Goal: Task Accomplishment & Management: Use online tool/utility

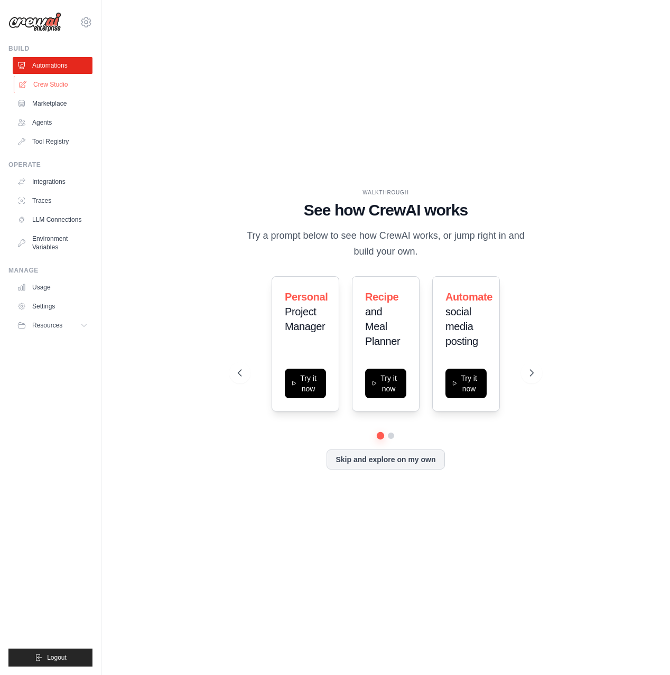
click at [55, 85] on link "Crew Studio" at bounding box center [54, 84] width 80 height 17
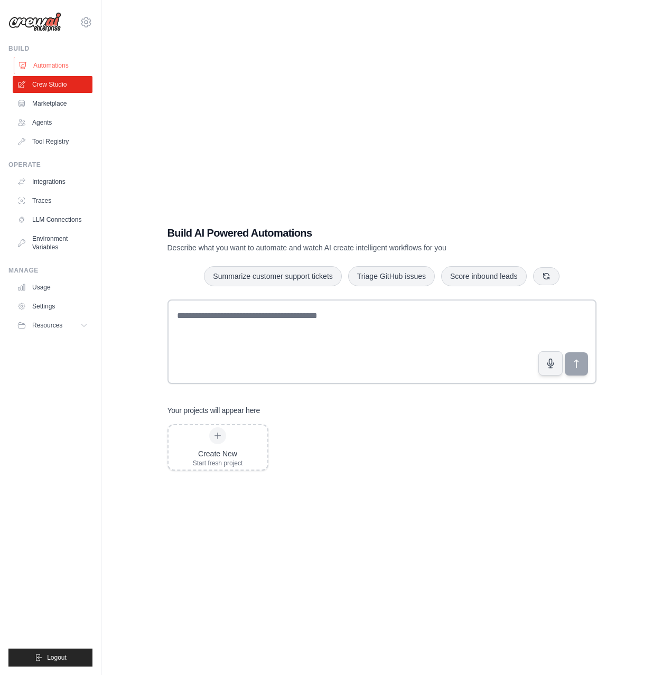
click at [55, 68] on link "Automations" at bounding box center [54, 65] width 80 height 17
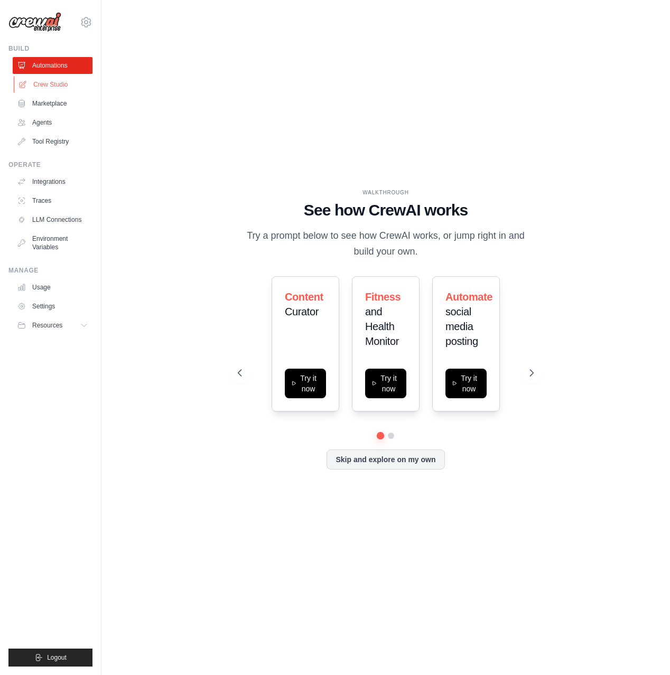
click at [51, 82] on link "Crew Studio" at bounding box center [54, 84] width 80 height 17
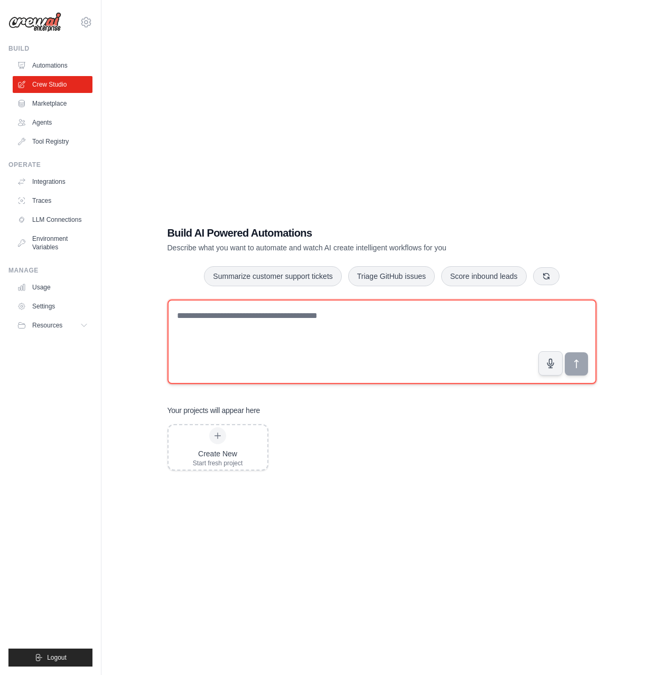
click at [191, 320] on textarea at bounding box center [382, 342] width 429 height 85
paste textarea "**********"
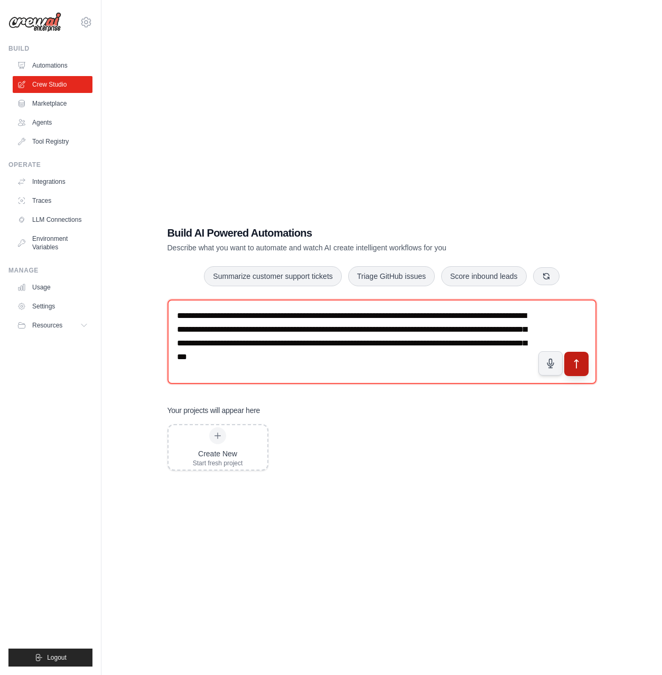
type textarea "**********"
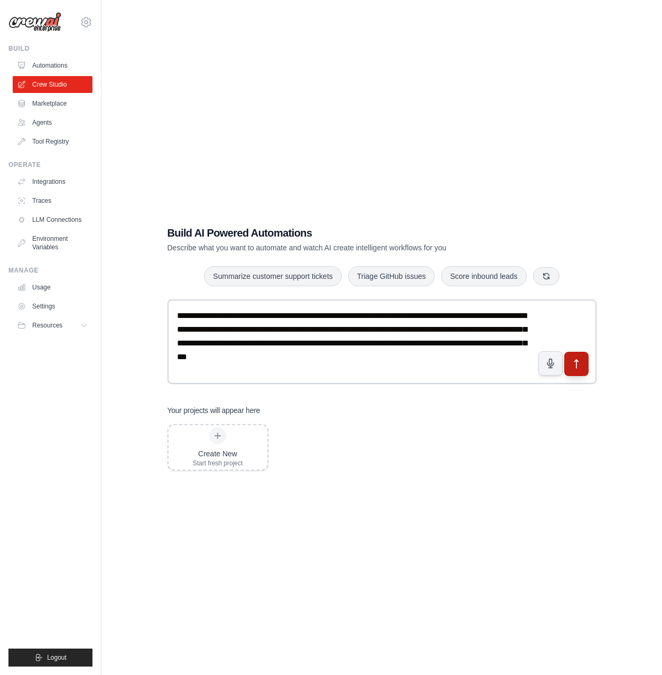
click at [577, 366] on icon "submit" at bounding box center [576, 364] width 11 height 11
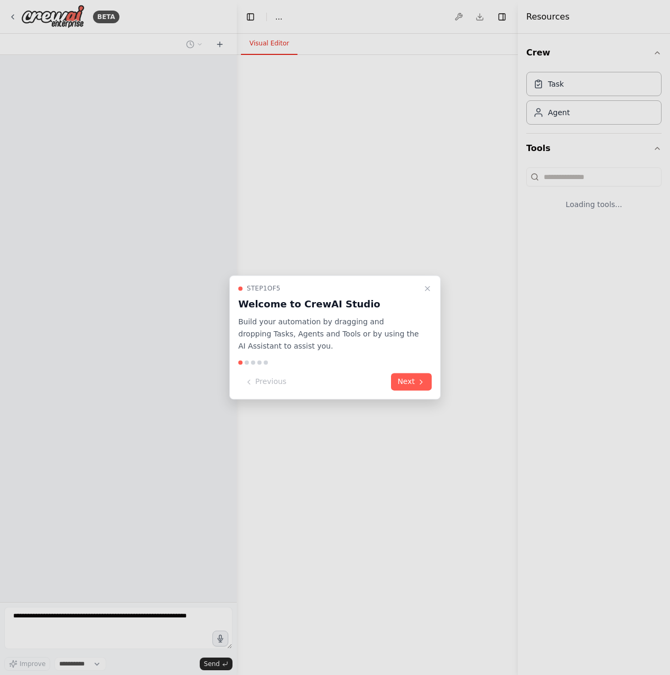
select select "****"
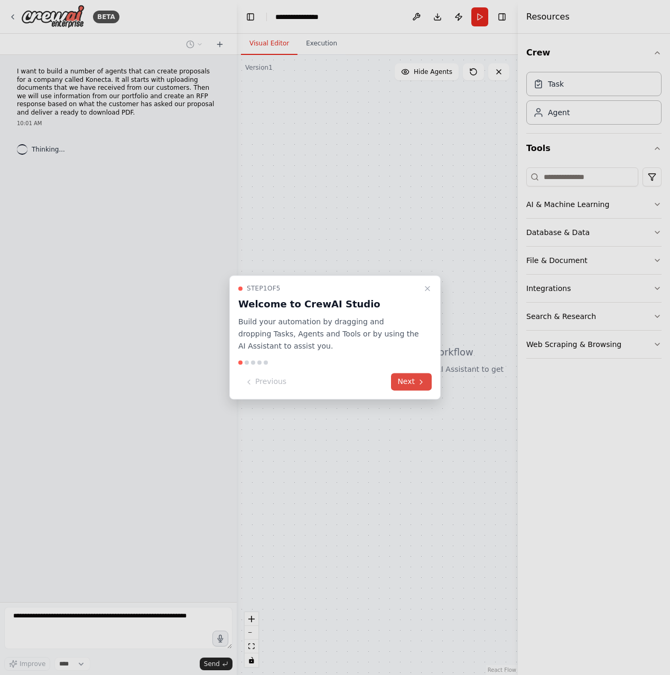
click at [412, 382] on button "Next" at bounding box center [411, 382] width 41 height 17
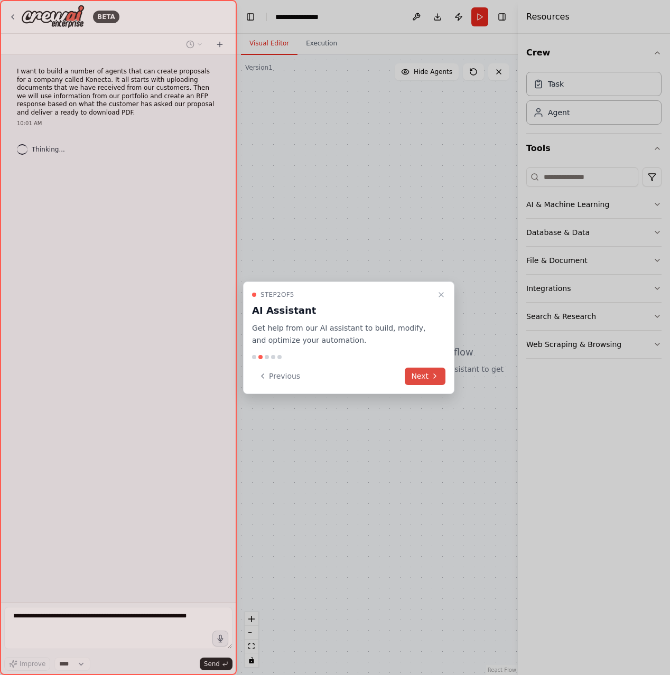
click at [421, 378] on button "Next" at bounding box center [425, 376] width 41 height 17
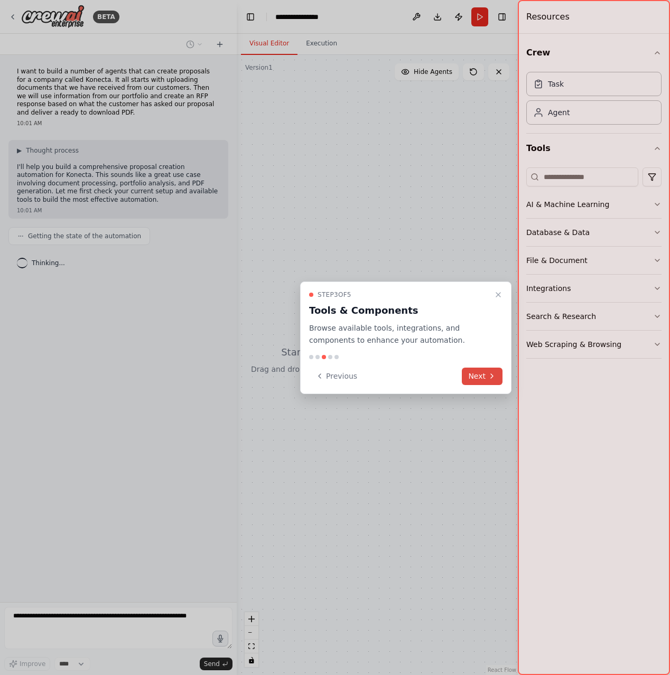
click at [470, 376] on button "Next" at bounding box center [482, 376] width 41 height 17
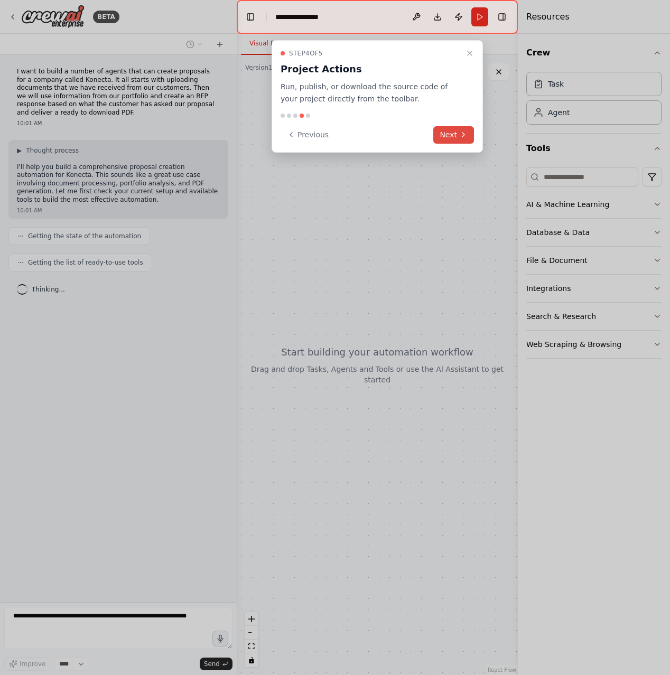
click at [449, 136] on button "Next" at bounding box center [453, 134] width 41 height 17
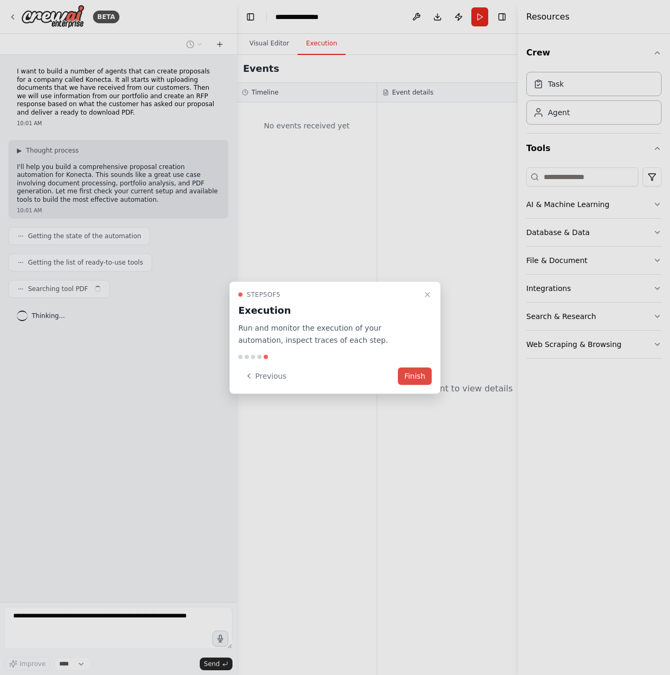
click at [412, 378] on button "Finish" at bounding box center [415, 375] width 34 height 17
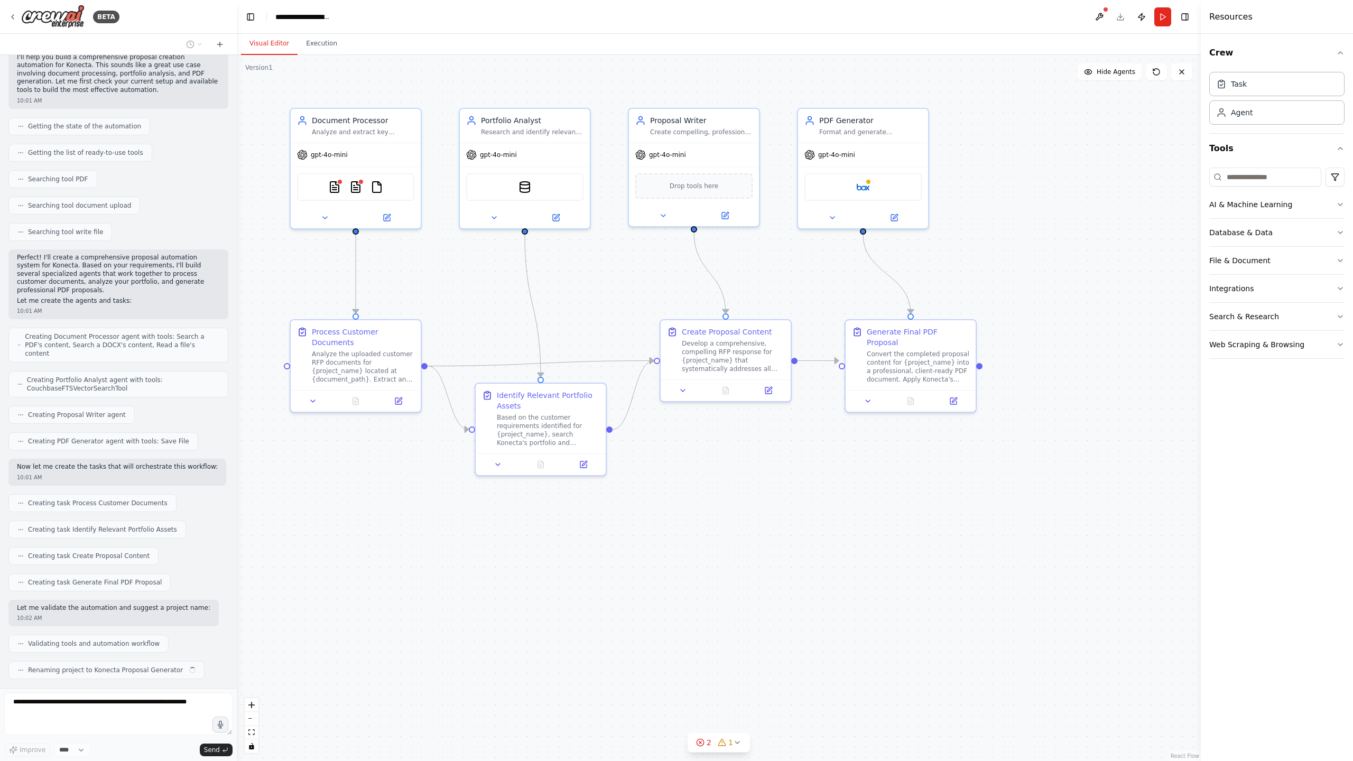
scroll to position [136, 0]
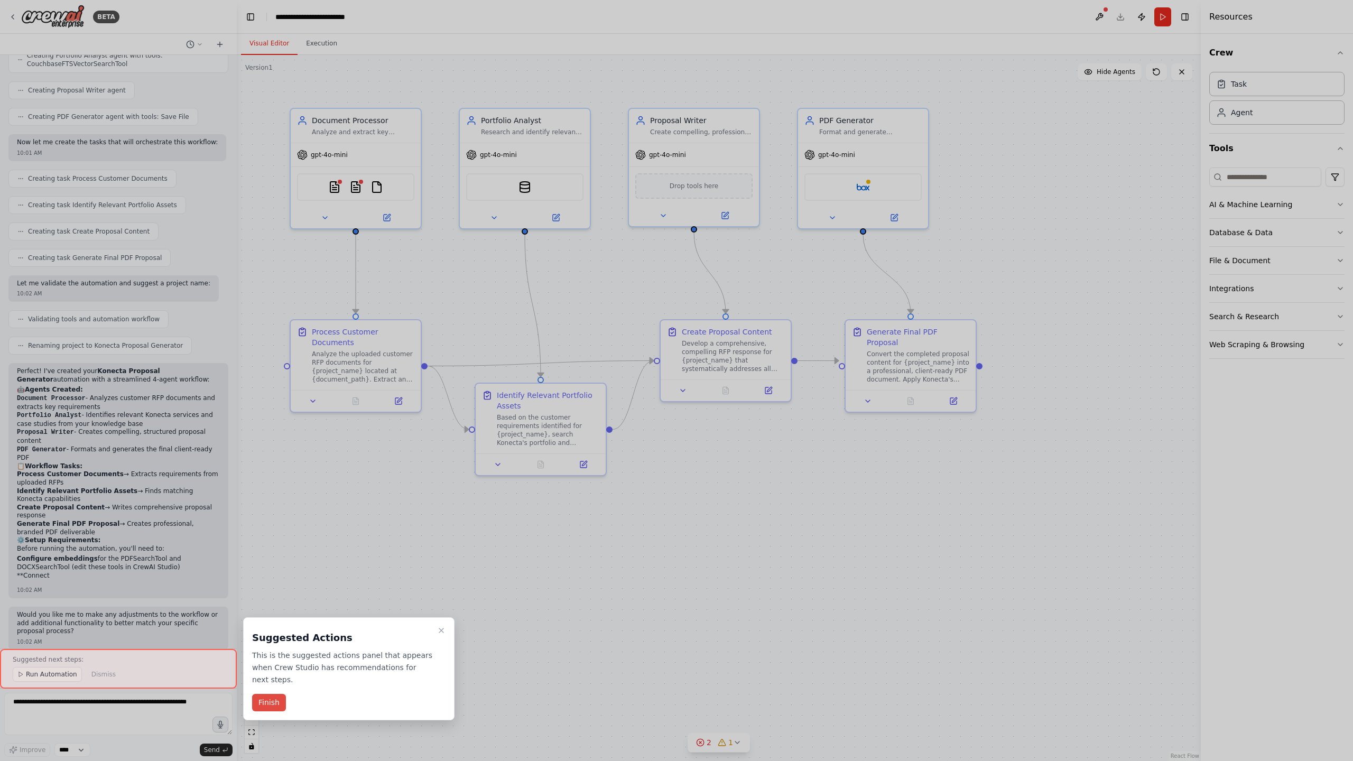
click at [265, 675] on button "Finish" at bounding box center [269, 702] width 34 height 17
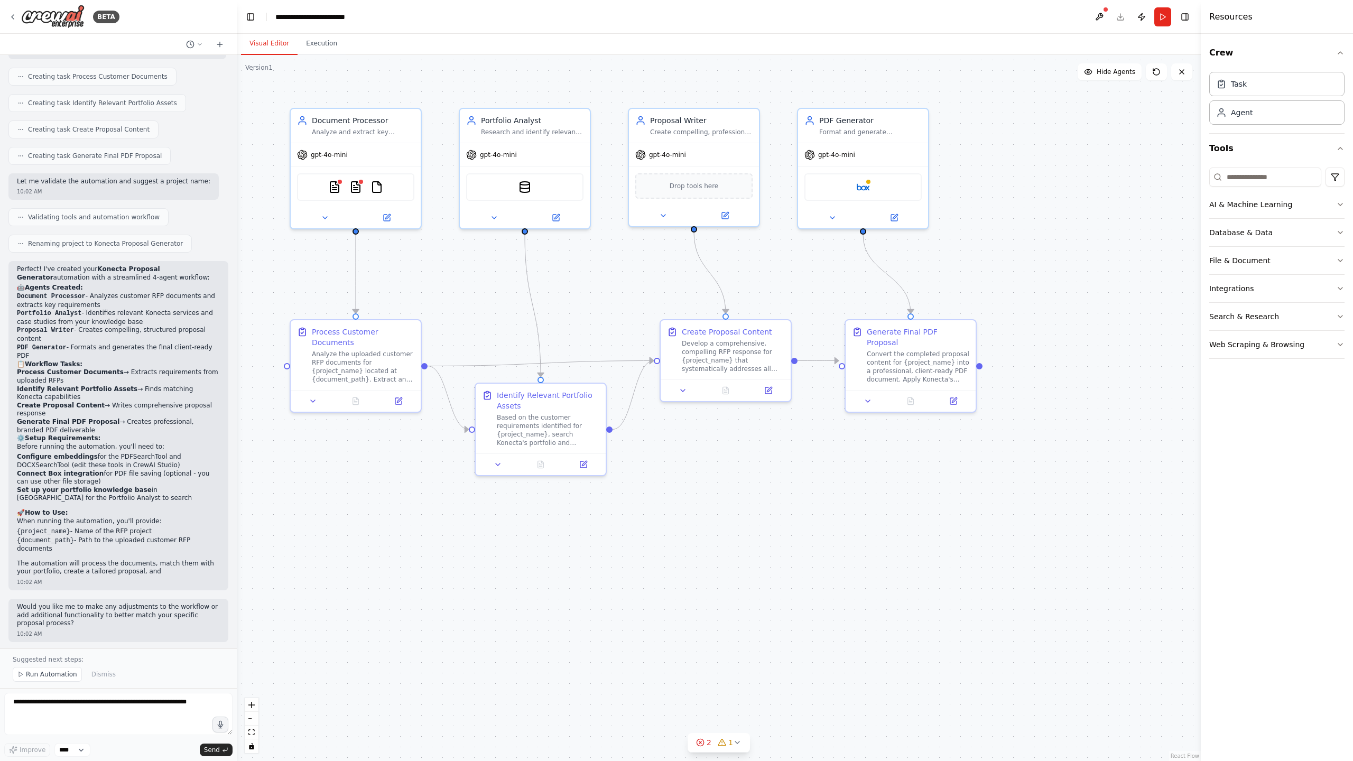
scroll to position [544, 0]
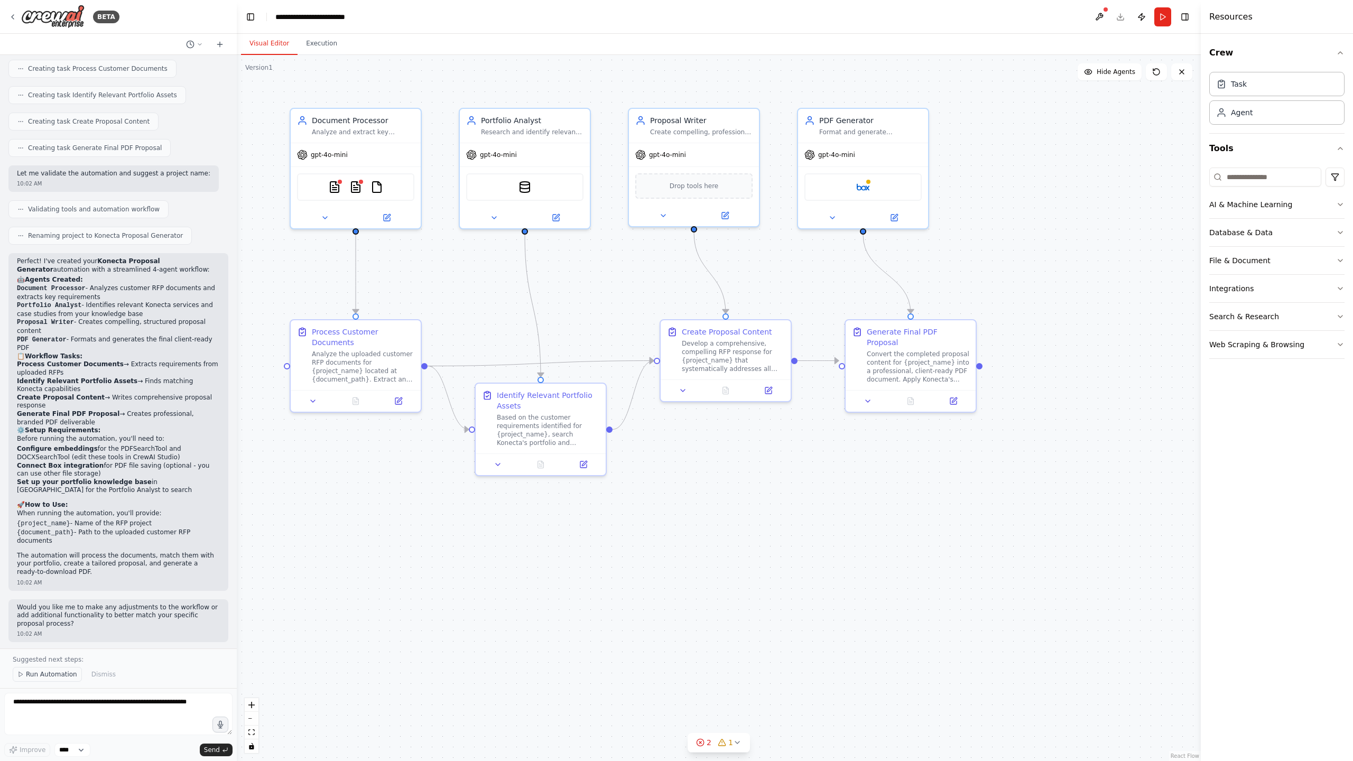
click at [42, 673] on span "Run Automation" at bounding box center [51, 674] width 51 height 8
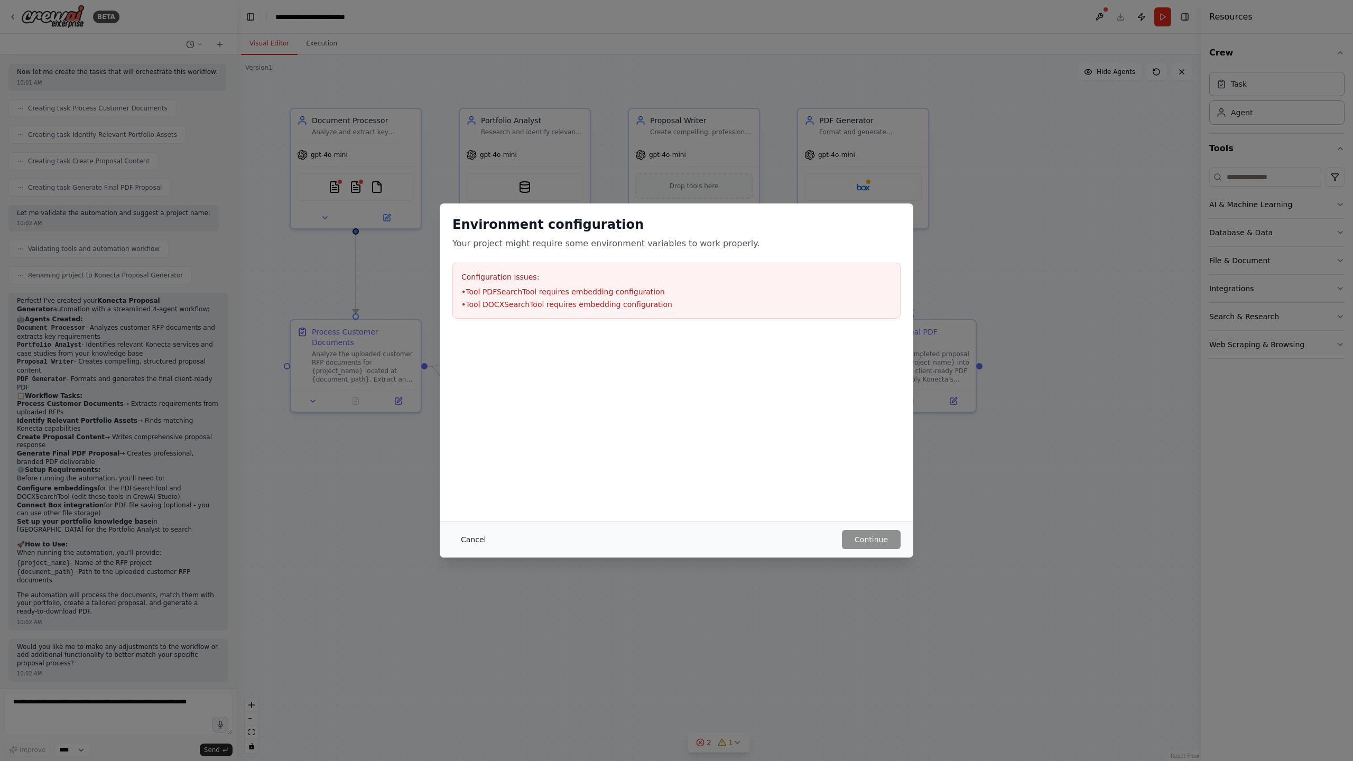
click at [469, 542] on button "Cancel" at bounding box center [473, 539] width 42 height 19
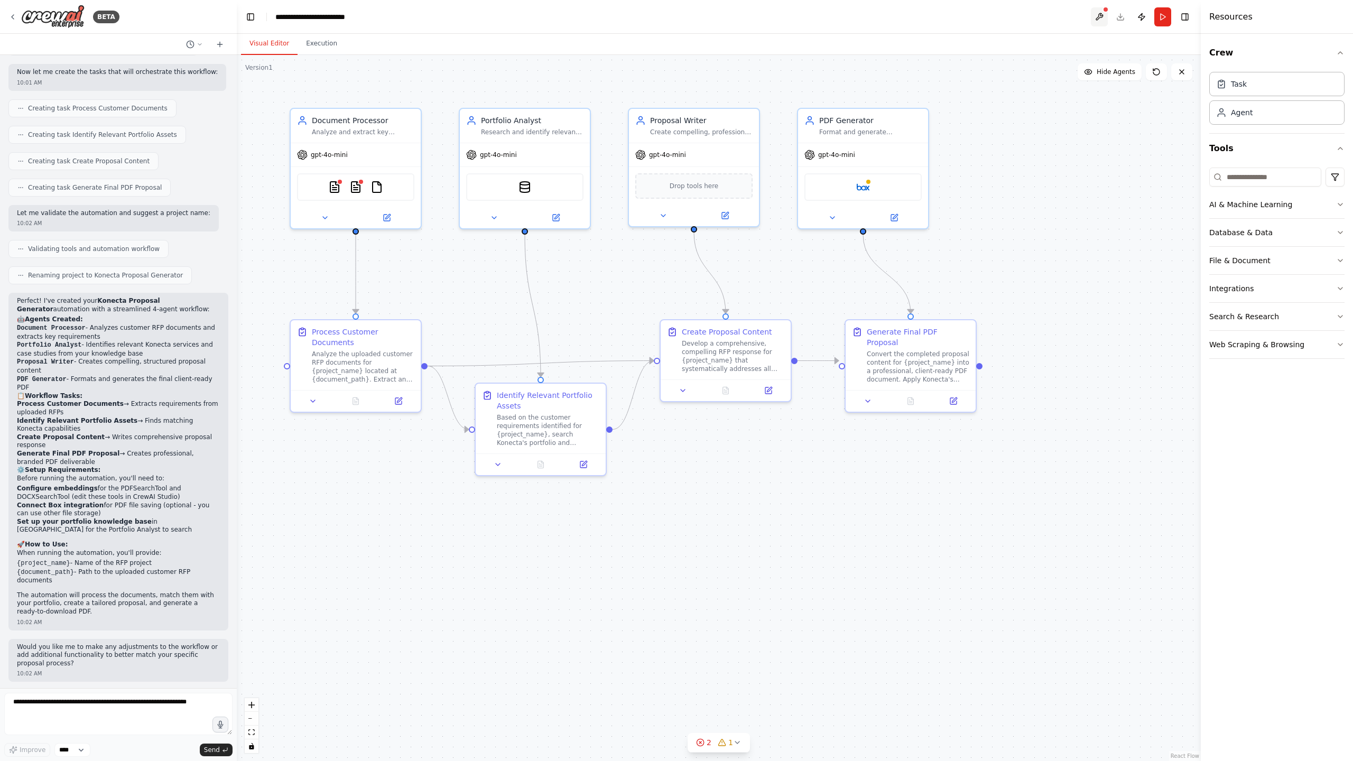
click at [670, 15] on button at bounding box center [1099, 16] width 17 height 19
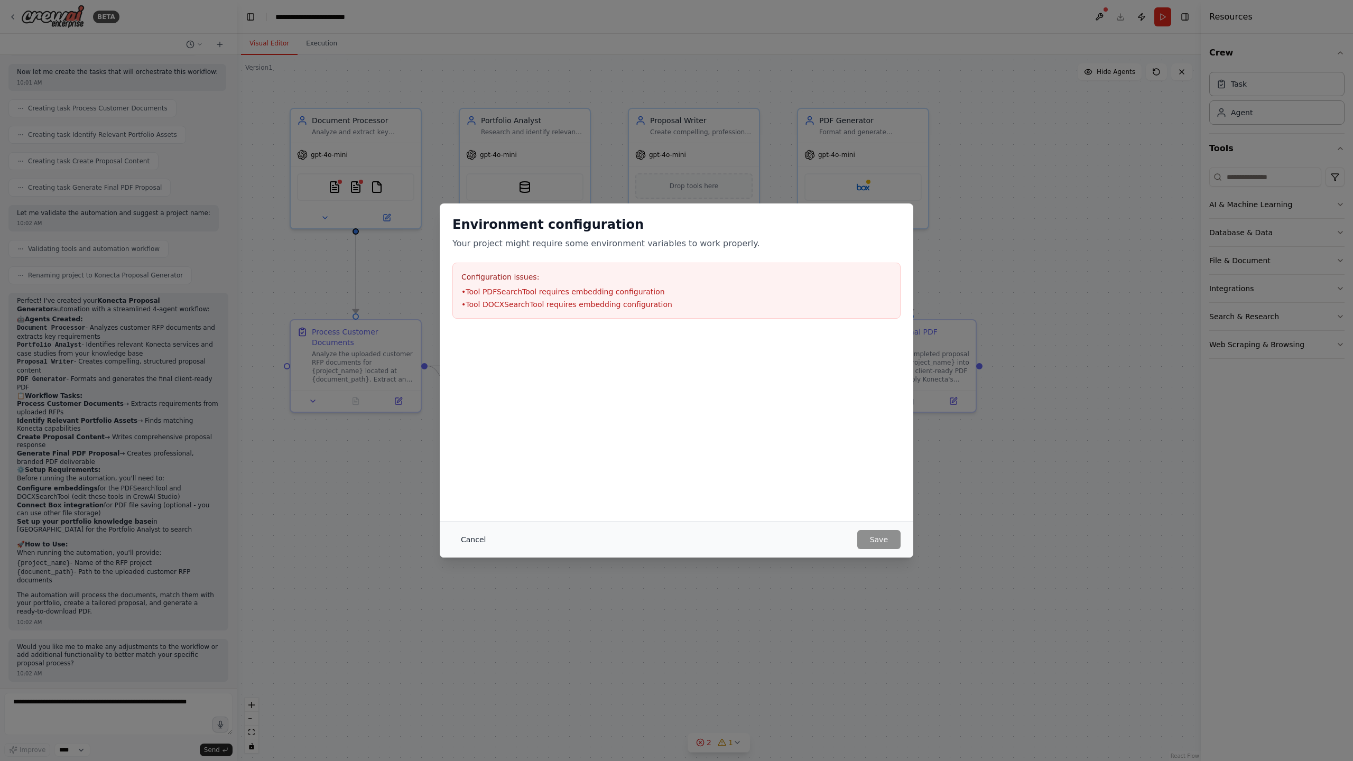
click at [476, 540] on button "Cancel" at bounding box center [473, 539] width 42 height 19
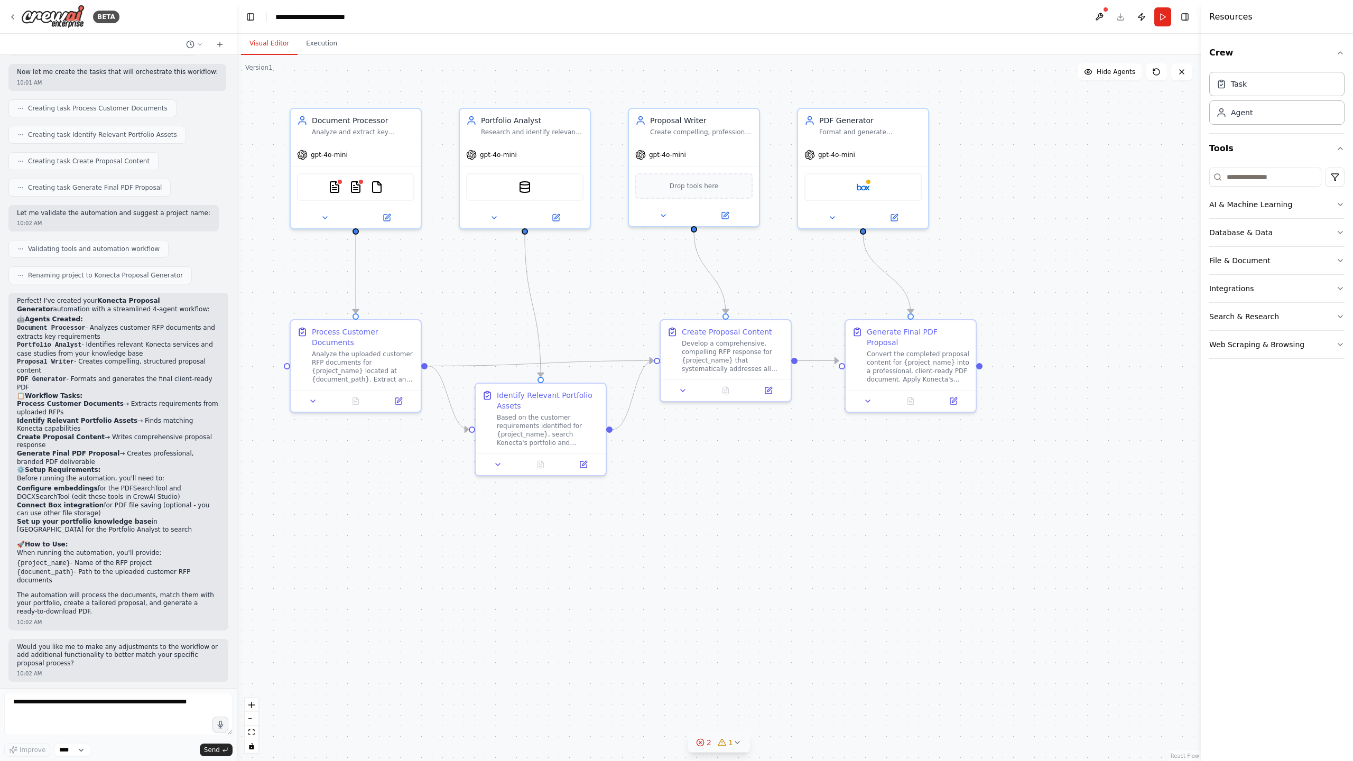
click at [670, 675] on icon at bounding box center [737, 742] width 8 height 8
click at [670, 617] on div ".deletable-edge-delete-btn { width: 20px; height: 20px; border: 0px solid #ffff…" at bounding box center [719, 408] width 964 height 706
click at [59, 675] on textarea at bounding box center [118, 714] width 228 height 42
paste textarea "**********"
type textarea "**********"
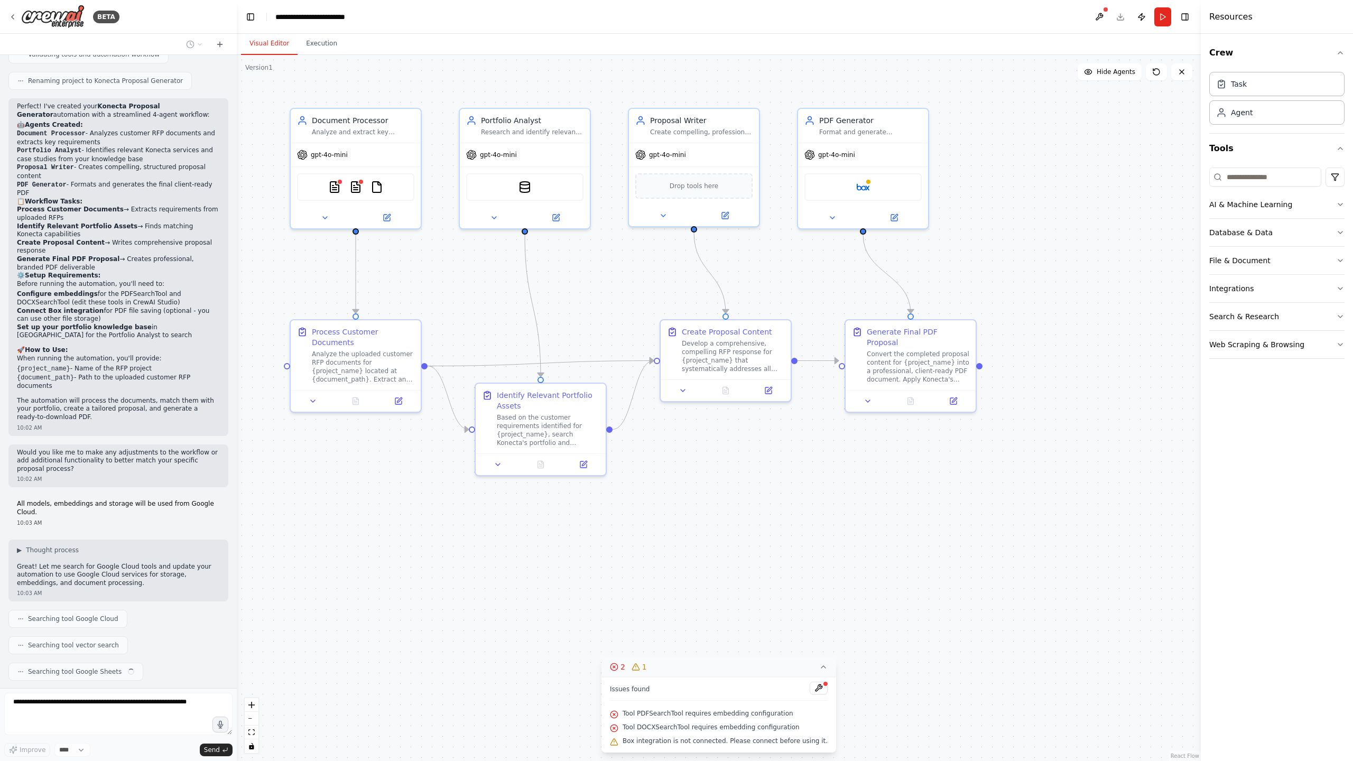
scroll to position [726, 0]
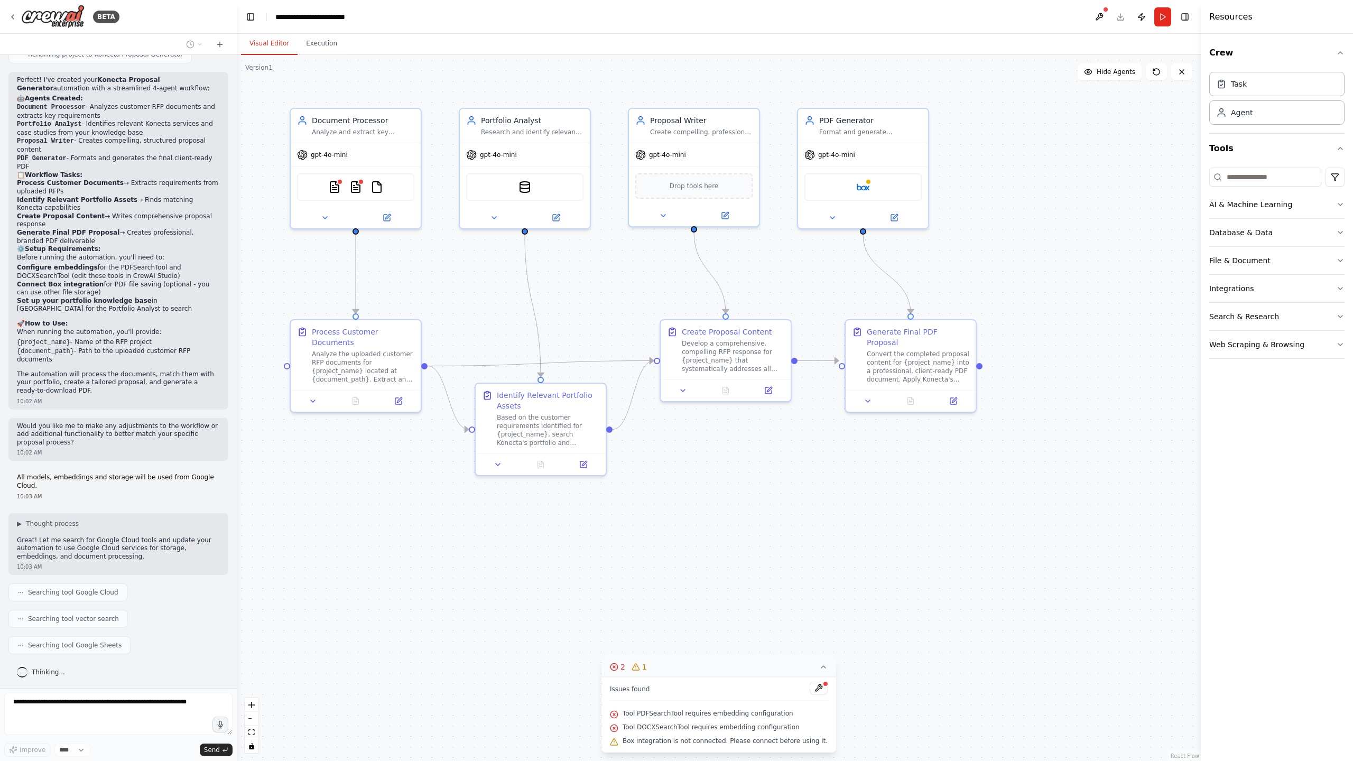
click at [670, 667] on icon at bounding box center [823, 667] width 8 height 8
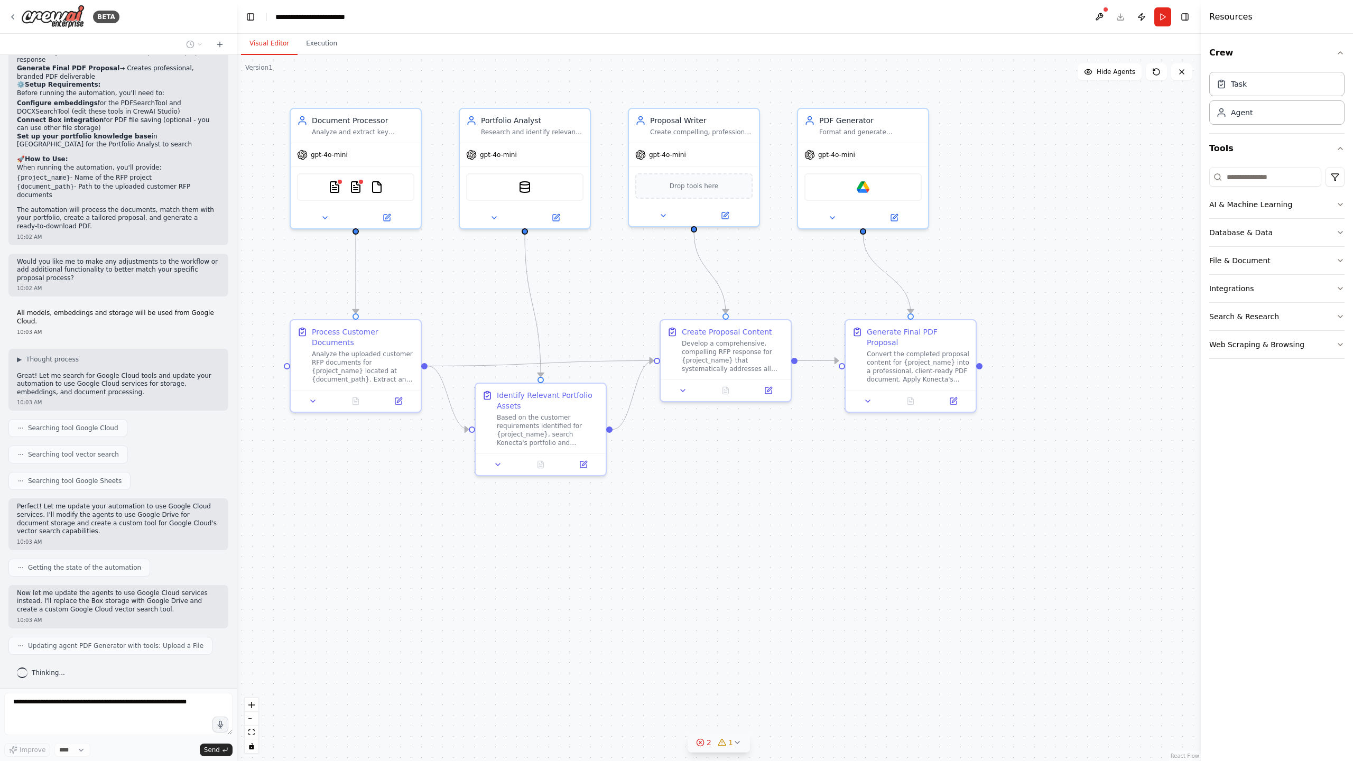
scroll to position [1081, 0]
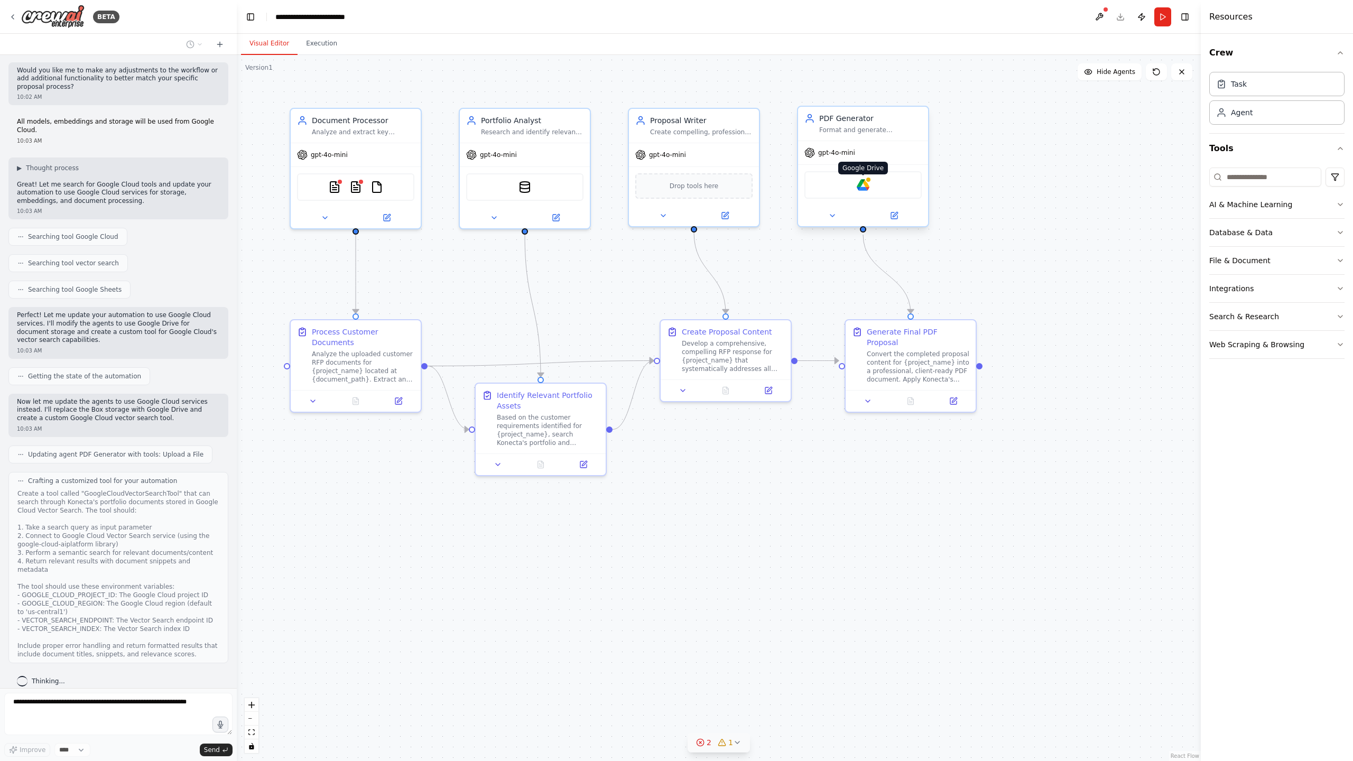
click at [670, 186] on img at bounding box center [863, 185] width 13 height 13
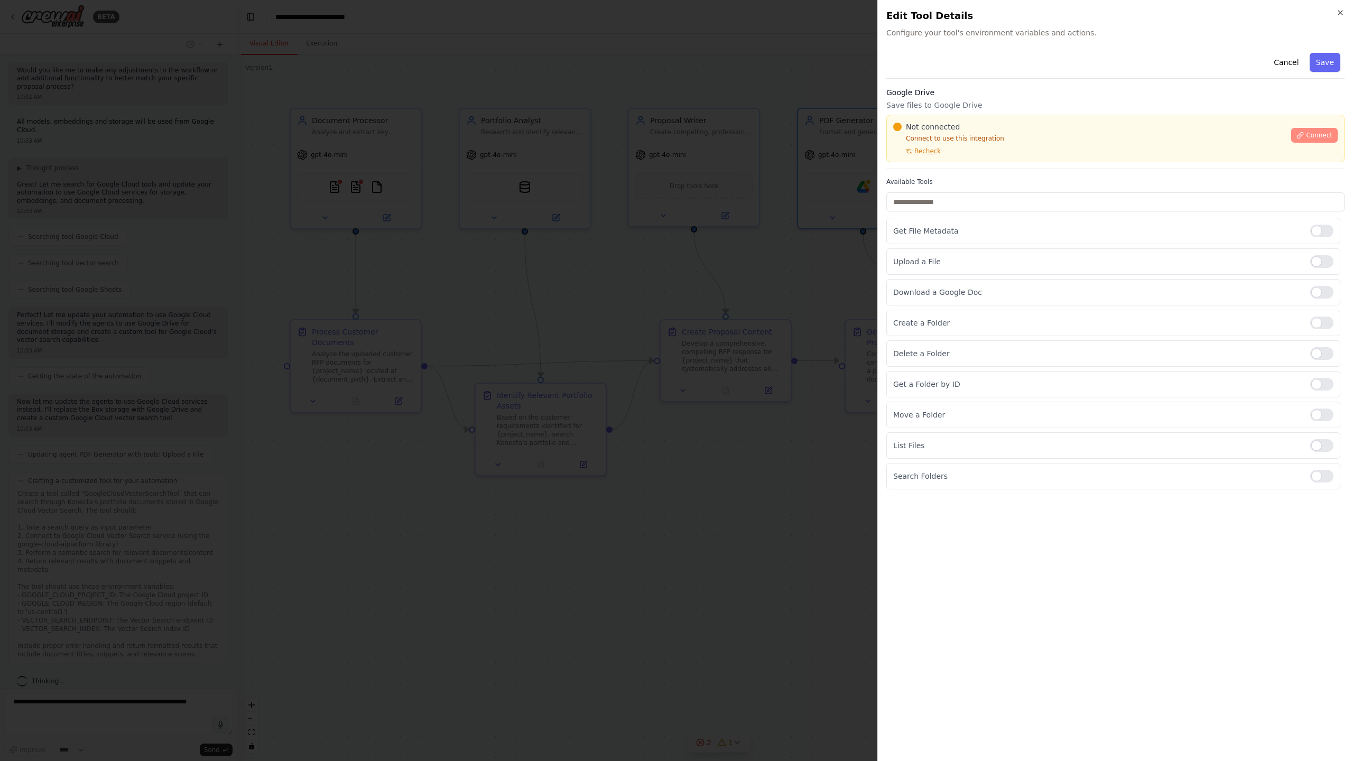
click at [670, 135] on span "Connect" at bounding box center [1319, 135] width 26 height 8
click at [670, 295] on div at bounding box center [676, 380] width 1353 height 761
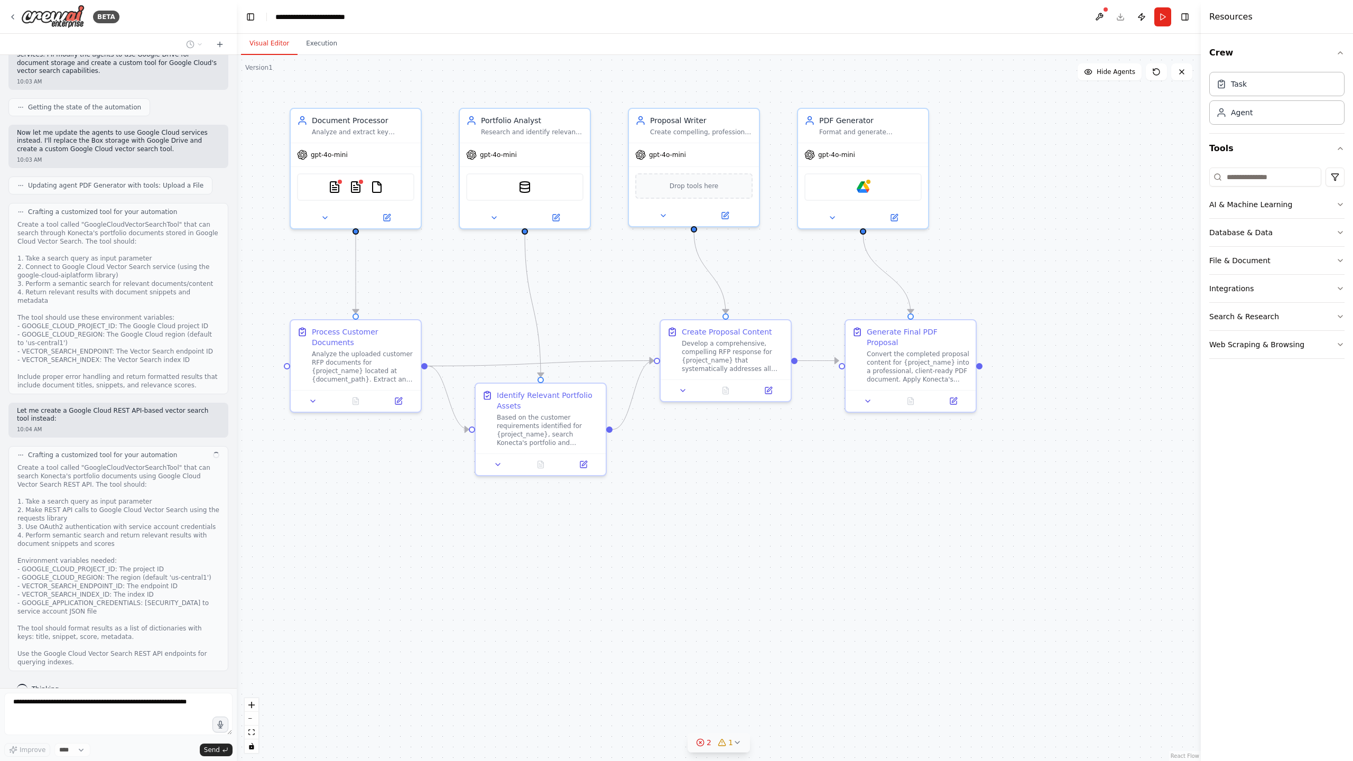
scroll to position [1359, 0]
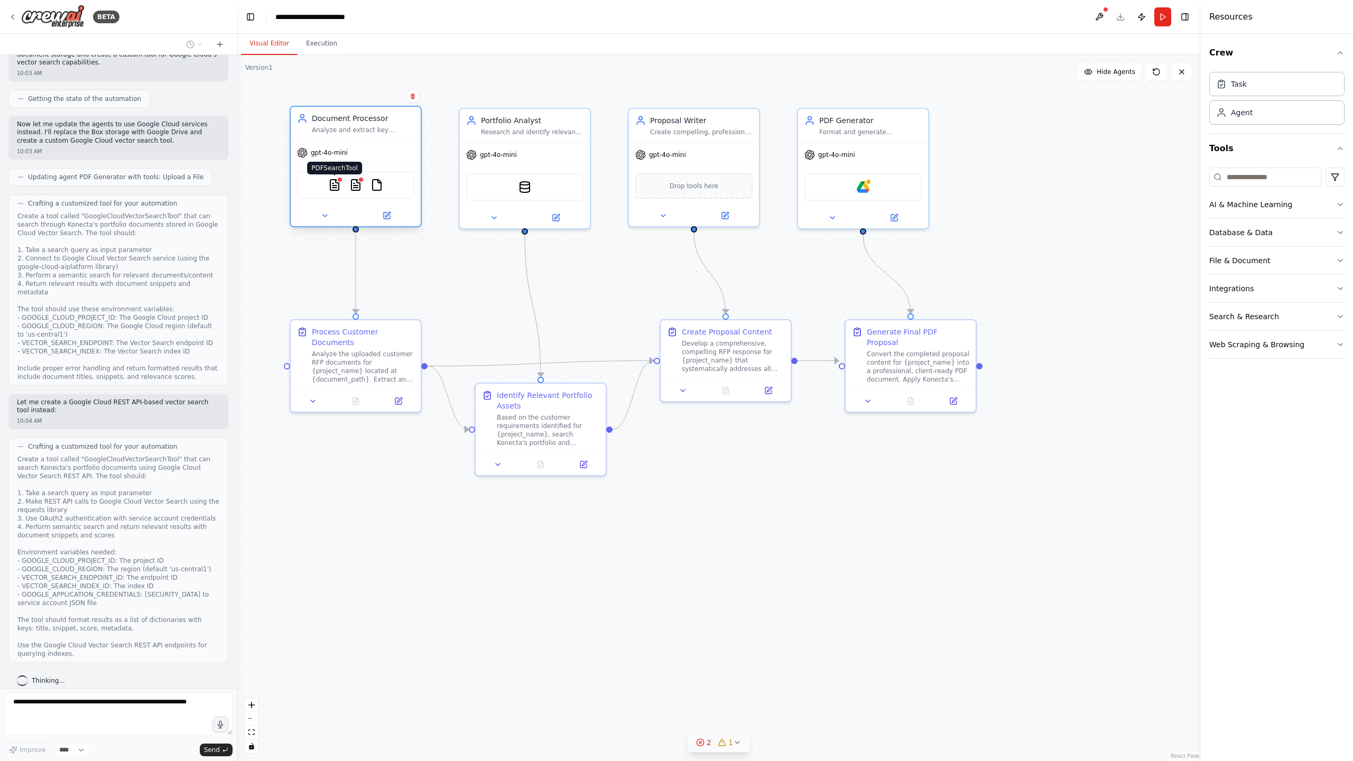
click at [335, 185] on img at bounding box center [334, 185] width 13 height 13
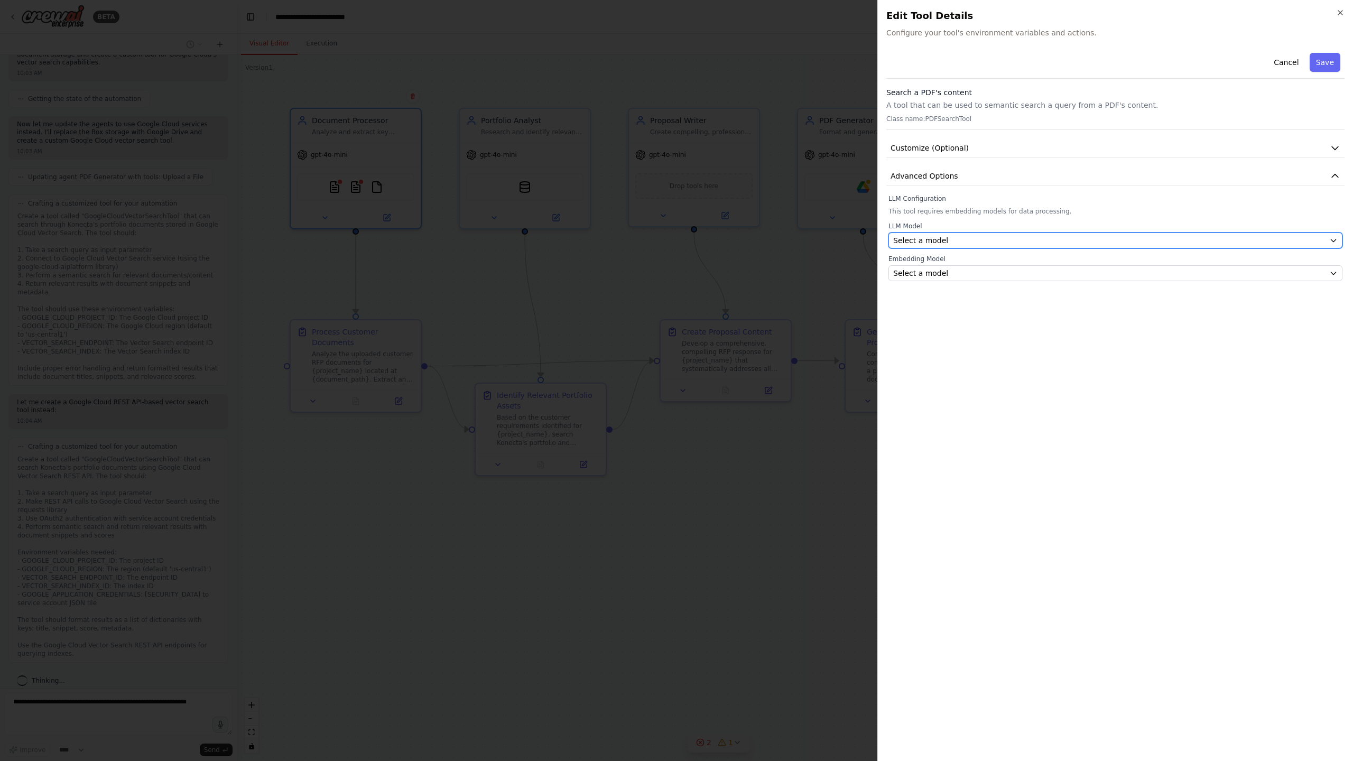
click at [670, 242] on span "Select a model" at bounding box center [920, 240] width 55 height 11
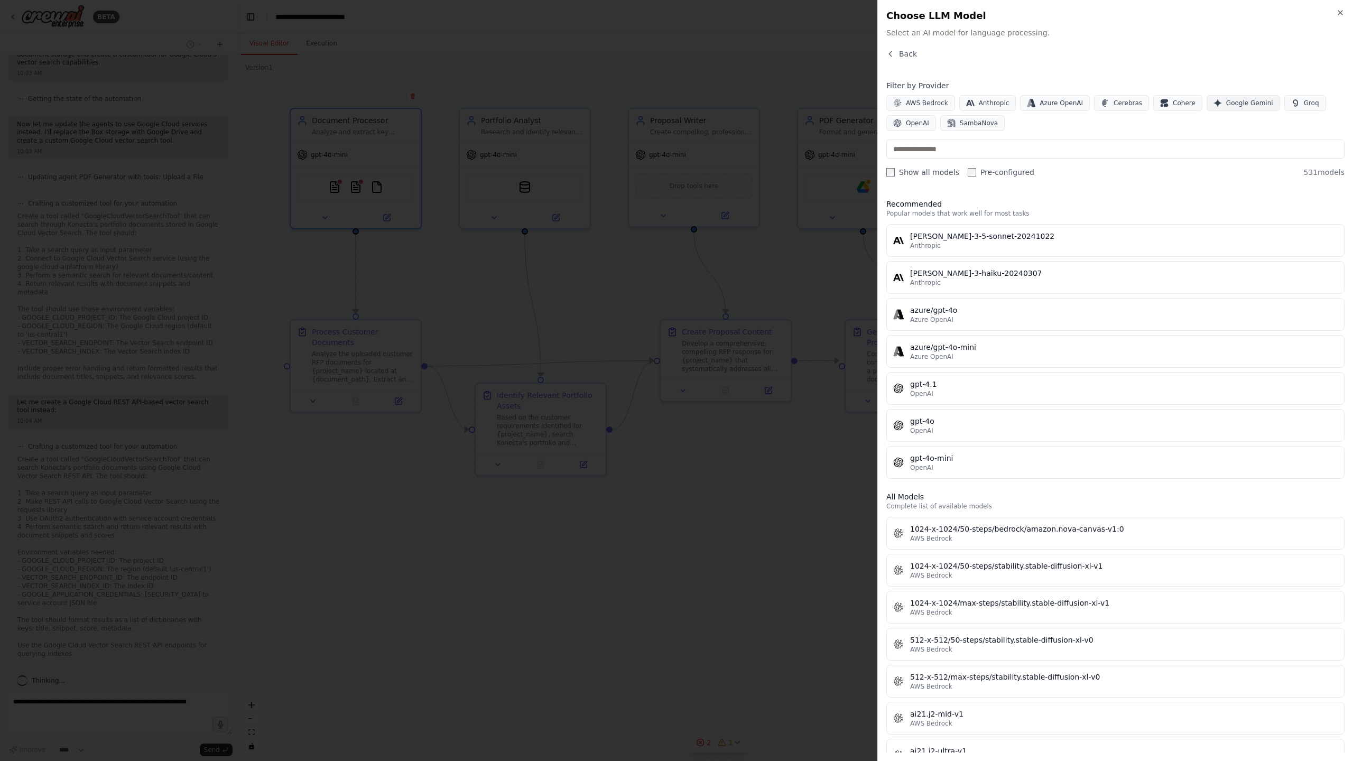
scroll to position [1427, 0]
click at [670, 105] on span "Google Gemini" at bounding box center [1249, 103] width 47 height 8
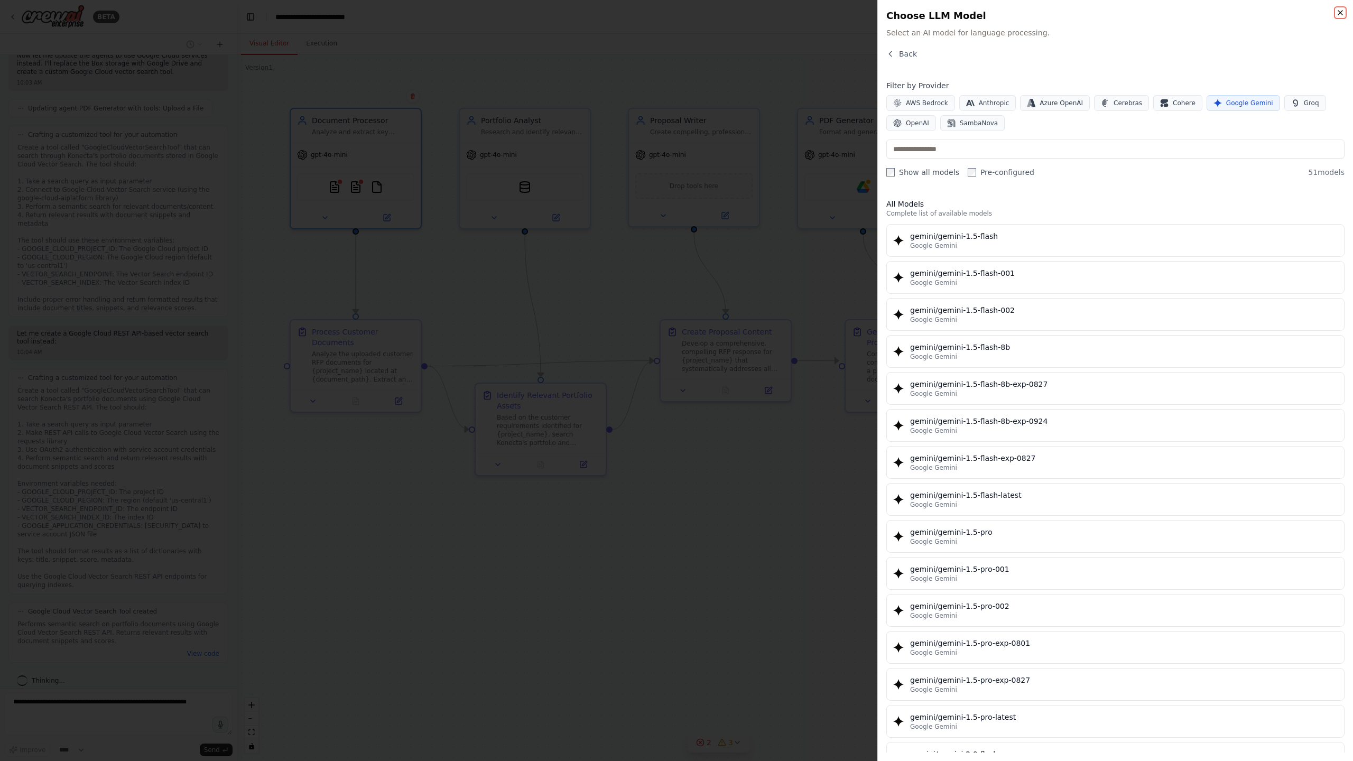
click at [670, 12] on icon "button" at bounding box center [1340, 12] width 8 height 8
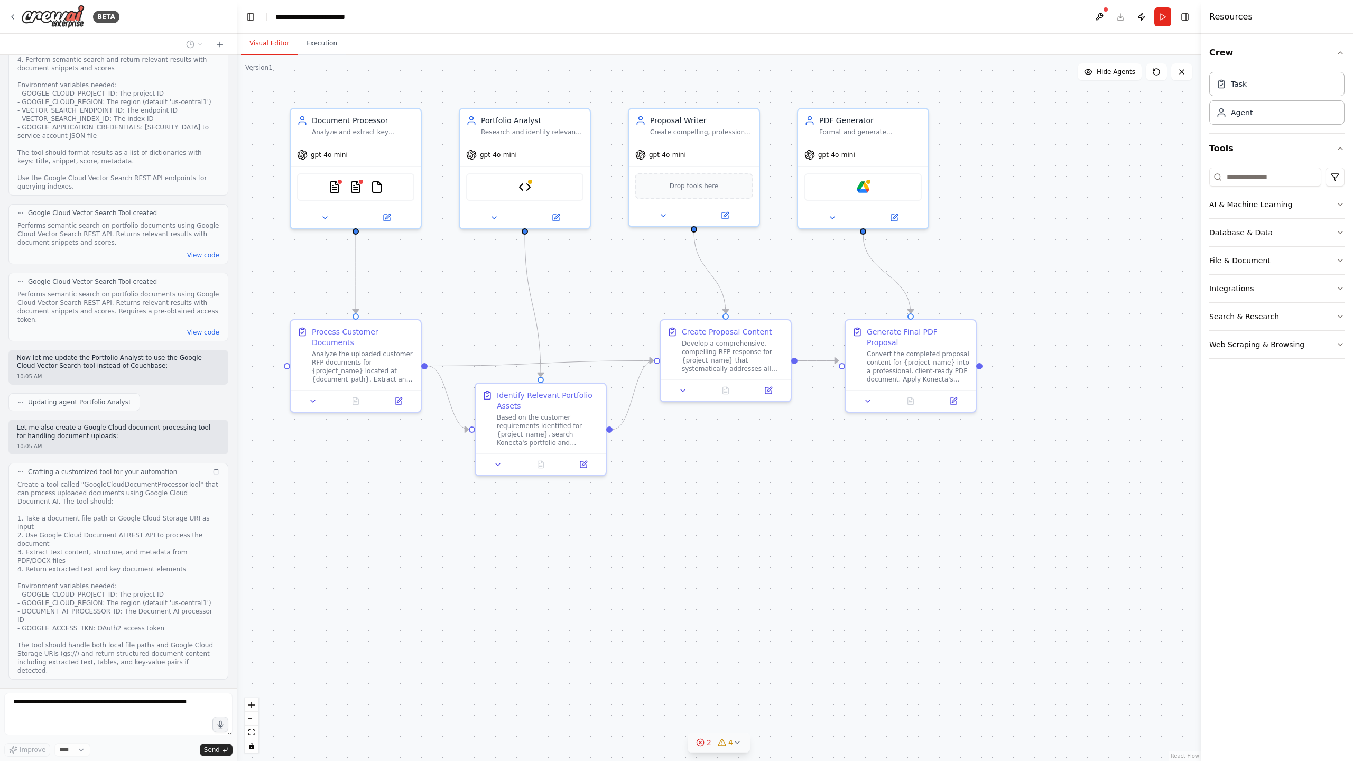
scroll to position [1834, 0]
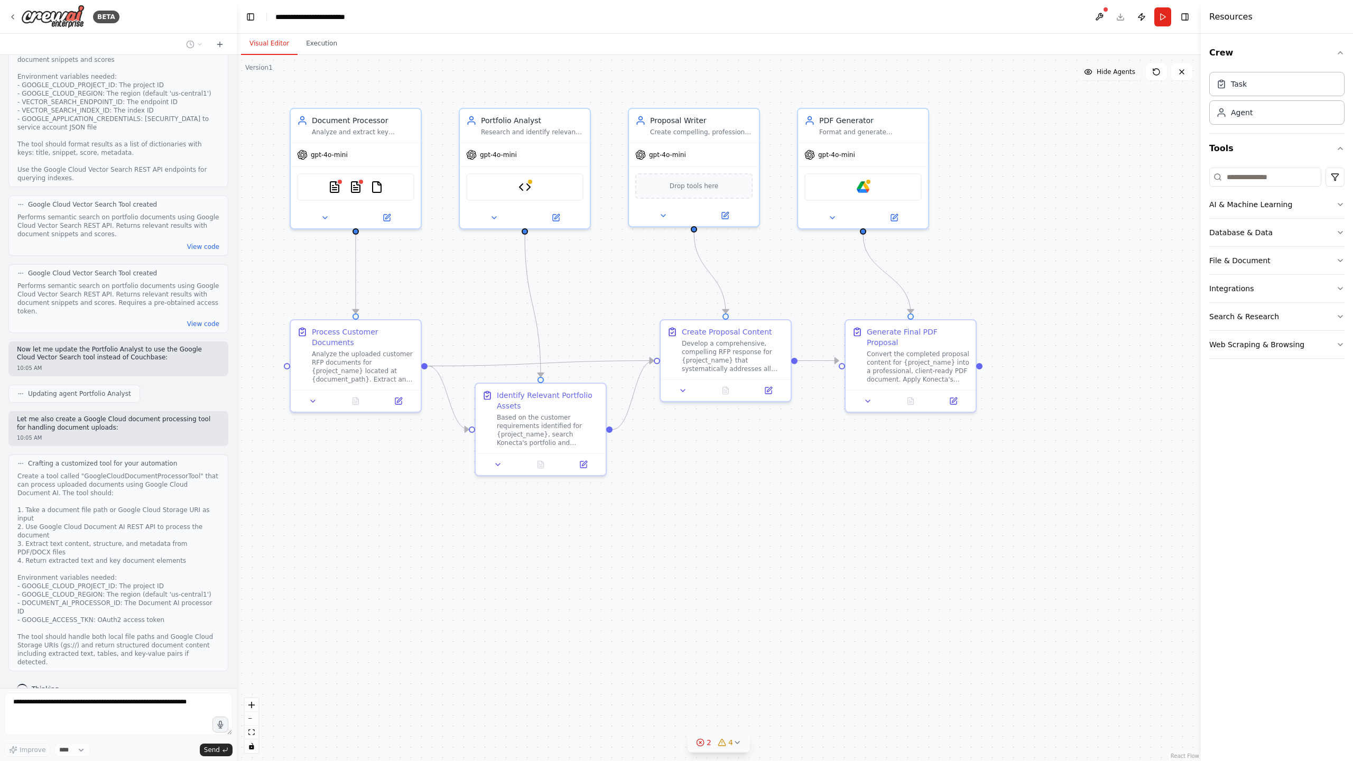
click at [670, 73] on span "Hide Agents" at bounding box center [1115, 72] width 39 height 8
click at [670, 73] on span "Show Agents" at bounding box center [1114, 72] width 41 height 8
click at [398, 399] on icon at bounding box center [399, 397] width 5 height 5
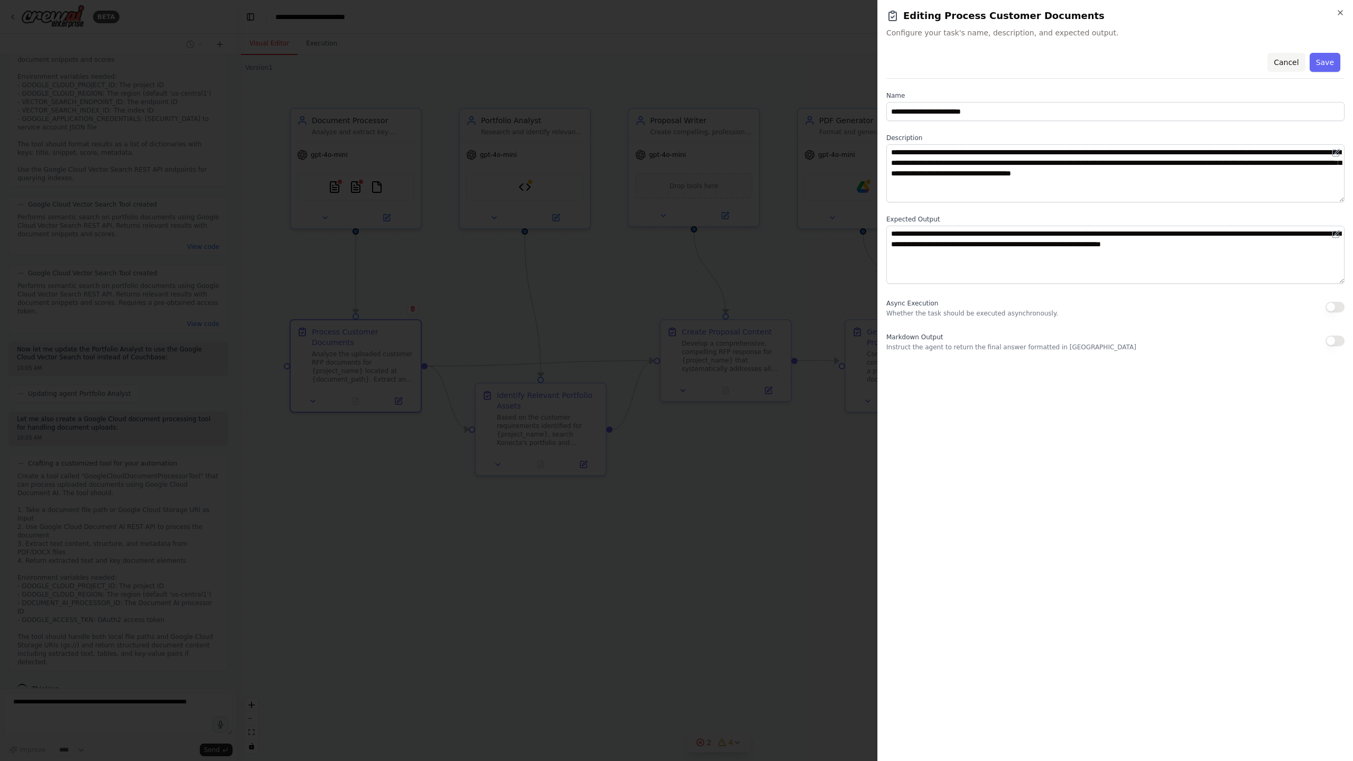
click at [670, 62] on button "Cancel" at bounding box center [1286, 62] width 38 height 19
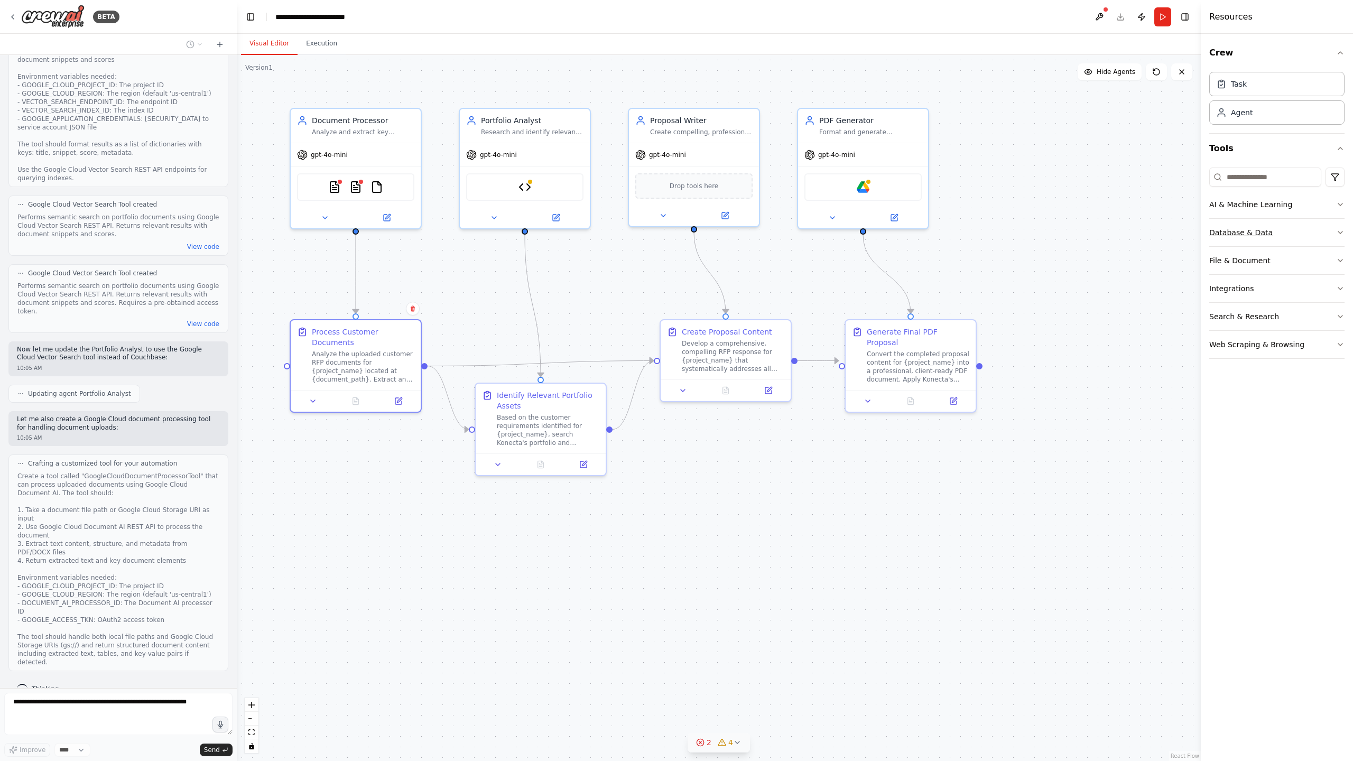
click at [670, 235] on button "Database & Data" at bounding box center [1276, 232] width 135 height 27
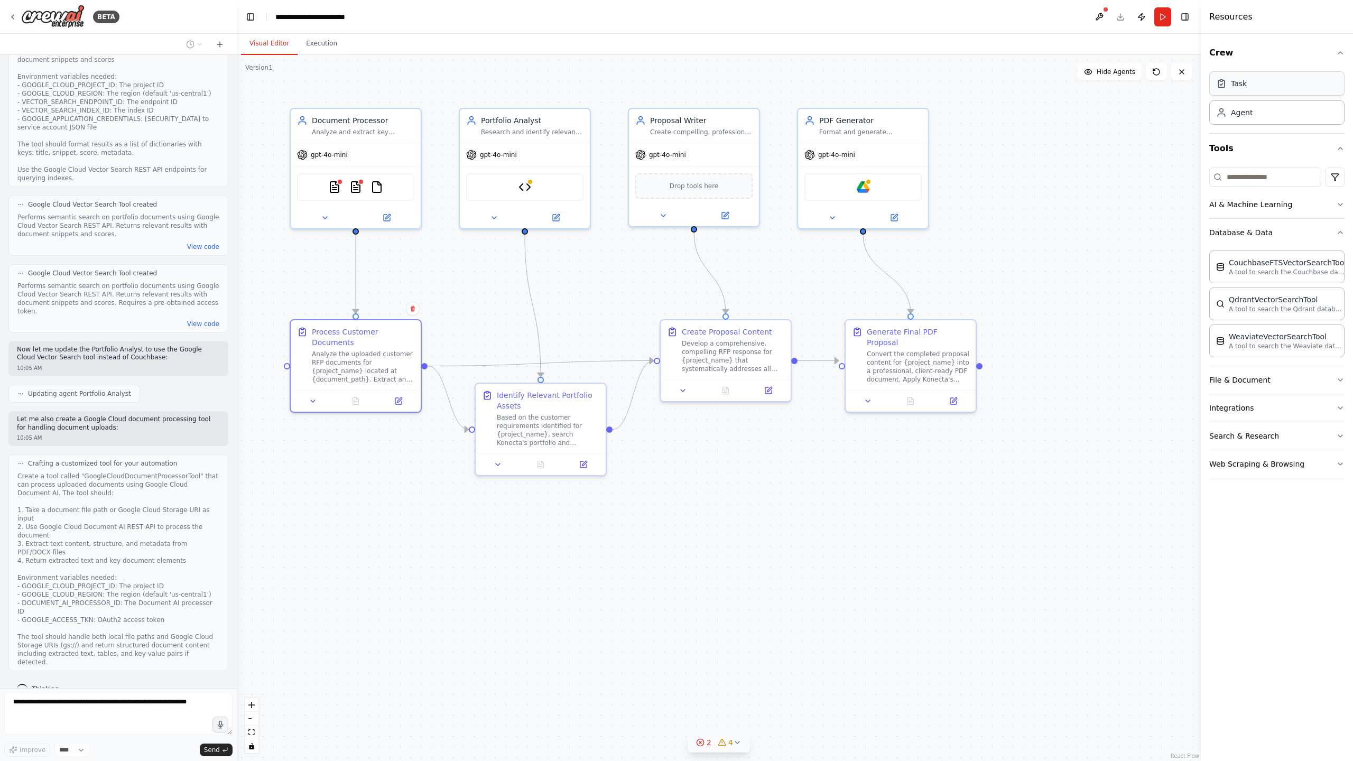
click at [670, 87] on div "Task" at bounding box center [1239, 83] width 16 height 11
click at [670, 117] on div "Agent" at bounding box center [1276, 112] width 135 height 24
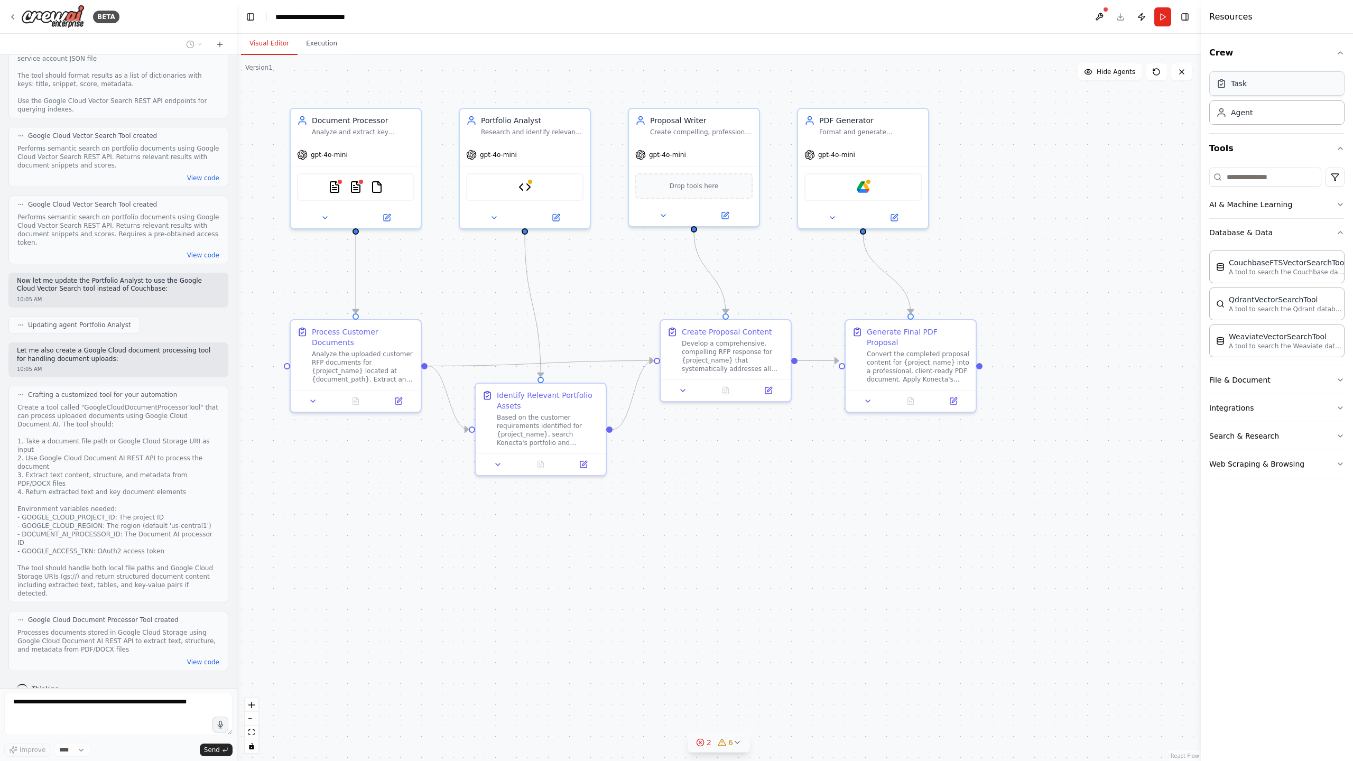
click at [670, 90] on div "Task" at bounding box center [1276, 83] width 135 height 24
click at [670, 147] on div ".deletable-edge-delete-btn { width: 20px; height: 20px; border: 0px solid #ffff…" at bounding box center [719, 408] width 964 height 706
click at [670, 463] on button "Web Scraping & Browsing" at bounding box center [1276, 463] width 135 height 27
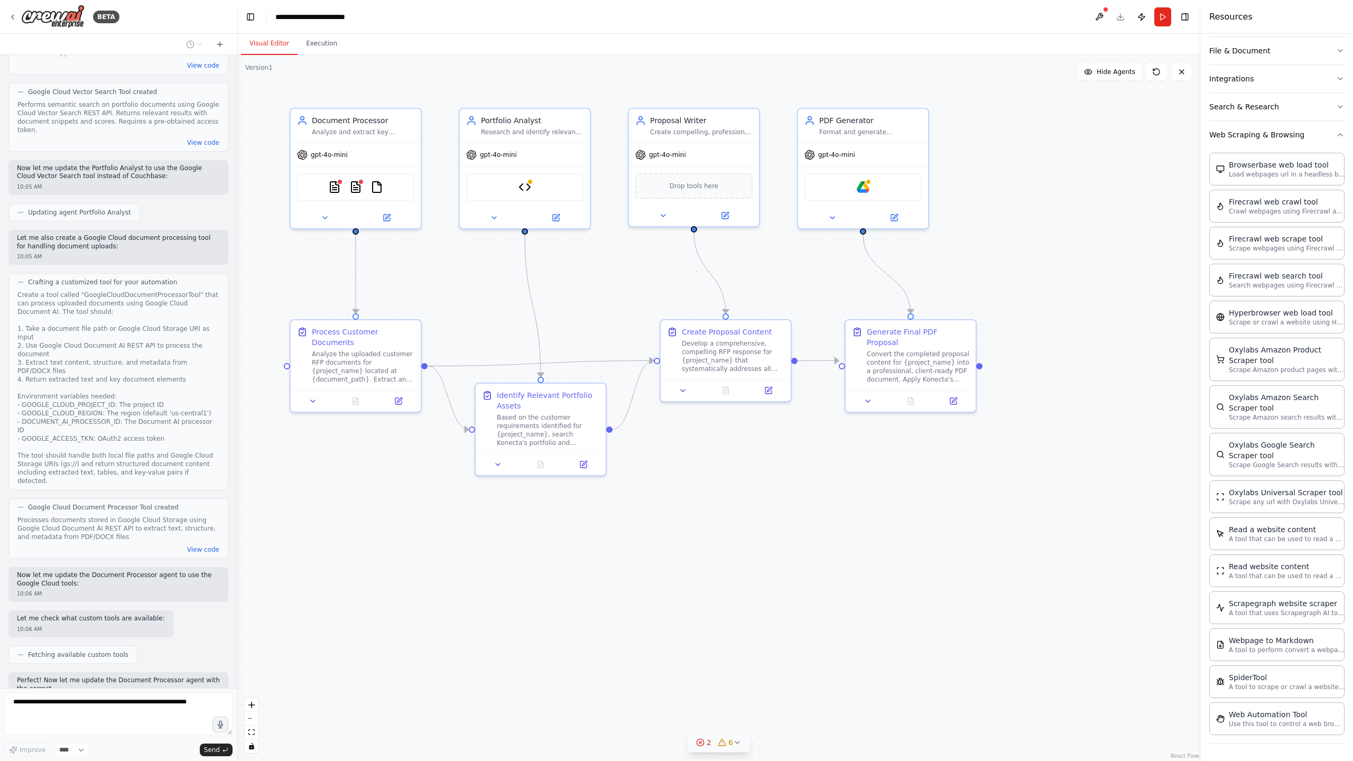
scroll to position [2078, 0]
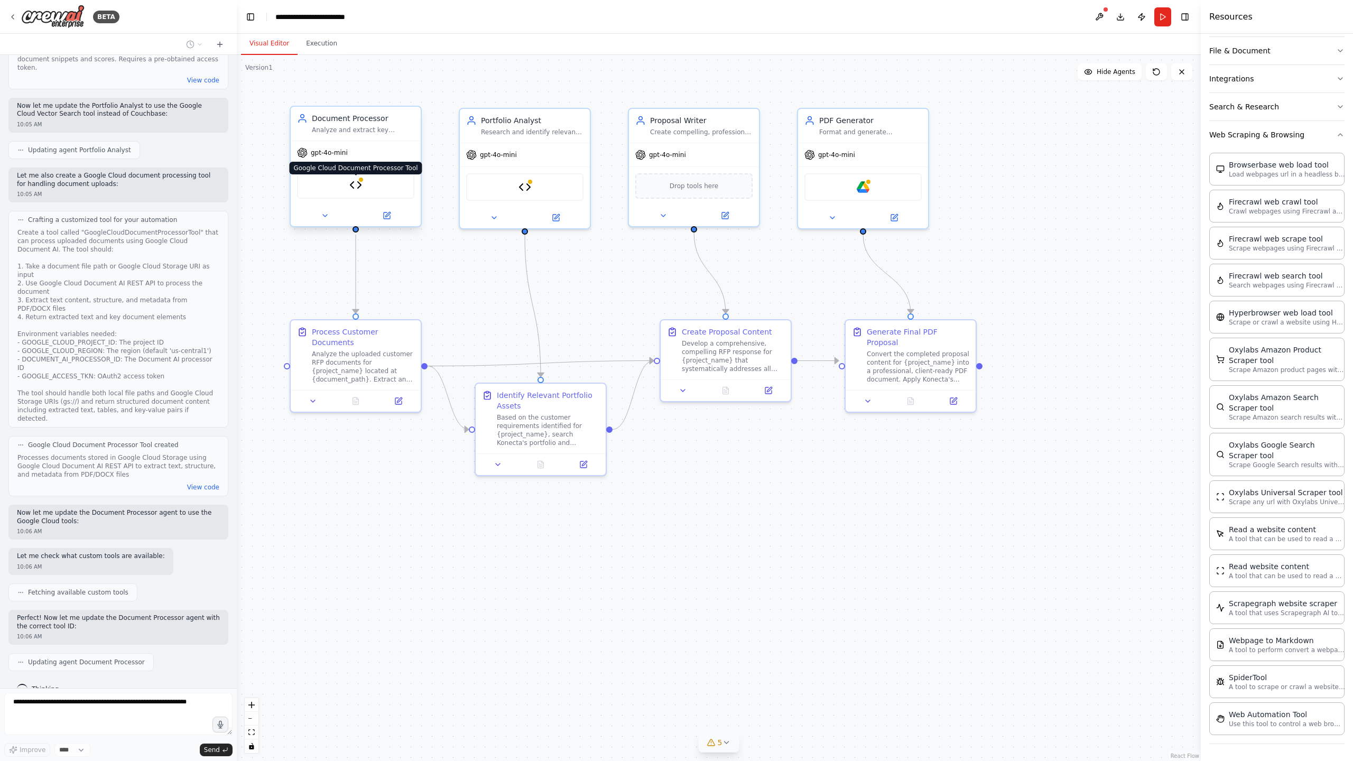
click at [353, 183] on img at bounding box center [355, 185] width 13 height 13
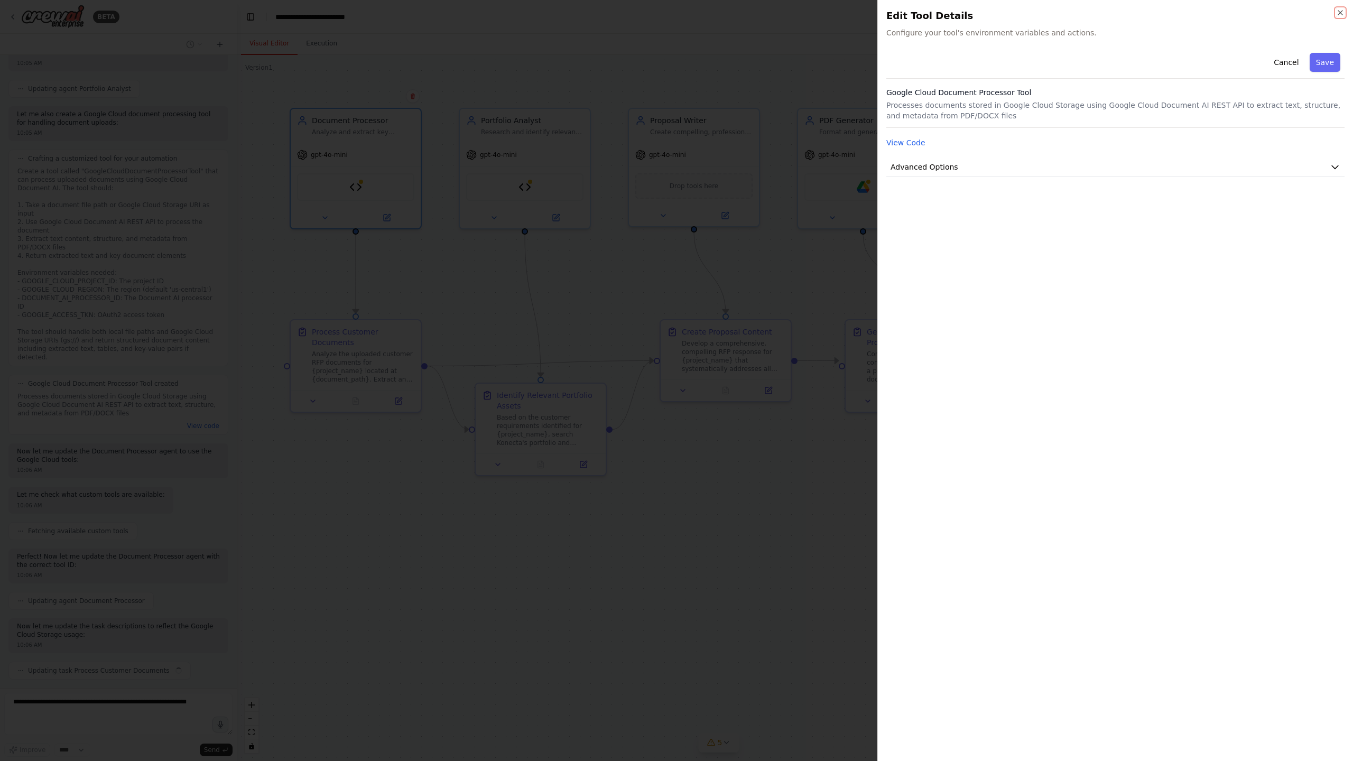
scroll to position [2147, 0]
click at [670, 58] on button "Cancel" at bounding box center [1286, 62] width 38 height 19
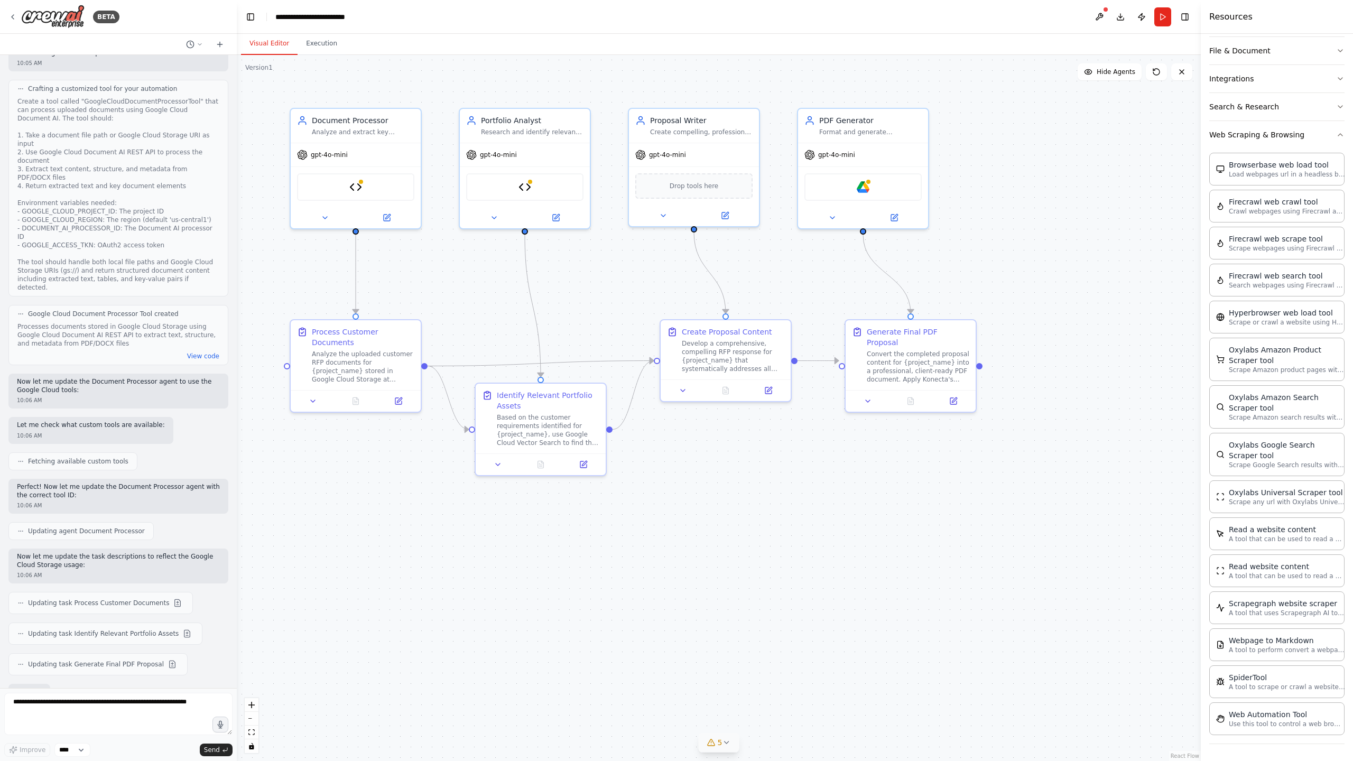
scroll to position [2275, 0]
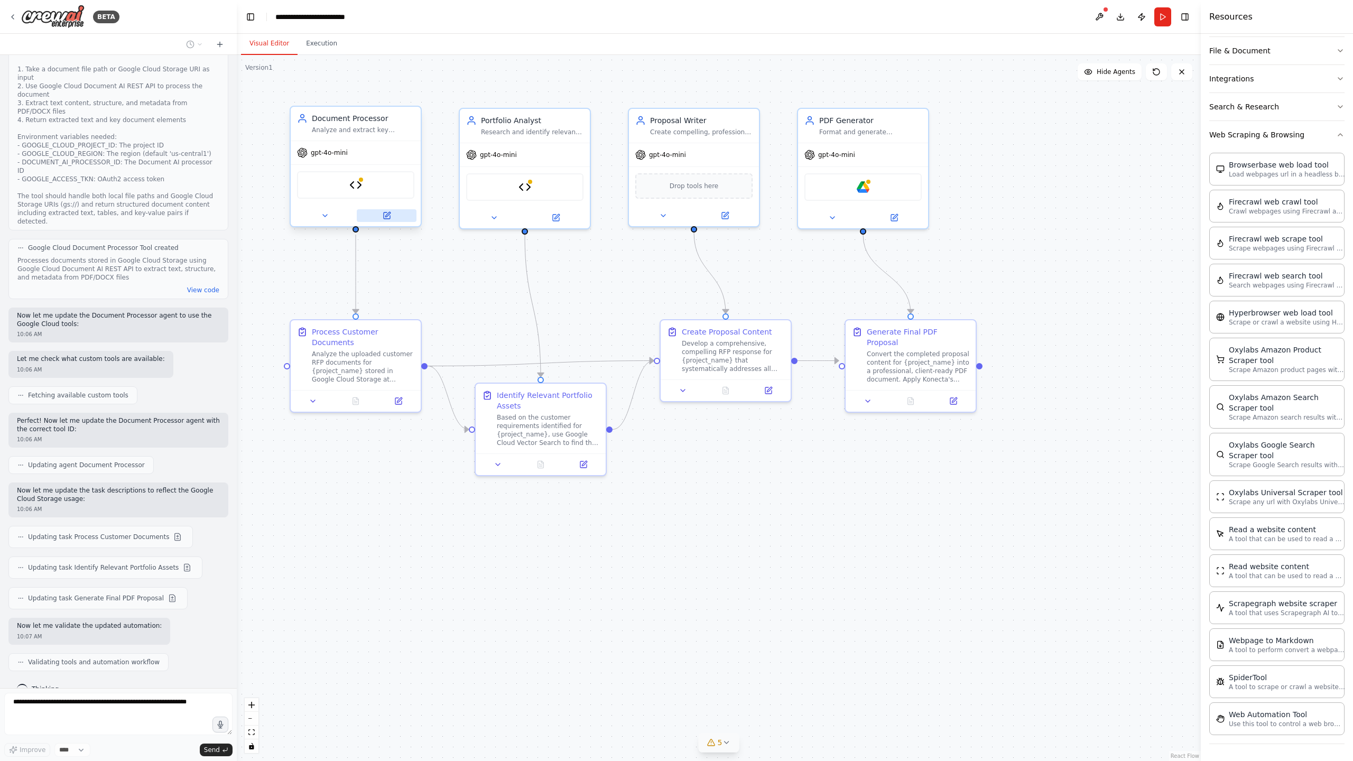
click at [386, 217] on icon at bounding box center [387, 215] width 6 height 6
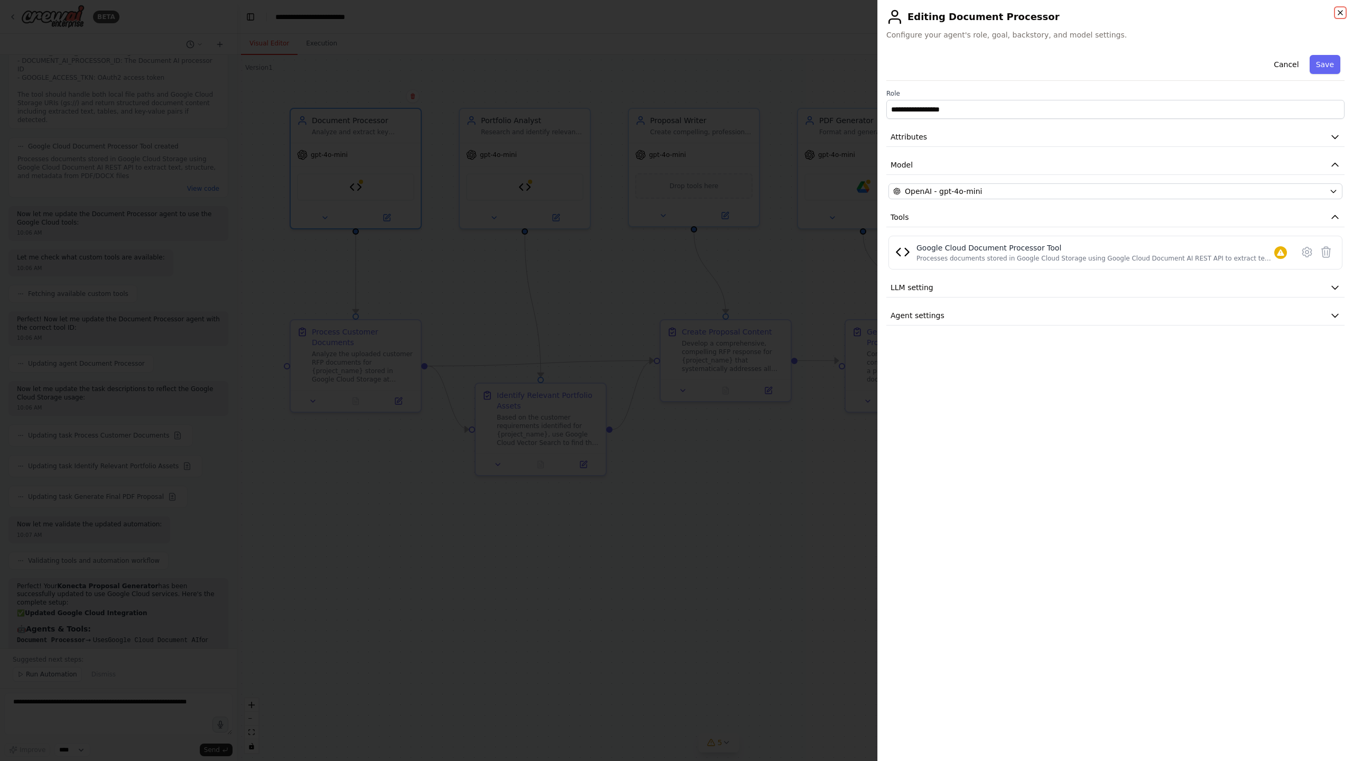
click at [670, 14] on icon "button" at bounding box center [1340, 13] width 4 height 4
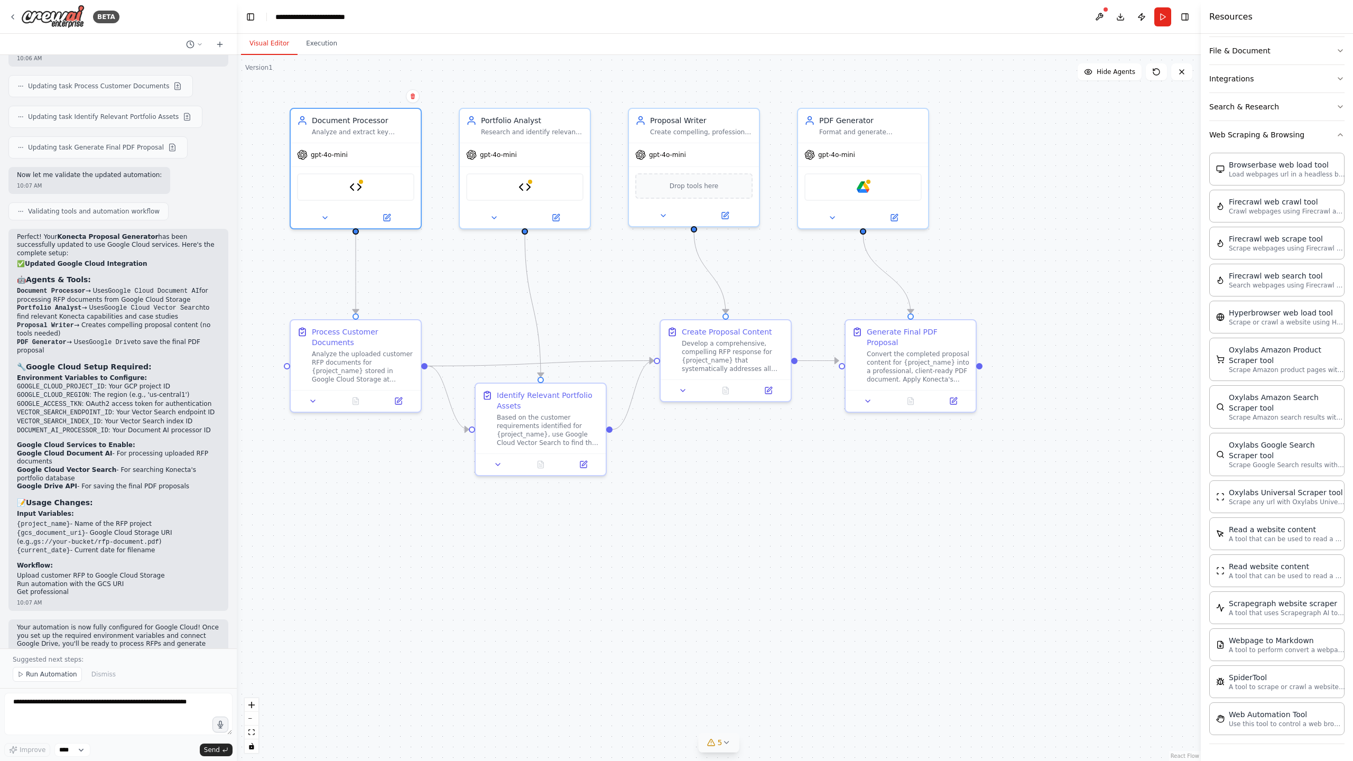
scroll to position [2734, 0]
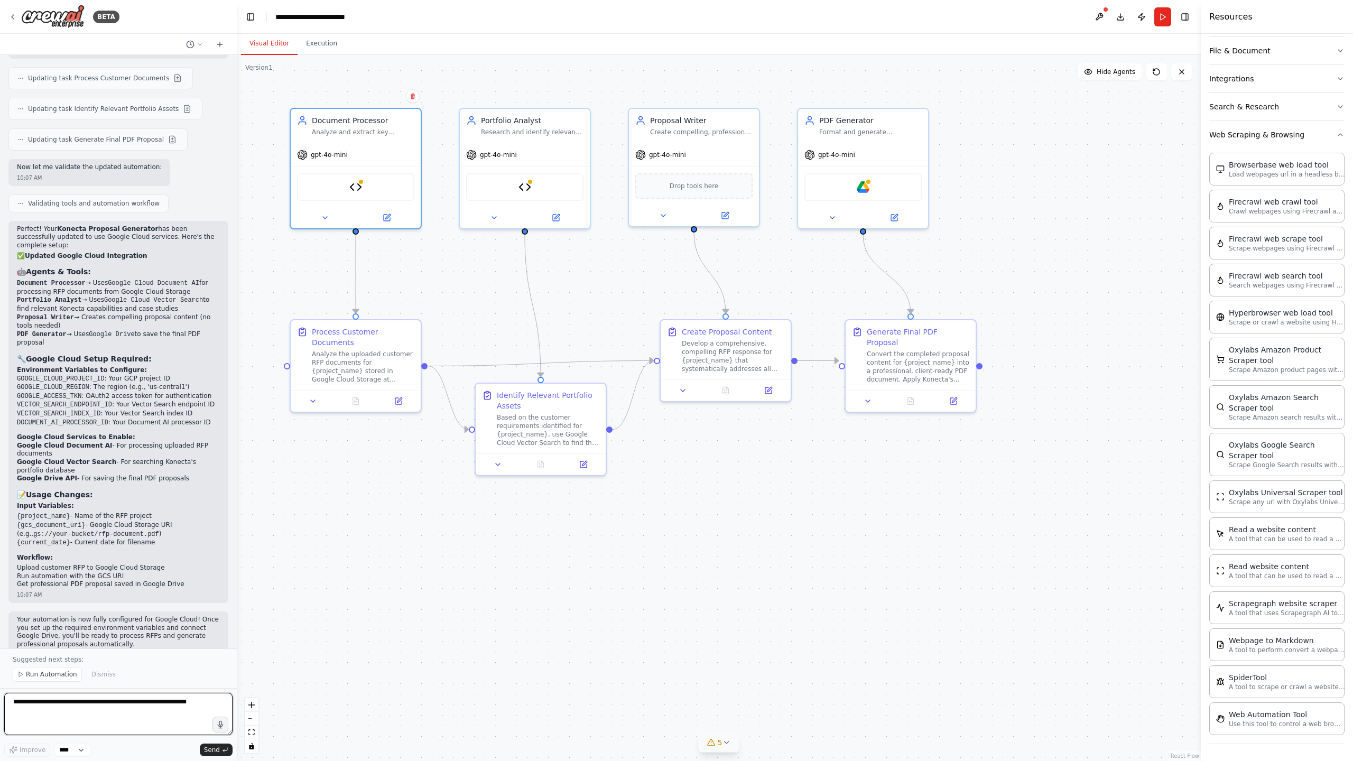
click at [49, 675] on textarea at bounding box center [118, 714] width 228 height 42
paste textarea "**********"
type textarea "**********"
click at [217, 675] on span "Send" at bounding box center [212, 750] width 16 height 8
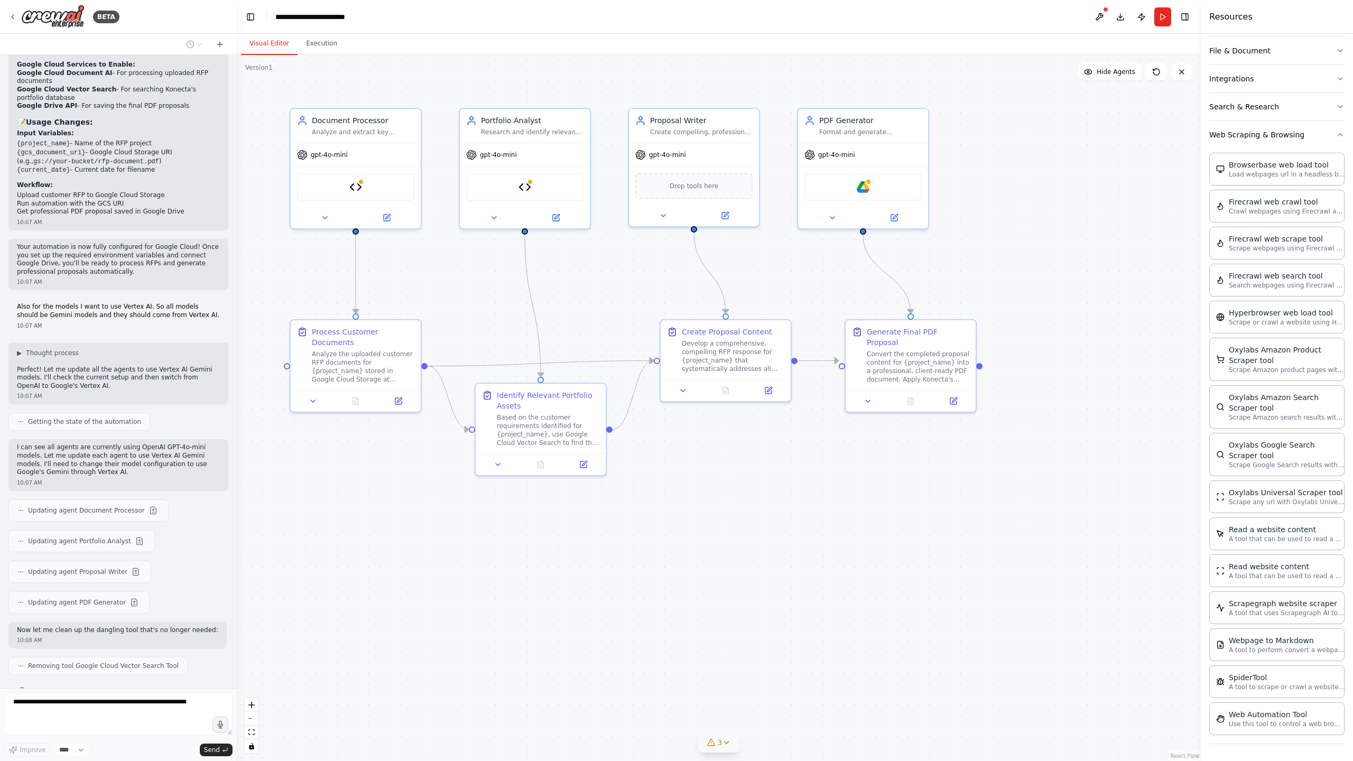
scroll to position [3168, 0]
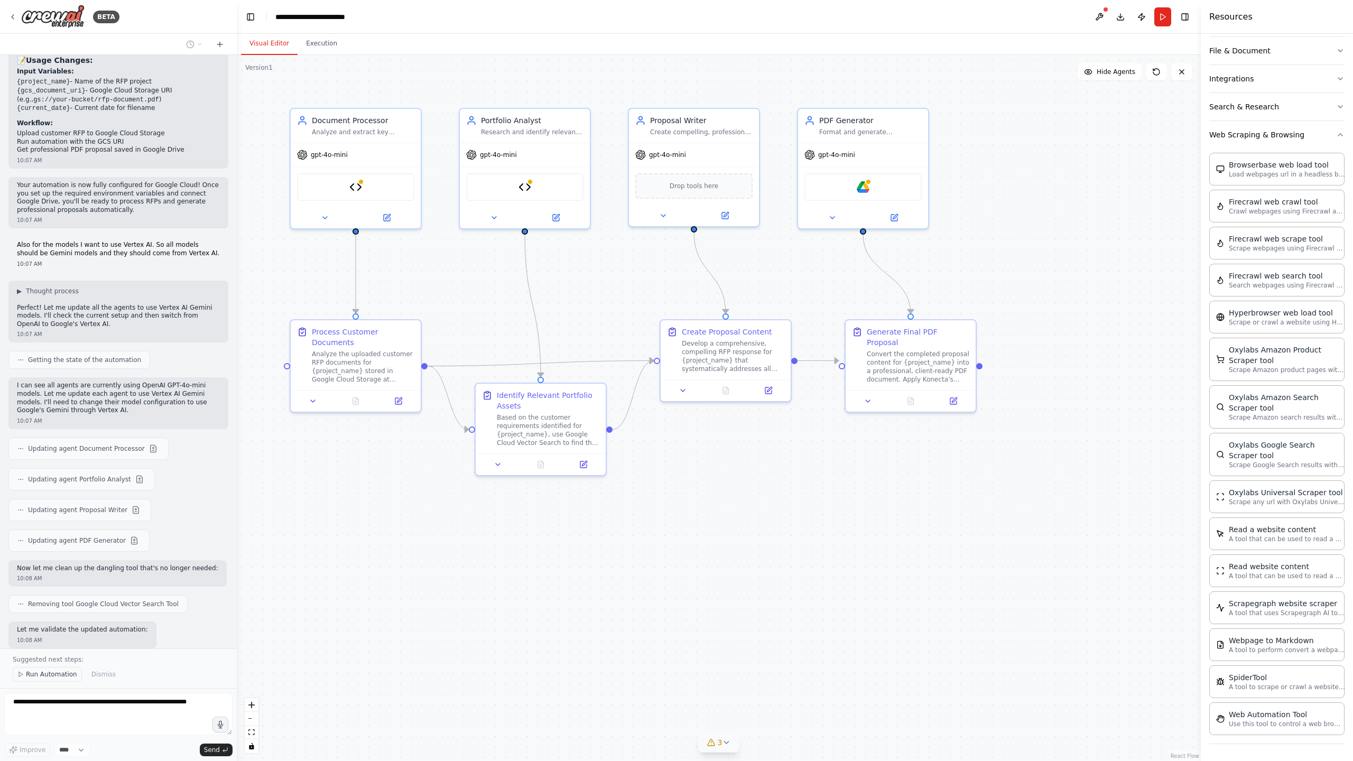
click at [42, 674] on span "Run Automation" at bounding box center [51, 674] width 51 height 8
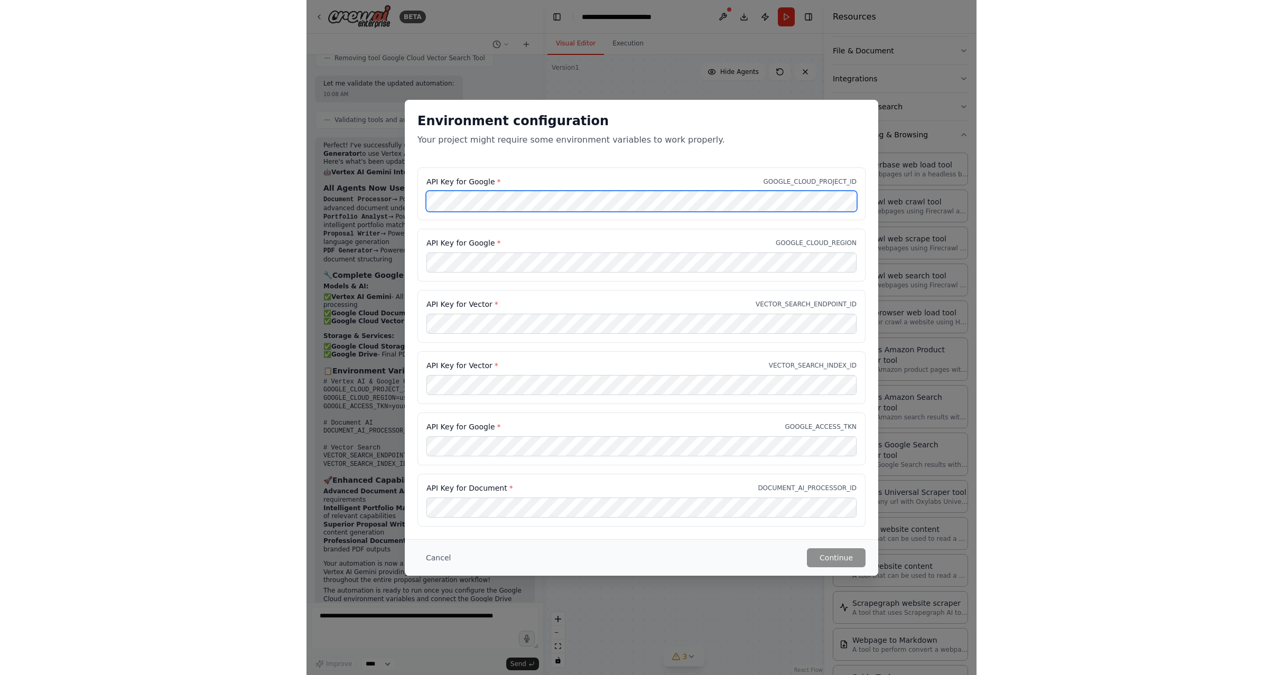
scroll to position [3722, 0]
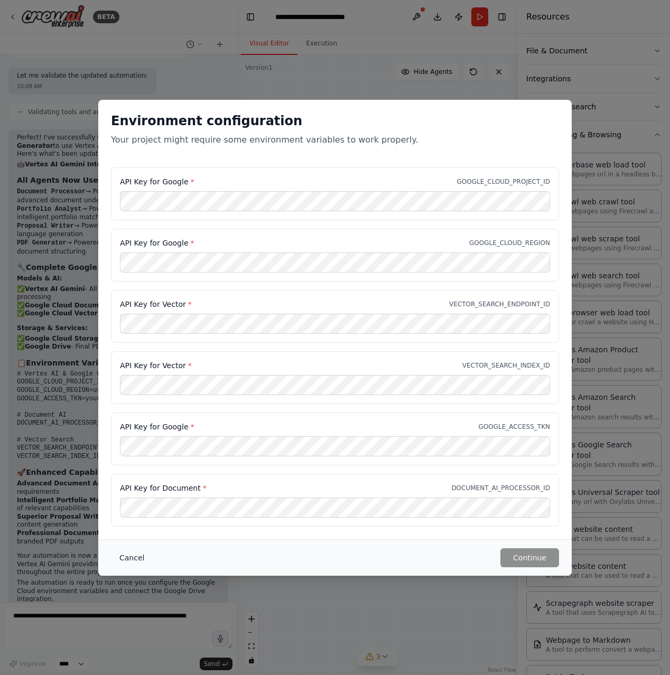
click at [131, 559] on button "Cancel" at bounding box center [132, 557] width 42 height 19
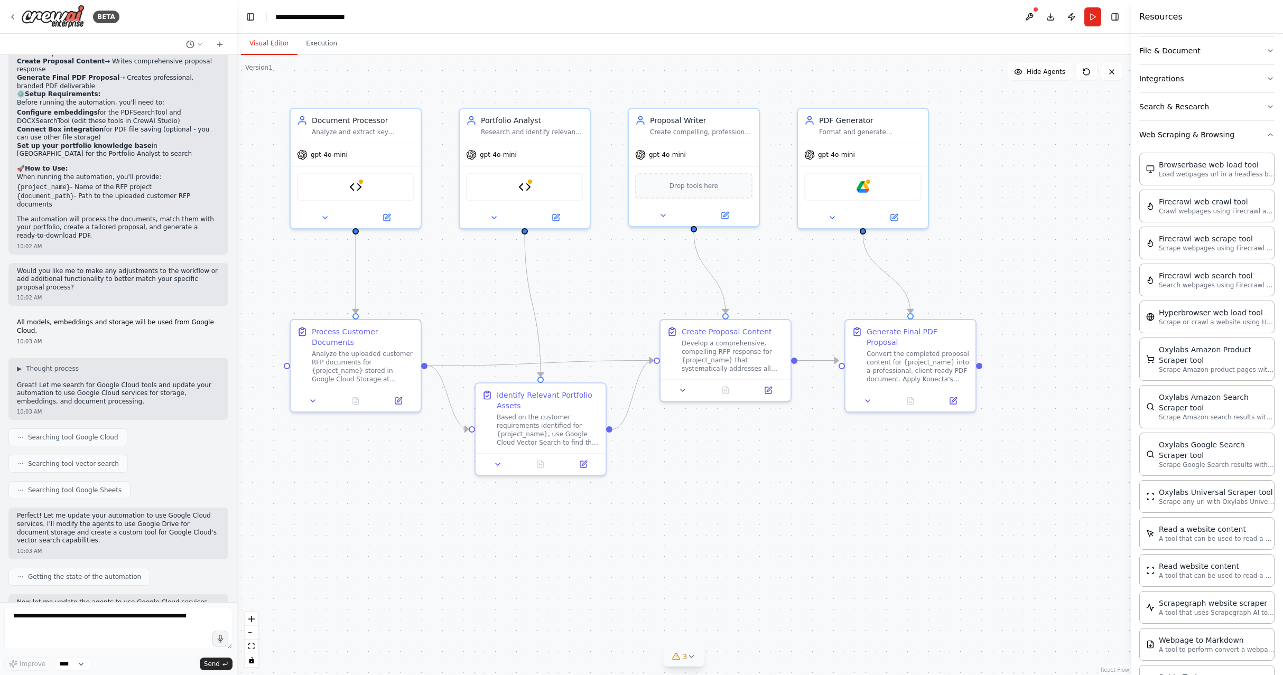
scroll to position [425, 0]
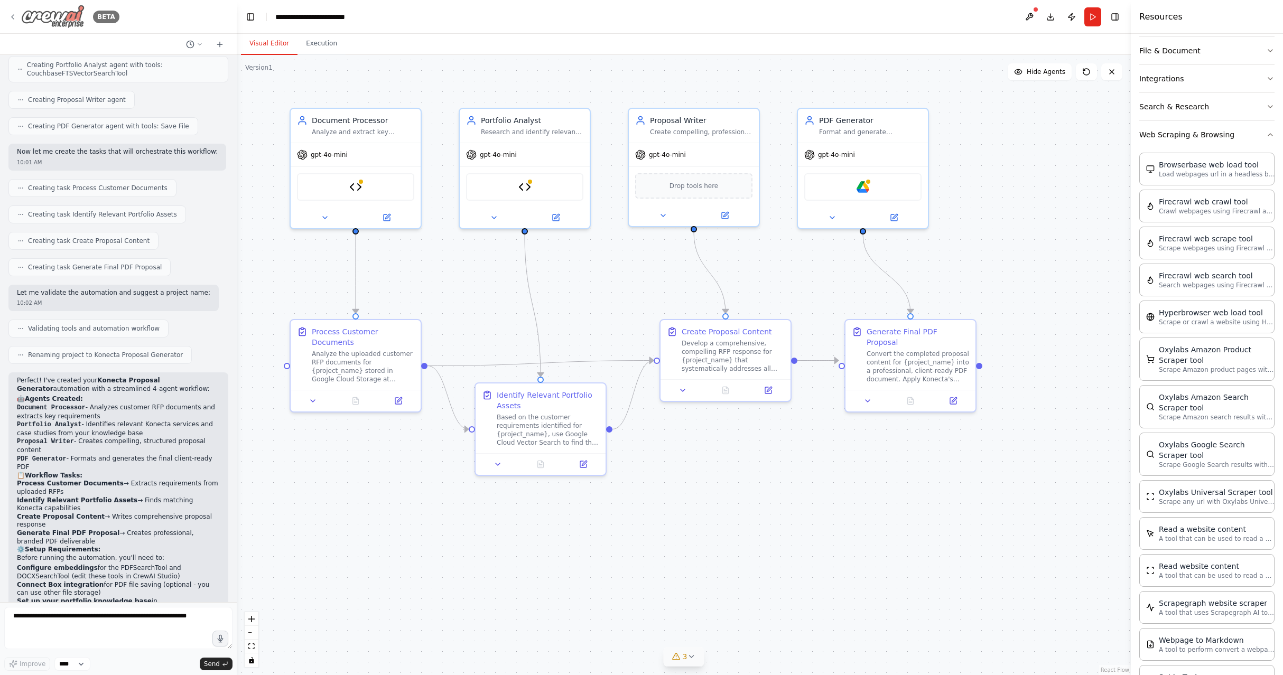
click at [13, 17] on icon at bounding box center [12, 17] width 8 height 8
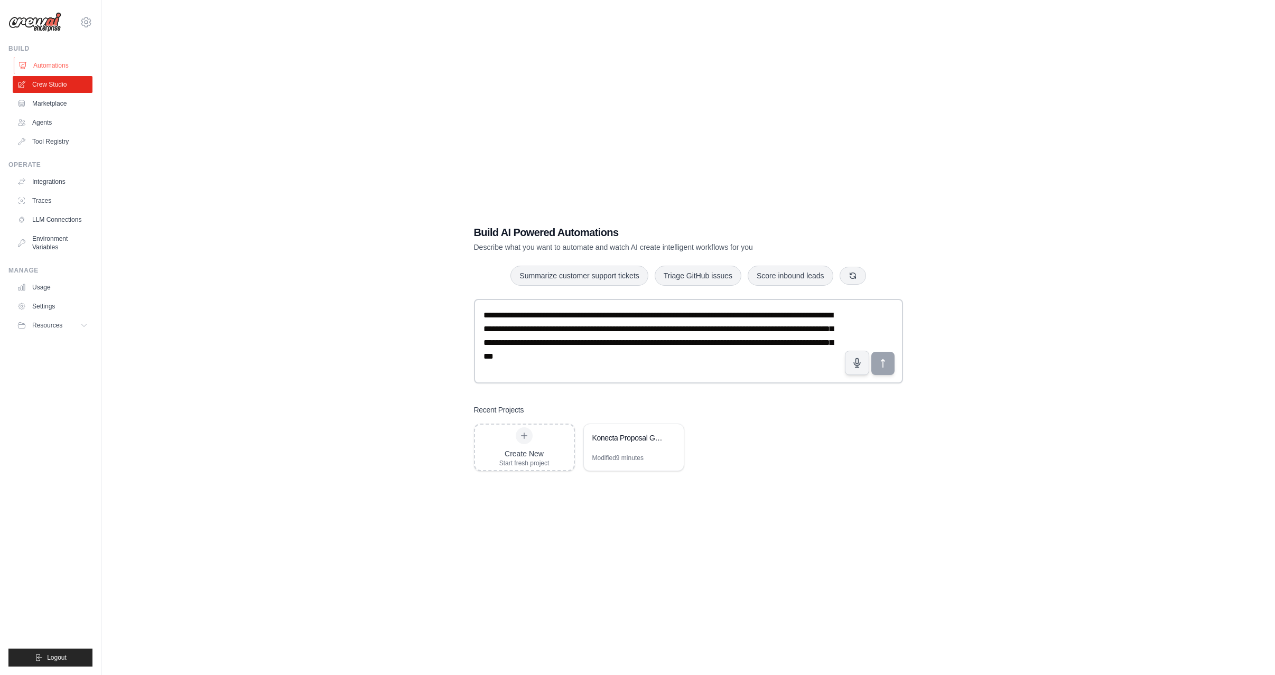
click at [50, 61] on link "Automations" at bounding box center [54, 65] width 80 height 17
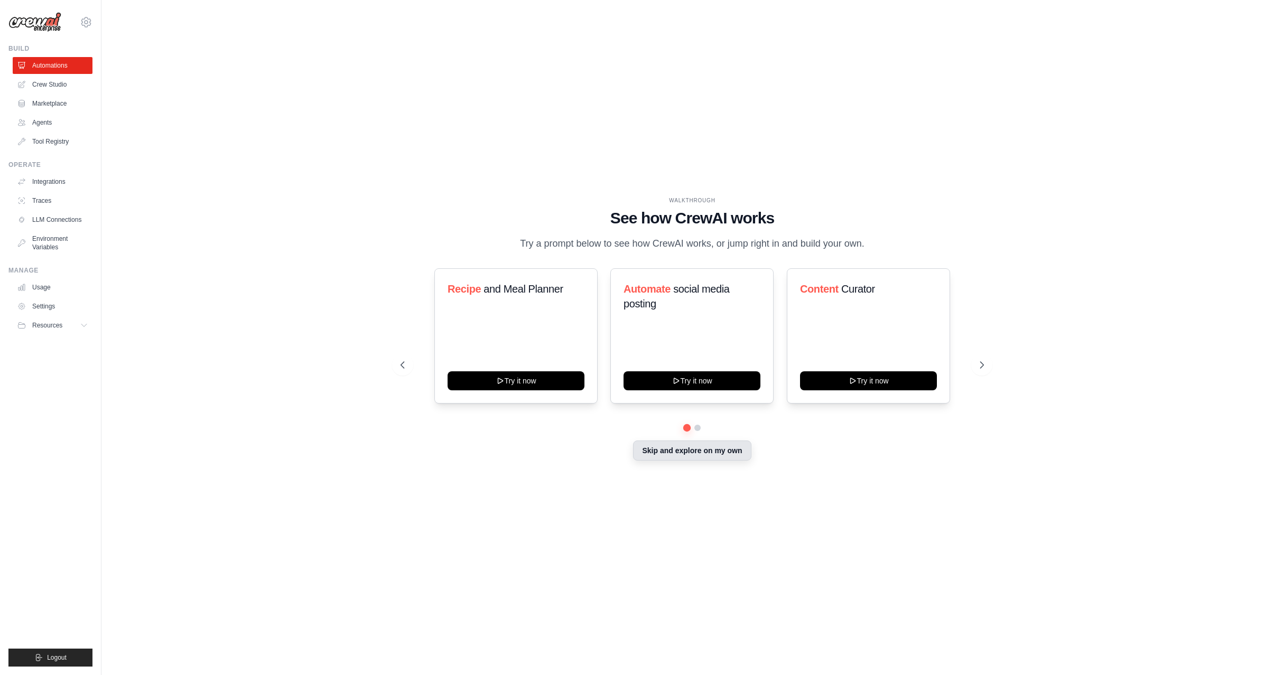
click at [678, 452] on button "Skip and explore on my own" at bounding box center [692, 451] width 118 height 20
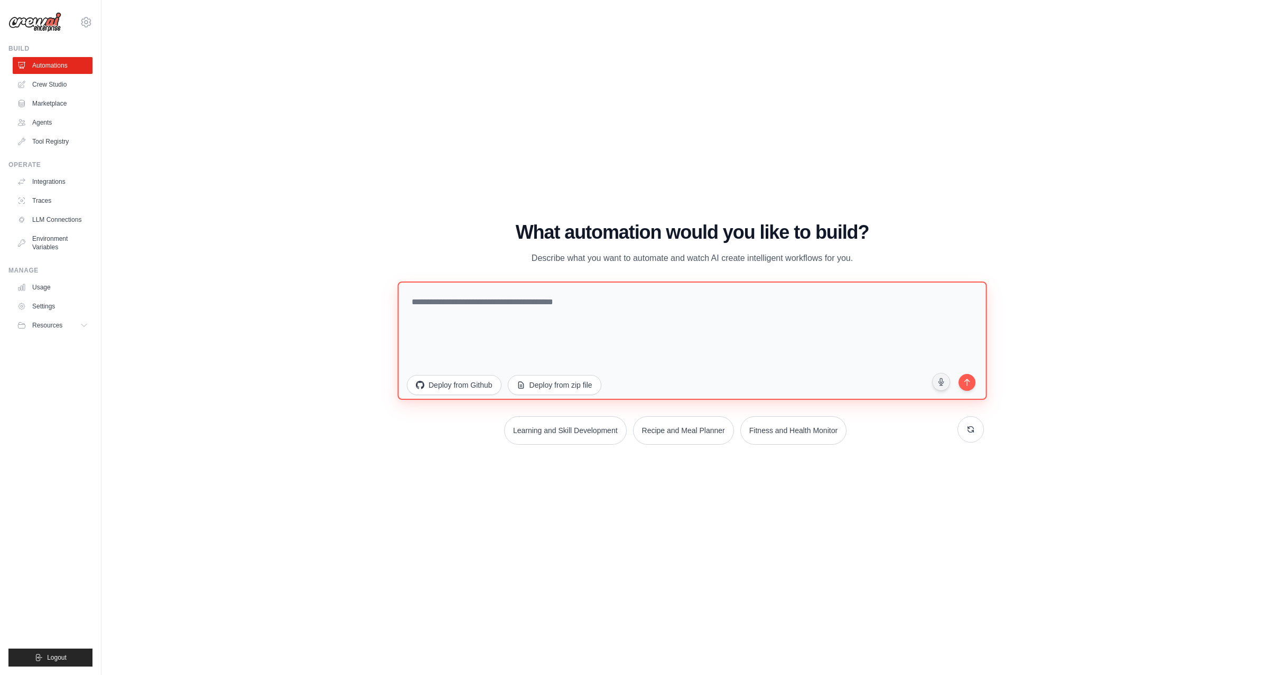
click at [528, 304] on textarea at bounding box center [691, 341] width 589 height 118
paste textarea "**********"
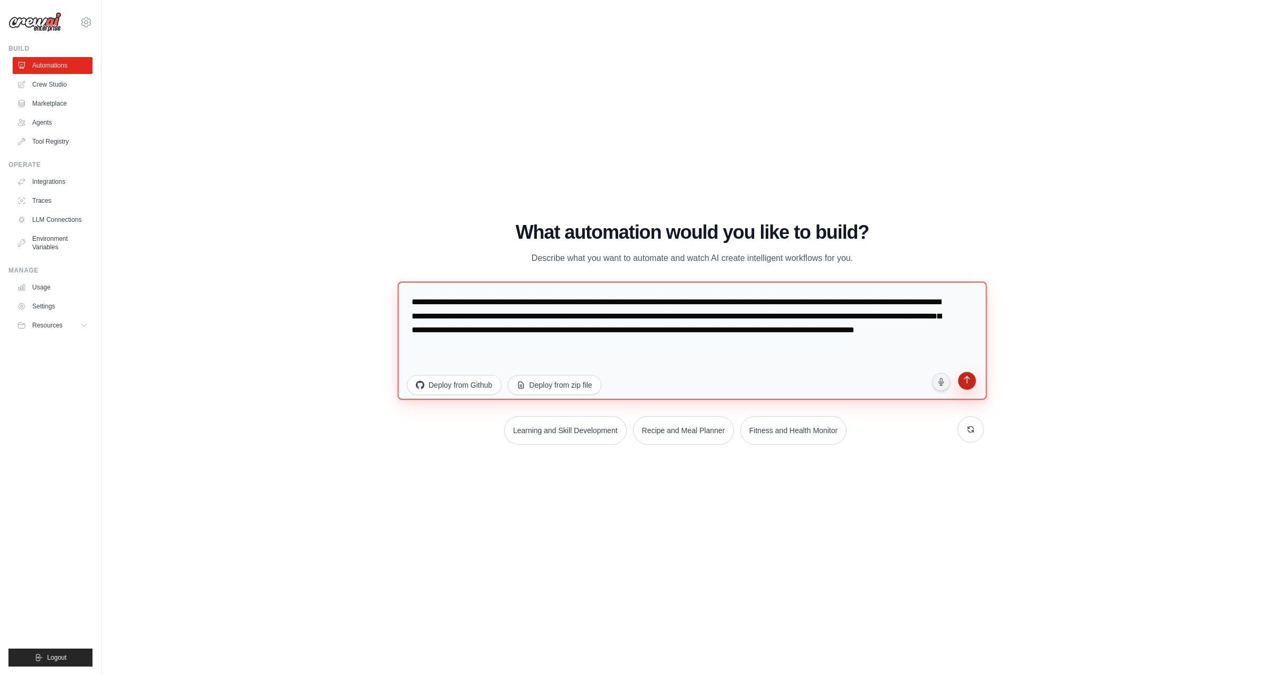
type textarea "**********"
click at [960, 381] on button "submit" at bounding box center [967, 383] width 20 height 20
drag, startPoint x: 592, startPoint y: 347, endPoint x: 386, endPoint y: 286, distance: 215.5
click at [386, 286] on div "WALKTHROUGH See how [PERSON_NAME] works Try a prompt below to see how [PERSON_N…" at bounding box center [692, 338] width 1148 height 654
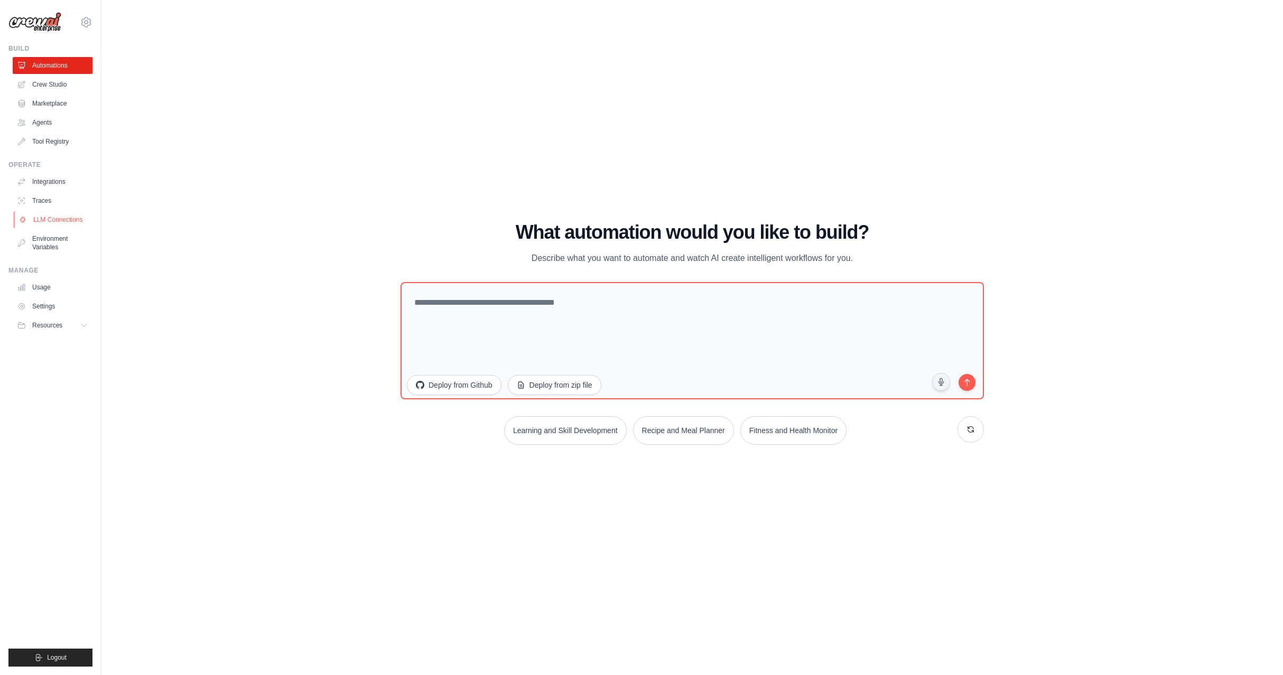
click at [55, 219] on link "LLM Connections" at bounding box center [54, 219] width 80 height 17
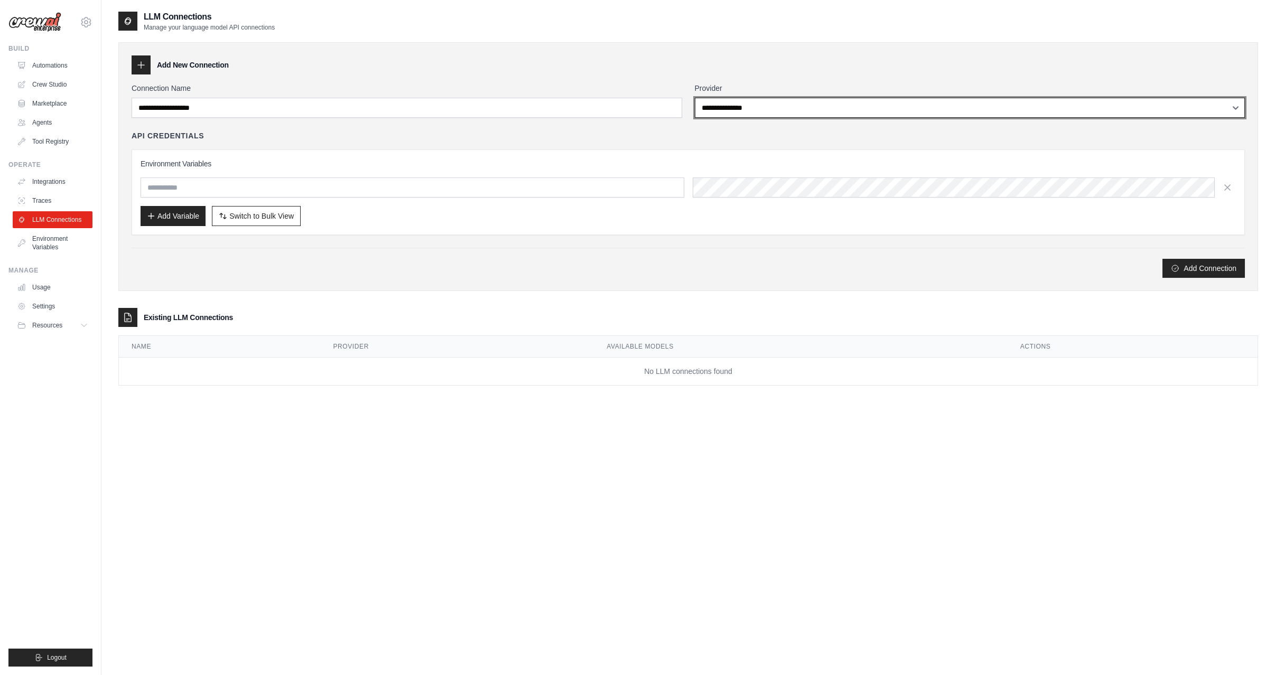
click at [752, 110] on select "**********" at bounding box center [970, 108] width 551 height 20
select select "******"
click at [695, 98] on select "**********" at bounding box center [970, 108] width 551 height 20
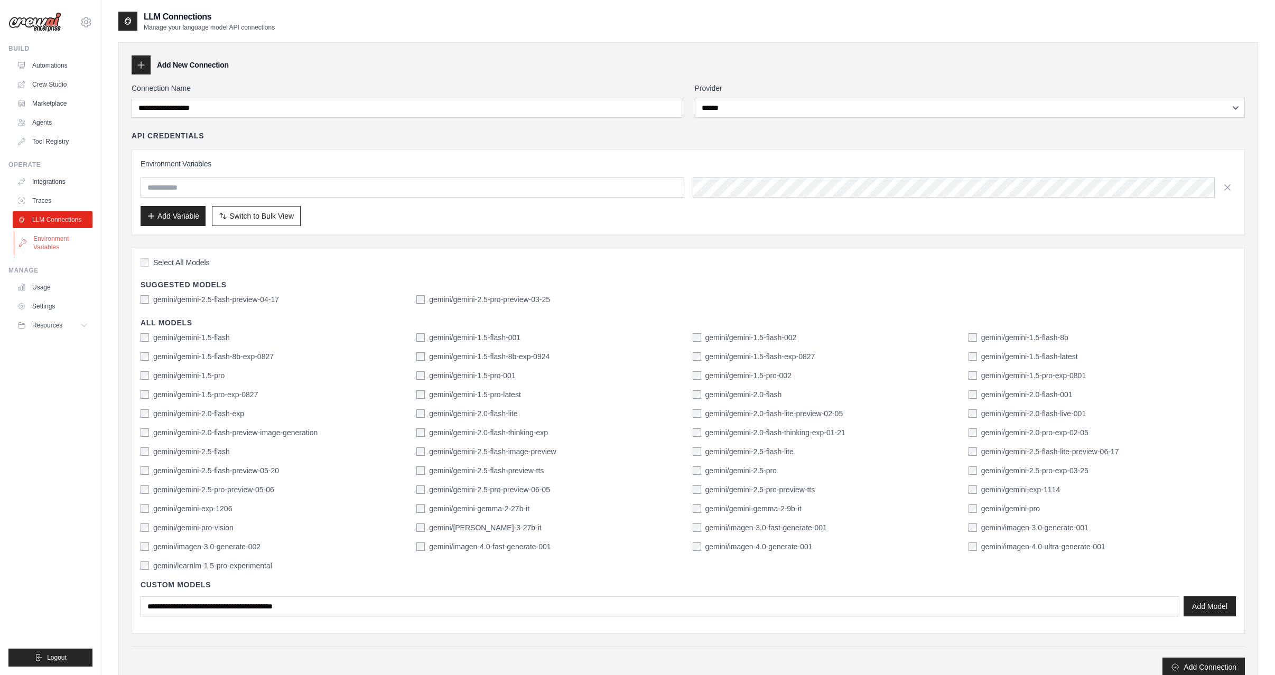
click at [46, 241] on link "Environment Variables" at bounding box center [54, 242] width 80 height 25
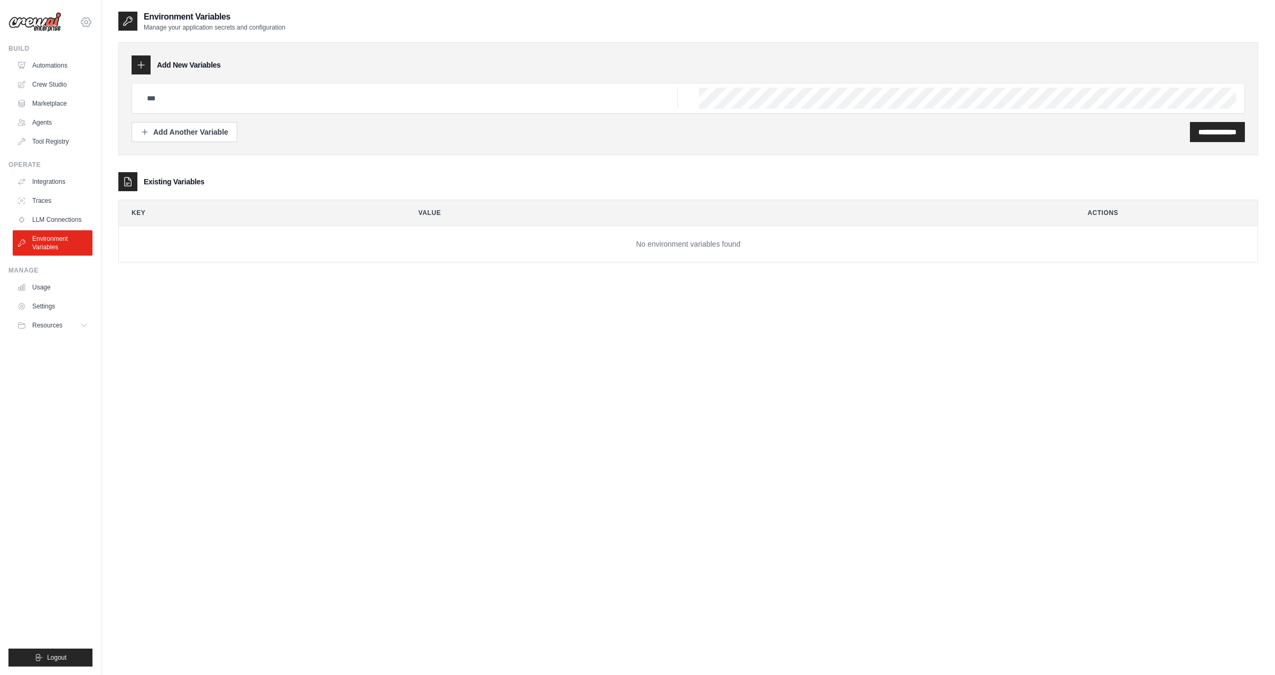
click at [87, 23] on icon at bounding box center [86, 22] width 13 height 13
click at [67, 70] on link "Settings" at bounding box center [86, 71] width 93 height 19
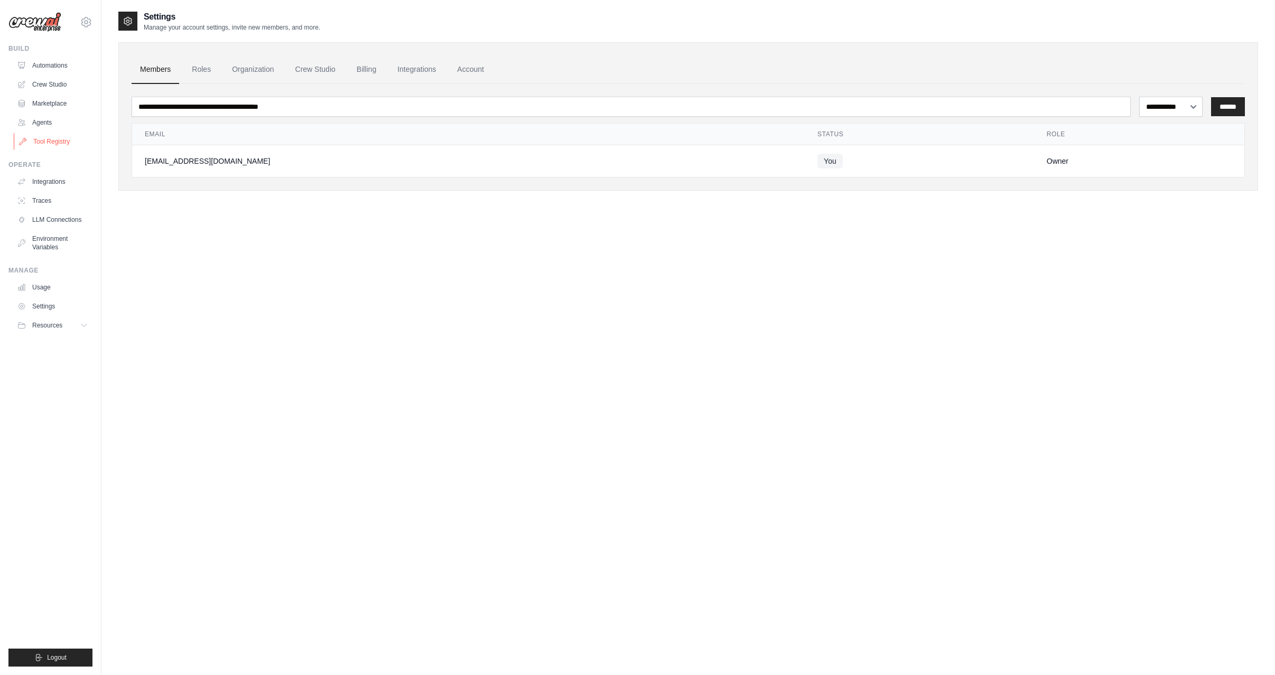
click at [48, 136] on link "Tool Registry" at bounding box center [54, 141] width 80 height 17
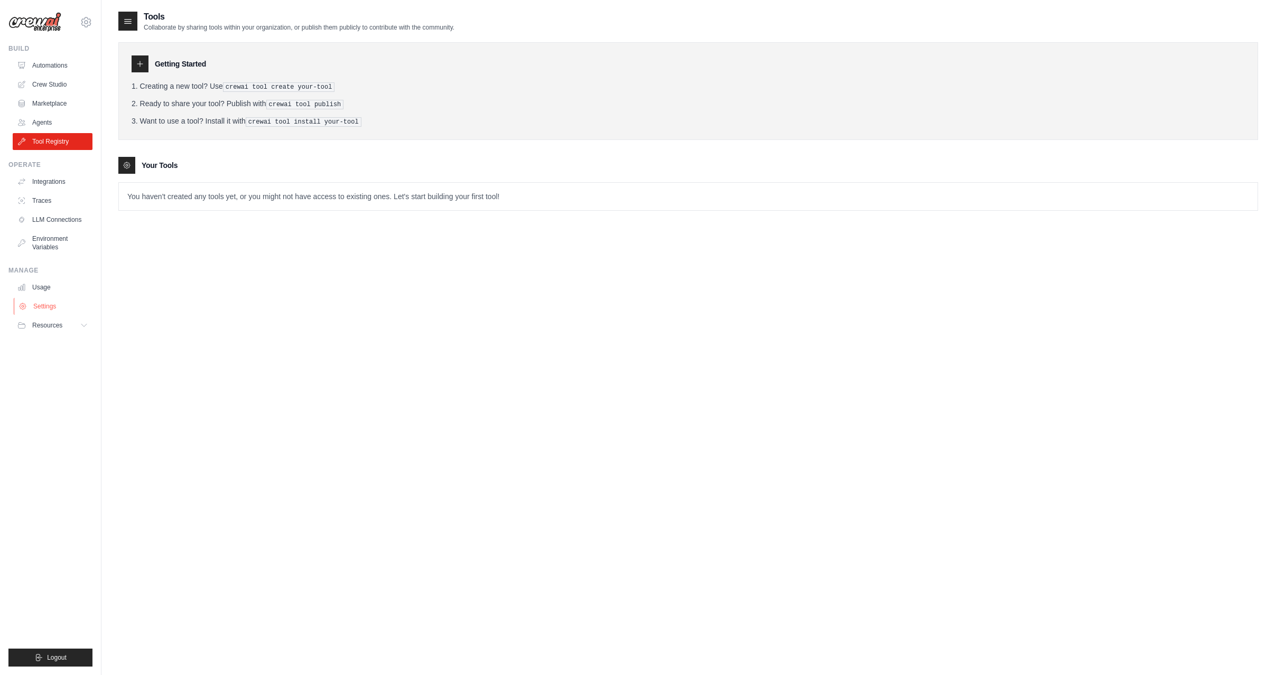
click at [40, 305] on link "Settings" at bounding box center [54, 306] width 80 height 17
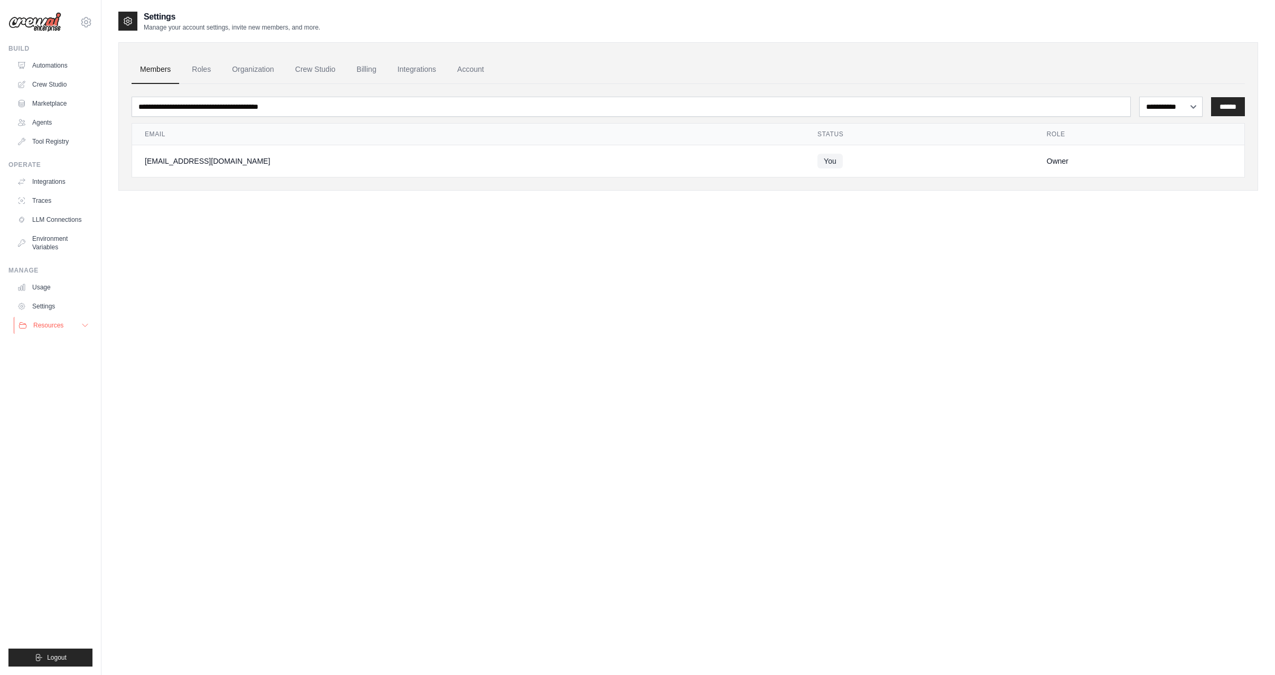
click at [43, 327] on span "Resources" at bounding box center [48, 325] width 30 height 8
click at [45, 123] on link "Agents" at bounding box center [54, 122] width 80 height 17
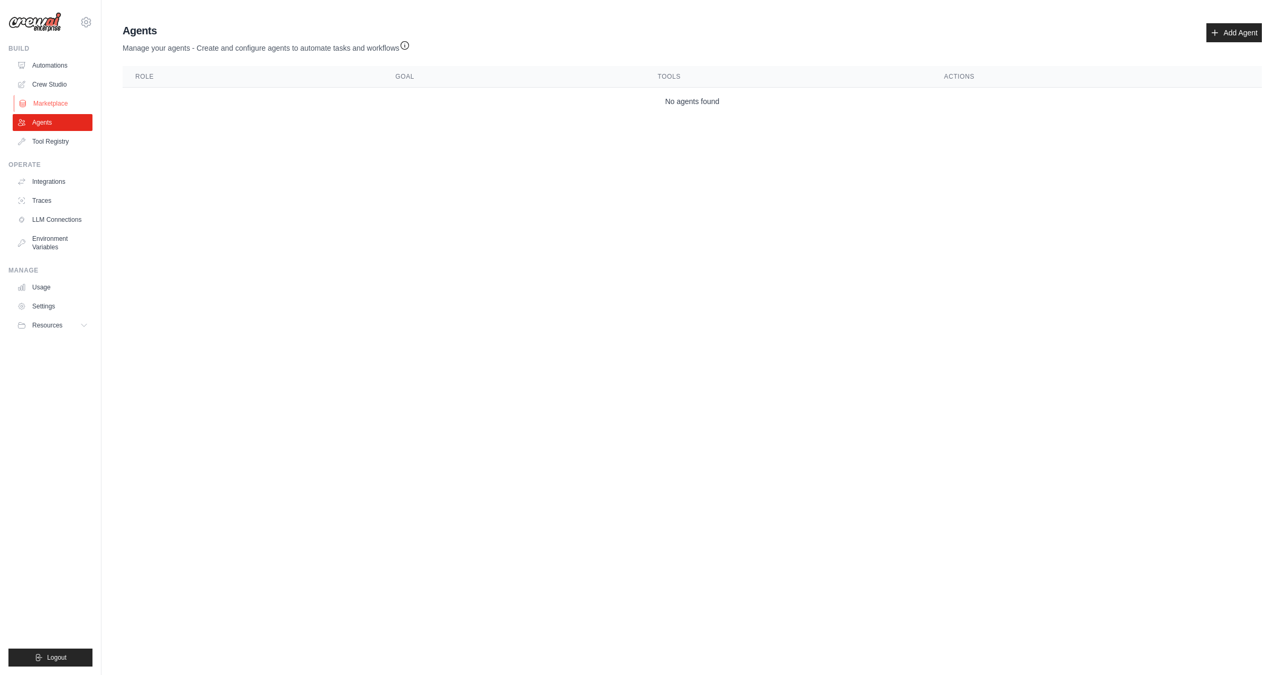
click at [51, 103] on link "Marketplace" at bounding box center [54, 103] width 80 height 17
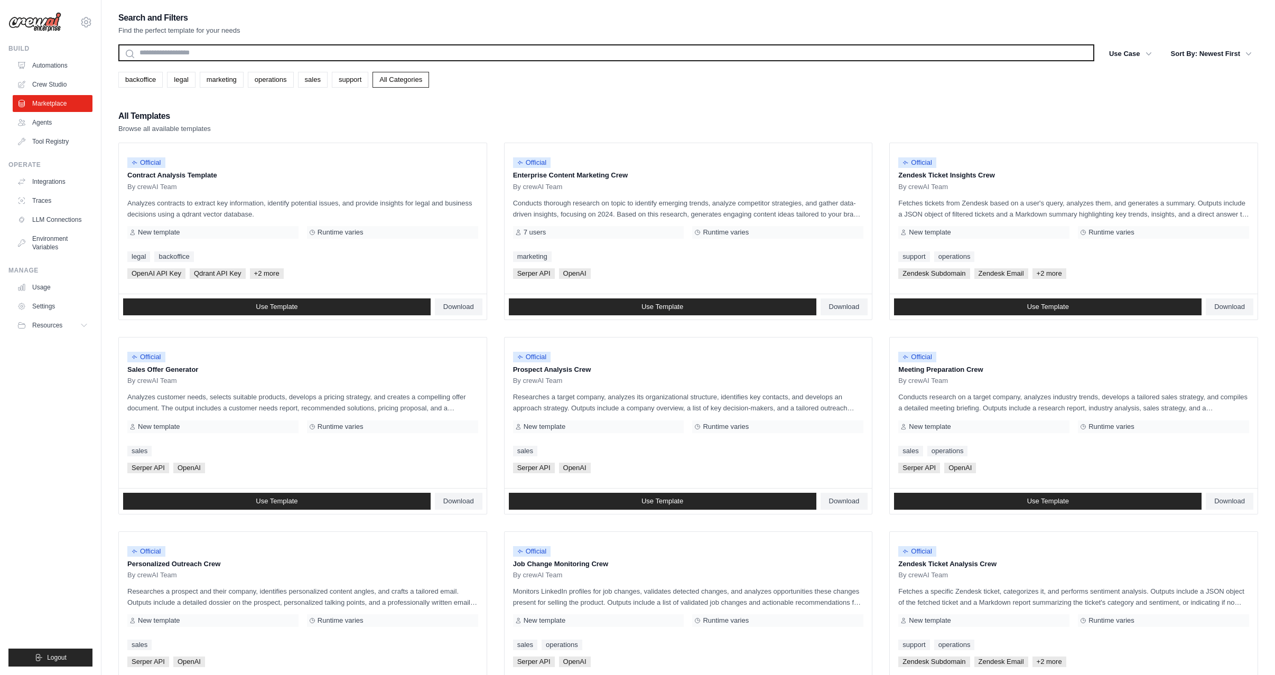
click at [218, 57] on input "text" at bounding box center [606, 52] width 976 height 17
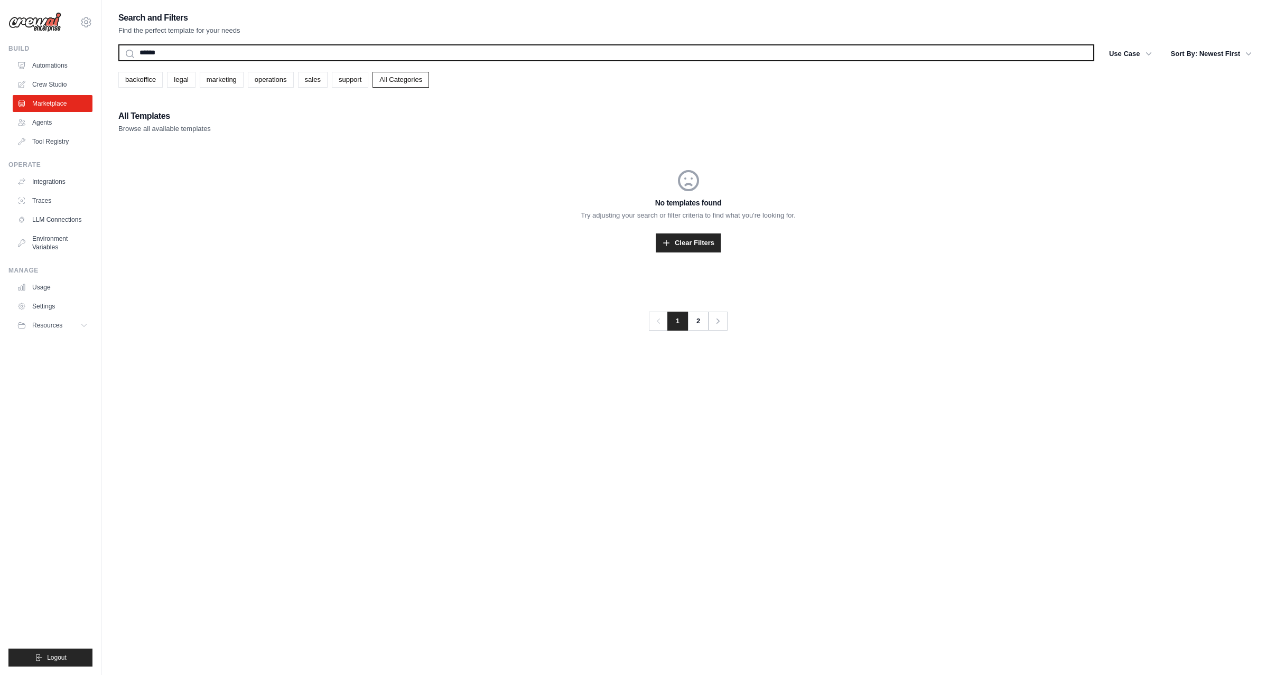
type input "******"
click at [118, 61] on button "Search" at bounding box center [118, 61] width 1 height 1
drag, startPoint x: 184, startPoint y: 55, endPoint x: 106, endPoint y: 45, distance: 79.4
click at [106, 45] on div "Search and Filters Find the perfect template for your needs ****** Search Use C…" at bounding box center [688, 348] width 1174 height 675
type input "***"
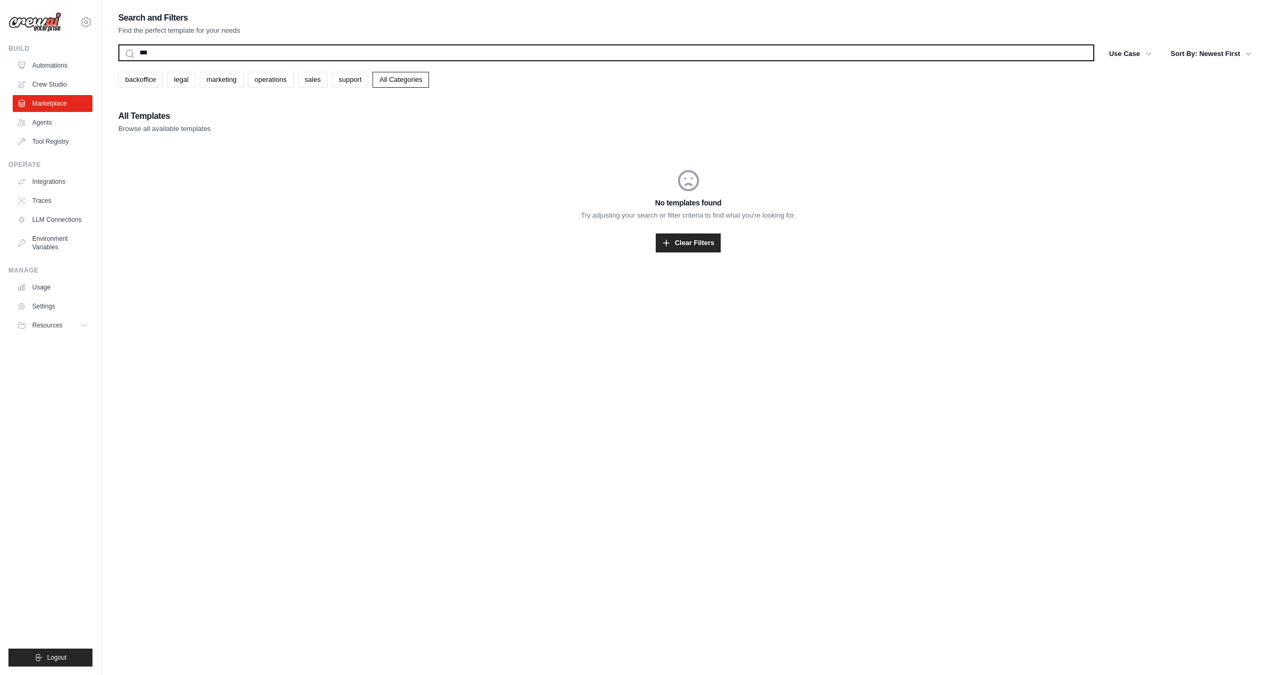
click at [118, 61] on button "Search" at bounding box center [118, 61] width 1 height 1
click at [170, 57] on input "***" at bounding box center [606, 52] width 976 height 17
type input "*"
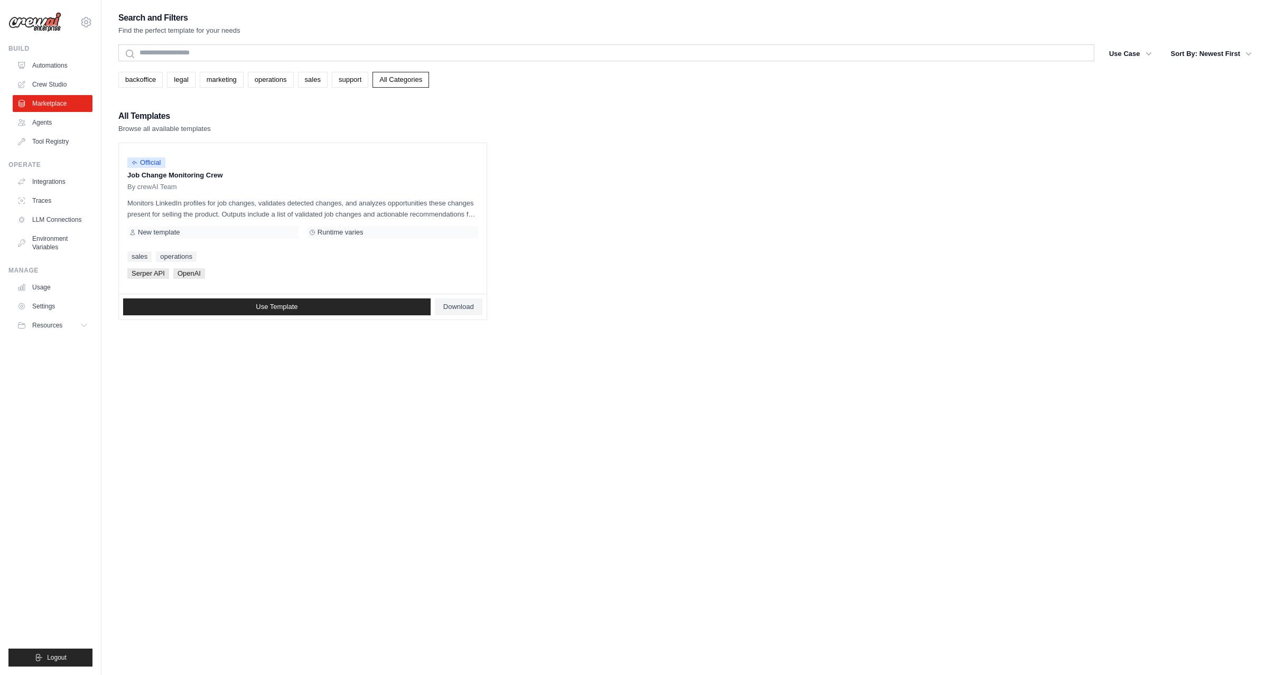
click at [219, 111] on div "All Templates Browse all available templates" at bounding box center [688, 121] width 1140 height 25
click at [393, 78] on link "All Categories" at bounding box center [401, 80] width 57 height 16
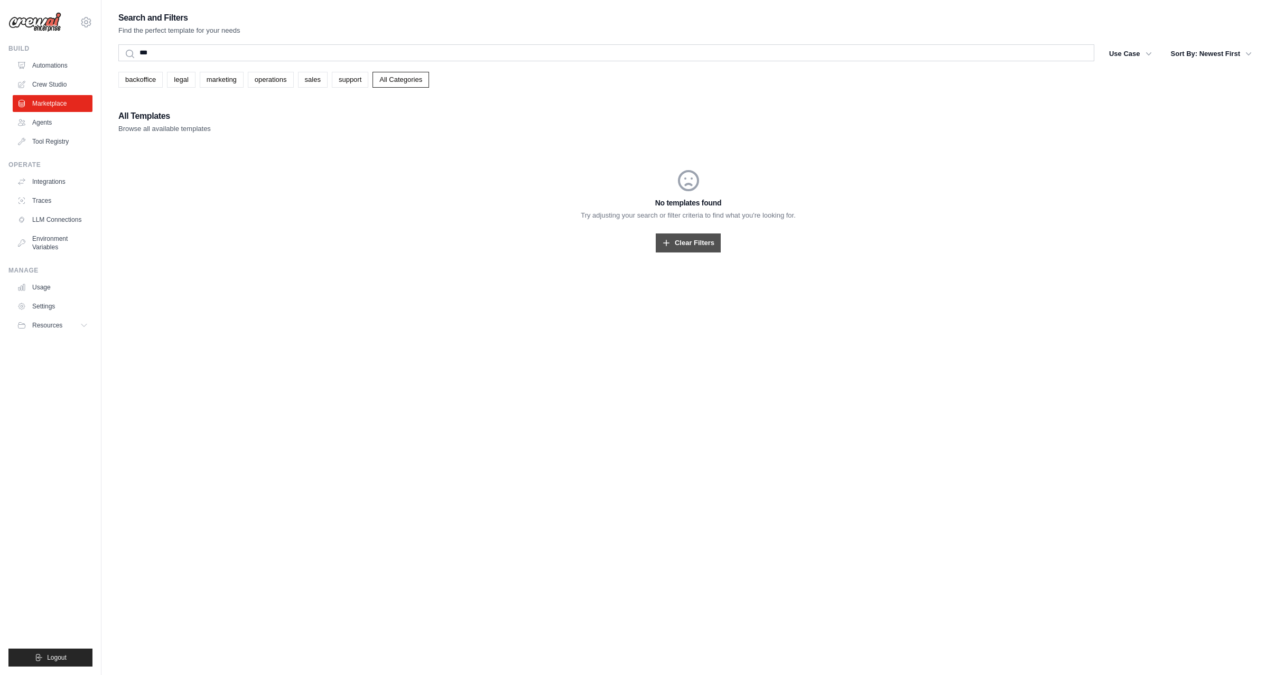
click at [677, 245] on link "Clear Filters" at bounding box center [688, 243] width 65 height 19
click at [36, 81] on link "Crew Studio" at bounding box center [54, 84] width 80 height 17
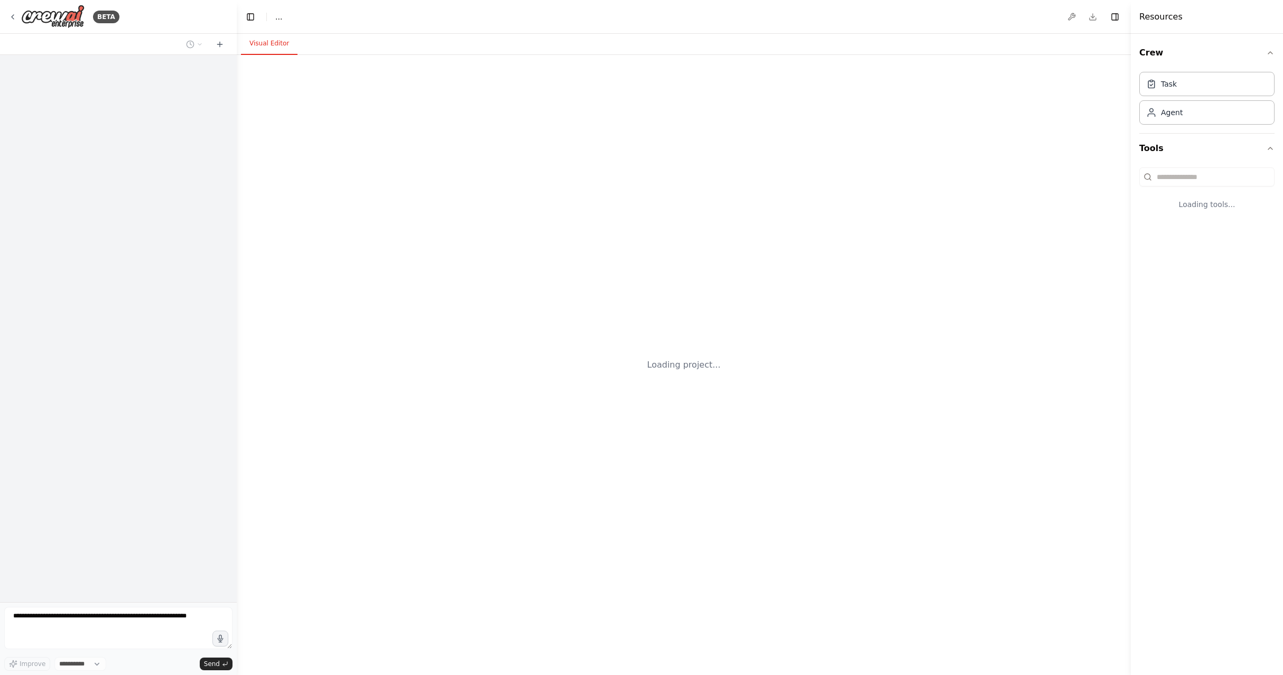
select select "****"
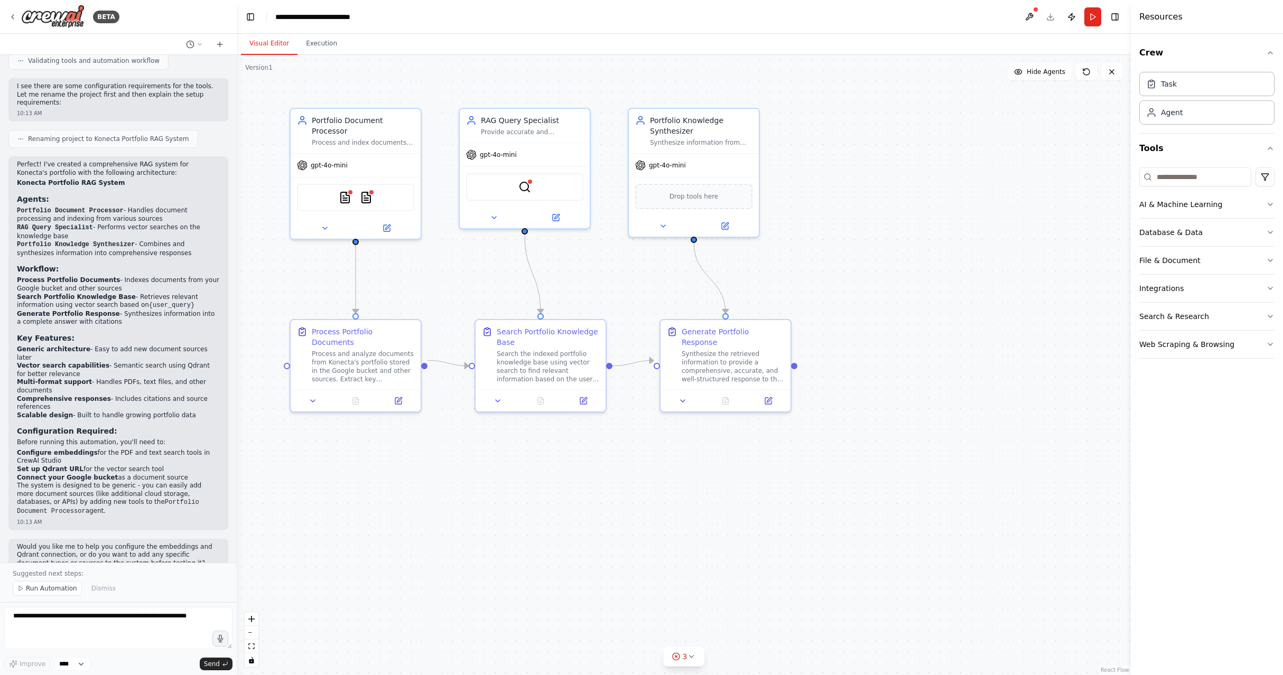
scroll to position [733, 0]
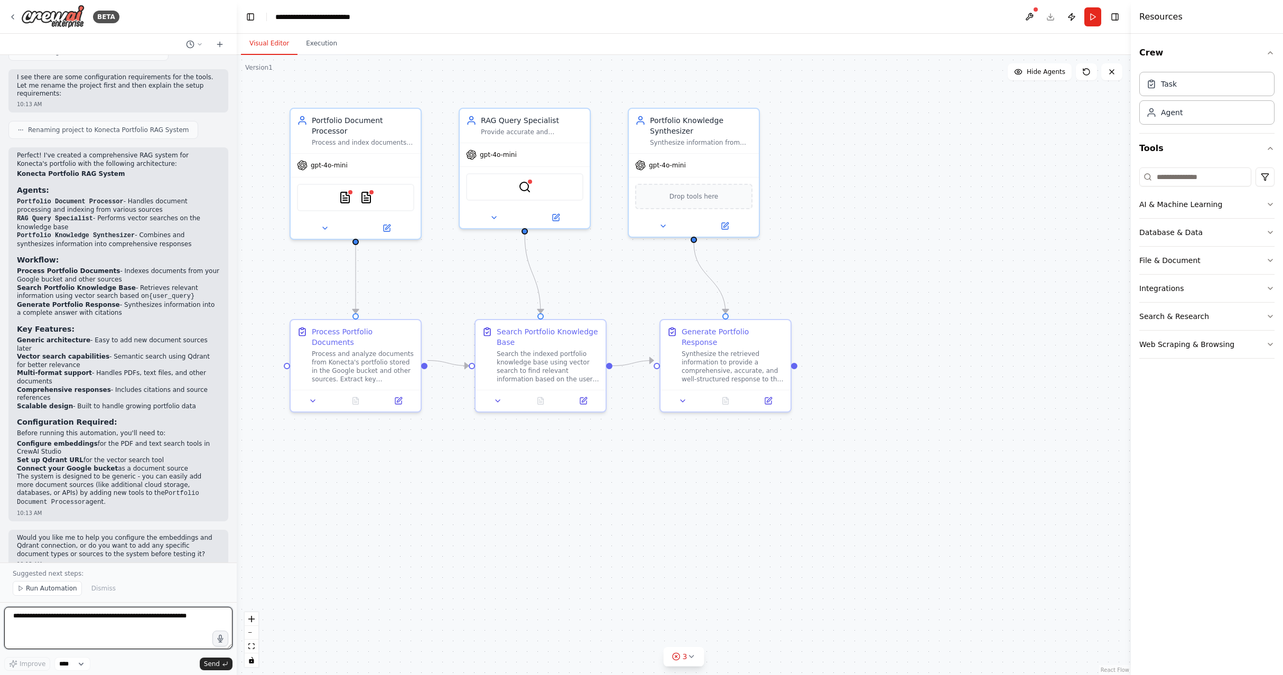
paste textarea "**********"
type textarea "**********"
click at [204, 662] on button "Send" at bounding box center [216, 664] width 33 height 13
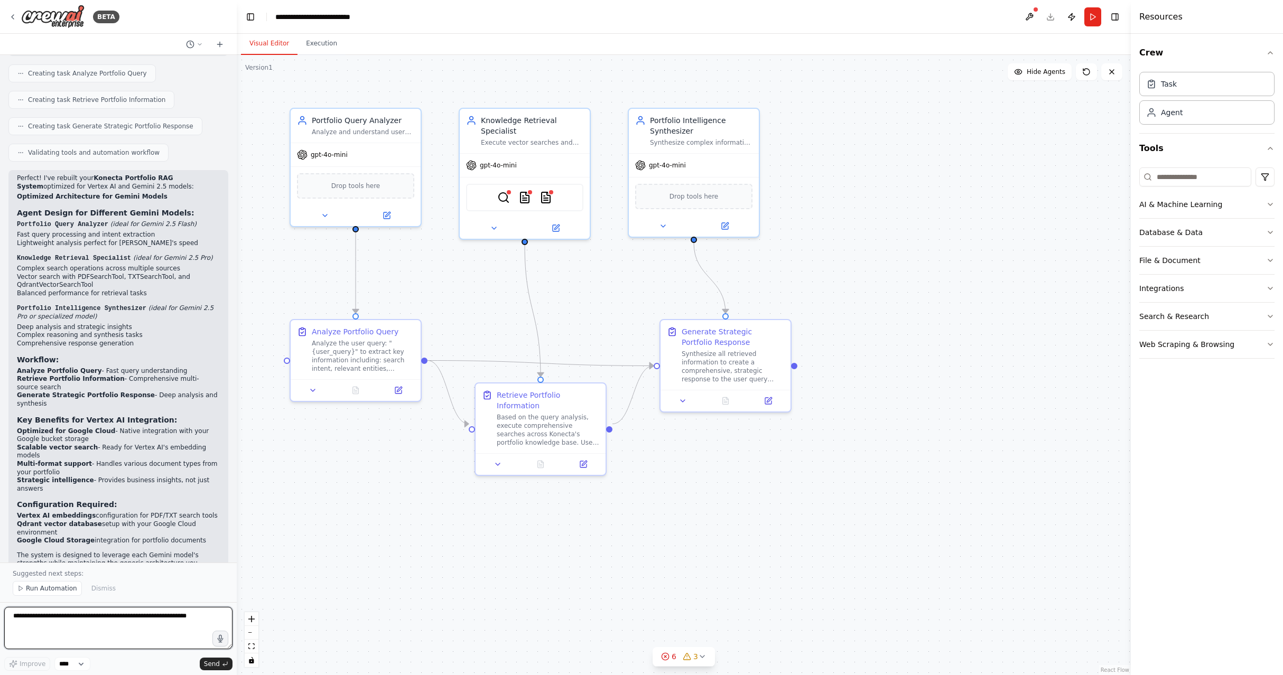
scroll to position [1871, 0]
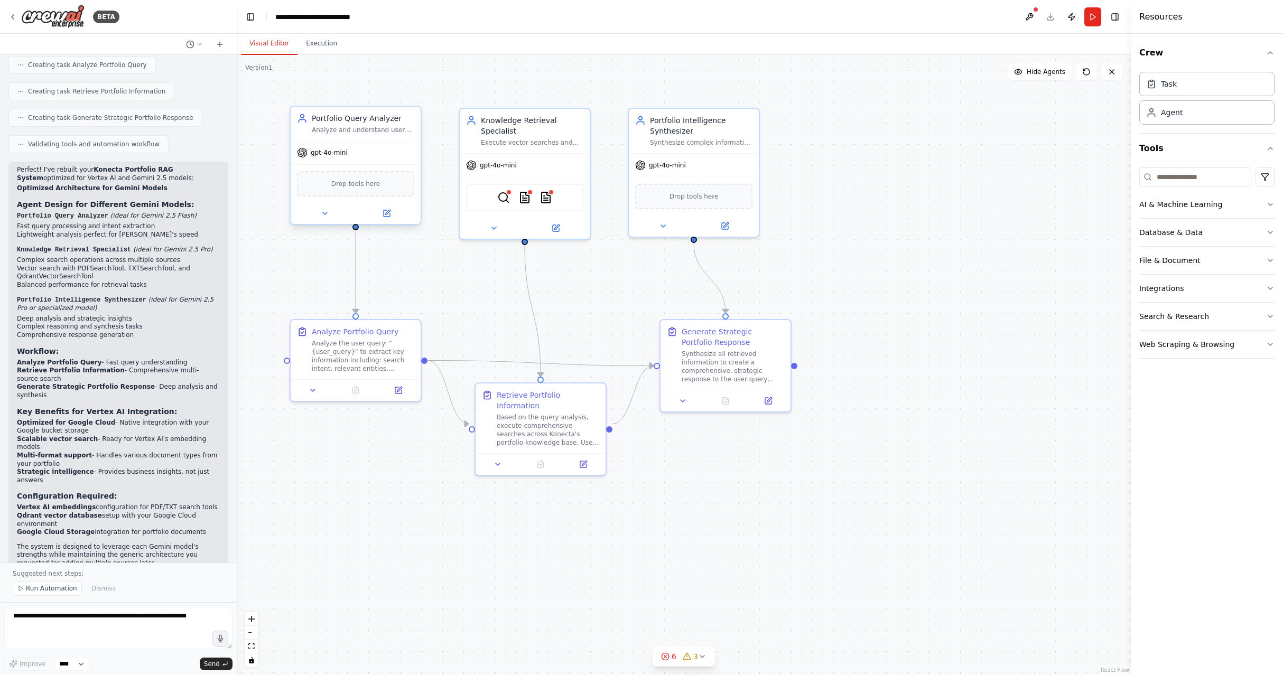
click at [332, 154] on span "gpt-4o-mini" at bounding box center [329, 152] width 37 height 8
click at [390, 213] on icon at bounding box center [387, 213] width 8 height 8
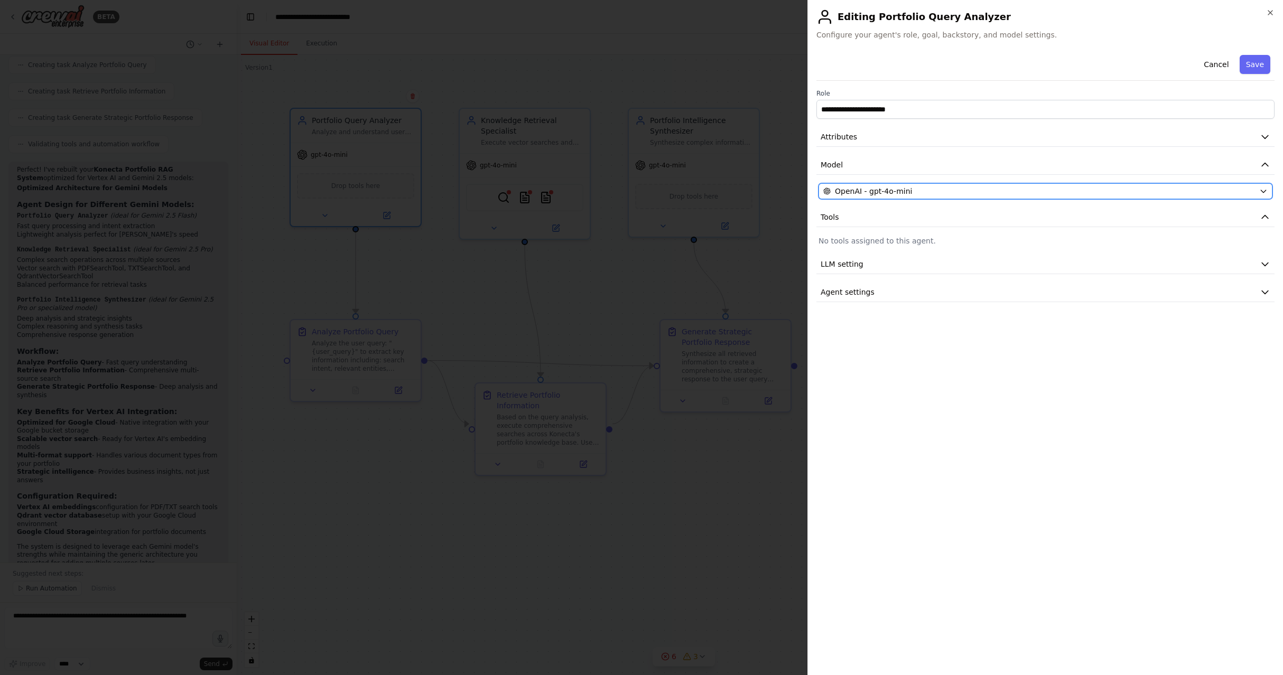
click at [924, 189] on div "OpenAI - gpt-4o-mini" at bounding box center [1039, 191] width 432 height 11
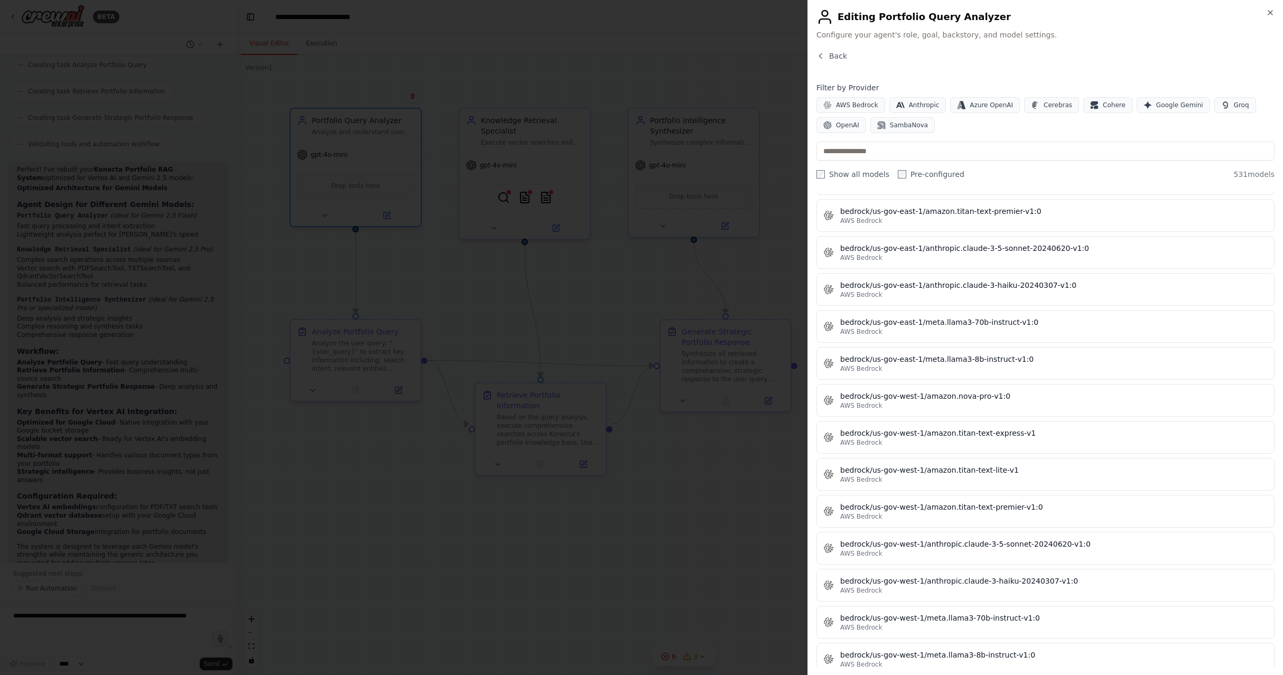
scroll to position [2954, 0]
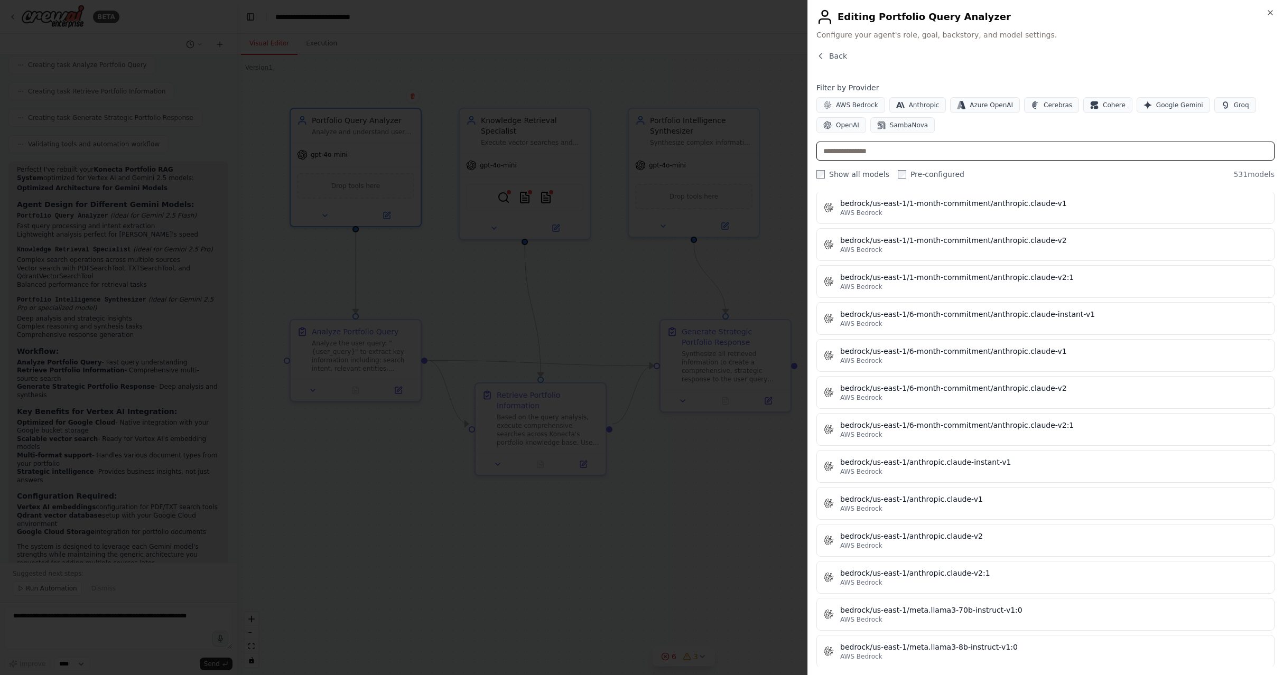
click at [849, 151] on input "text" at bounding box center [1045, 151] width 458 height 19
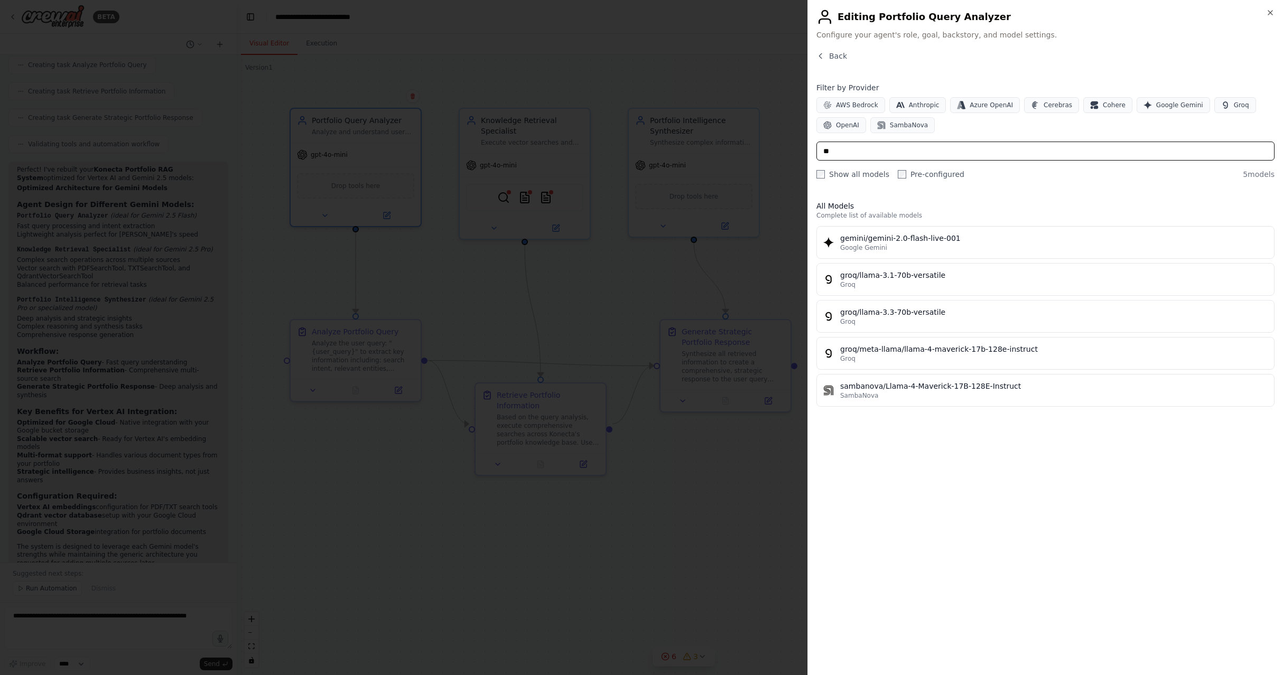
scroll to position [0, 0]
type input "*"
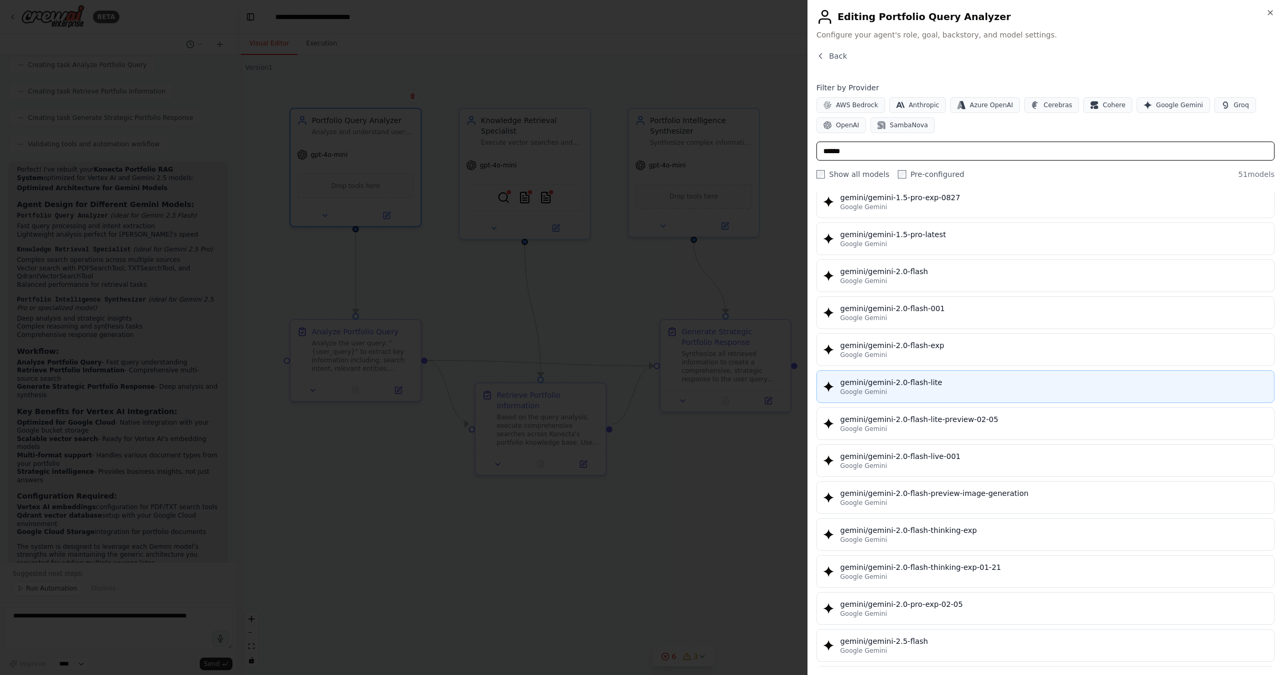
scroll to position [626, 0]
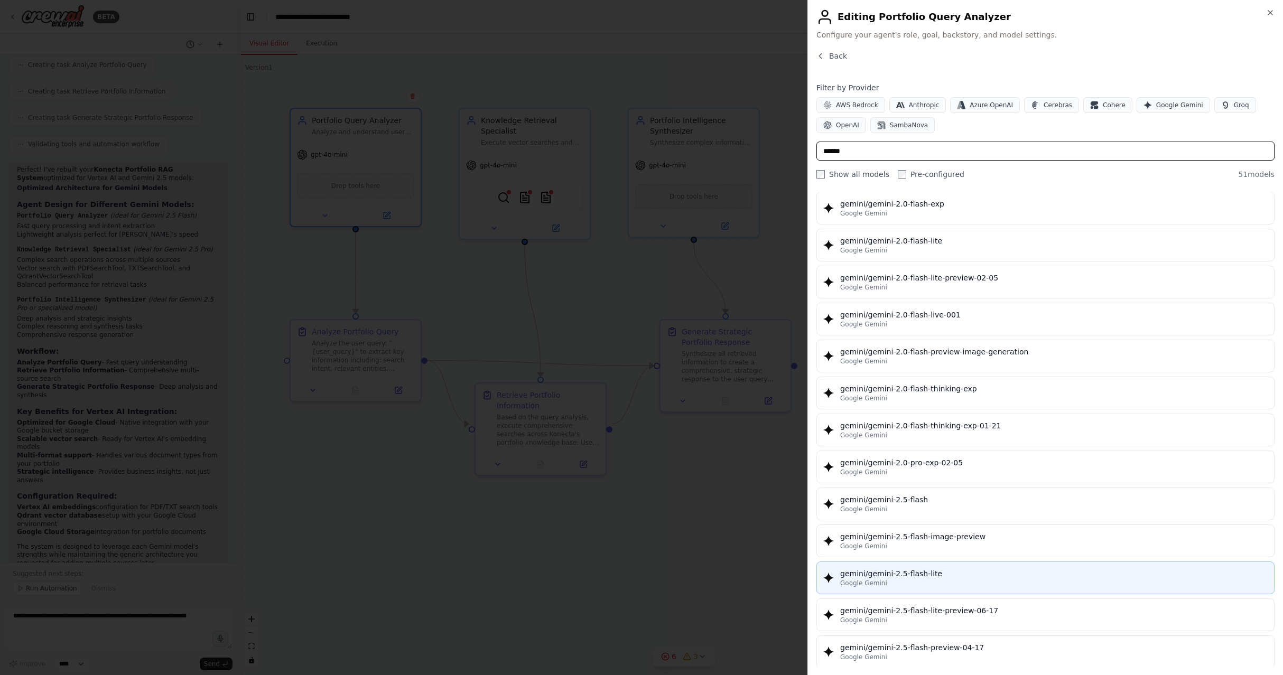
type input "******"
click at [912, 574] on div "gemini/gemini-2.5-flash-lite" at bounding box center [1053, 574] width 427 height 11
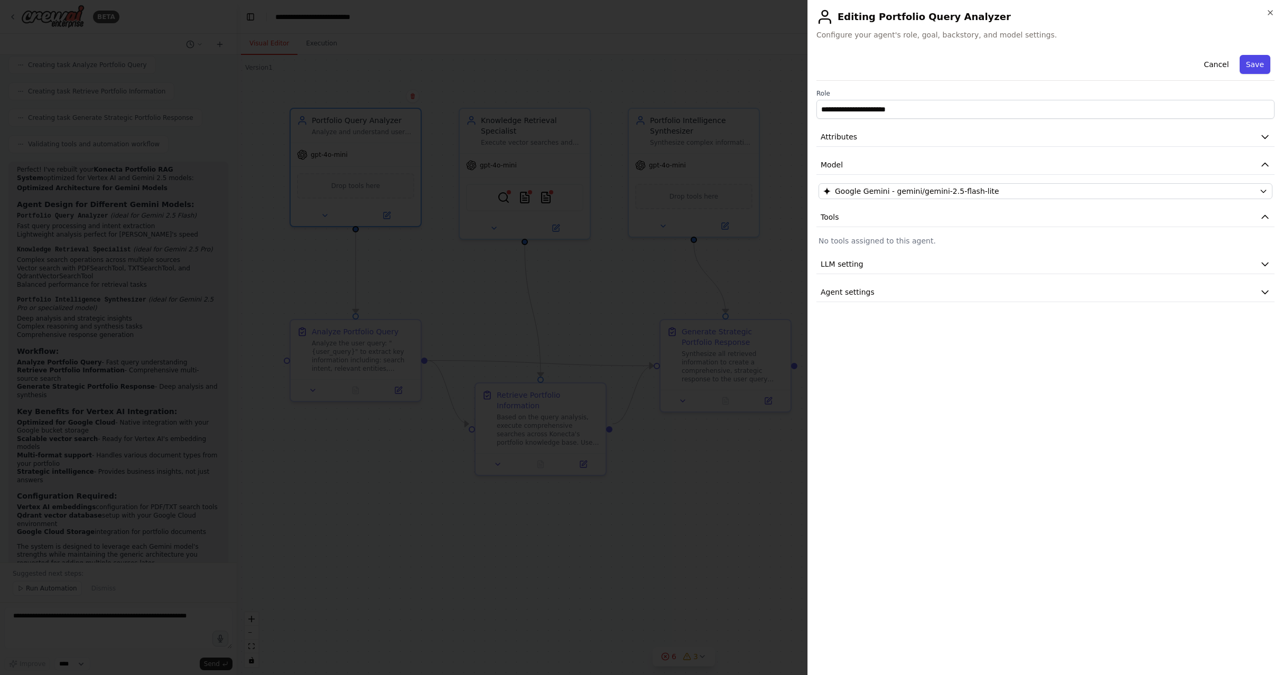
click at [1268, 63] on button "Save" at bounding box center [1255, 64] width 31 height 19
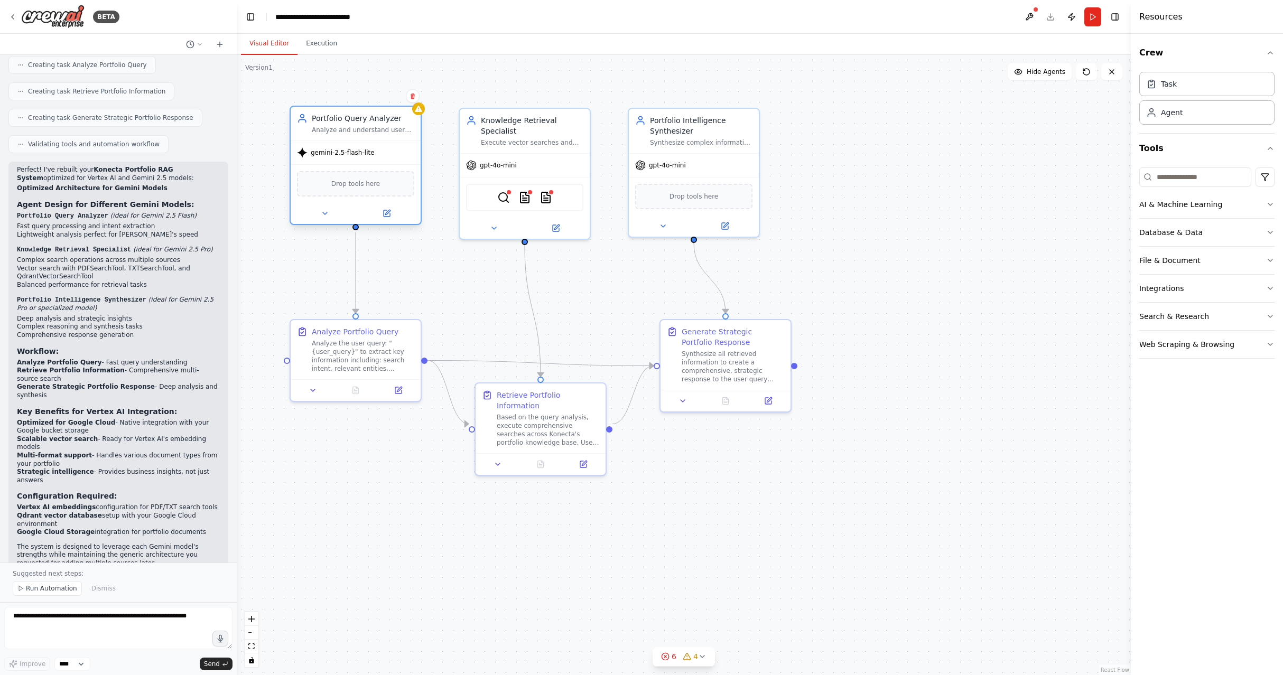
click at [419, 115] on div "Portfolio Query Analyzer Analyze and understand user queries about Konecta's po…" at bounding box center [356, 124] width 130 height 34
click at [424, 123] on div ".deletable-edge-delete-btn { width: 20px; height: 20px; border: 0px solid #ffff…" at bounding box center [684, 365] width 894 height 620
click at [385, 215] on icon at bounding box center [387, 212] width 5 height 5
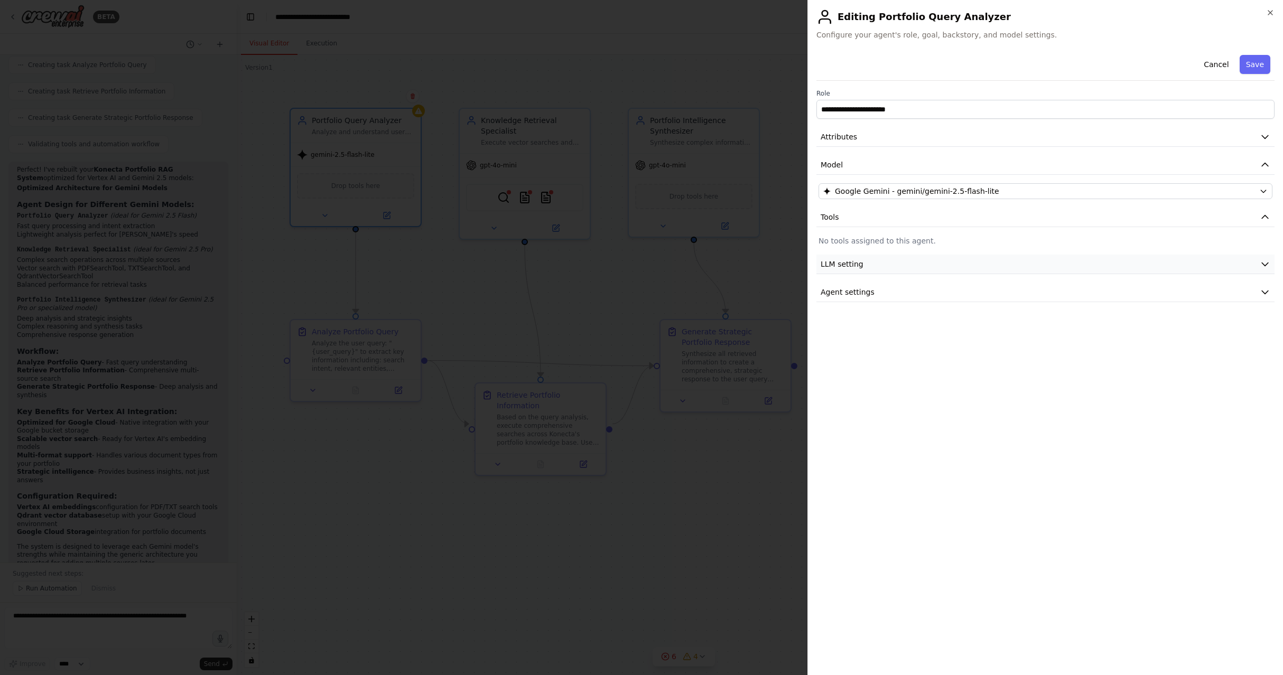
click at [870, 266] on button "LLM setting" at bounding box center [1045, 265] width 458 height 20
click at [875, 370] on button "Agent settings" at bounding box center [1045, 368] width 458 height 20
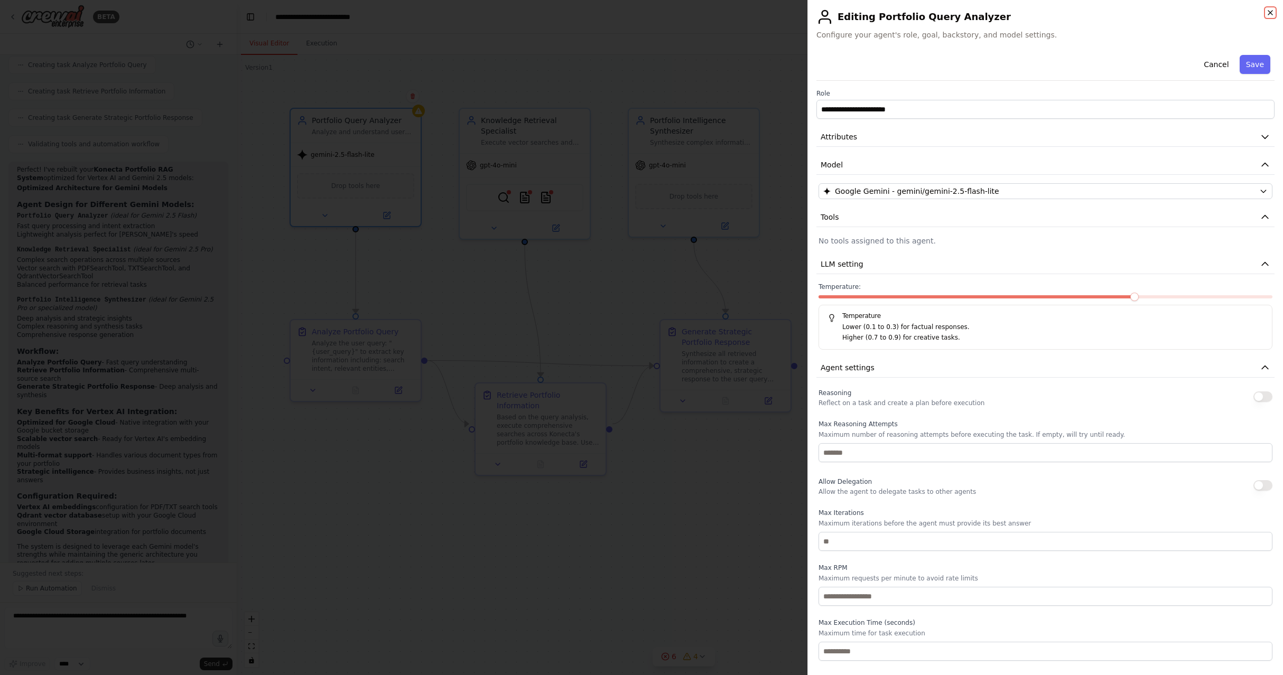
click at [1269, 14] on icon "button" at bounding box center [1270, 12] width 8 height 8
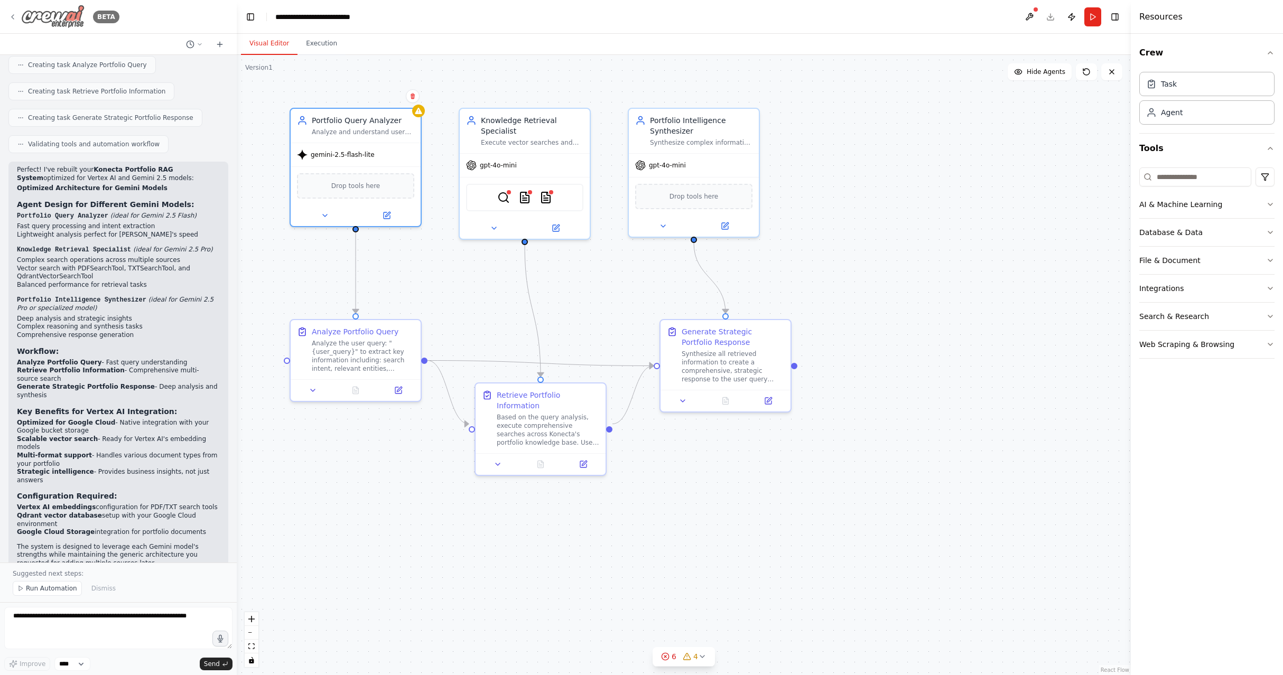
click at [17, 16] on div "BETA" at bounding box center [63, 17] width 111 height 24
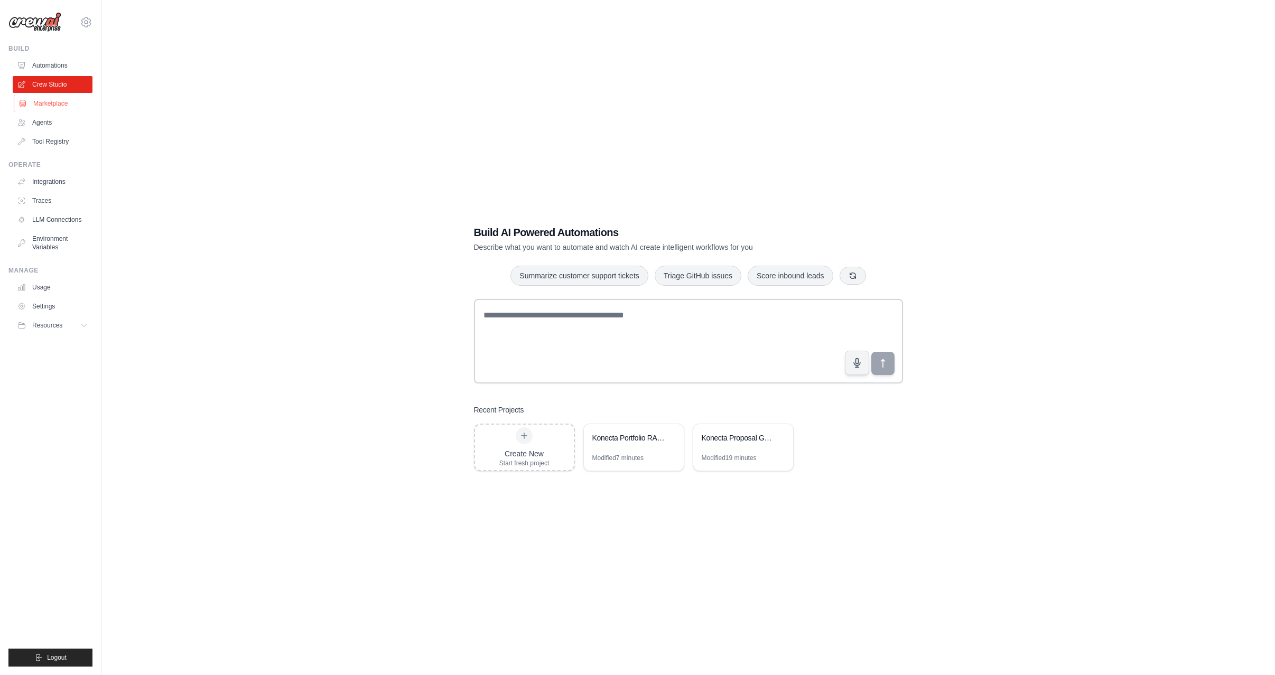
click at [46, 101] on link "Marketplace" at bounding box center [54, 103] width 80 height 17
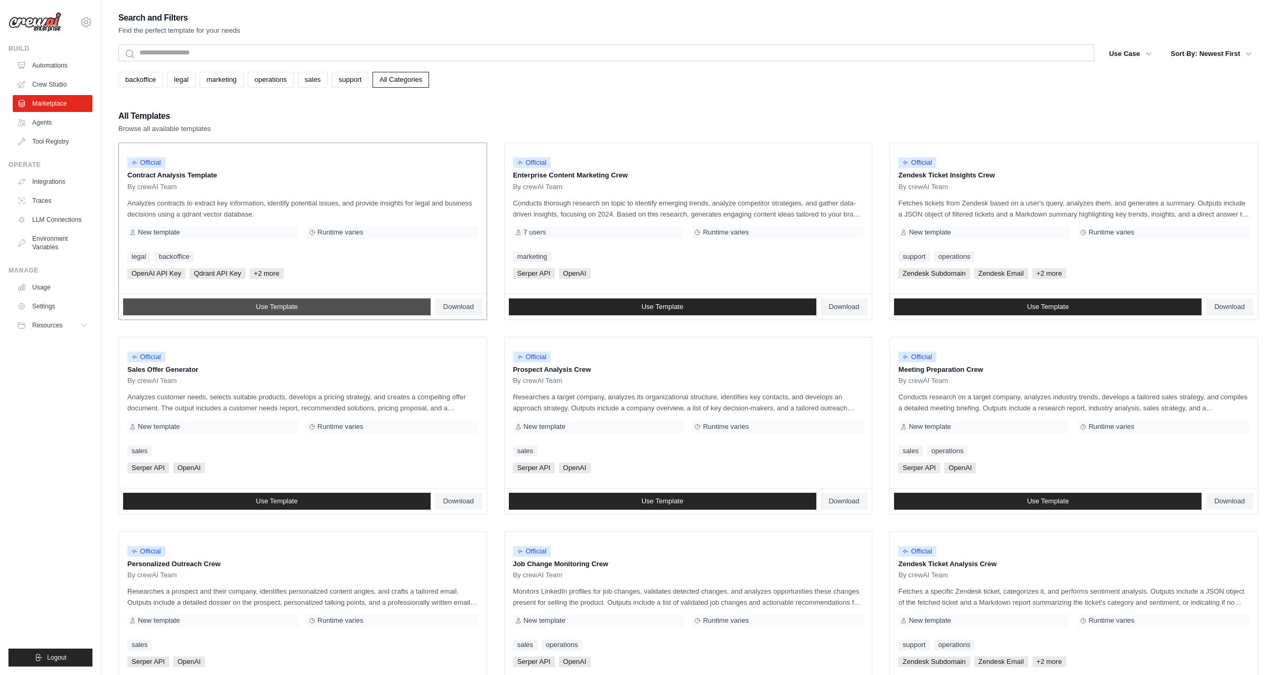
click at [272, 307] on span "Use Template" at bounding box center [277, 307] width 42 height 8
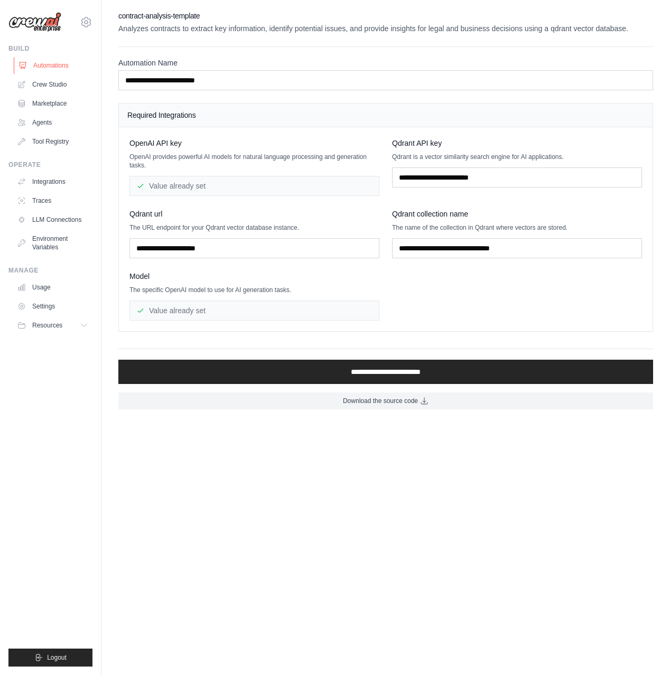
click at [33, 64] on link "Automations" at bounding box center [54, 65] width 80 height 17
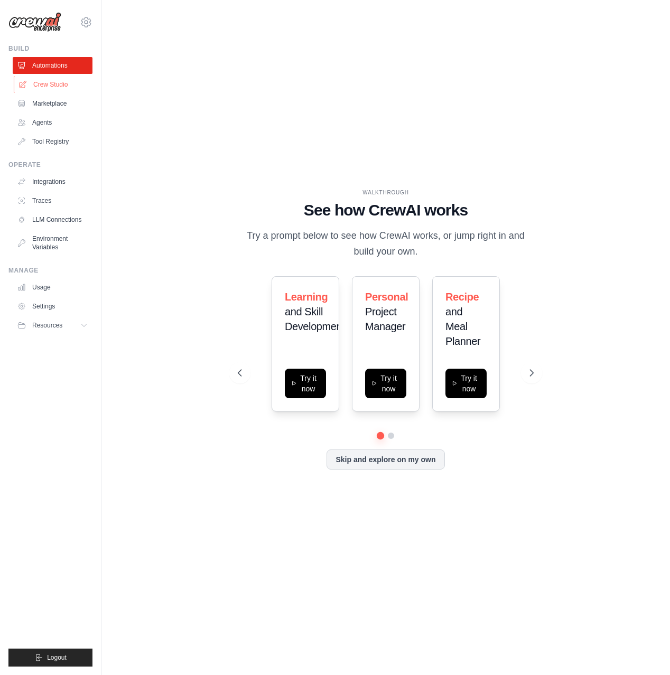
click at [49, 82] on link "Crew Studio" at bounding box center [54, 84] width 80 height 17
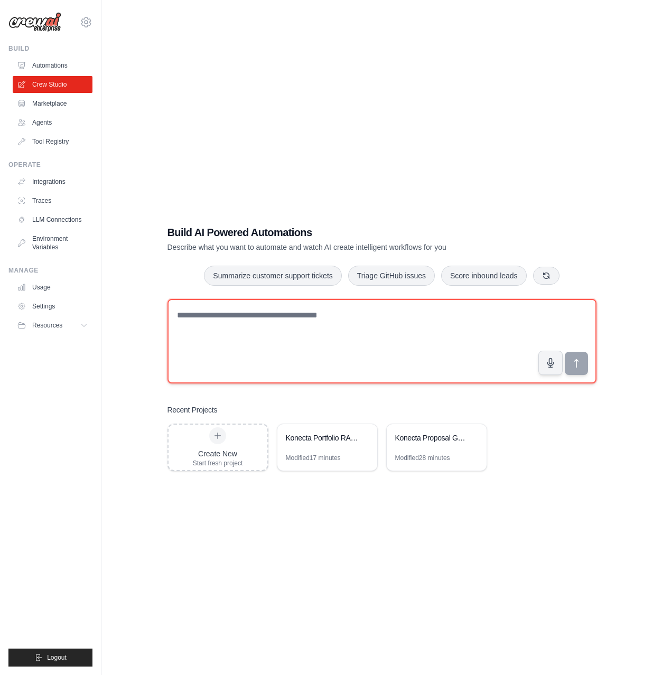
click at [218, 318] on textarea at bounding box center [382, 341] width 429 height 85
click at [244, 317] on textarea at bounding box center [382, 341] width 429 height 85
paste textarea "**********"
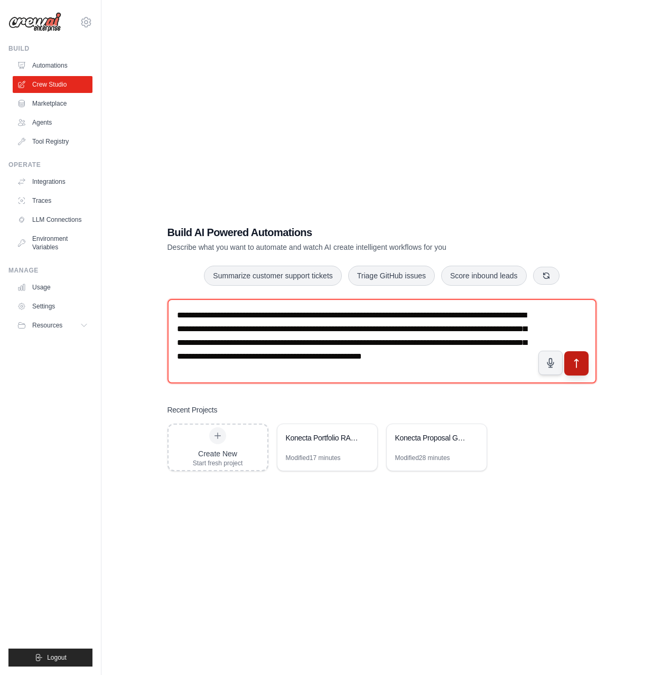
type textarea "**********"
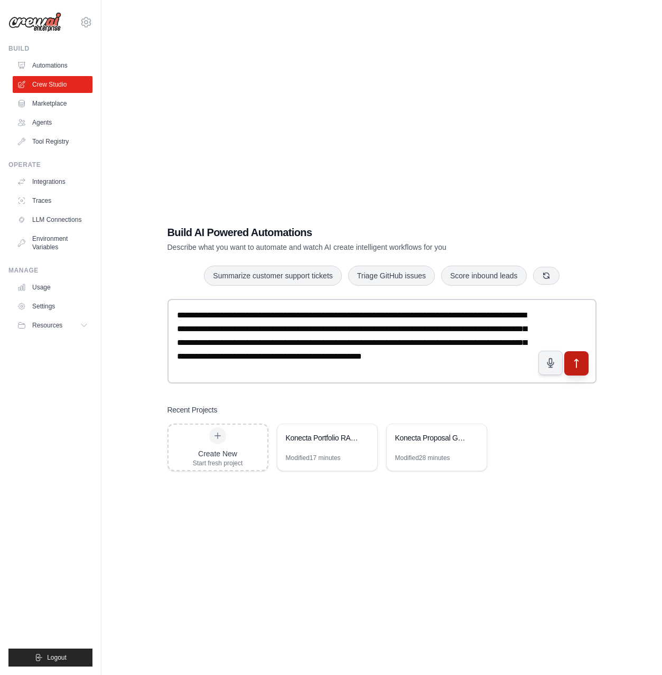
click at [573, 359] on icon "submit" at bounding box center [576, 363] width 11 height 11
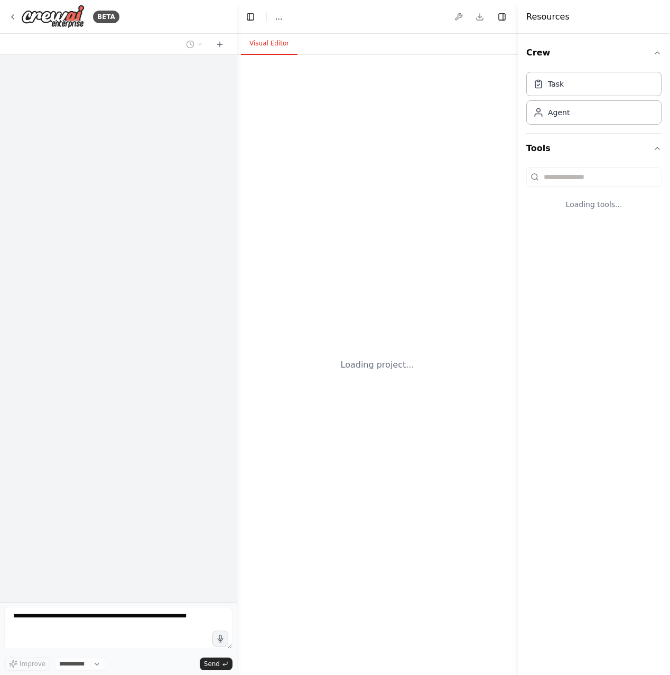
select select "****"
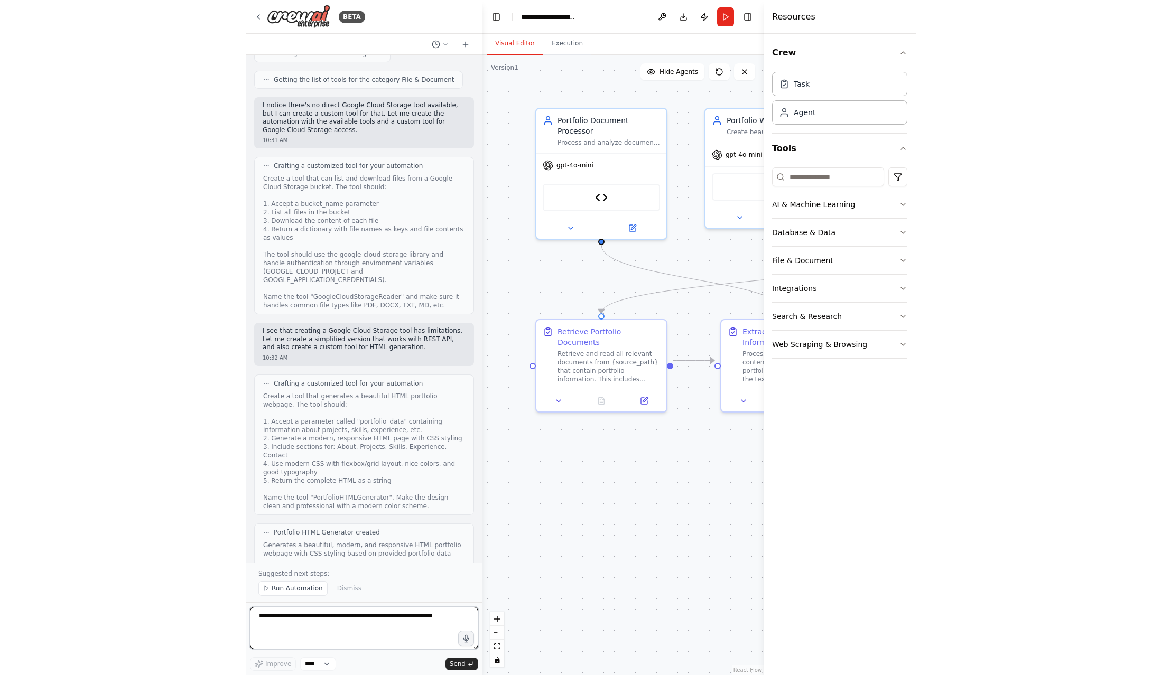
scroll to position [1536, 0]
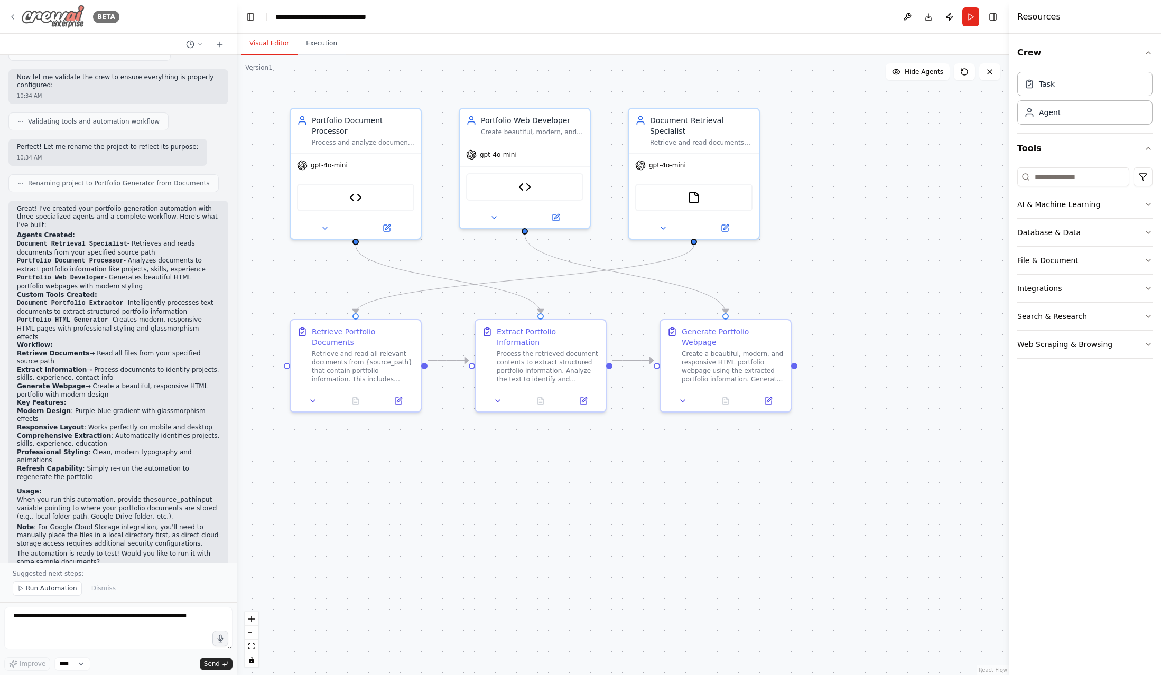
click at [15, 15] on icon at bounding box center [12, 17] width 8 height 8
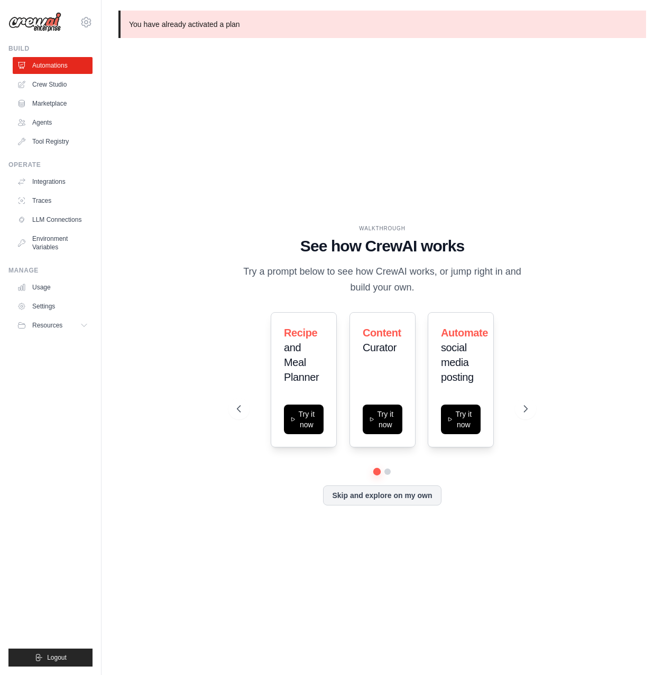
click at [382, 65] on div "WALKTHROUGH See how [PERSON_NAME] works Try a prompt below to see how [PERSON_N…" at bounding box center [381, 374] width 527 height 654
click at [47, 83] on link "Crew Studio" at bounding box center [54, 84] width 80 height 17
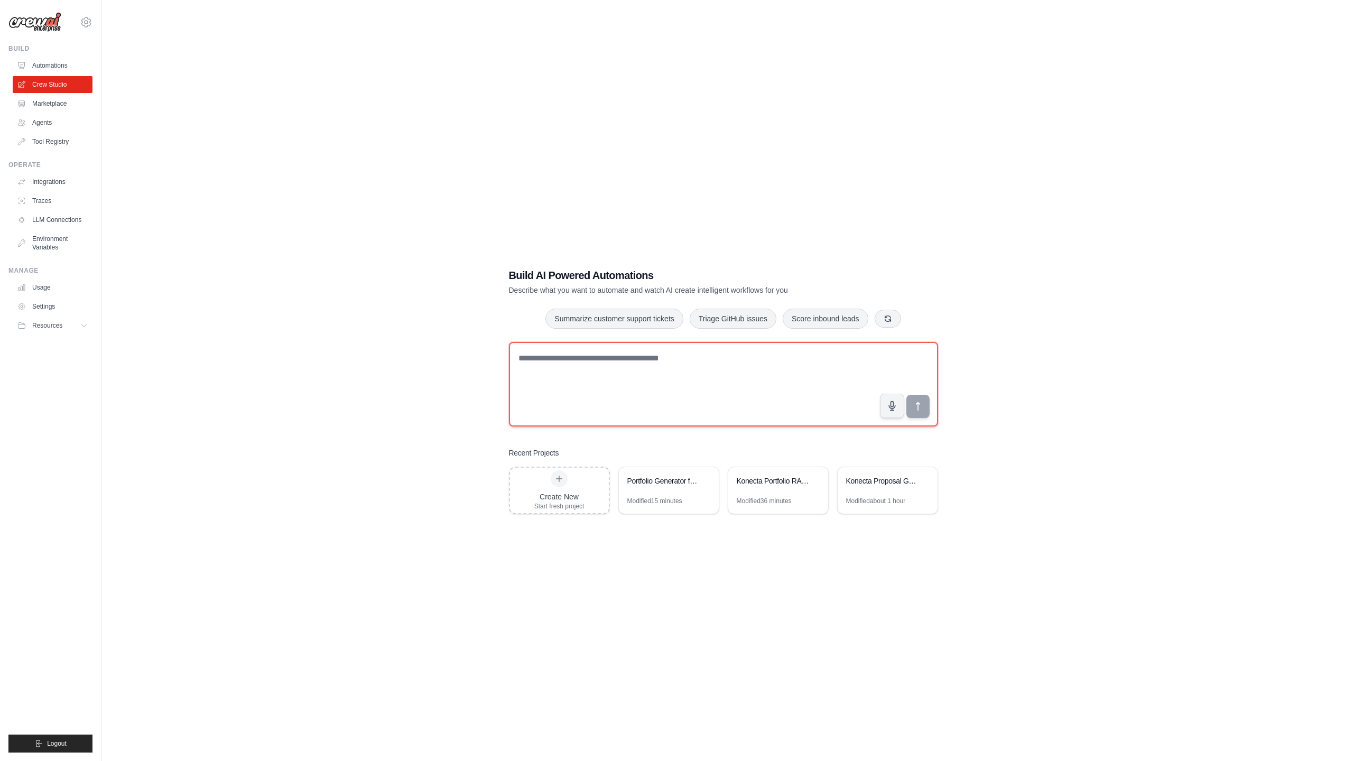
click at [568, 361] on textarea at bounding box center [723, 384] width 429 height 85
paste textarea "**********"
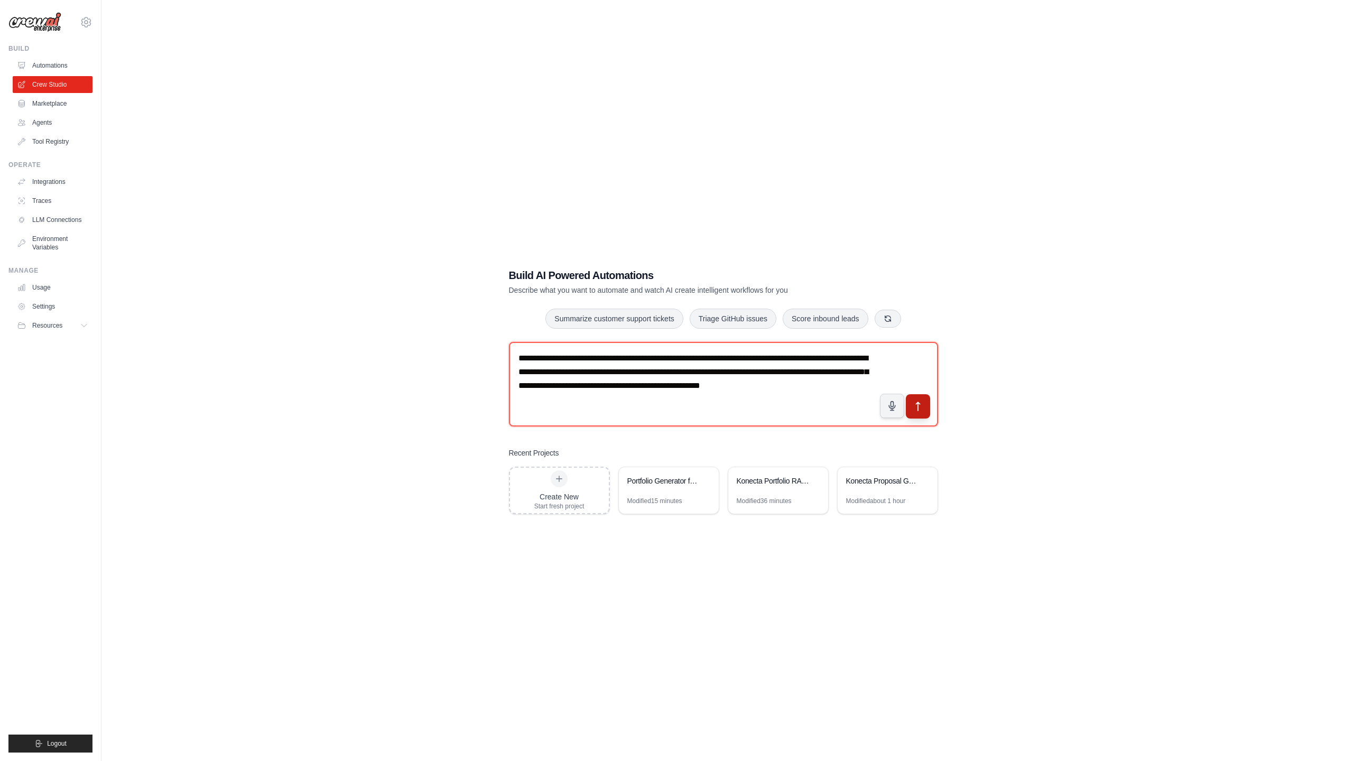
type textarea "**********"
click at [662, 408] on button "submit" at bounding box center [917, 406] width 24 height 24
click at [50, 103] on link "Marketplace" at bounding box center [54, 103] width 80 height 17
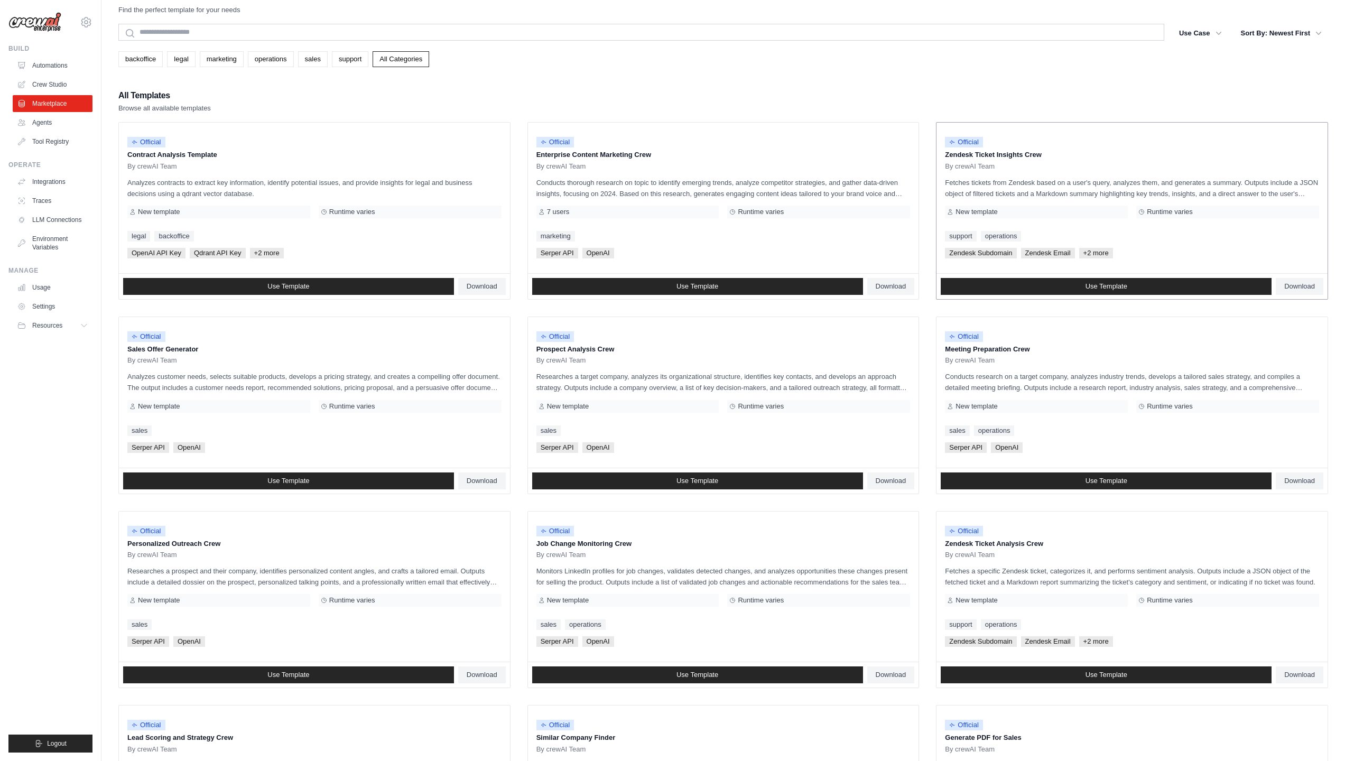
scroll to position [218, 0]
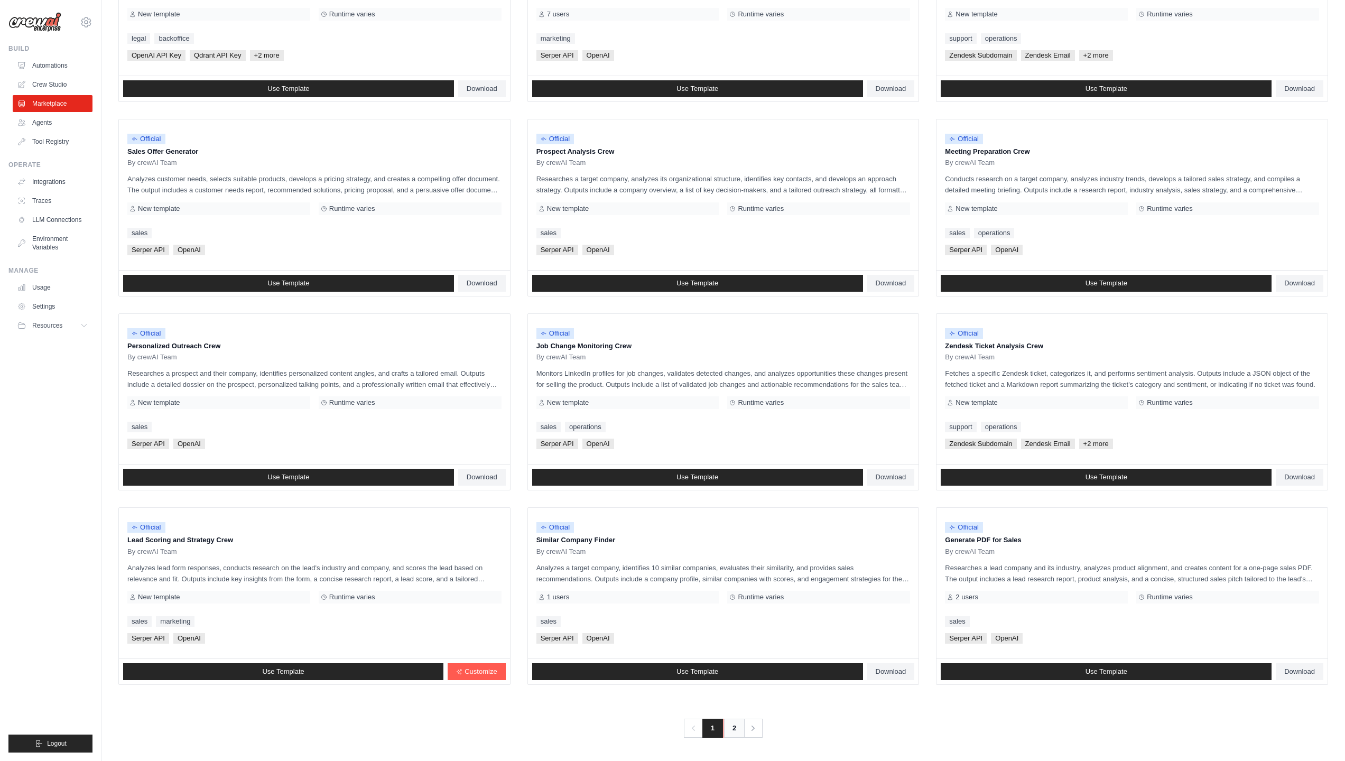
click at [662, 675] on link "2" at bounding box center [733, 728] width 21 height 19
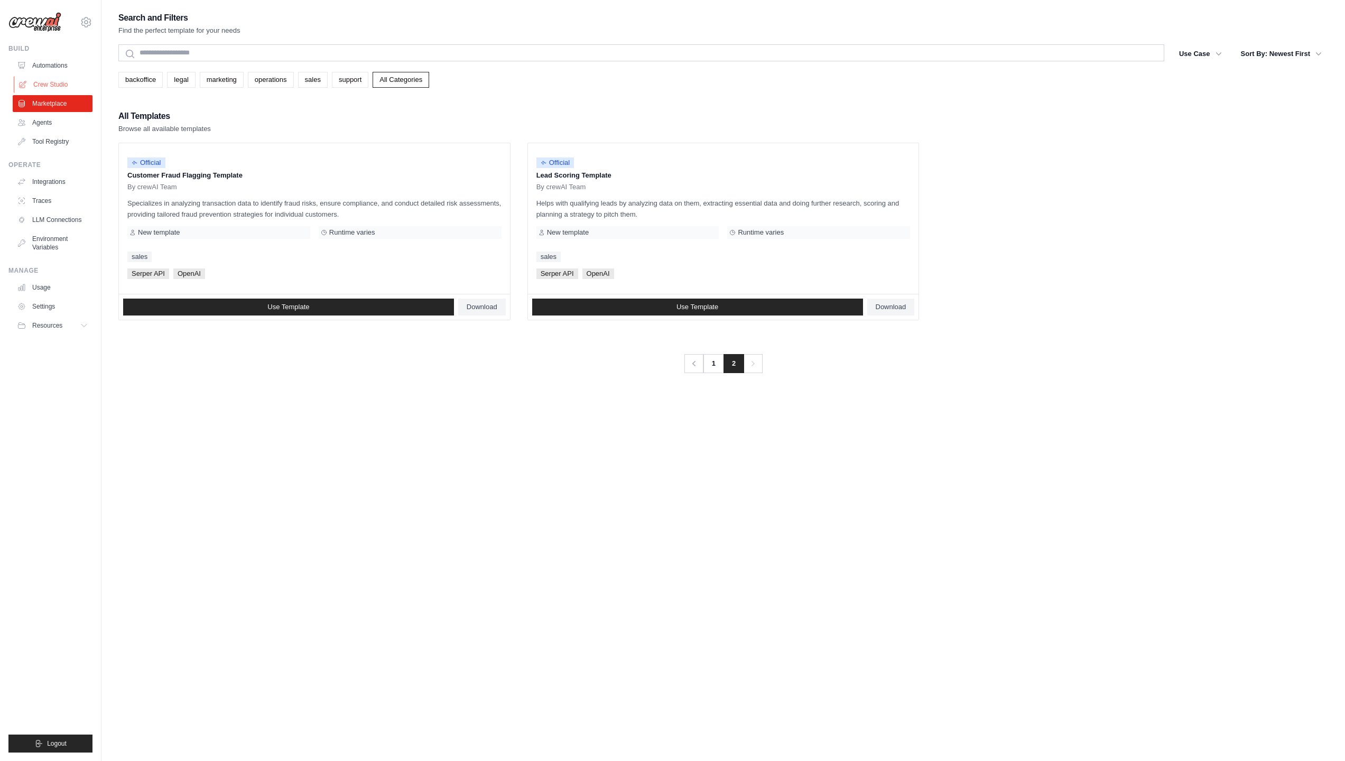
click at [48, 85] on link "Crew Studio" at bounding box center [54, 84] width 80 height 17
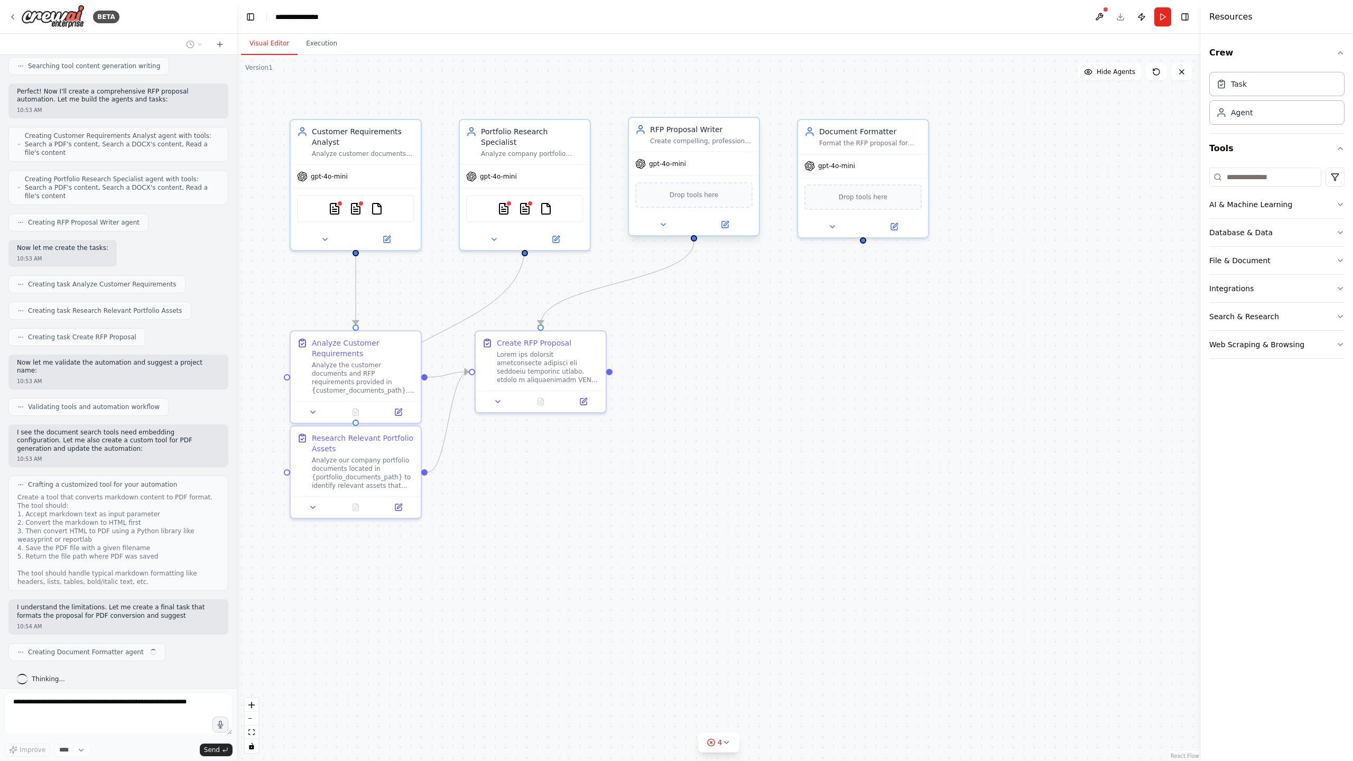
scroll to position [355, 0]
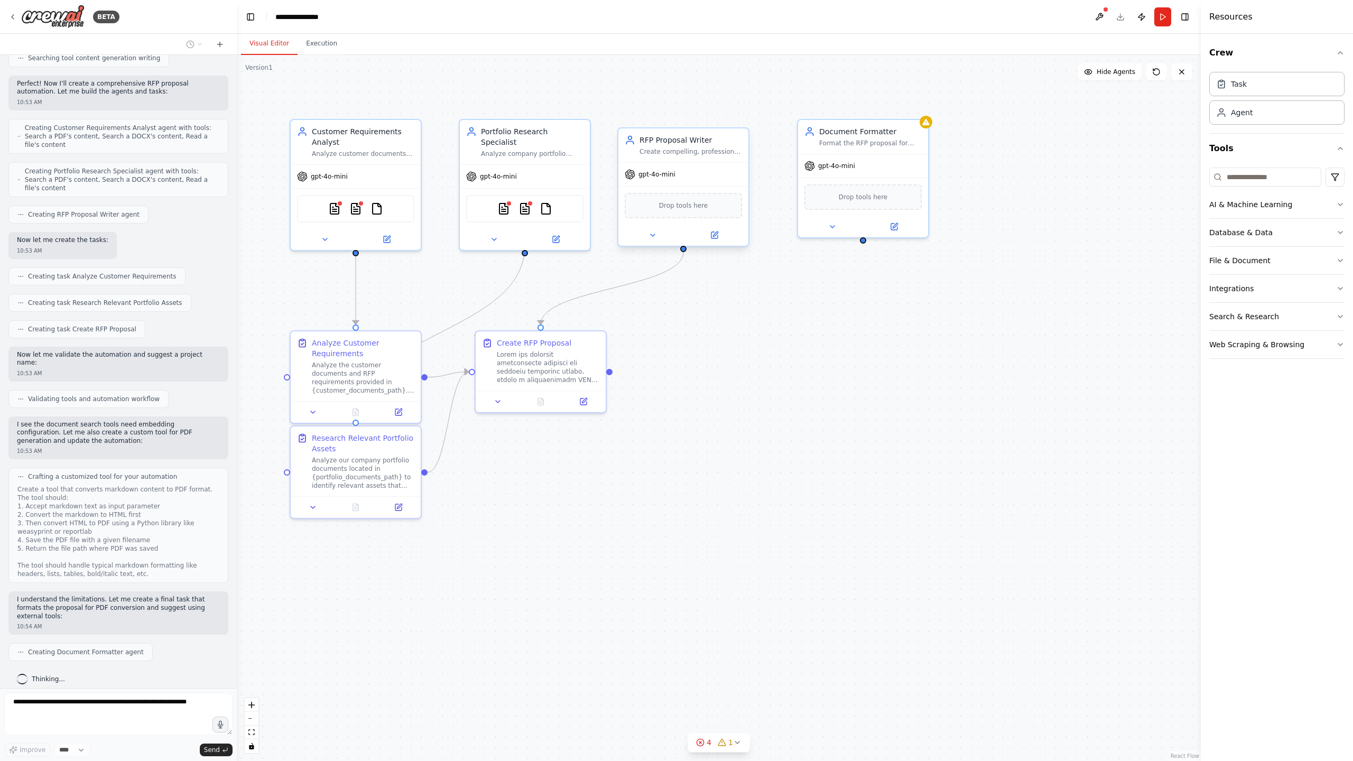
drag, startPoint x: 738, startPoint y: 120, endPoint x: 739, endPoint y: 143, distance: 23.3
click at [739, 143] on div "RFP Proposal Writer" at bounding box center [690, 140] width 103 height 11
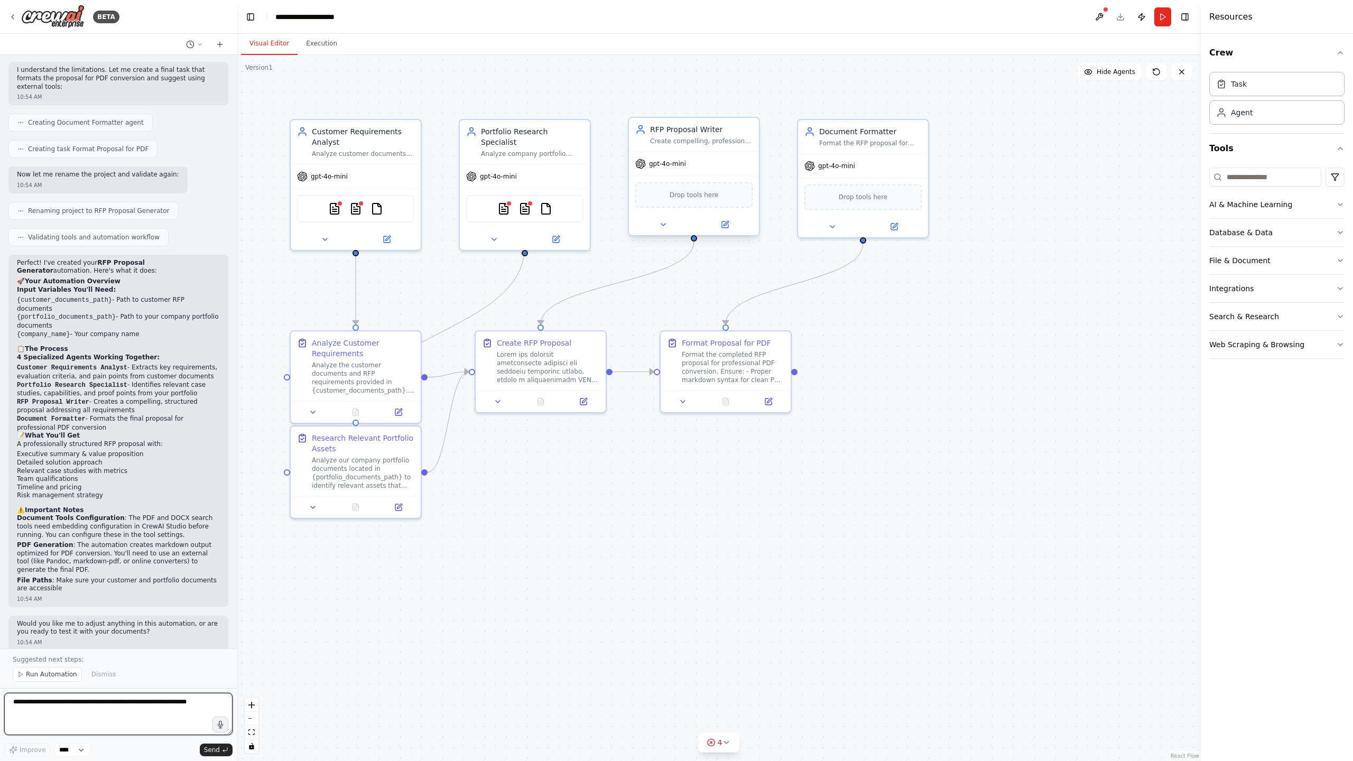
scroll to position [892, 0]
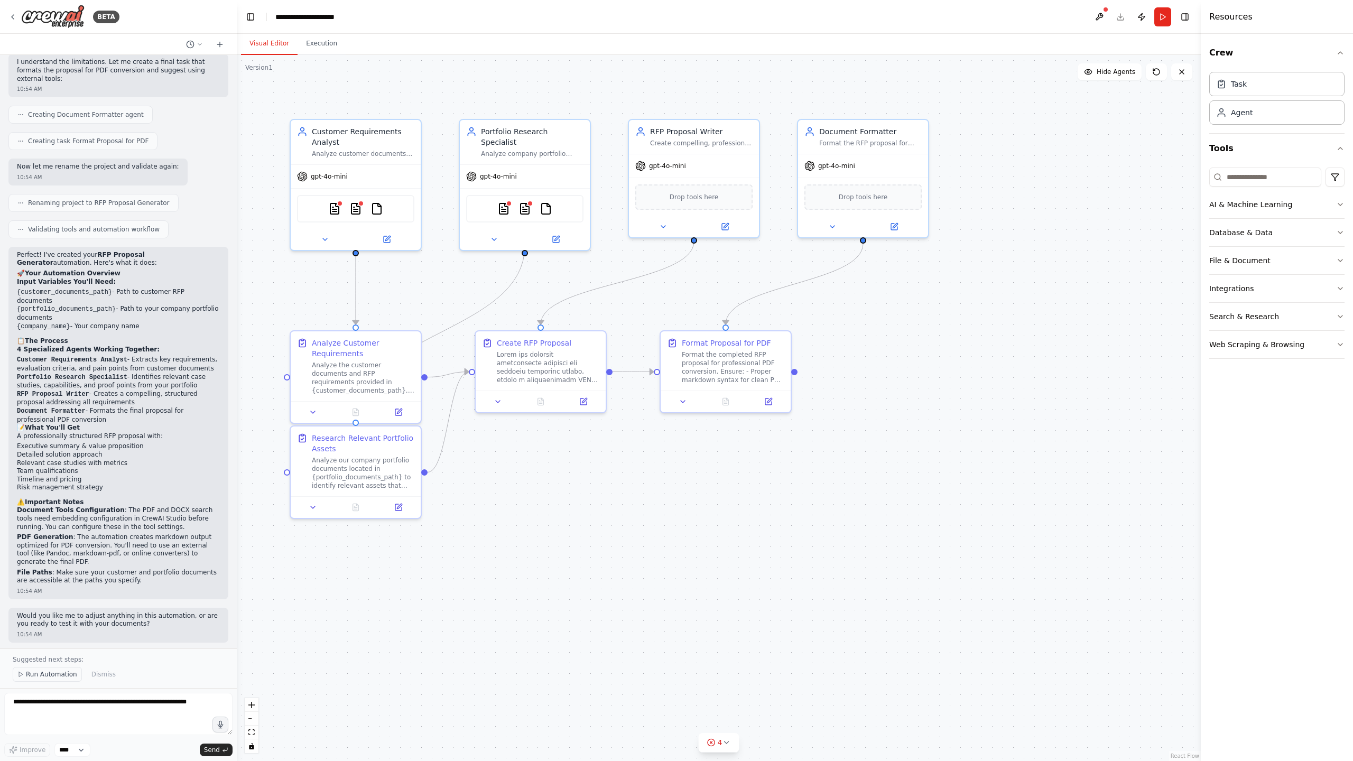
click at [46, 675] on span "Run Automation" at bounding box center [51, 674] width 51 height 8
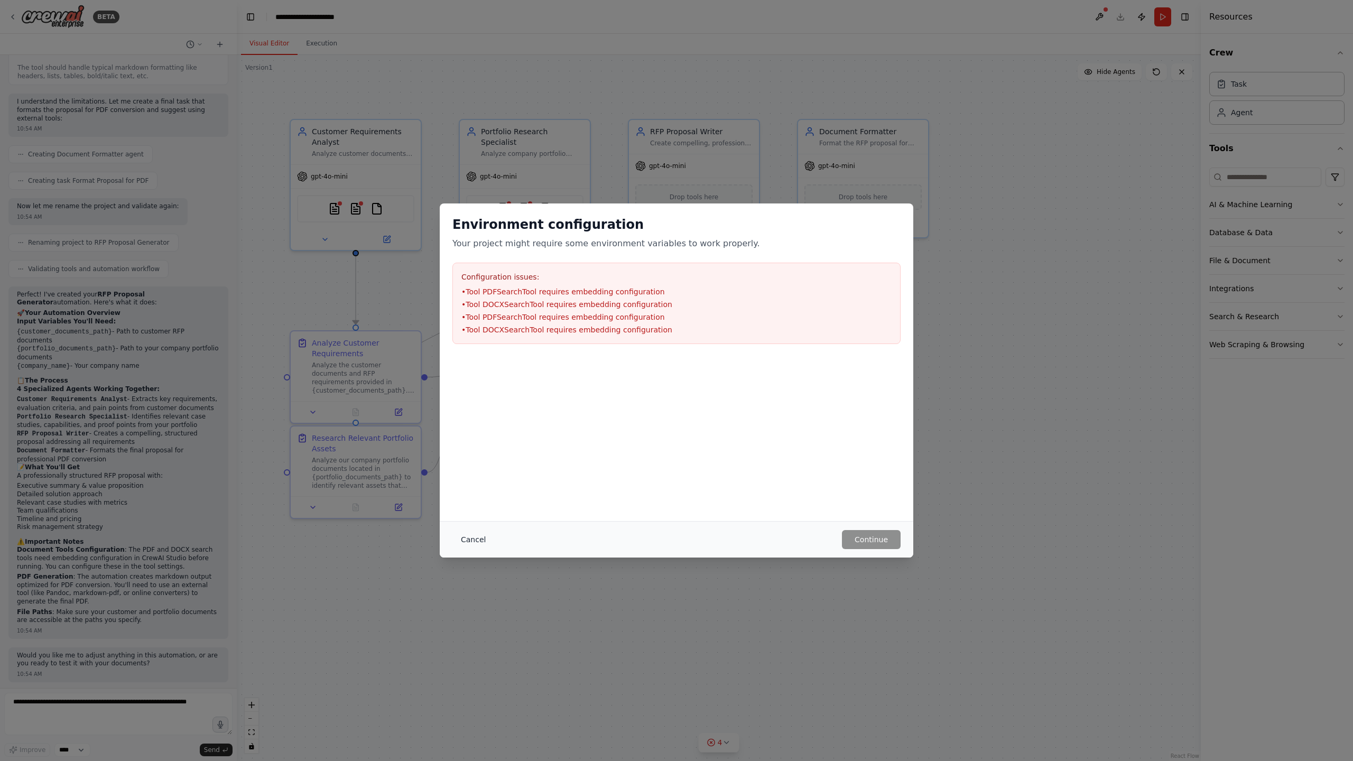
click at [468, 540] on button "Cancel" at bounding box center [473, 539] width 42 height 19
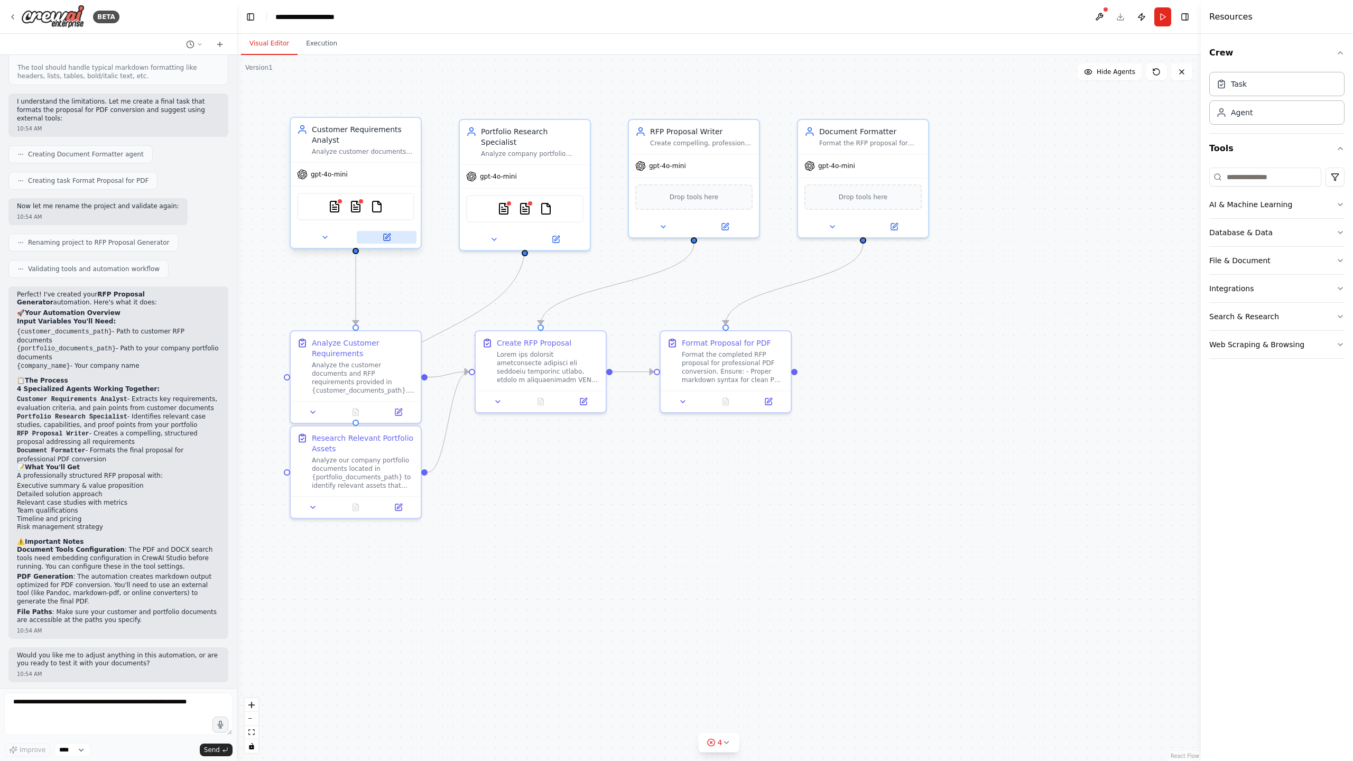
click at [387, 231] on button at bounding box center [387, 237] width 60 height 13
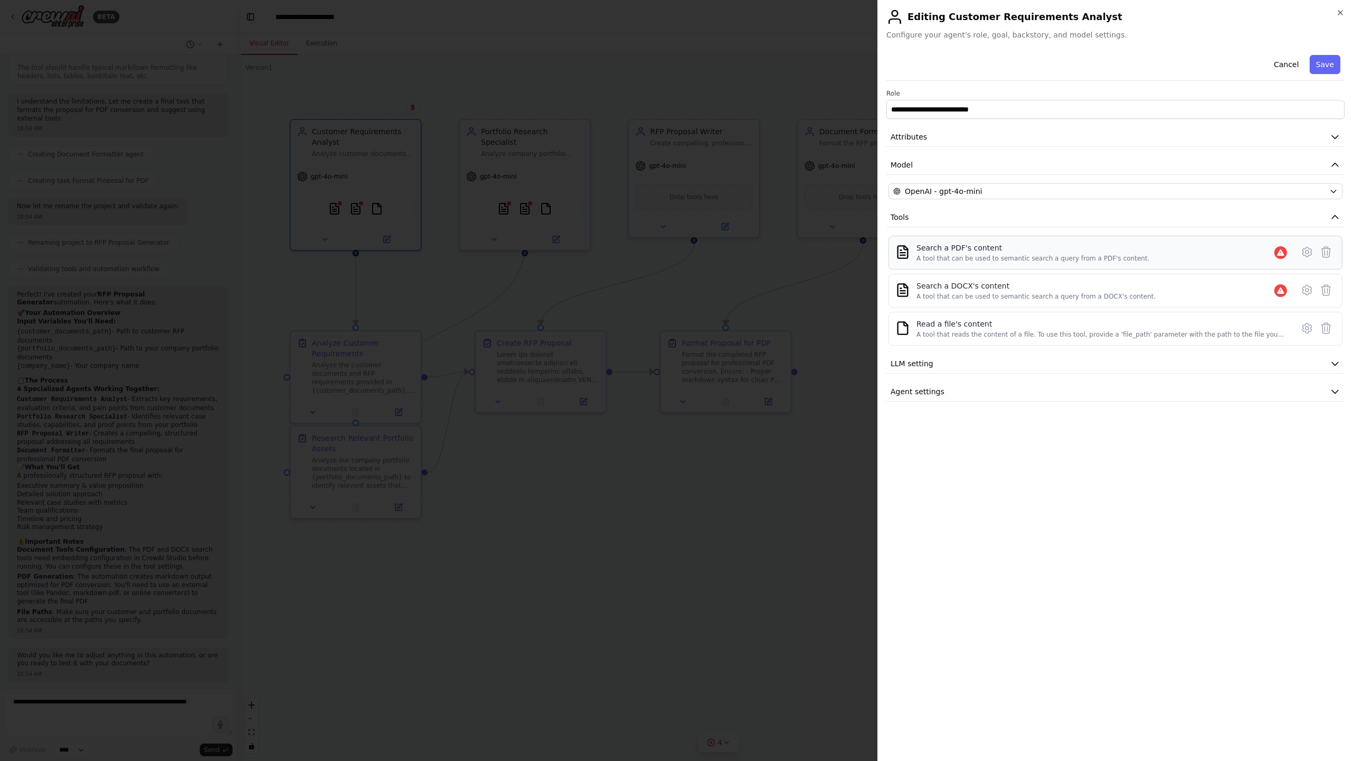
click at [1238, 254] on div "Search a PDF's content A tool that can be used to semantic search a query from …" at bounding box center [1103, 253] width 375 height 20
click at [1208, 193] on div "OpenAI - gpt-4o-mini" at bounding box center [1109, 191] width 432 height 11
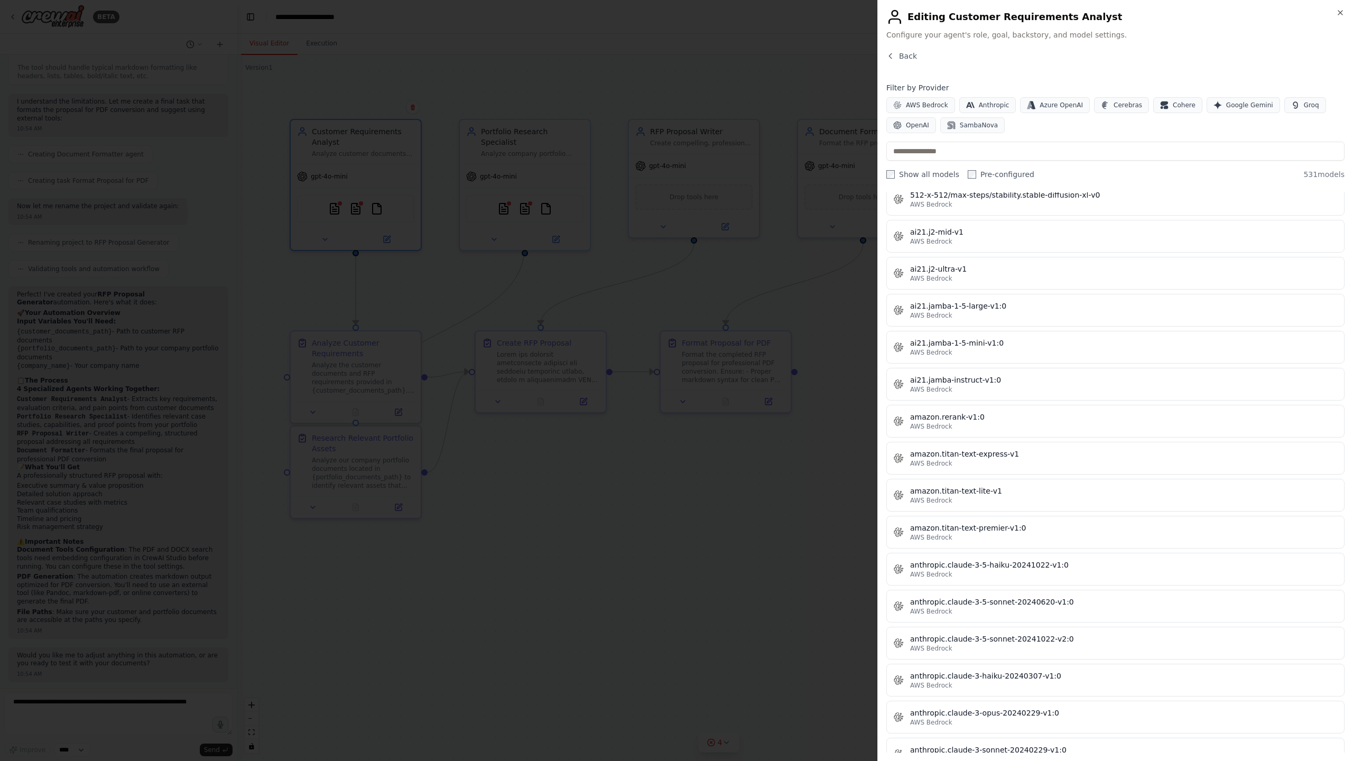
scroll to position [0, 0]
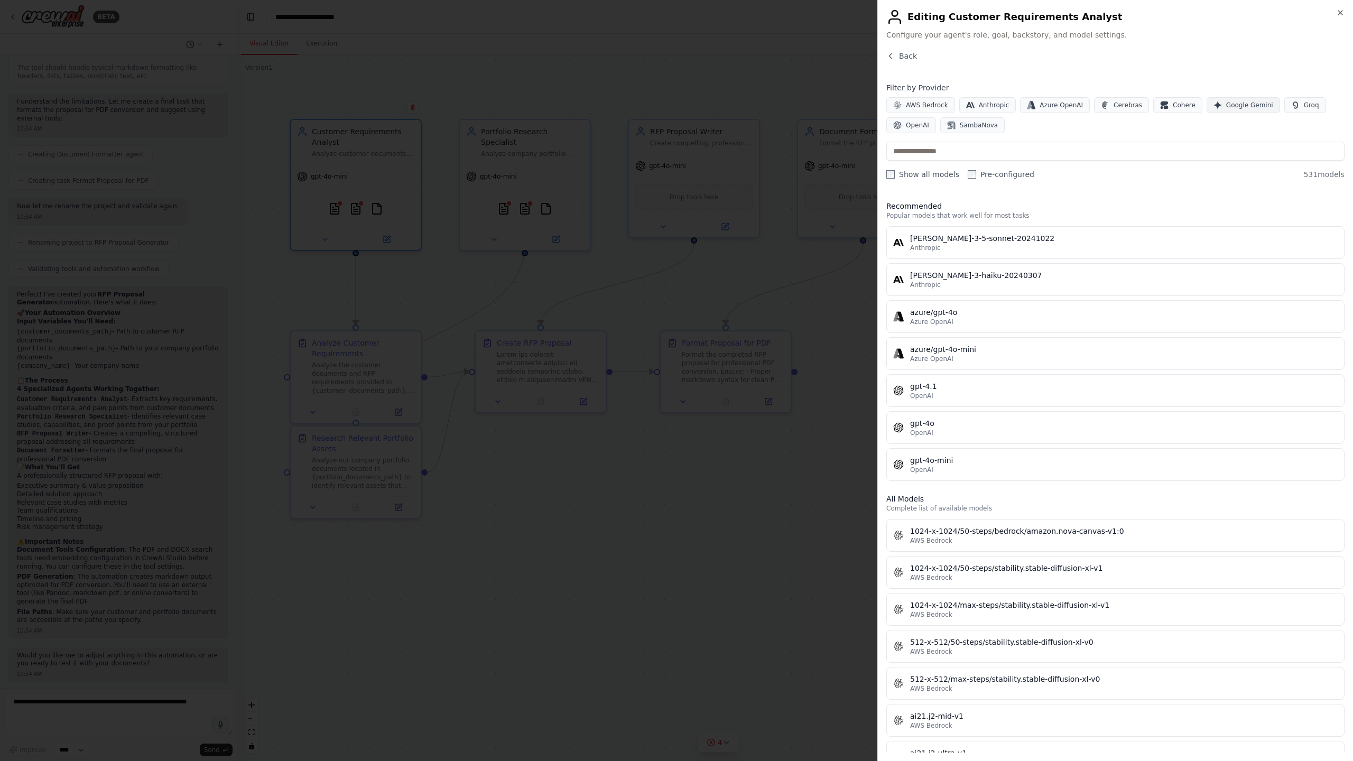
click at [1228, 106] on span "Google Gemini" at bounding box center [1249, 105] width 47 height 8
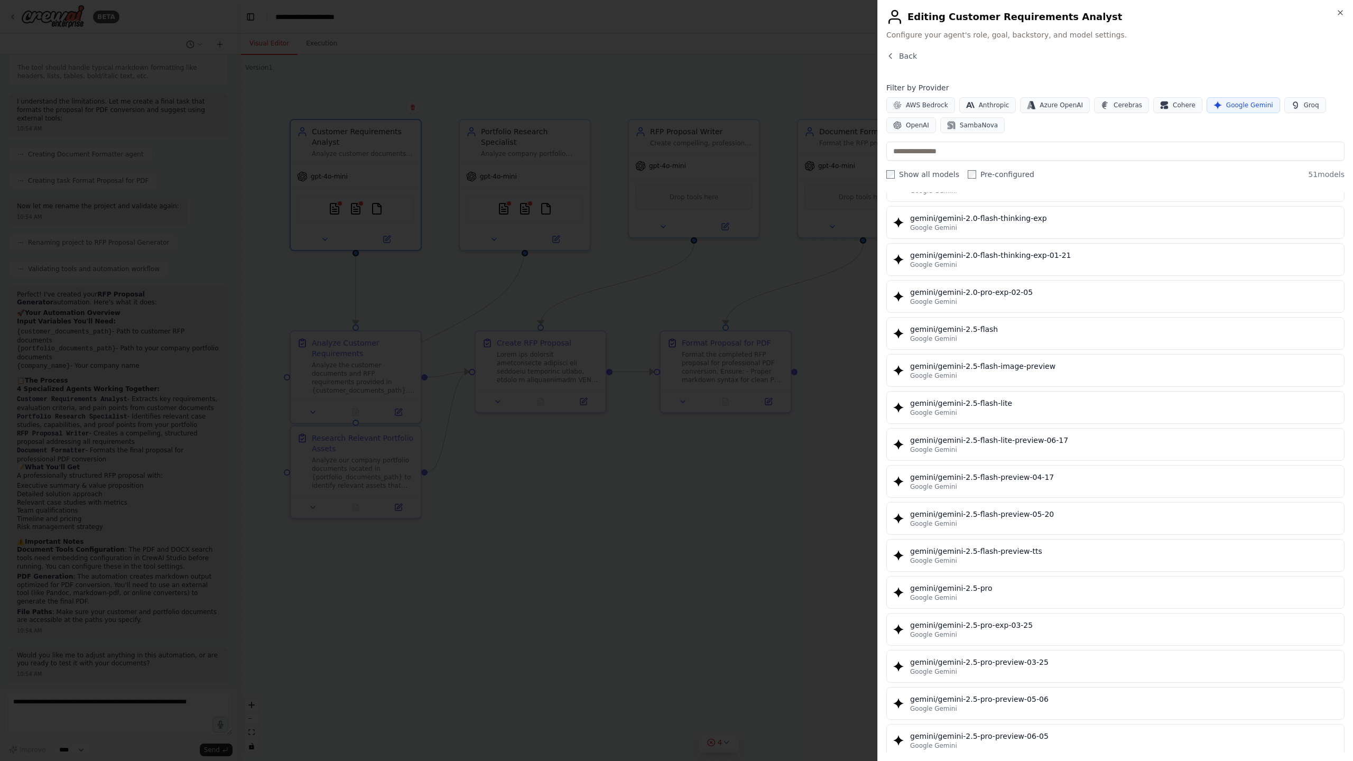
scroll to position [841, 0]
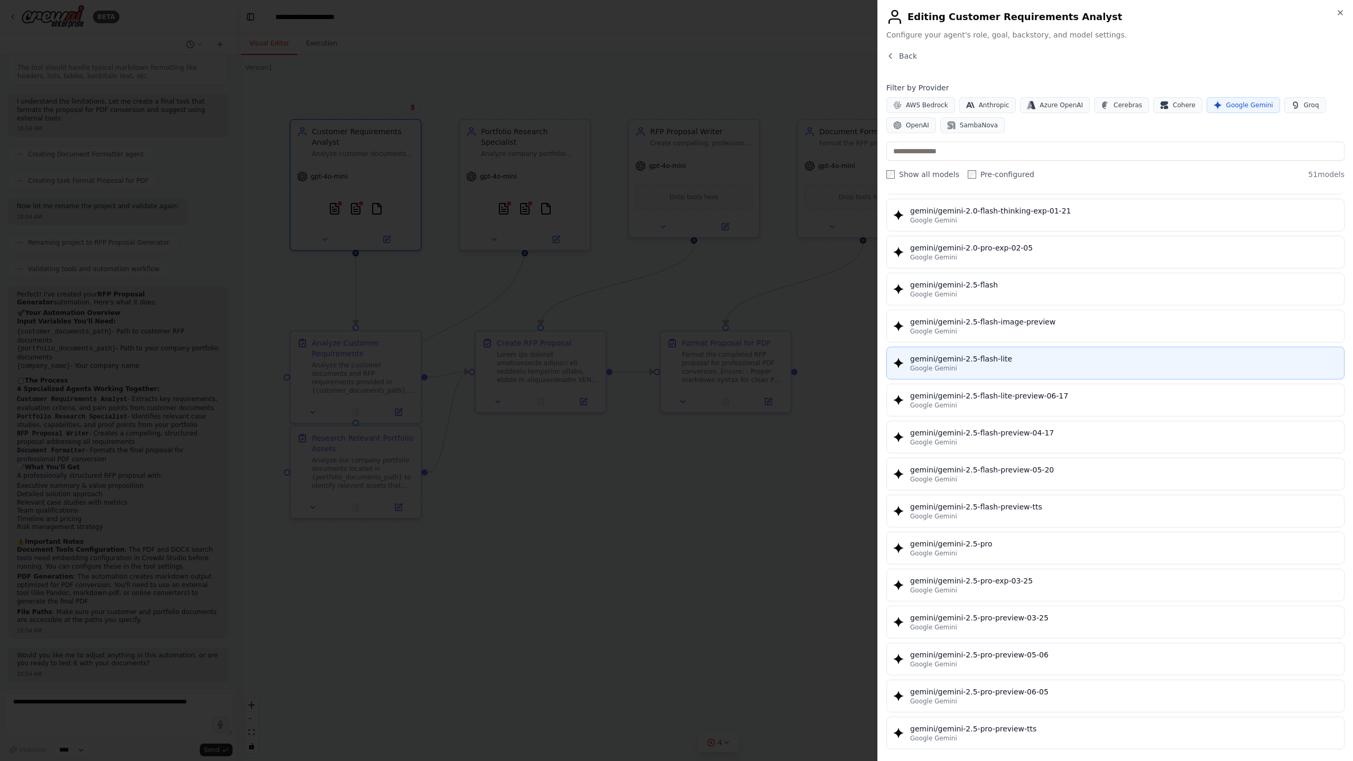
click at [972, 348] on button "gemini/gemini-2.5-flash-lite Google Gemini" at bounding box center [1115, 363] width 458 height 33
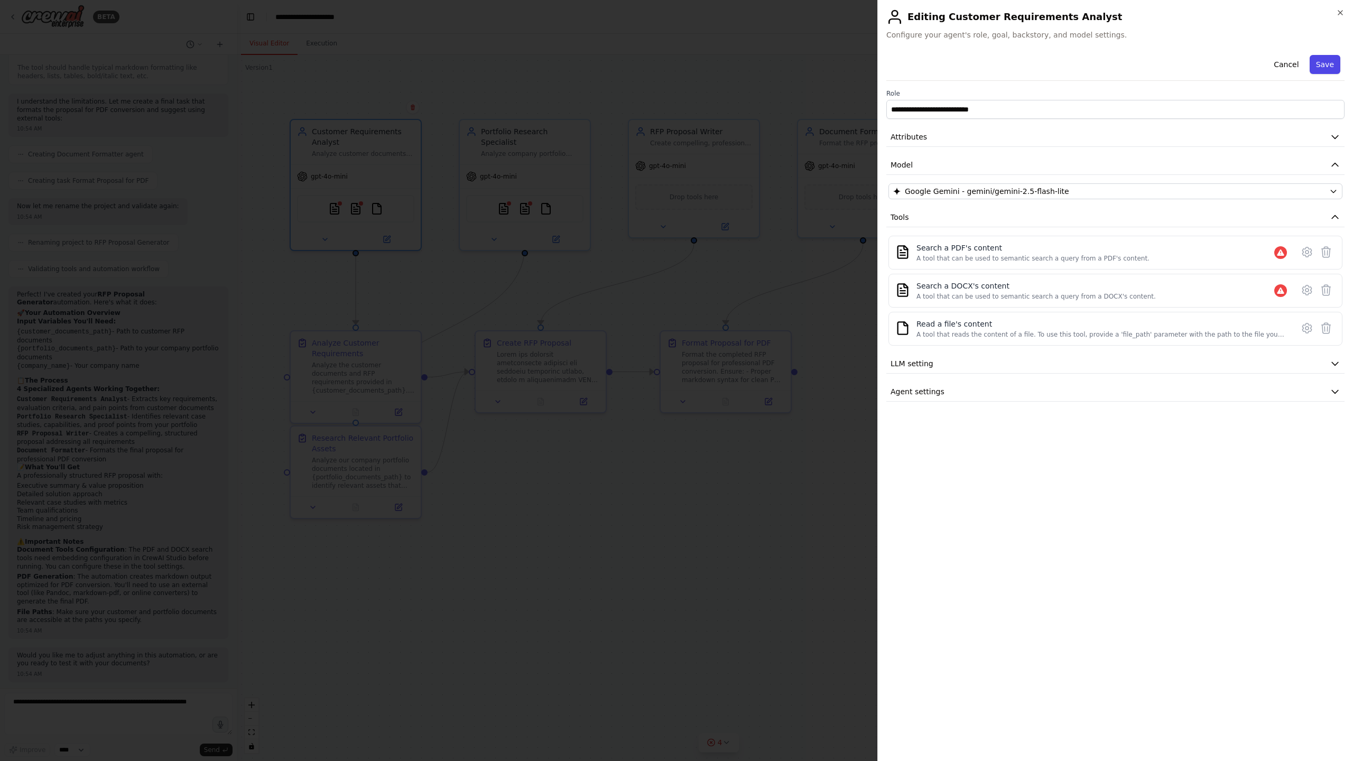
click at [1317, 69] on button "Save" at bounding box center [1324, 64] width 31 height 19
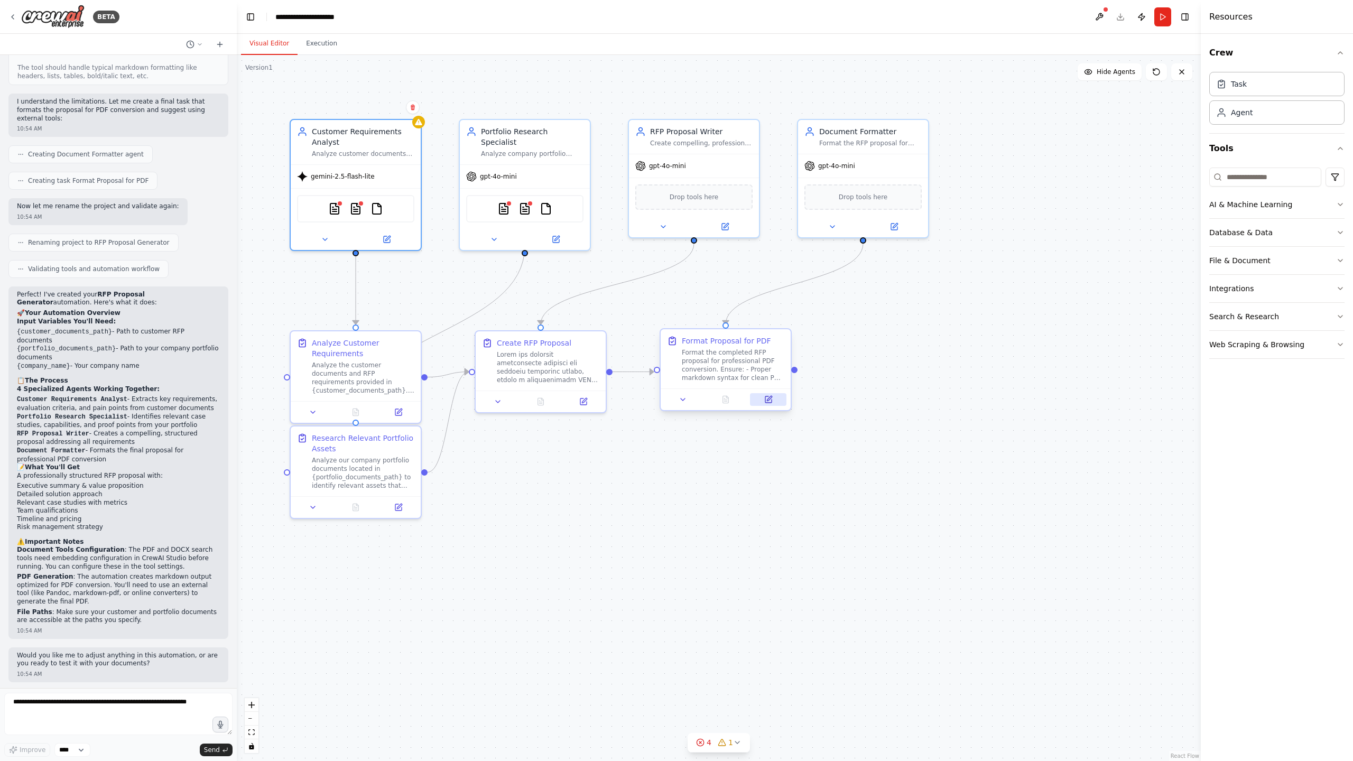
click at [769, 404] on button at bounding box center [768, 399] width 36 height 13
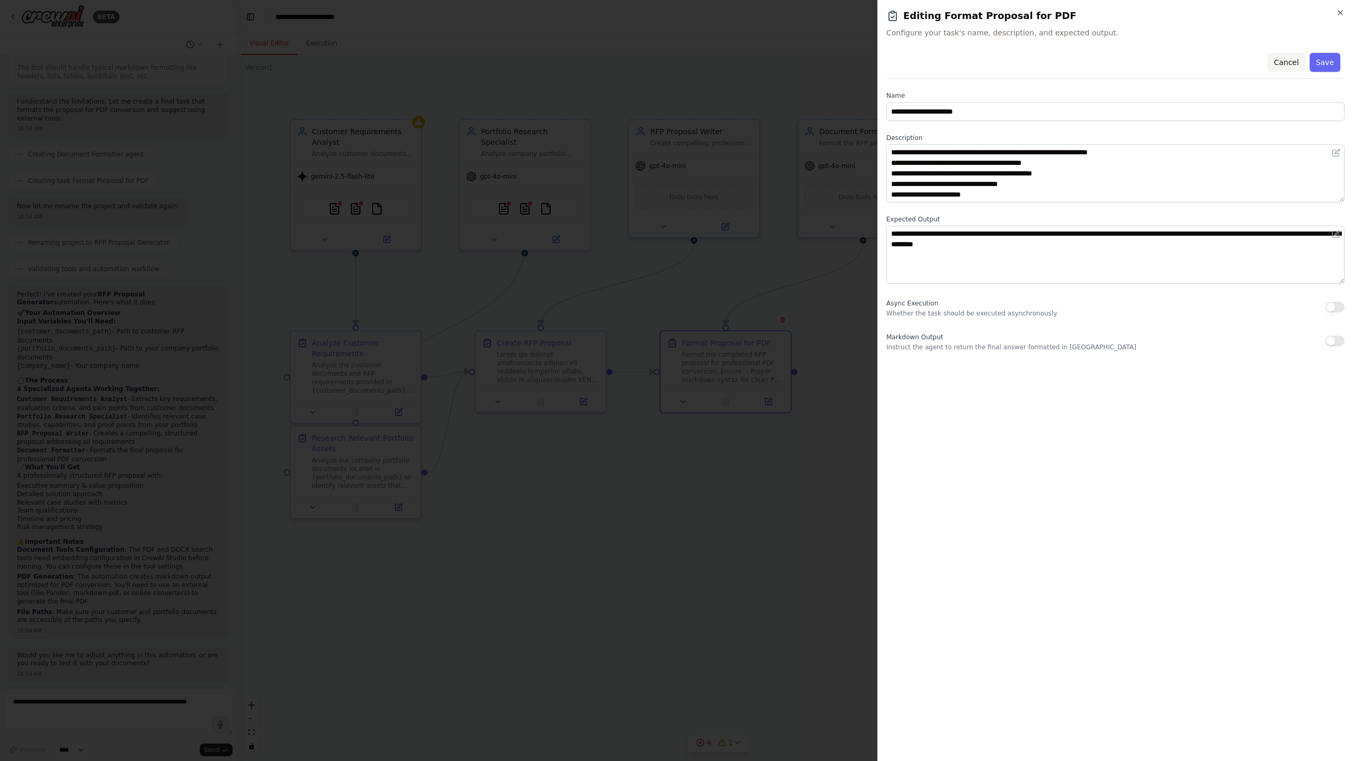
click at [1288, 63] on button "Cancel" at bounding box center [1286, 62] width 38 height 19
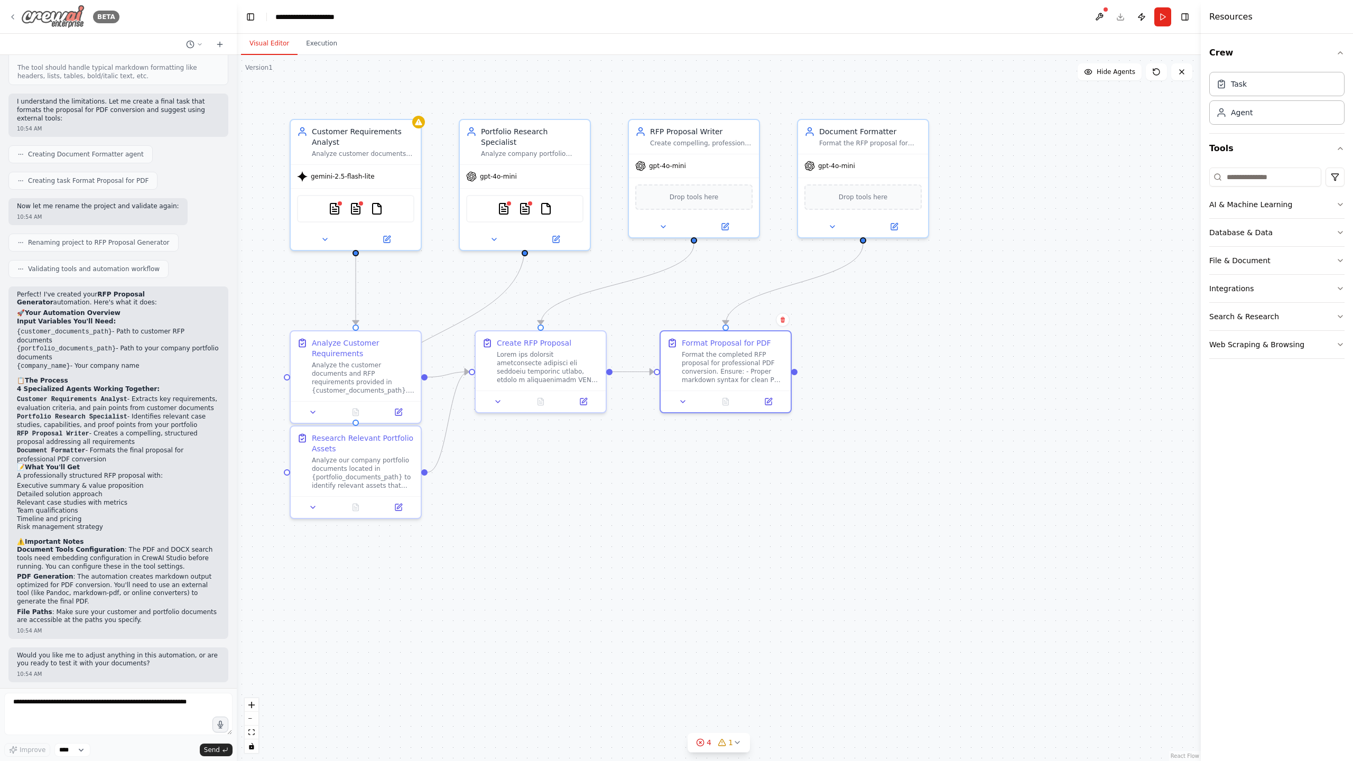
click at [13, 17] on icon at bounding box center [12, 17] width 8 height 8
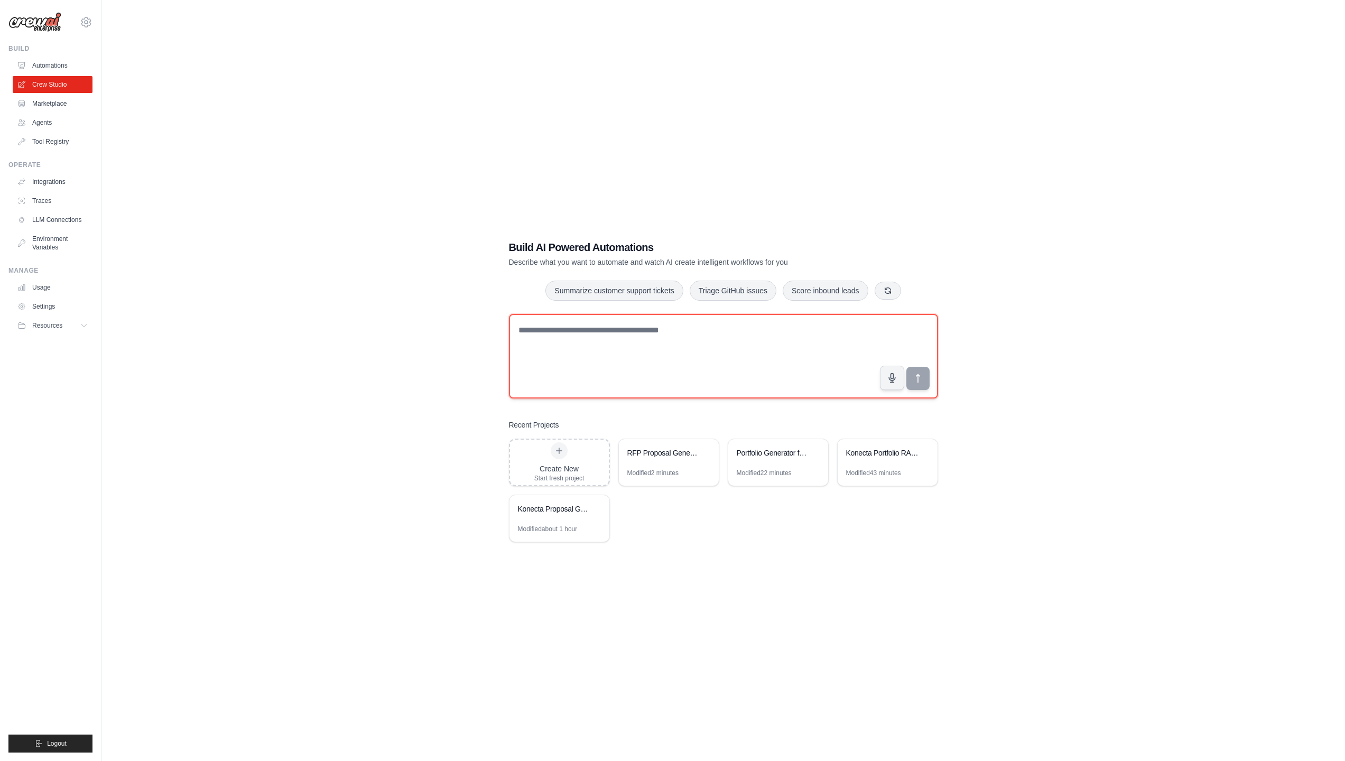
click at [546, 330] on textarea at bounding box center [723, 356] width 429 height 85
click at [738, 343] on textarea at bounding box center [723, 356] width 429 height 85
click at [47, 104] on link "Marketplace" at bounding box center [54, 103] width 80 height 17
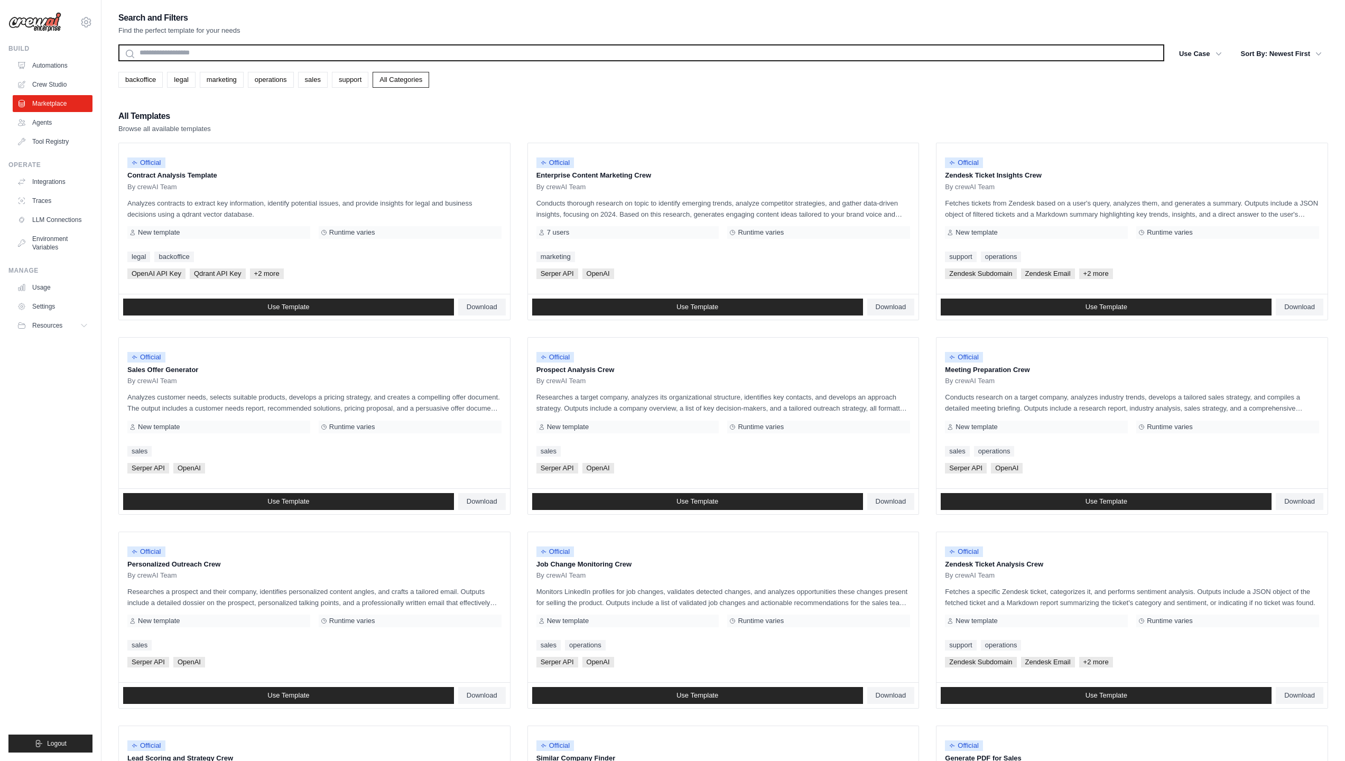
click at [183, 54] on input "text" at bounding box center [641, 52] width 1046 height 17
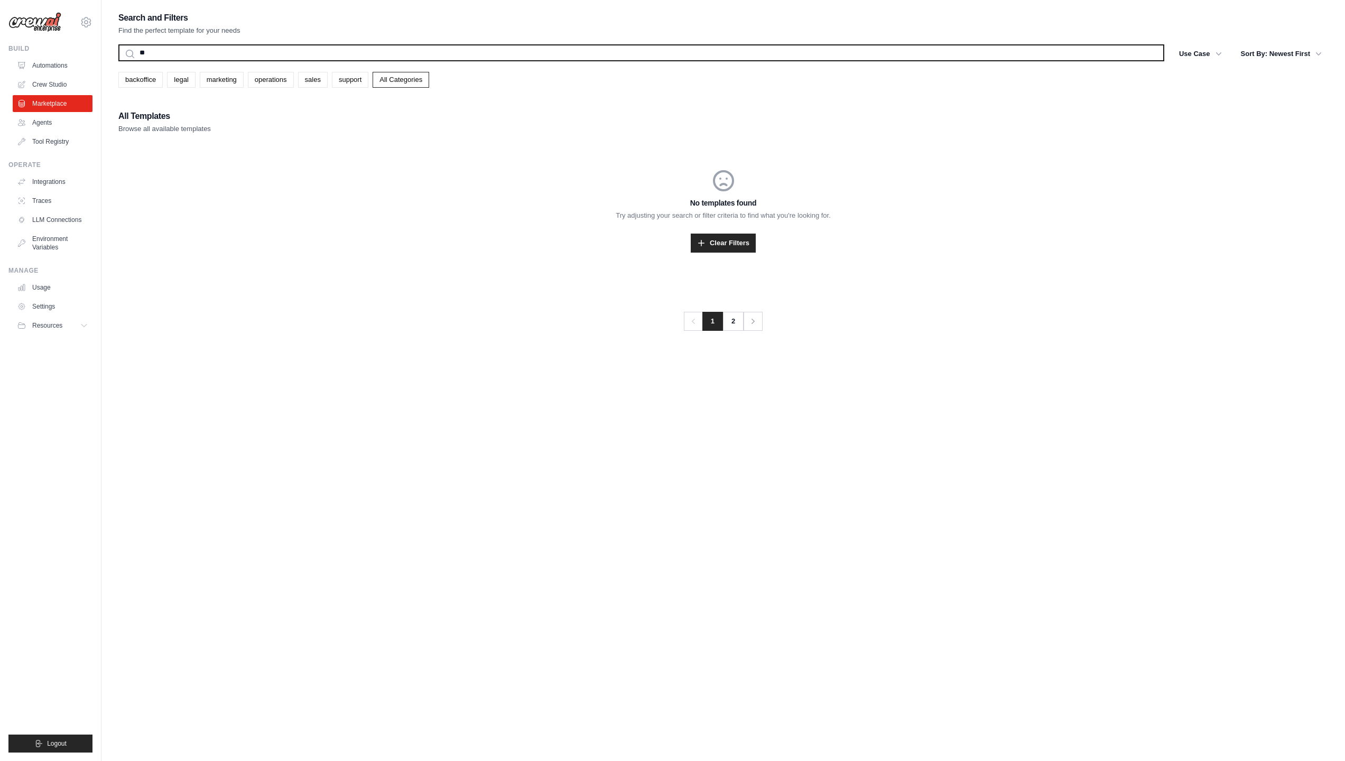
type input "*"
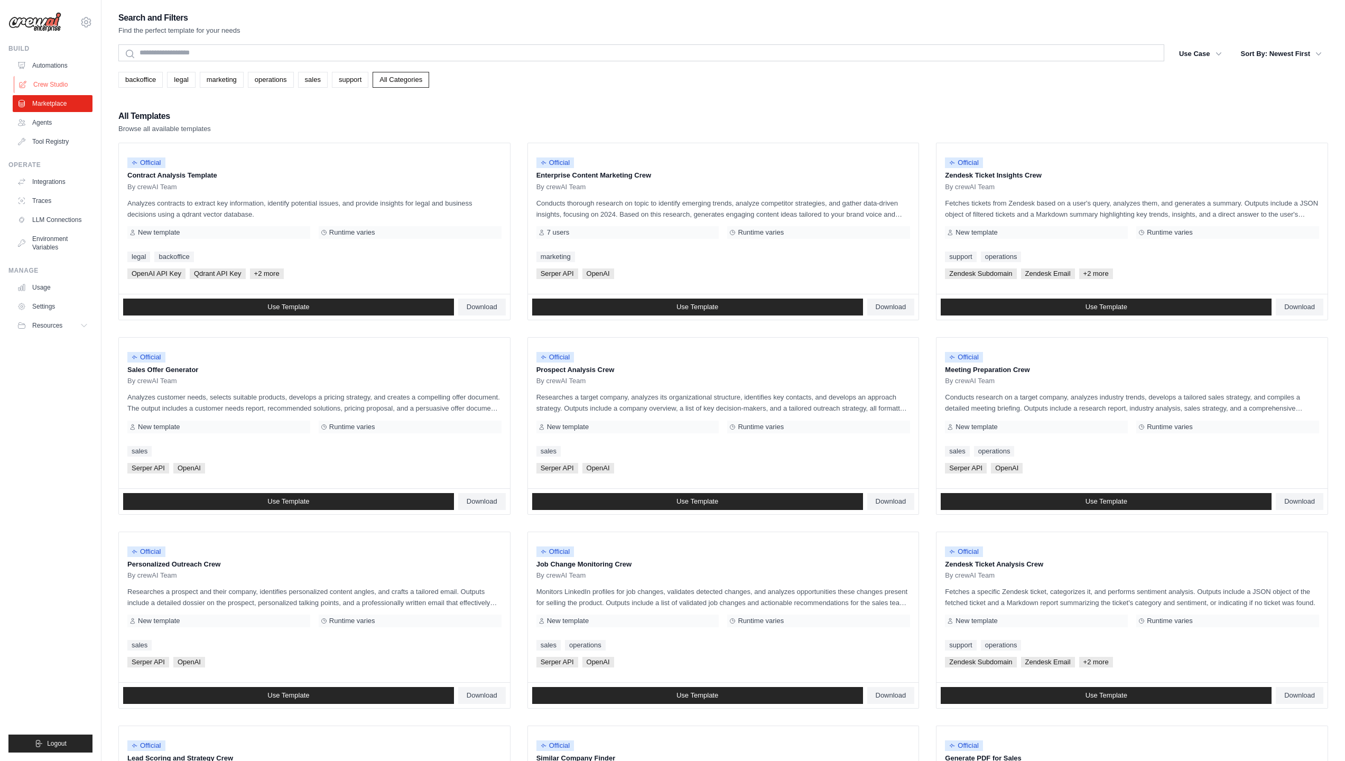
click at [36, 82] on link "Crew Studio" at bounding box center [54, 84] width 80 height 17
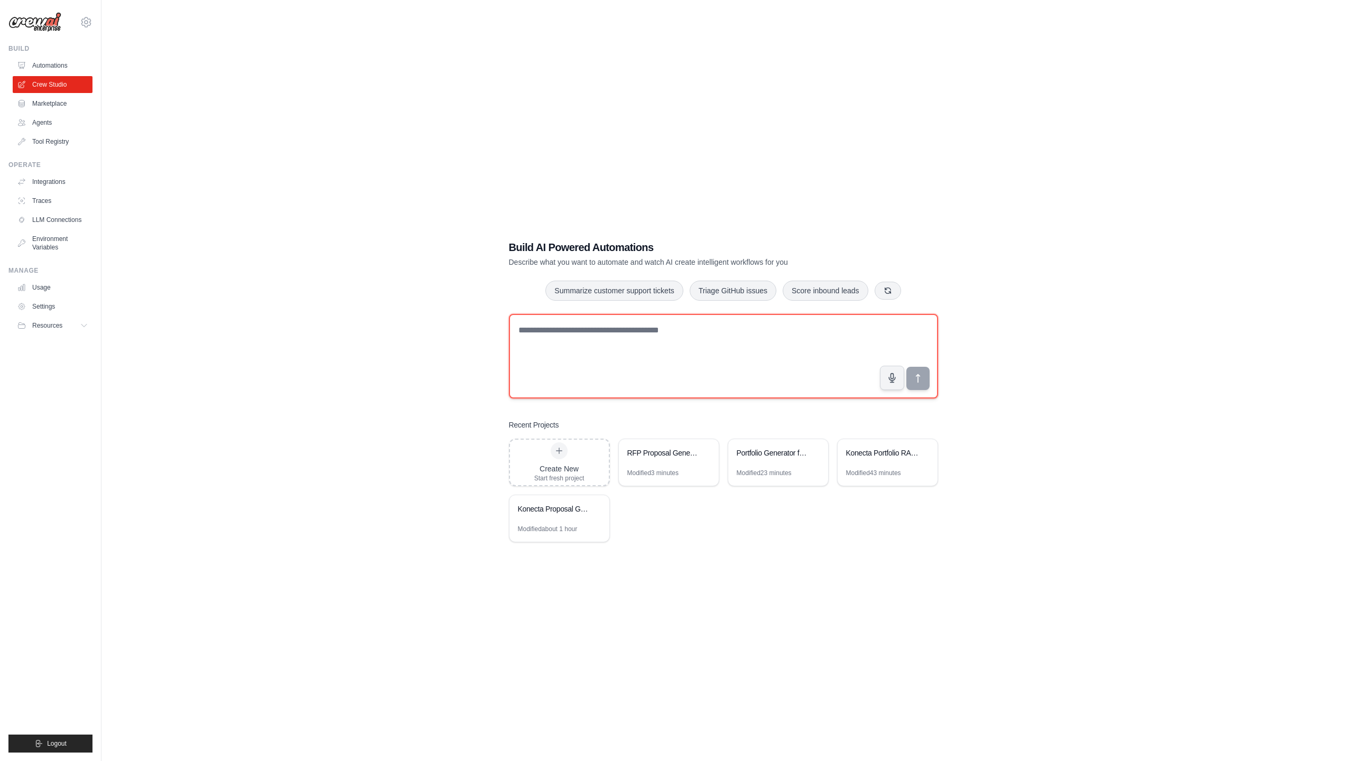
click at [542, 347] on textarea at bounding box center [723, 356] width 429 height 85
paste textarea "**********"
type textarea "**********"
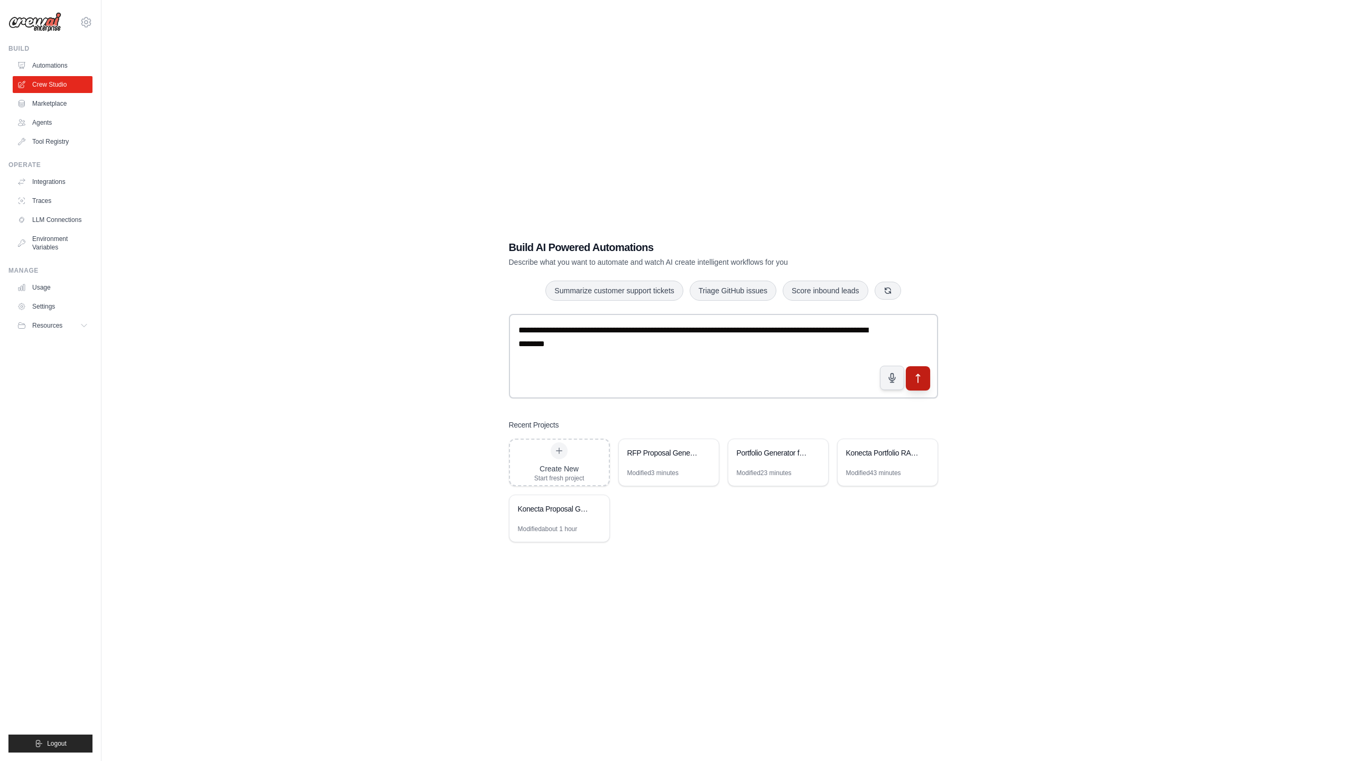
click at [918, 386] on button "submit" at bounding box center [917, 378] width 24 height 24
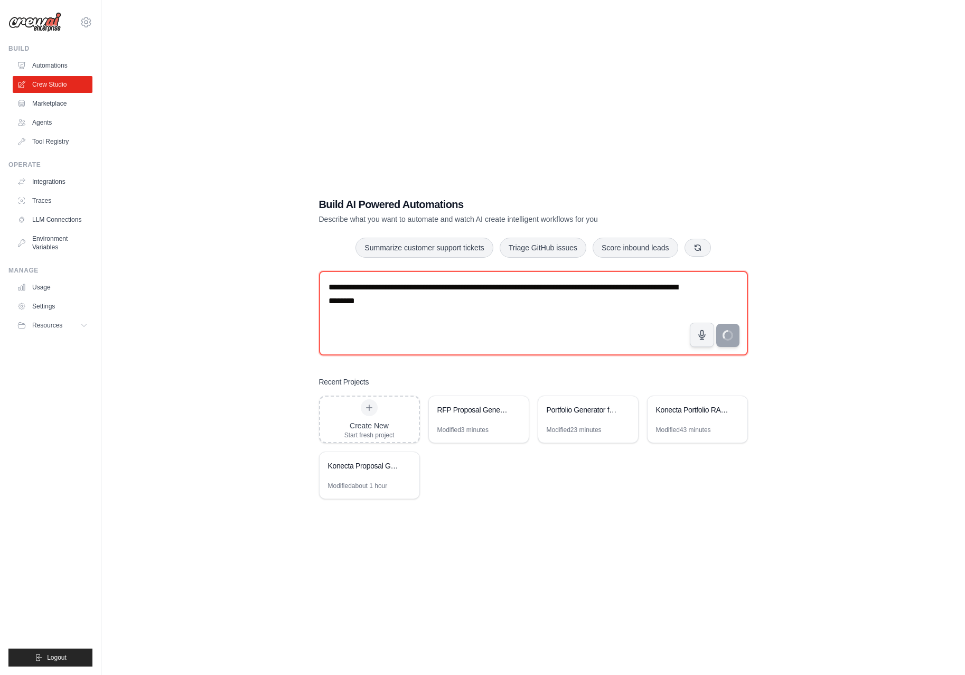
drag, startPoint x: 445, startPoint y: 302, endPoint x: 236, endPoint y: 239, distance: 218.5
click at [236, 239] on div "**********" at bounding box center [533, 348] width 830 height 675
paste textarea "**********"
drag, startPoint x: 329, startPoint y: 287, endPoint x: 427, endPoint y: 315, distance: 101.8
click at [427, 315] on textarea "**********" at bounding box center [533, 313] width 429 height 85
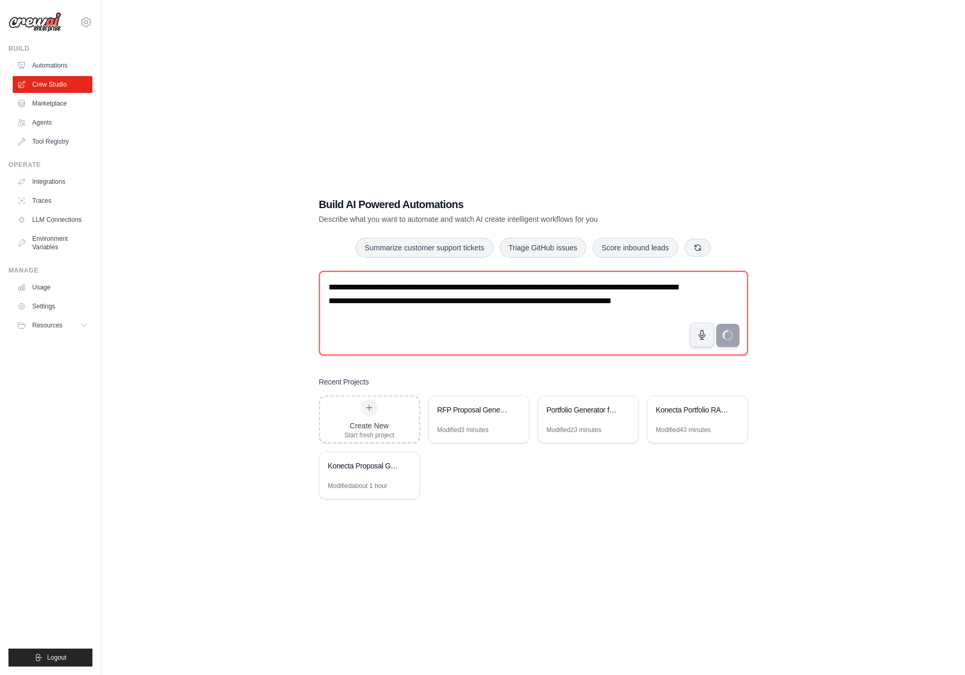
type textarea "**********"
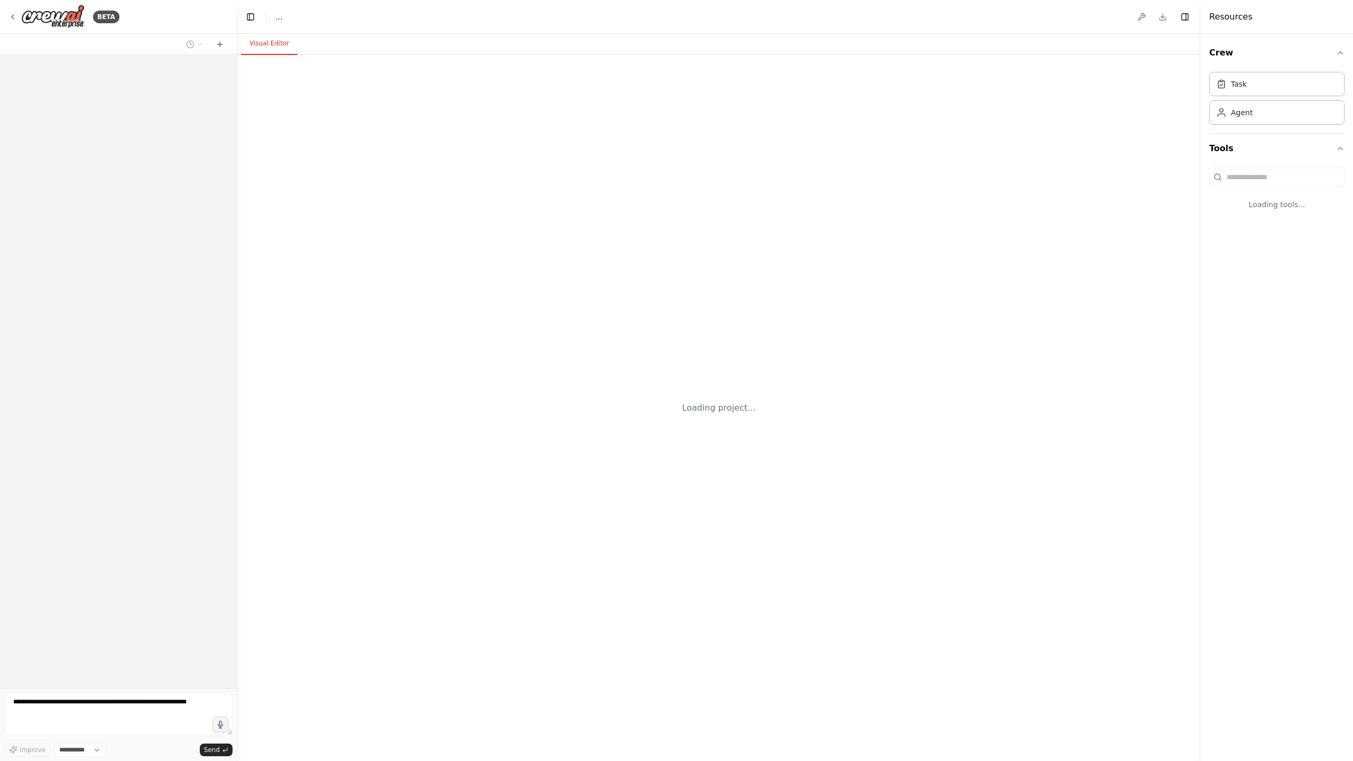
select select "****"
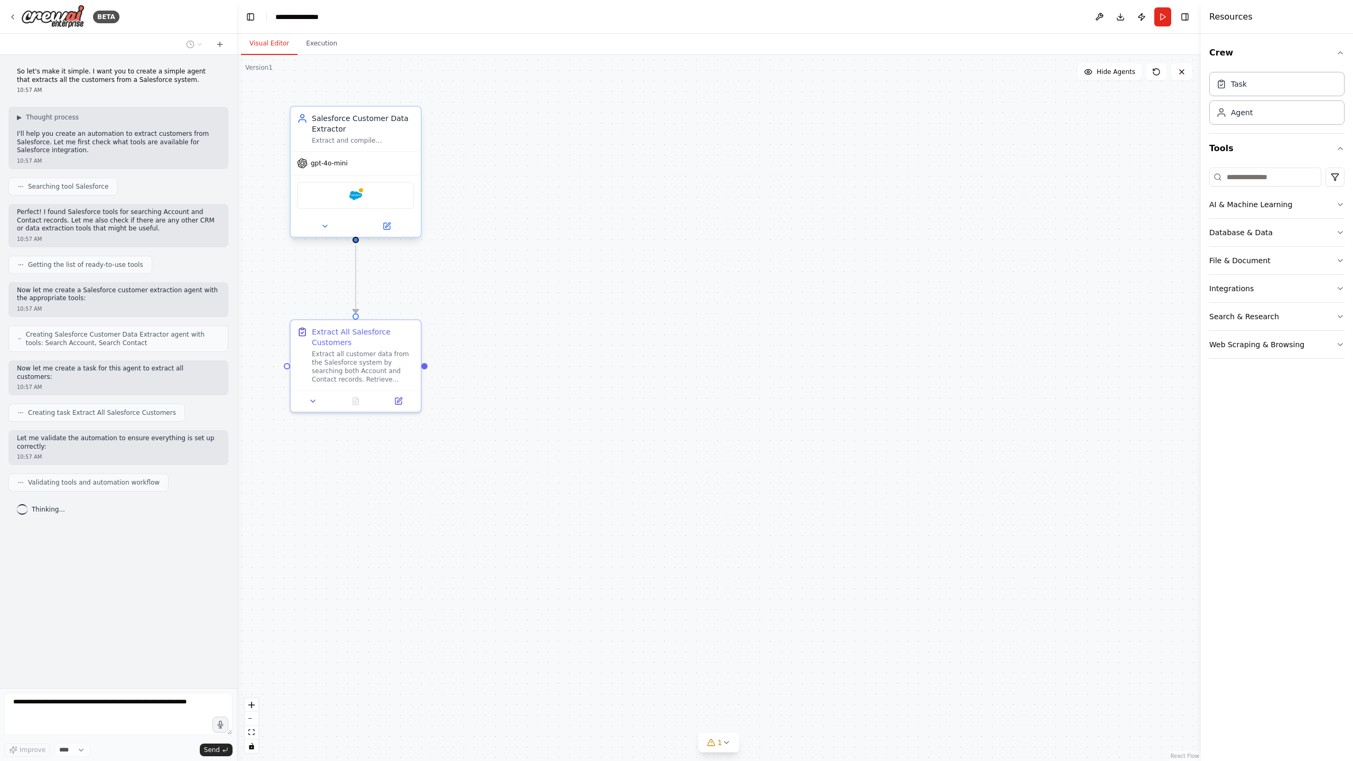
click at [365, 200] on div "Salesforce" at bounding box center [355, 195] width 117 height 27
click at [356, 198] on img at bounding box center [355, 195] width 13 height 13
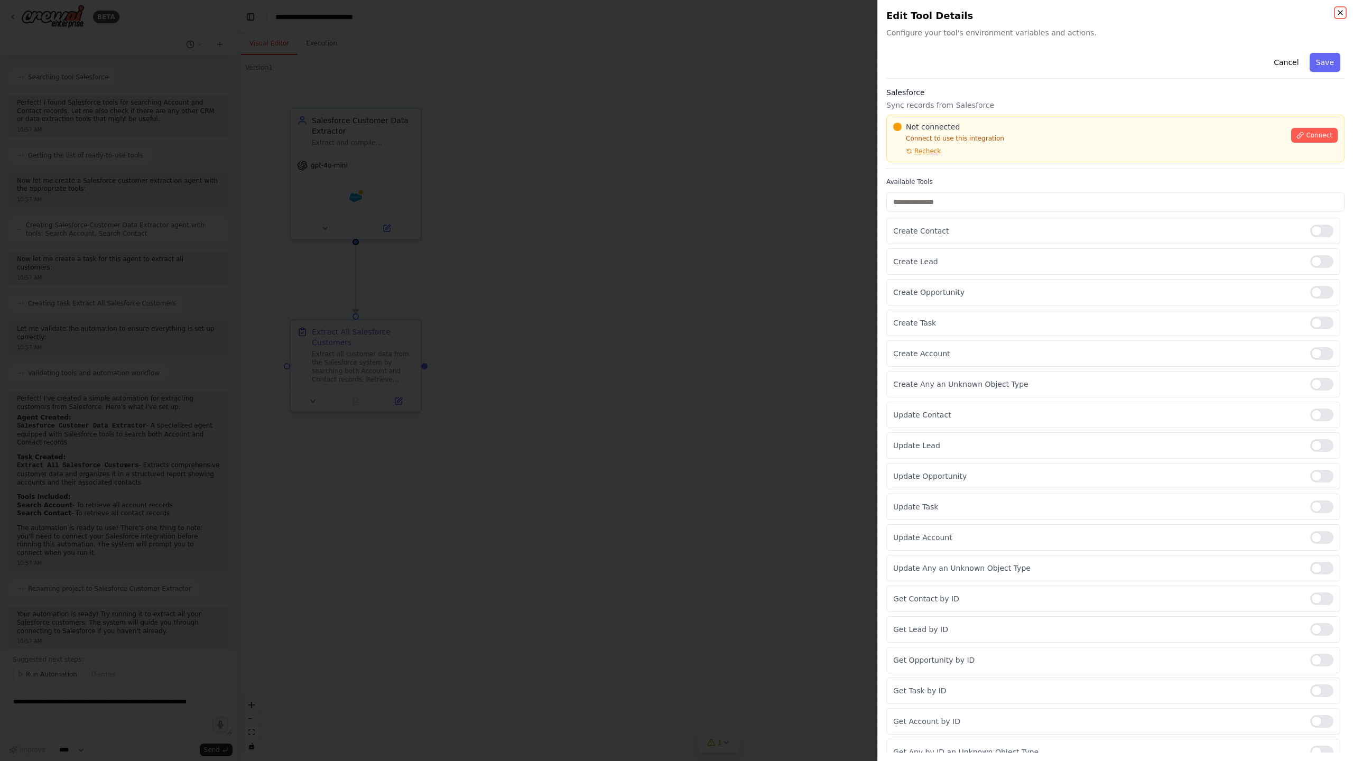
click at [1336, 12] on icon "button" at bounding box center [1340, 12] width 8 height 8
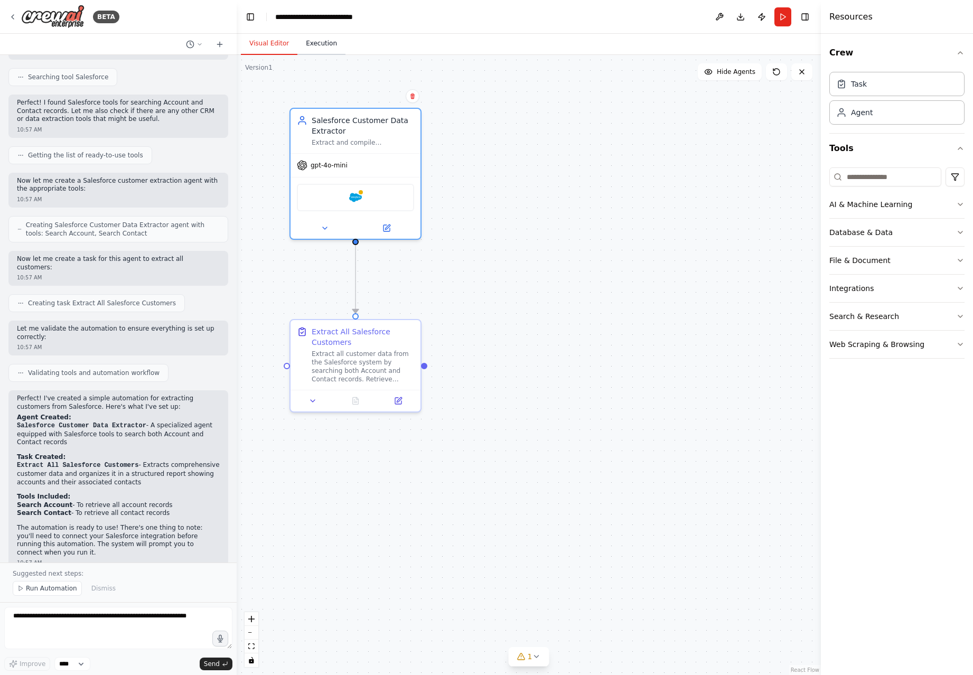
click at [330, 44] on button "Execution" at bounding box center [321, 44] width 48 height 22
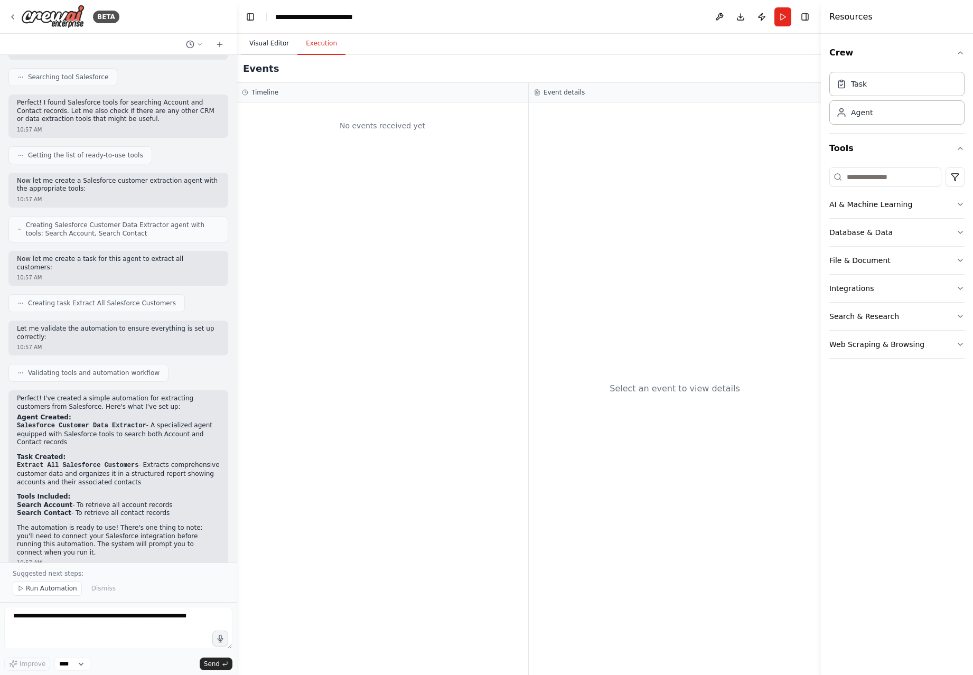
click at [254, 41] on button "Visual Editor" at bounding box center [269, 44] width 57 height 22
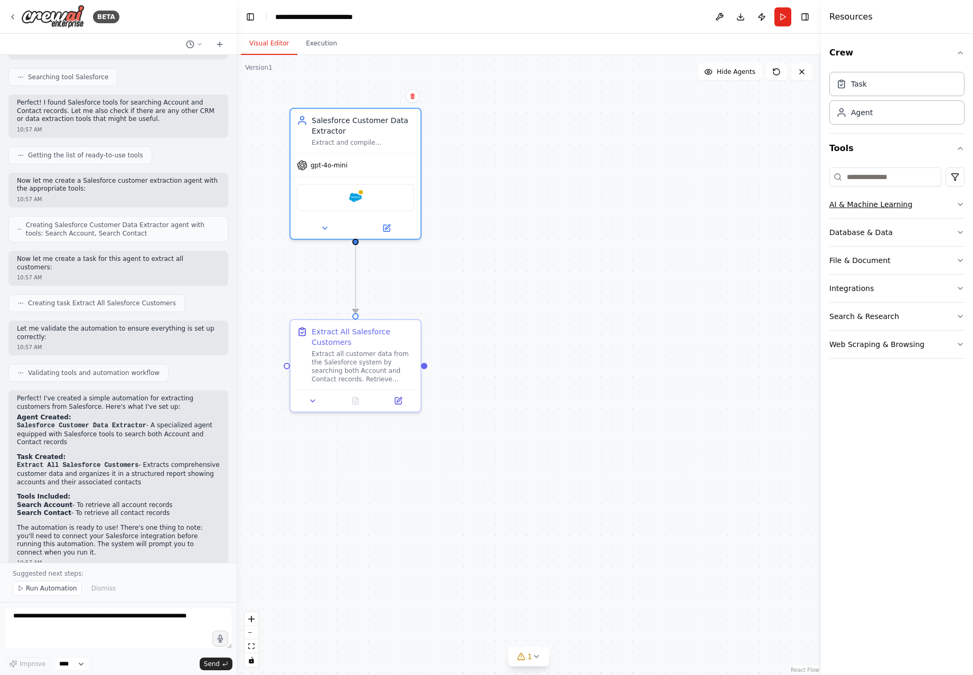
click at [956, 205] on icon "button" at bounding box center [960, 204] width 8 height 8
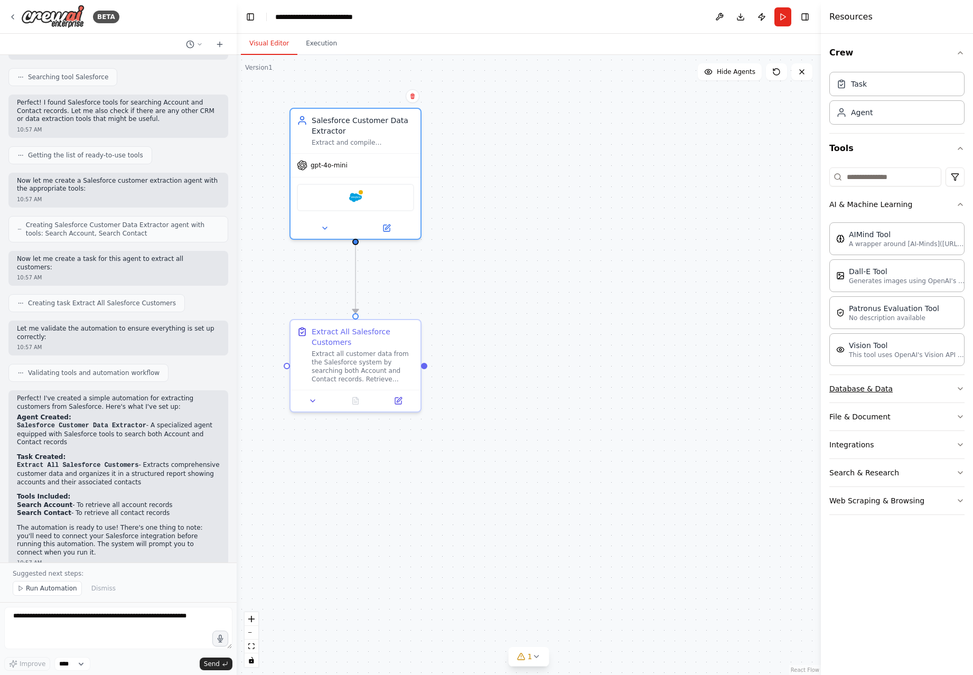
click at [949, 387] on button "Database & Data" at bounding box center [897, 388] width 135 height 27
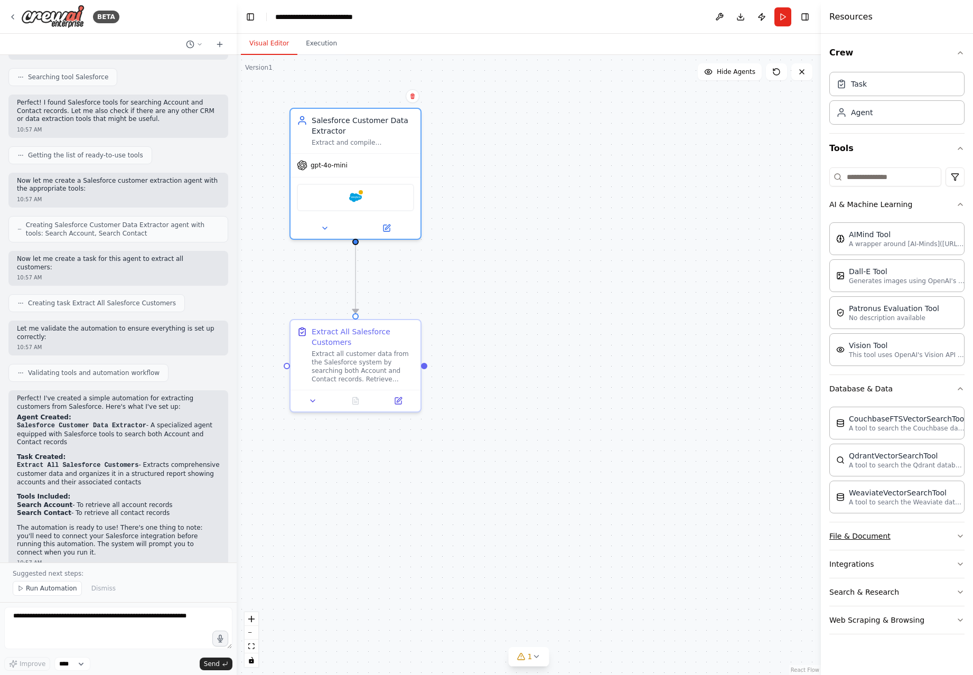
click at [923, 538] on button "File & Document" at bounding box center [897, 536] width 135 height 27
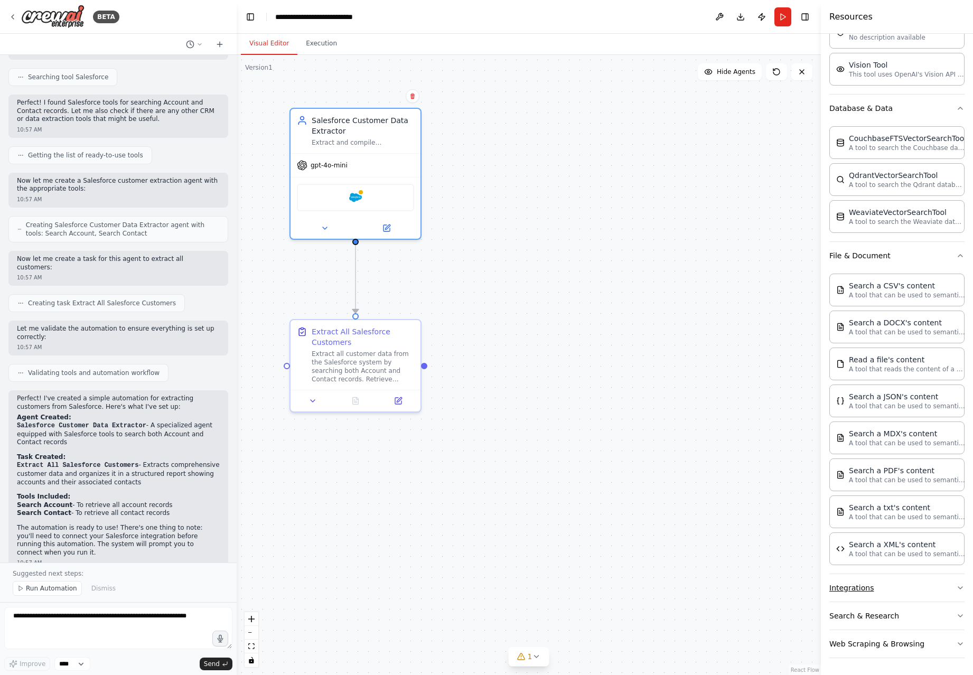
click at [900, 591] on button "Integrations" at bounding box center [897, 587] width 135 height 27
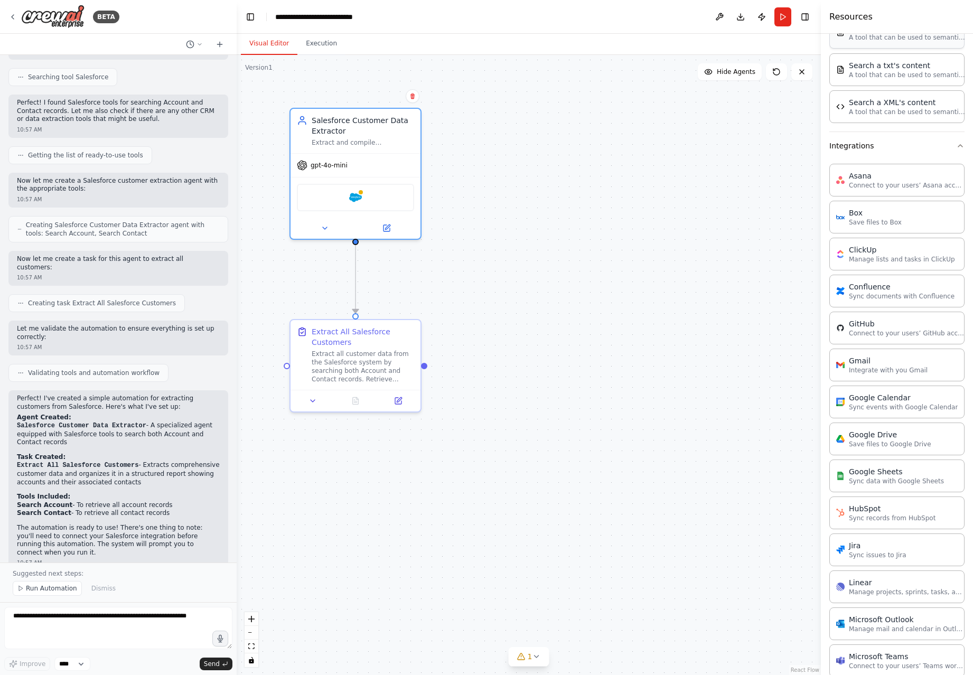
scroll to position [1066, 0]
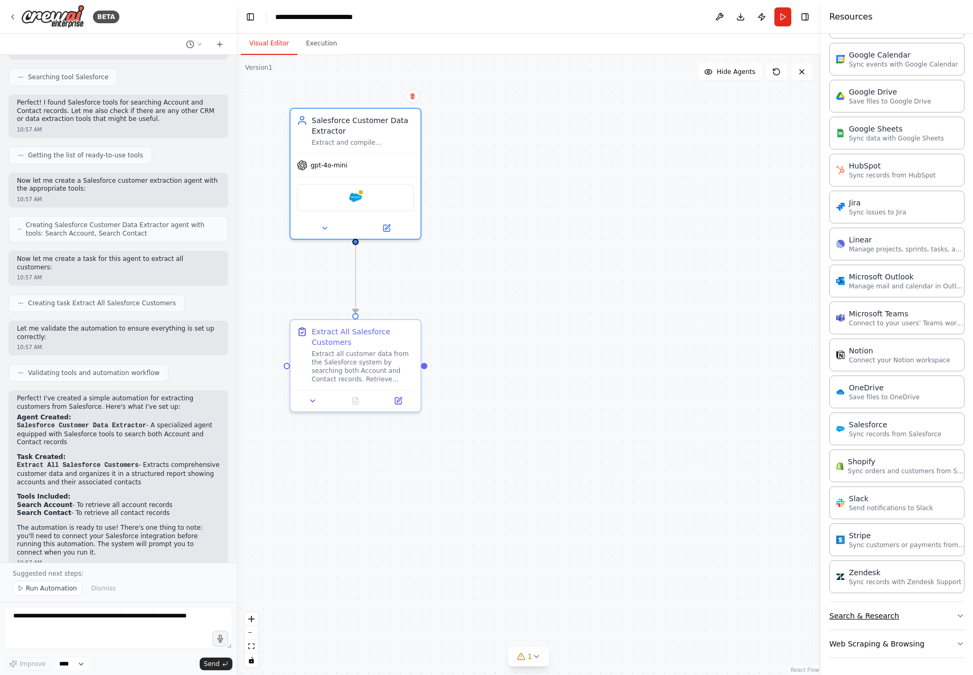
click at [901, 615] on button "Search & Research" at bounding box center [897, 615] width 135 height 27
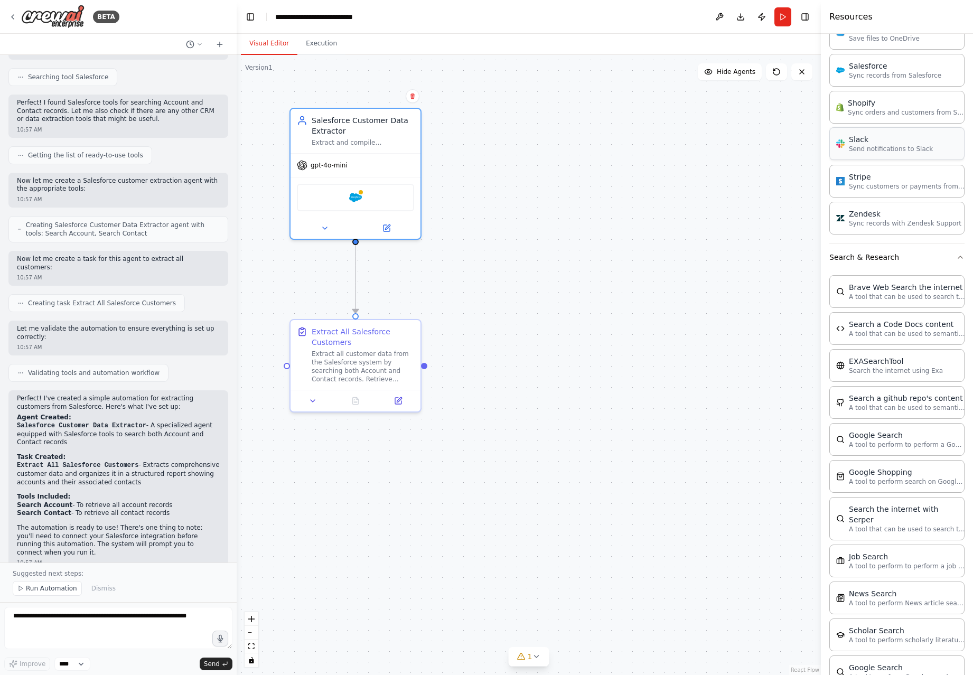
scroll to position [1603, 0]
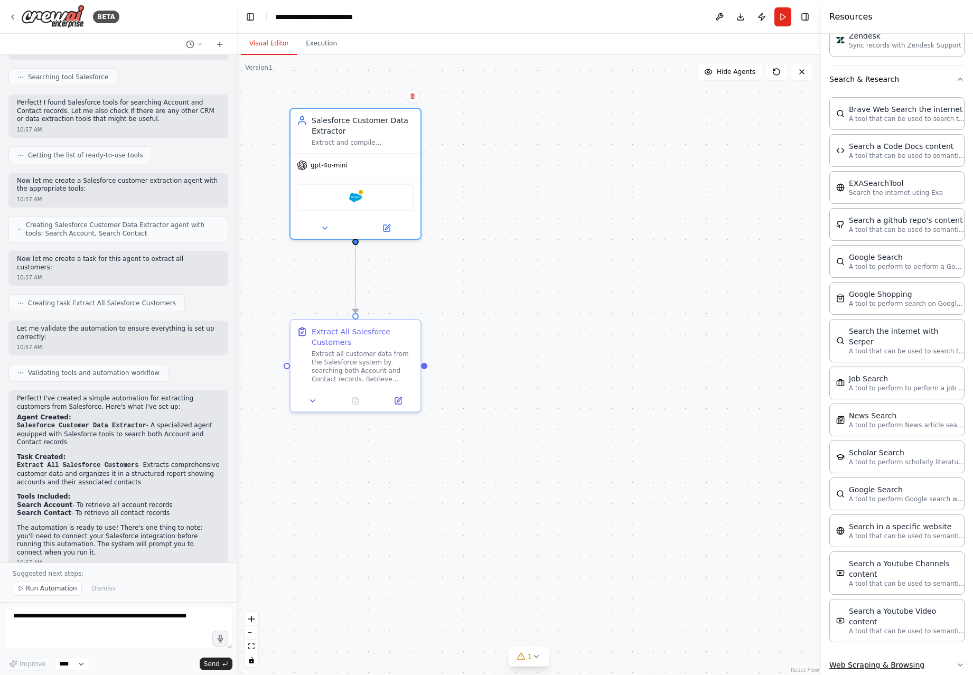
click at [874, 652] on button "Web Scraping & Browsing" at bounding box center [897, 665] width 135 height 27
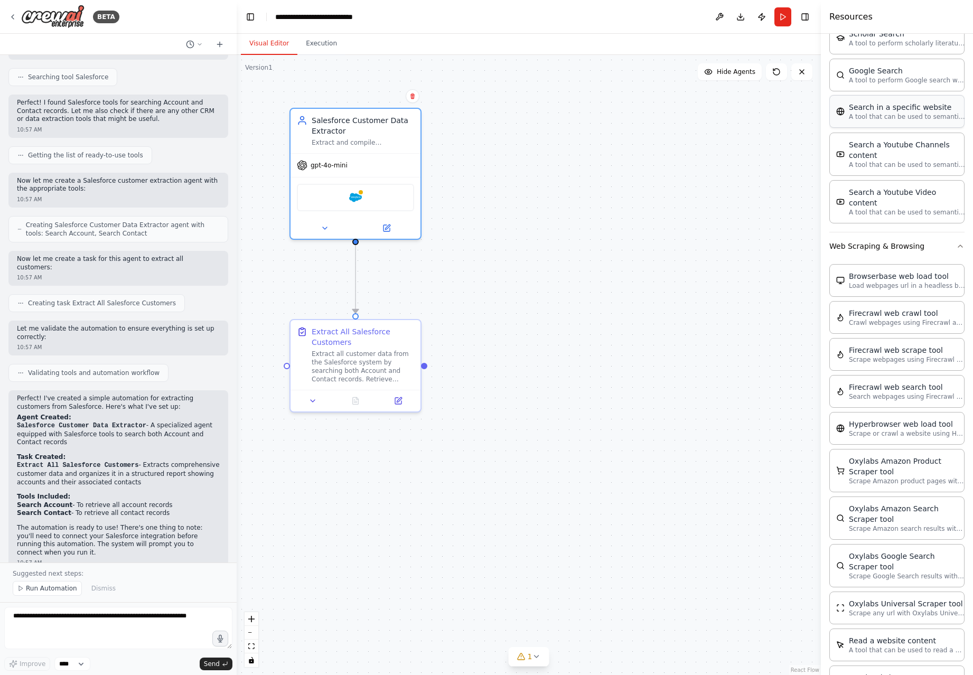
scroll to position [2198, 0]
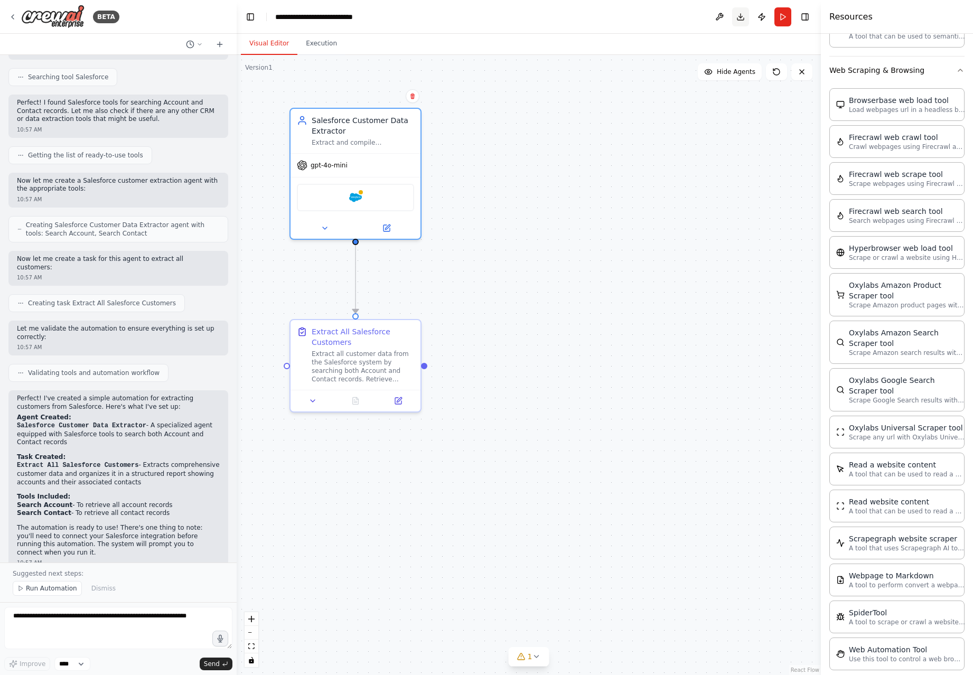
click at [741, 16] on button "Download" at bounding box center [740, 16] width 17 height 19
click at [741, 155] on div ".deletable-edge-delete-btn { width: 20px; height: 20px; border: 0px solid #ffff…" at bounding box center [529, 365] width 584 height 620
click at [763, 17] on button "Publish" at bounding box center [762, 16] width 17 height 19
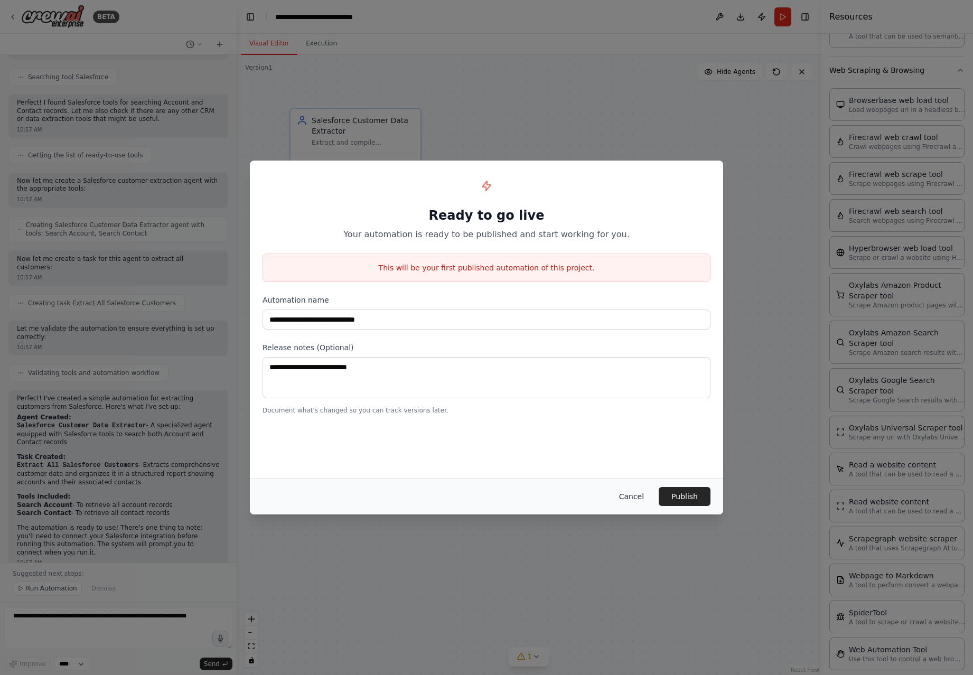
click at [634, 498] on button "Cancel" at bounding box center [632, 496] width 42 height 19
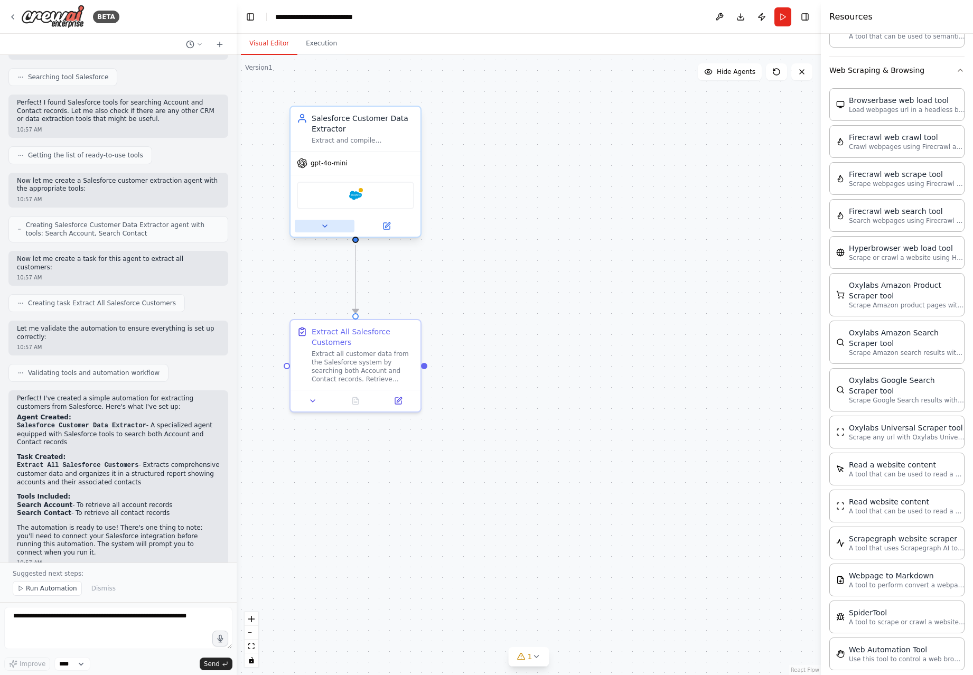
click at [324, 228] on icon at bounding box center [325, 226] width 8 height 8
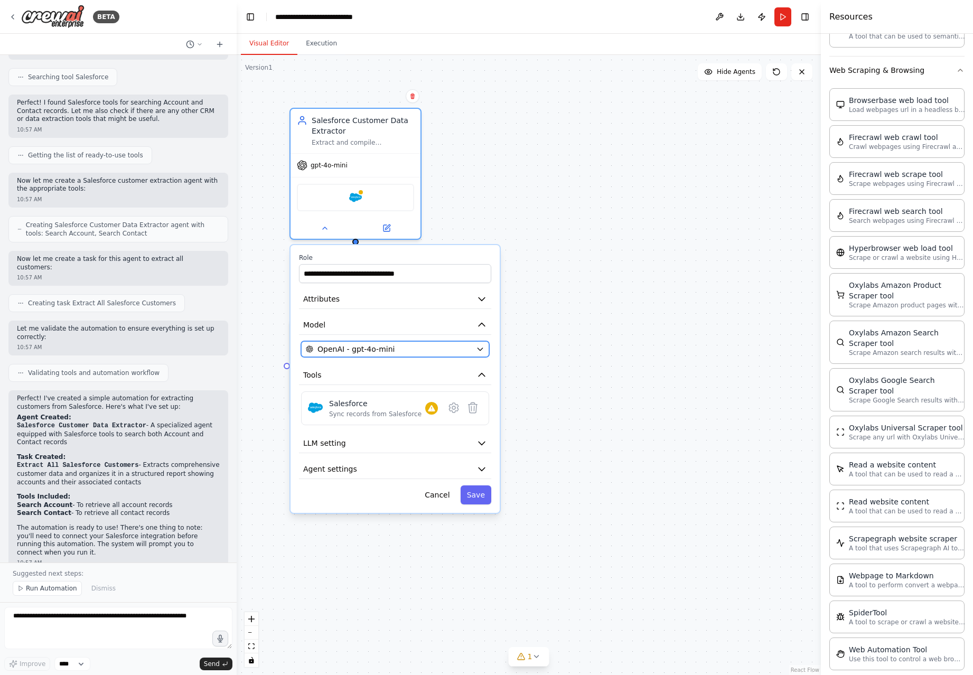
click at [404, 353] on div "OpenAI - gpt-4o-mini" at bounding box center [389, 349] width 166 height 11
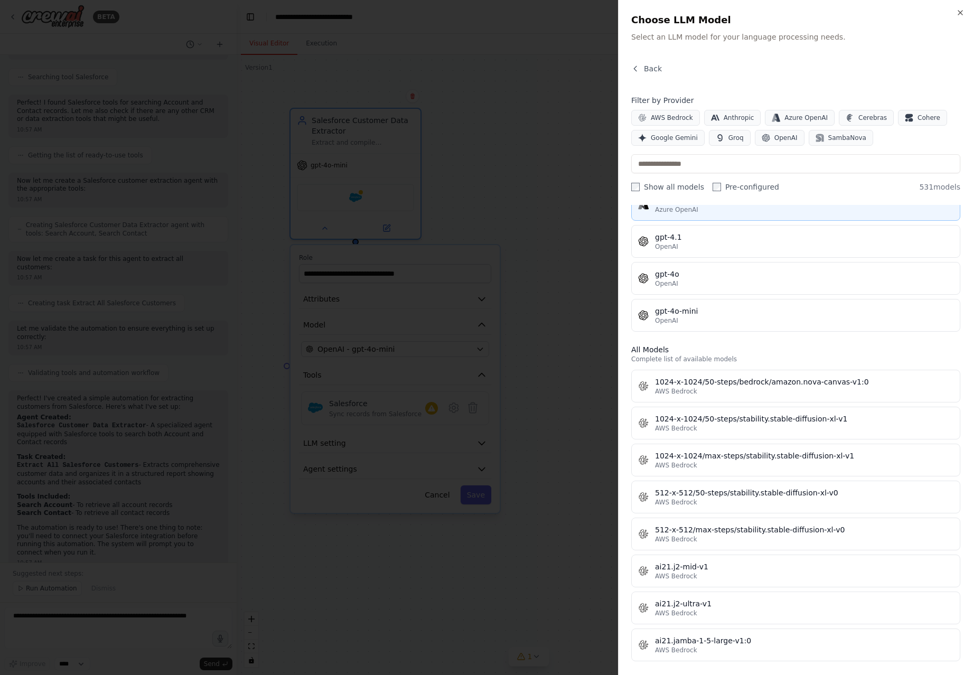
scroll to position [0, 0]
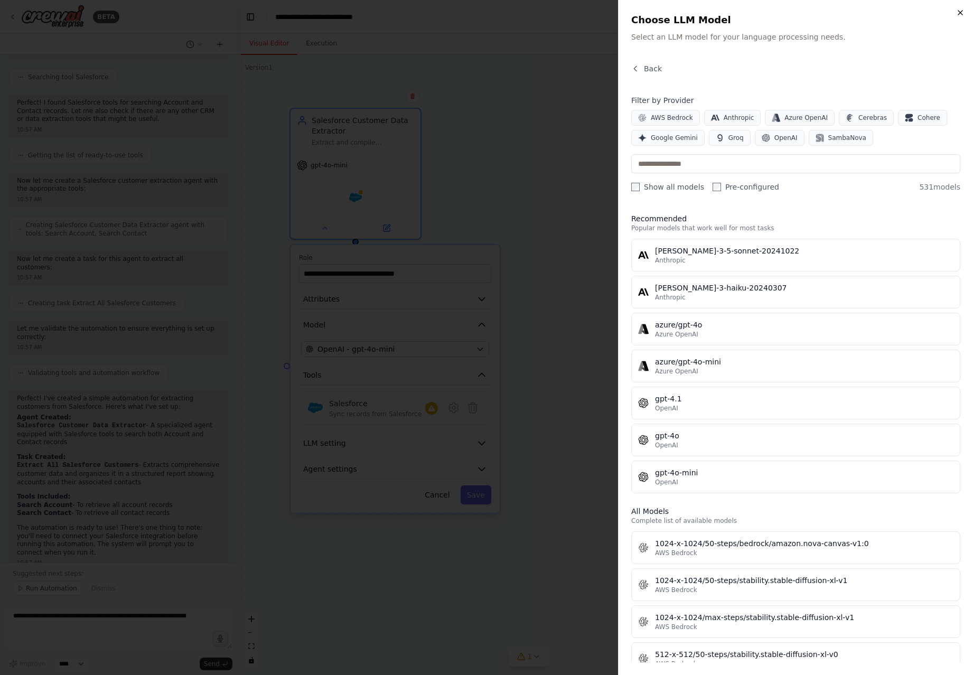
click at [960, 12] on icon "button" at bounding box center [961, 13] width 4 height 4
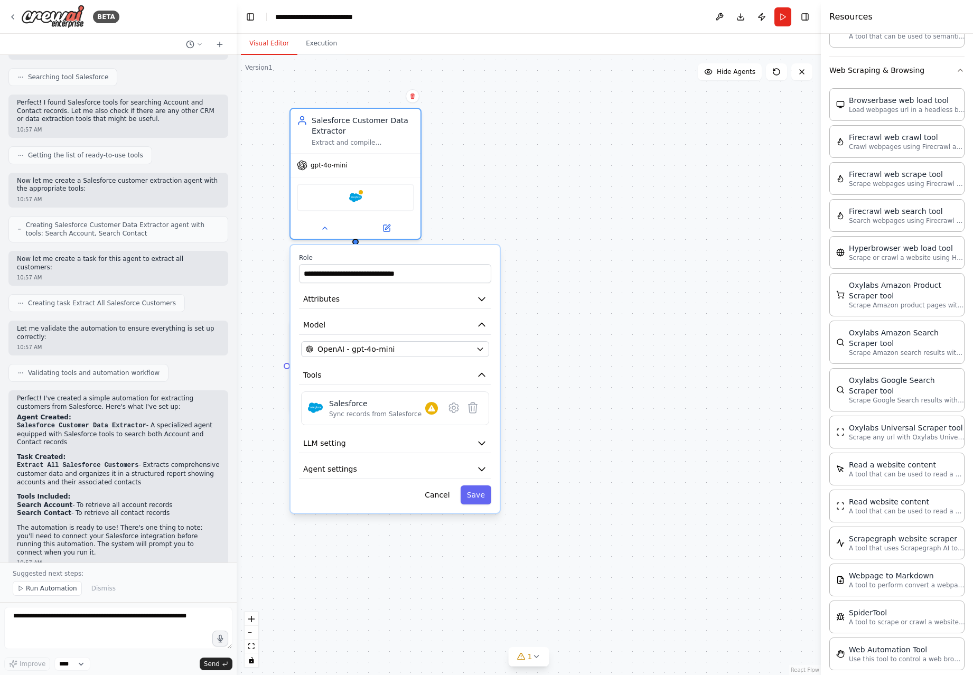
click at [604, 255] on div ".deletable-edge-delete-btn { width: 20px; height: 20px; border: 0px solid #ffff…" at bounding box center [529, 365] width 584 height 620
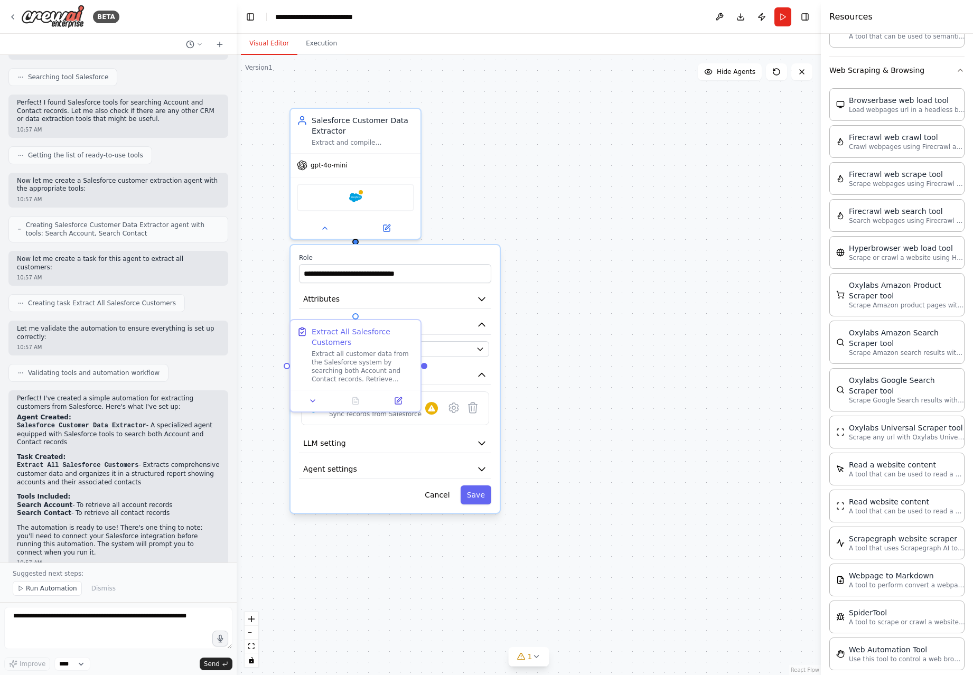
click at [605, 277] on div ".deletable-edge-delete-btn { width: 20px; height: 20px; border: 0px solid #ffff…" at bounding box center [529, 365] width 584 height 620
click at [435, 498] on button "Cancel" at bounding box center [438, 495] width 38 height 19
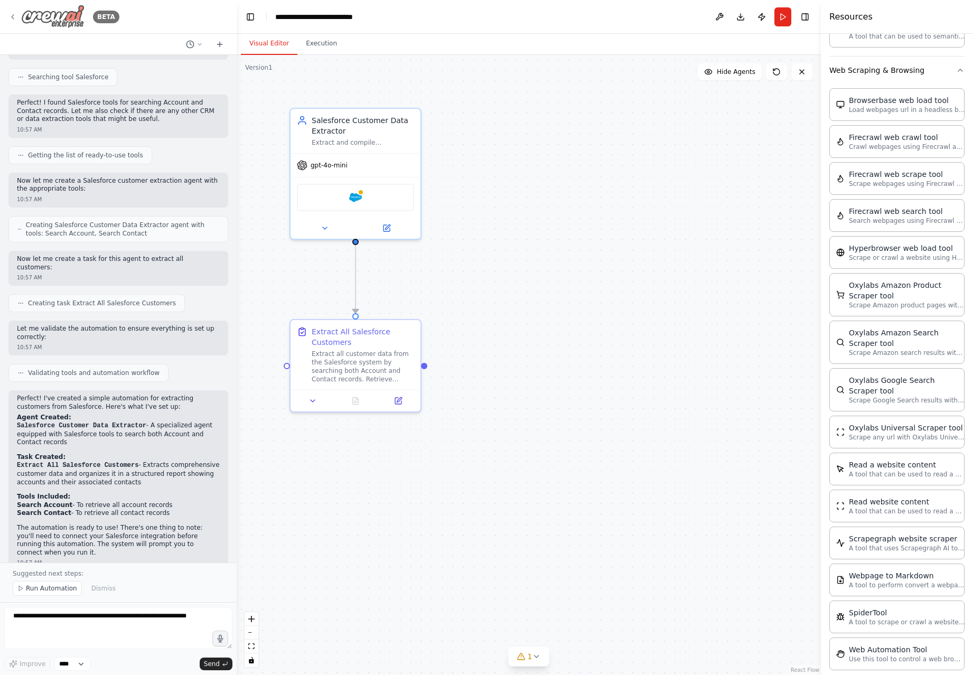
click at [13, 18] on icon at bounding box center [13, 17] width 2 height 4
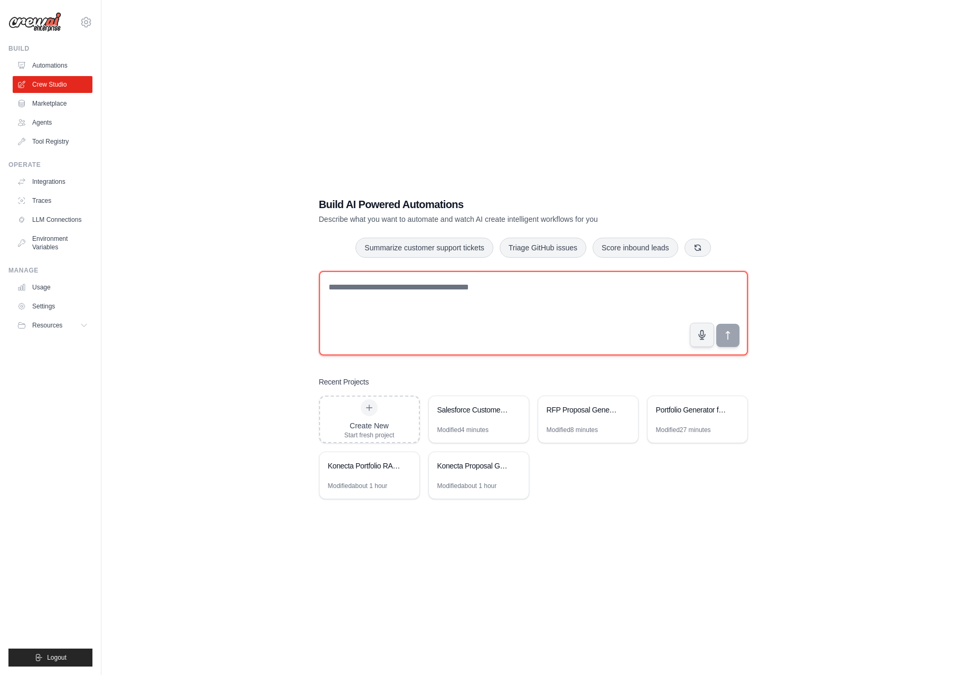
click at [350, 290] on textarea at bounding box center [533, 313] width 429 height 85
paste textarea "**********"
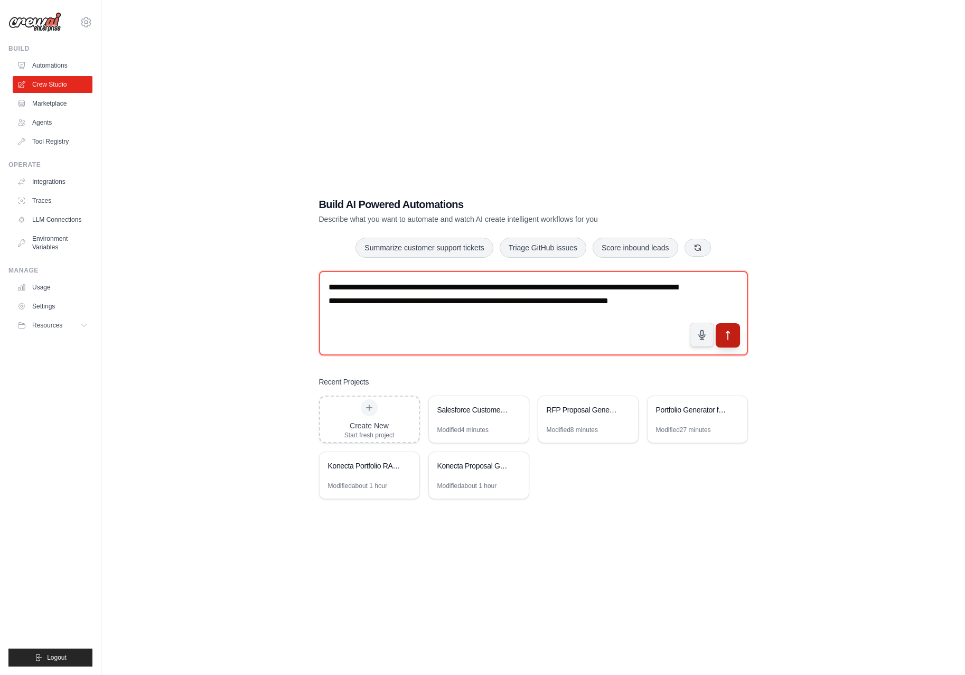
type textarea "**********"
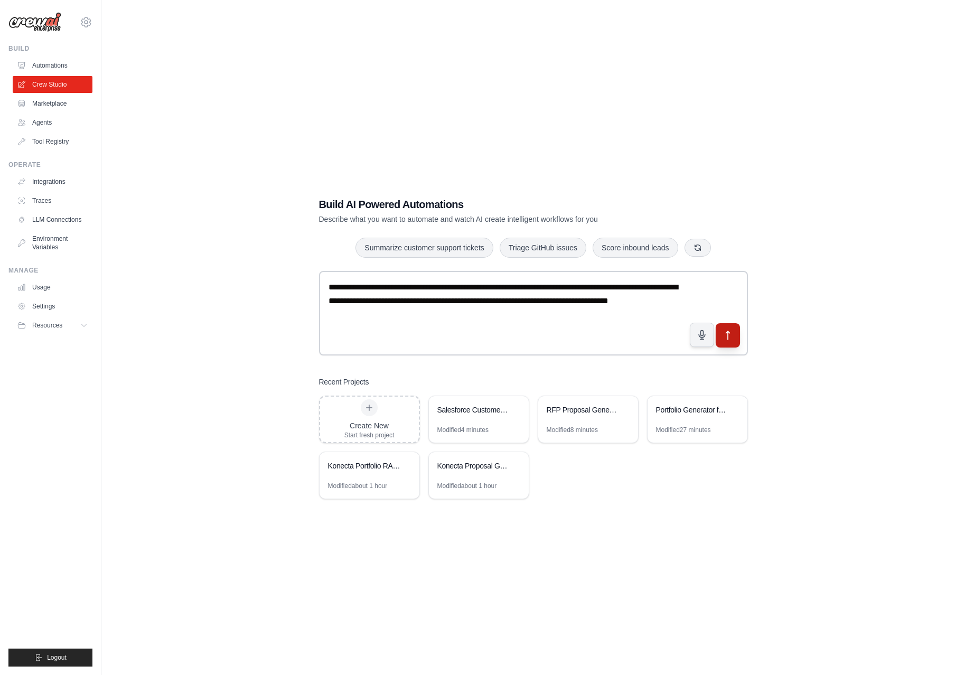
click at [732, 334] on icon "submit" at bounding box center [727, 335] width 11 height 11
click at [59, 65] on link "Automations" at bounding box center [54, 65] width 80 height 17
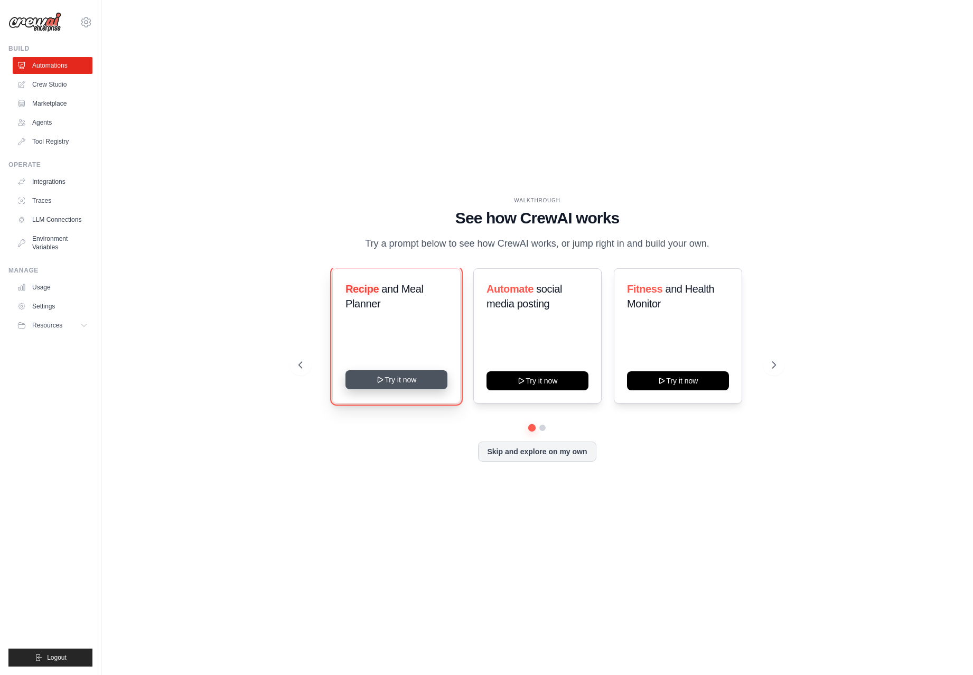
click at [405, 379] on button "Try it now" at bounding box center [397, 379] width 102 height 19
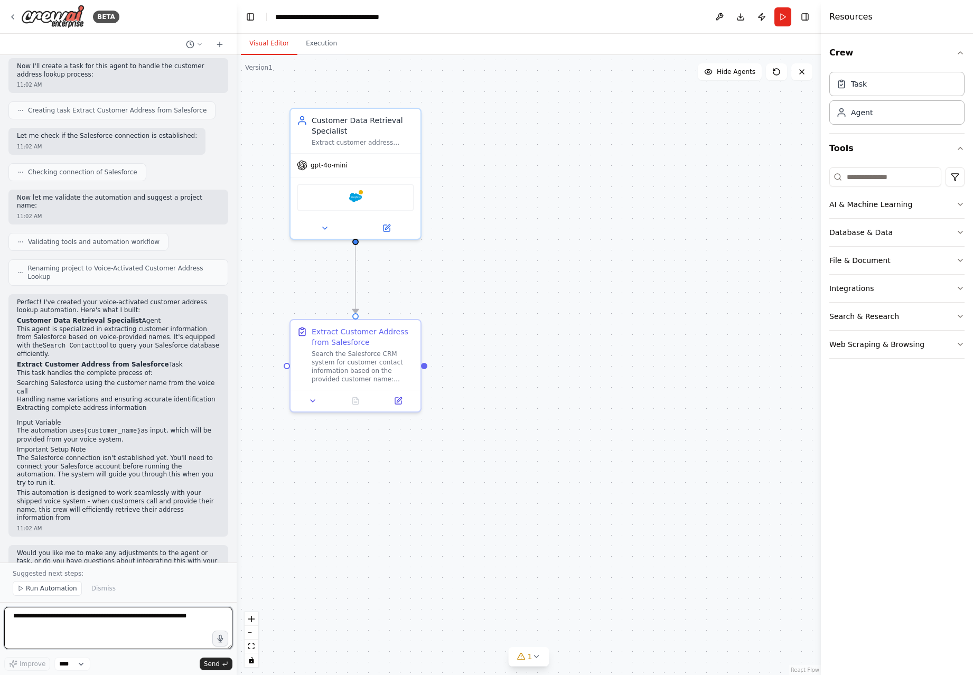
scroll to position [351, 0]
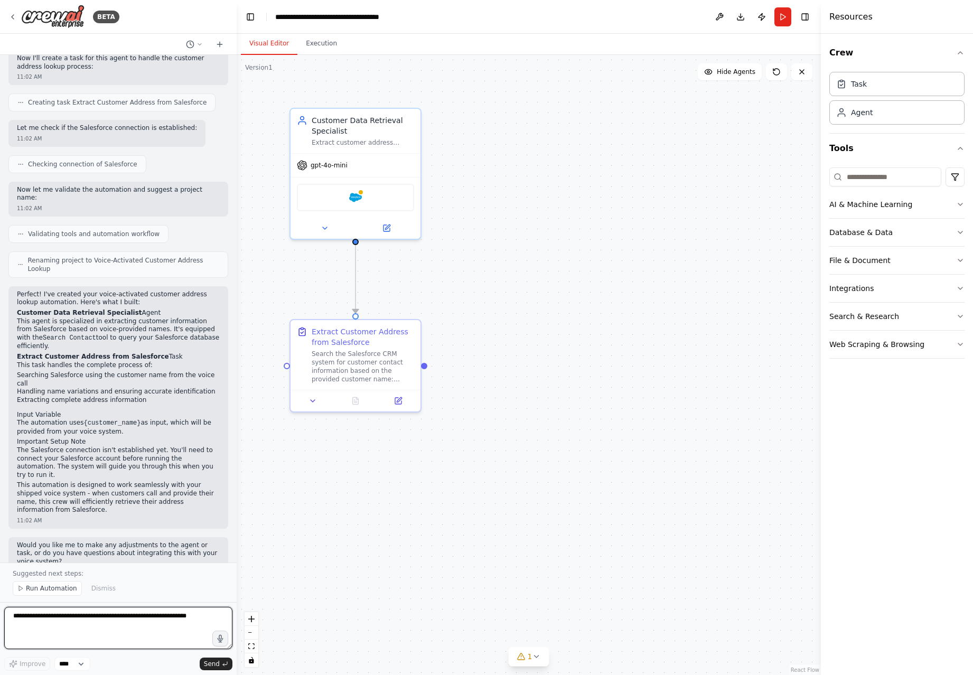
click at [22, 625] on textarea at bounding box center [118, 628] width 228 height 42
paste textarea "**********"
type textarea "**********"
click at [215, 660] on span "Send" at bounding box center [212, 664] width 16 height 8
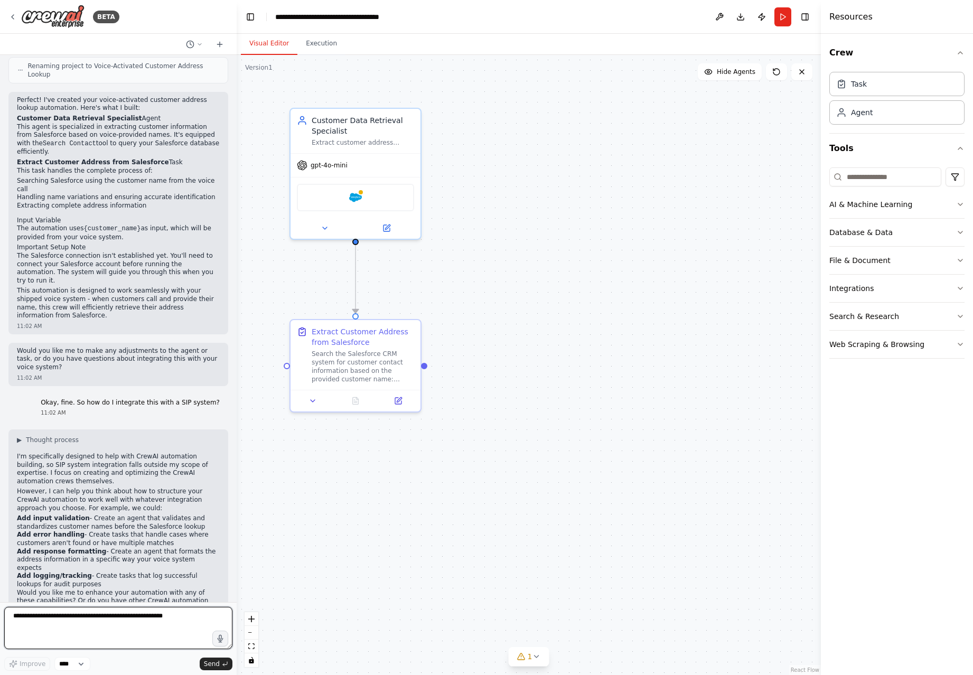
scroll to position [554, 0]
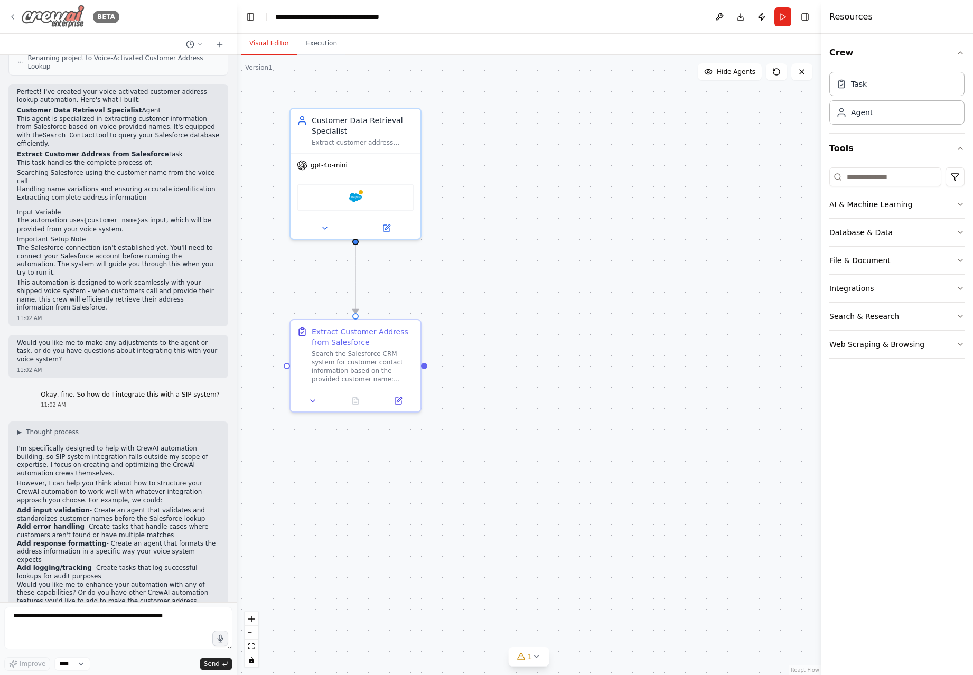
click at [15, 16] on icon at bounding box center [12, 17] width 8 height 8
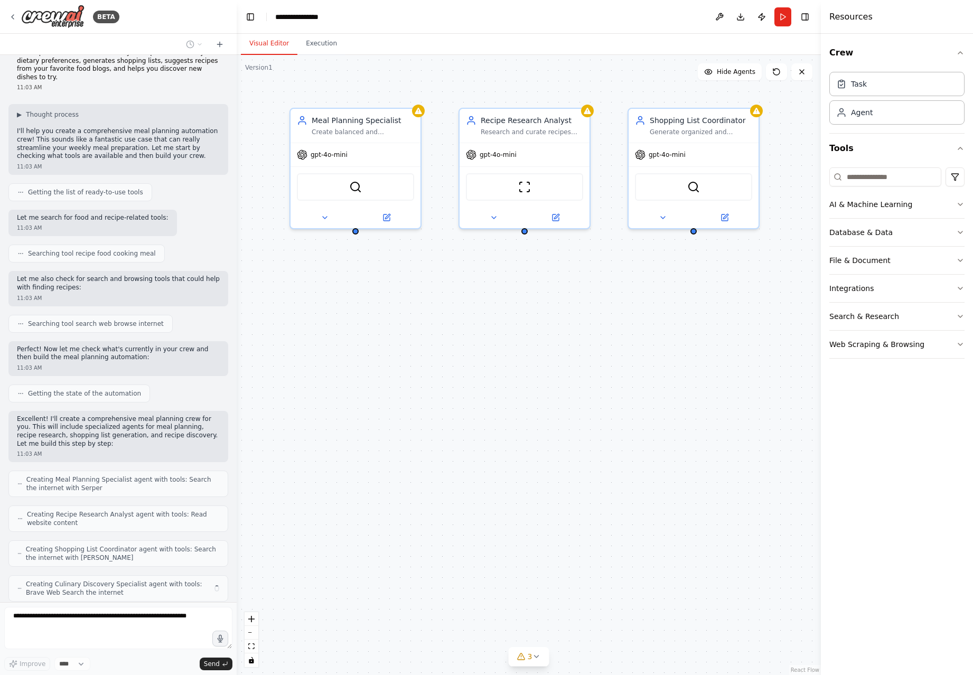
scroll to position [54, 0]
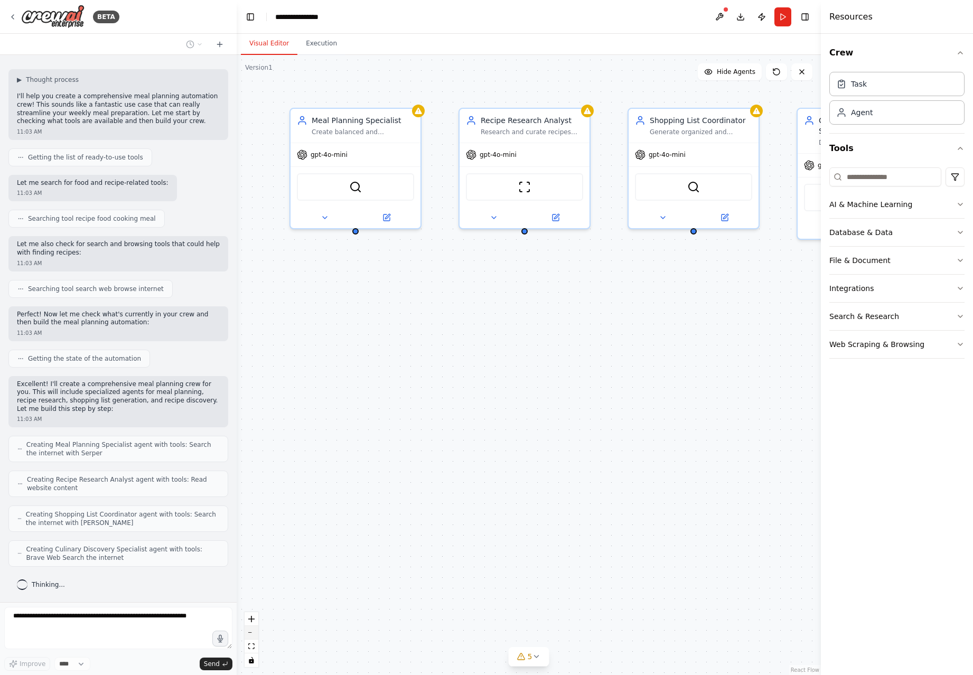
click at [253, 635] on button "zoom out" at bounding box center [252, 633] width 14 height 14
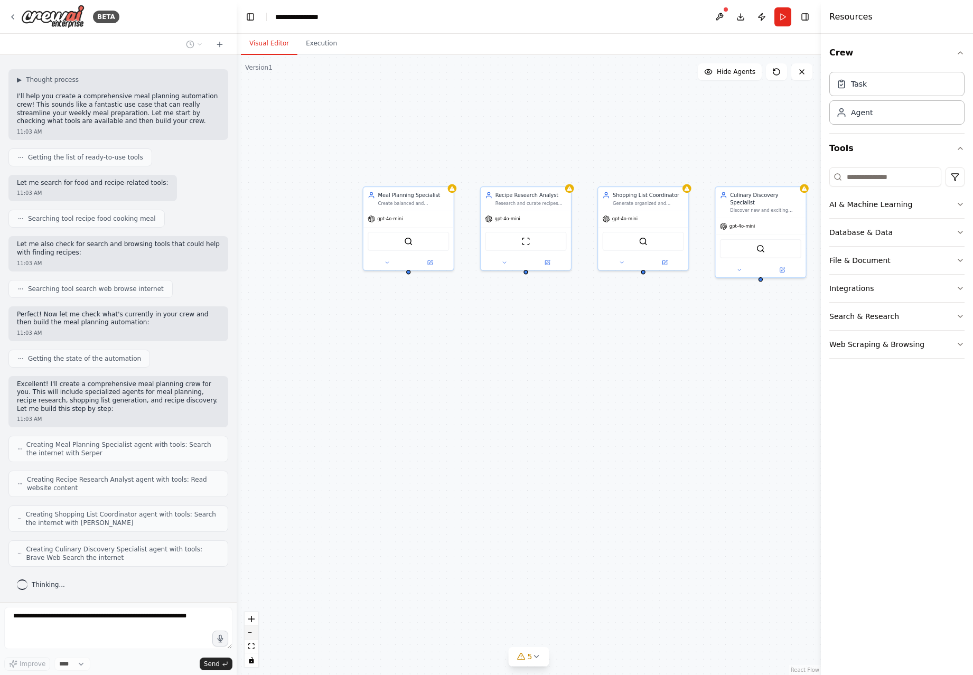
click at [253, 635] on button "zoom out" at bounding box center [252, 633] width 14 height 14
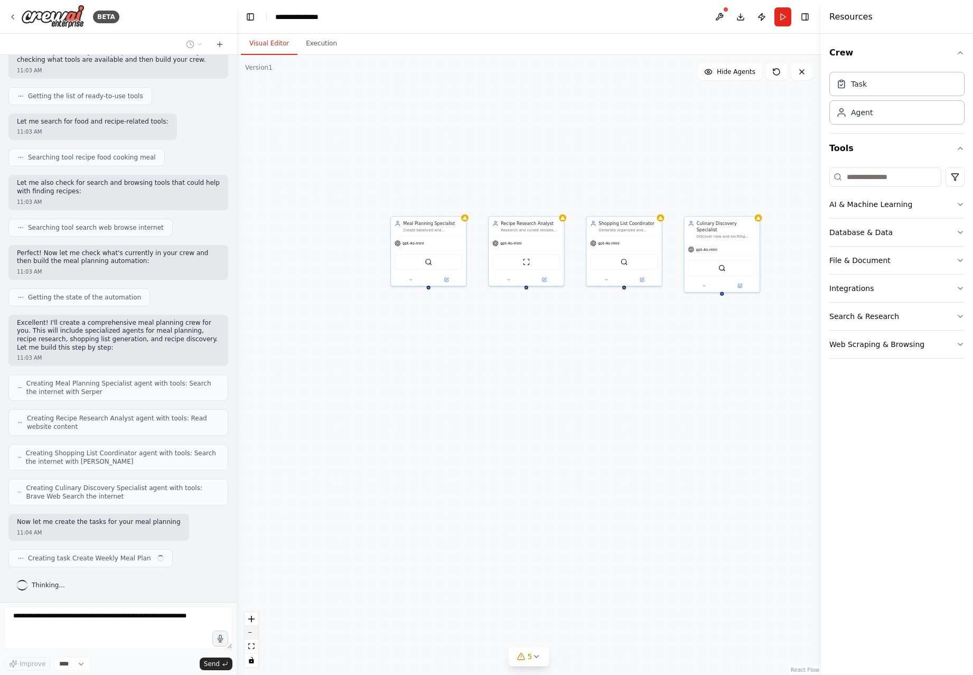
click at [253, 635] on button "zoom out" at bounding box center [252, 633] width 14 height 14
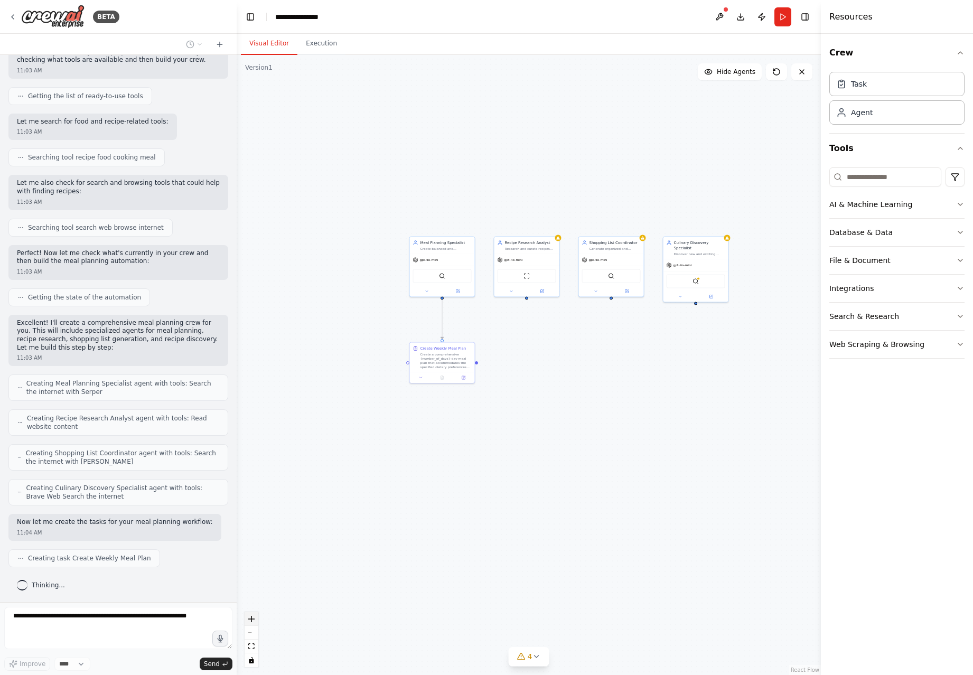
click at [251, 620] on icon "zoom in" at bounding box center [251, 619] width 6 height 6
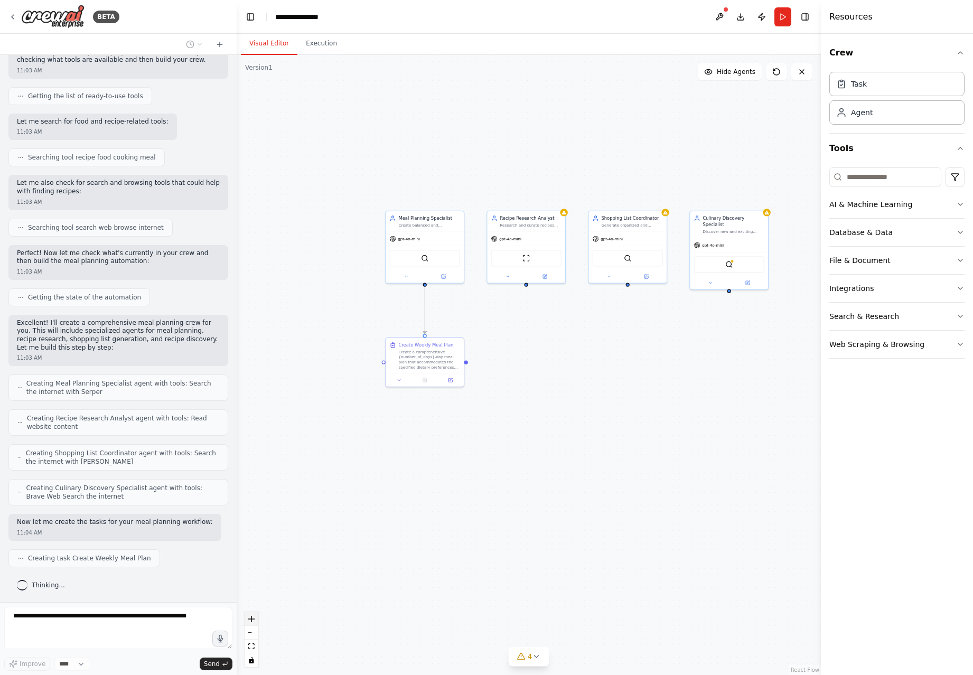
click at [251, 620] on icon "zoom in" at bounding box center [251, 619] width 6 height 6
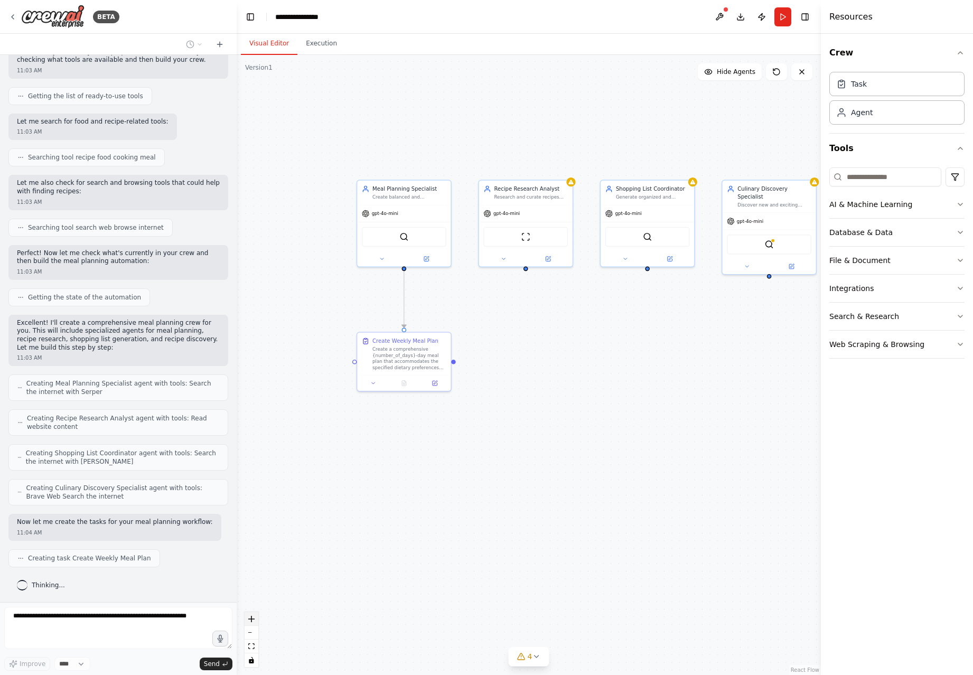
click at [251, 620] on icon "zoom in" at bounding box center [251, 619] width 6 height 6
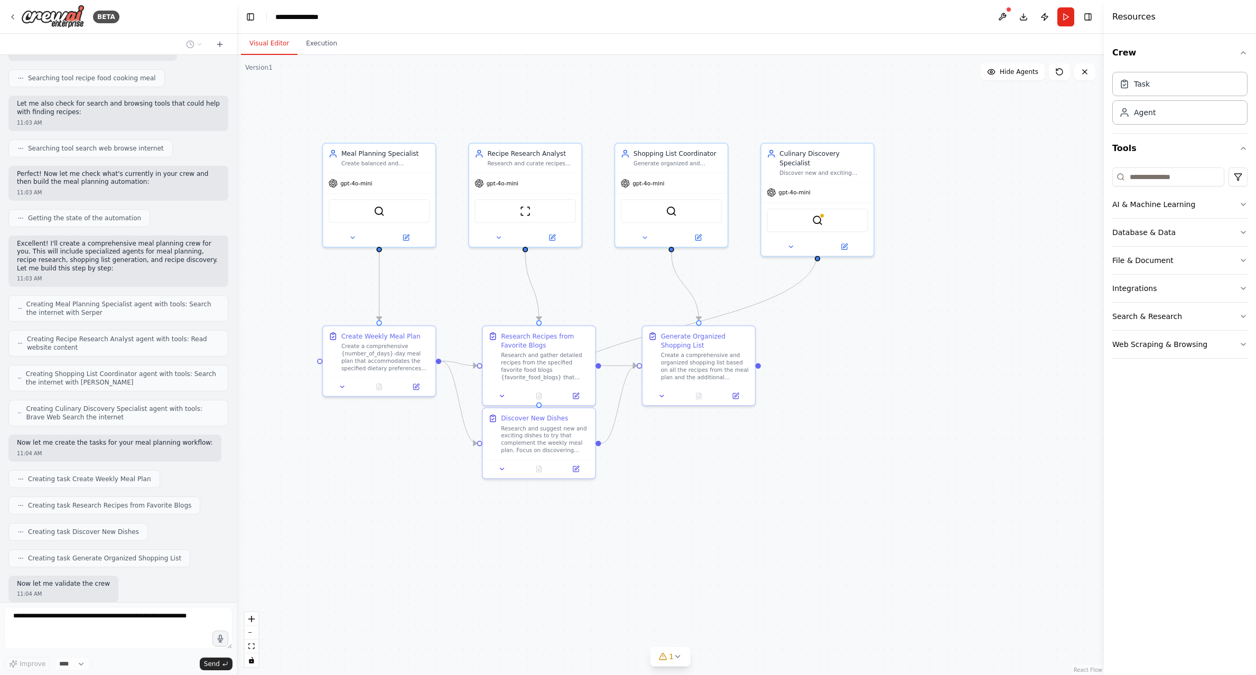
scroll to position [256, 0]
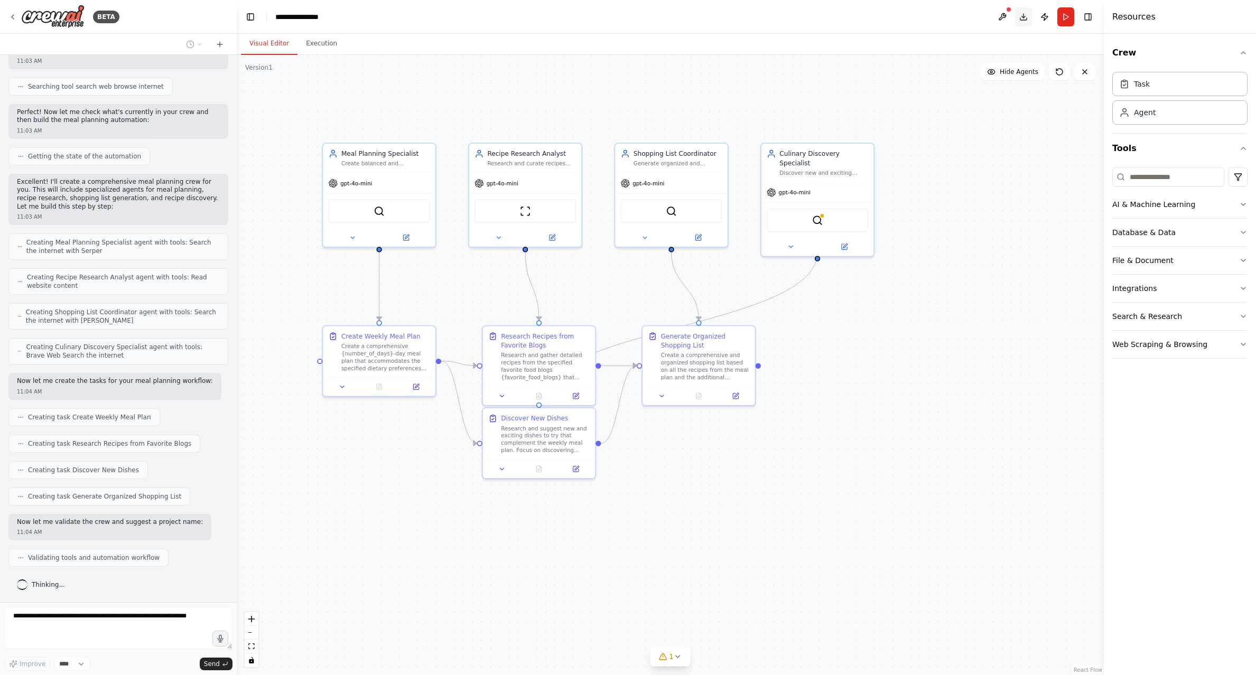
click at [973, 15] on button "Download" at bounding box center [1023, 16] width 17 height 19
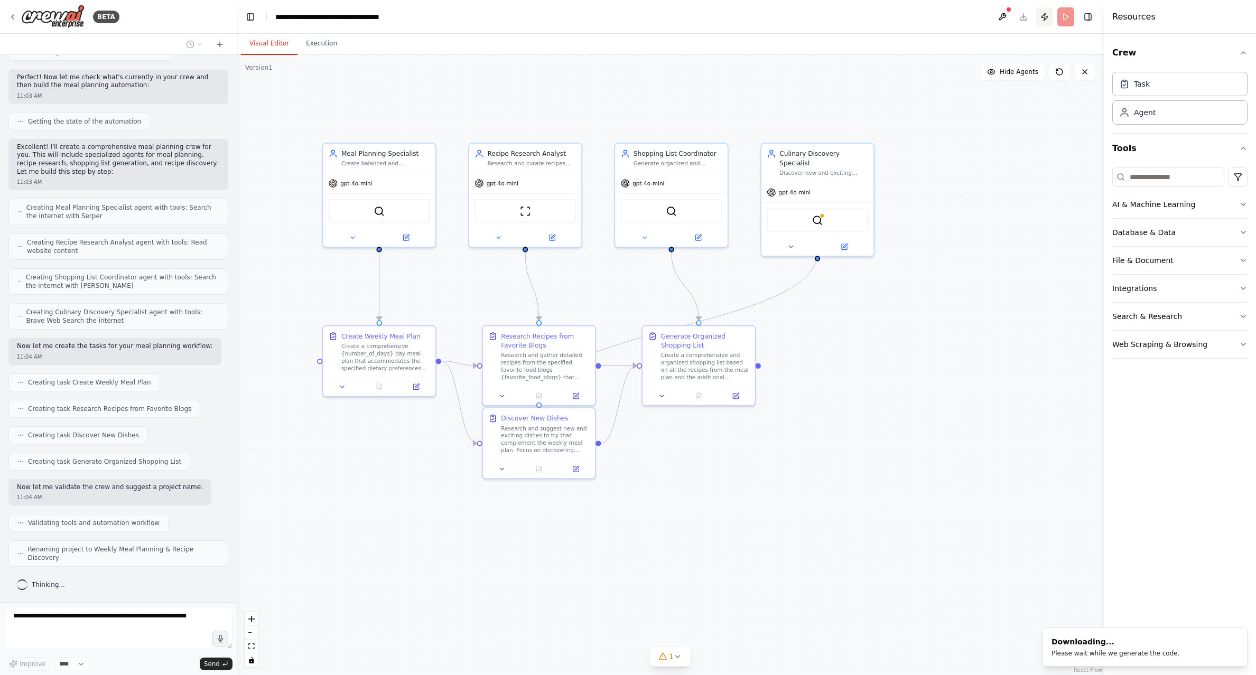
click at [973, 17] on button "Publish" at bounding box center [1044, 16] width 17 height 19
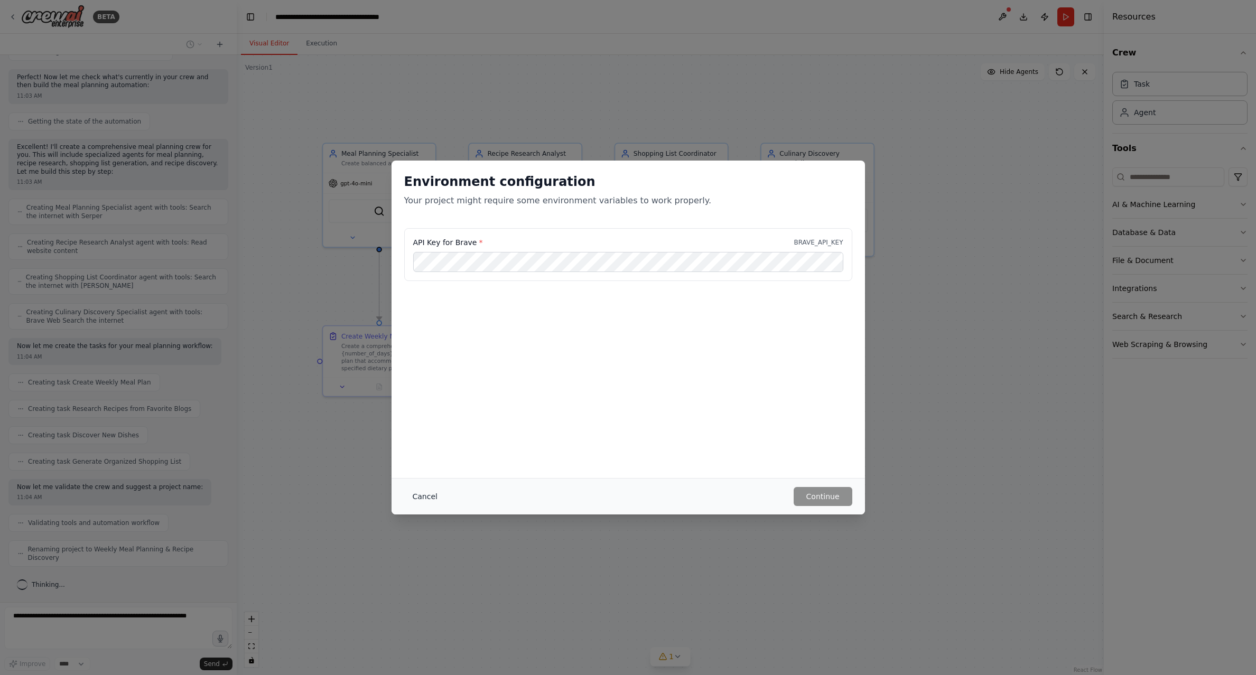
click at [428, 496] on button "Cancel" at bounding box center [425, 496] width 42 height 19
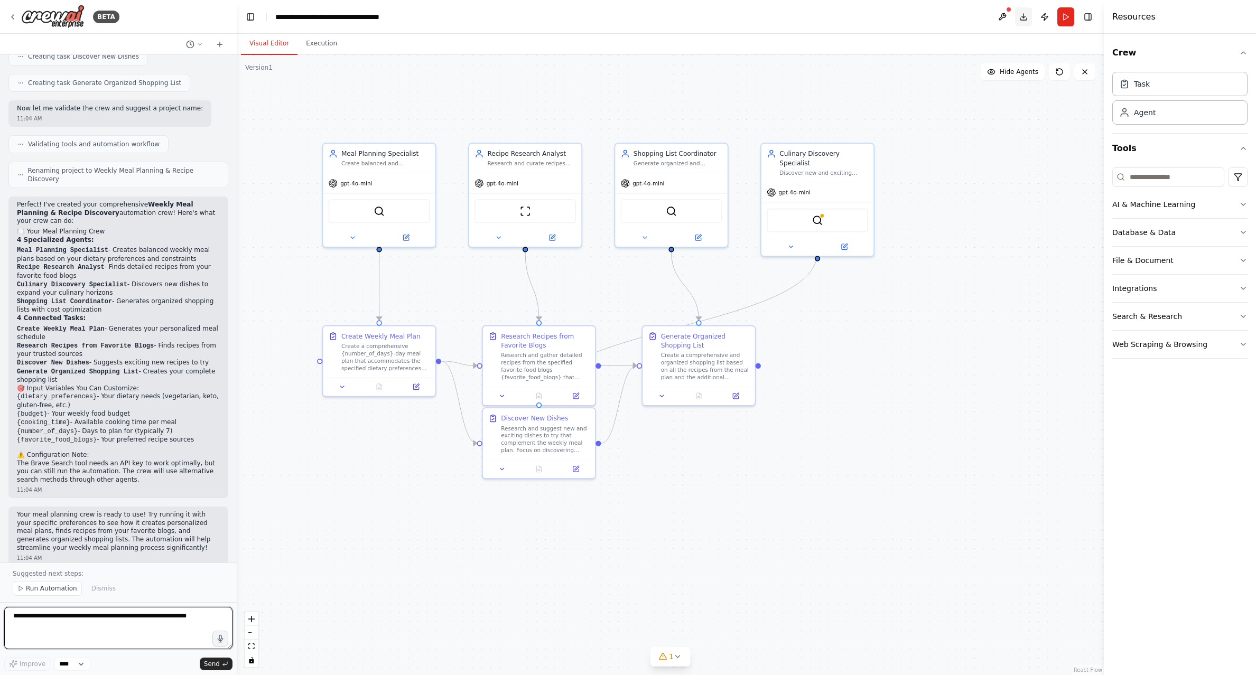
scroll to position [678, 0]
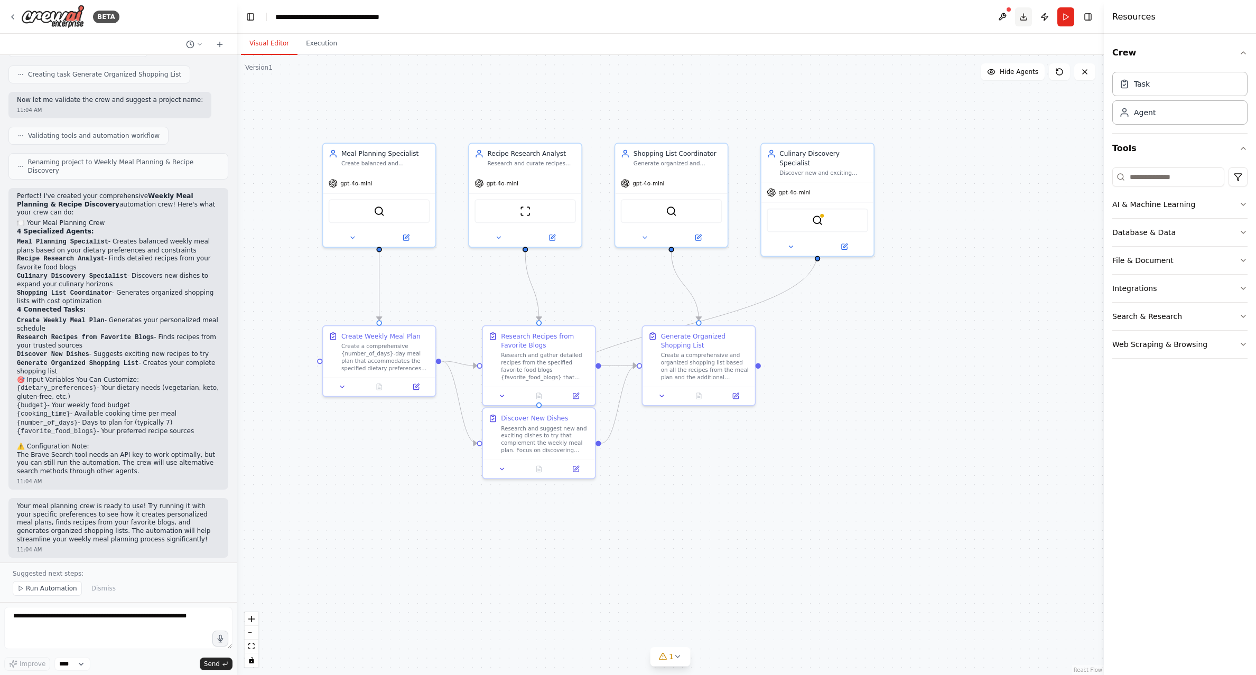
click at [973, 21] on button "Download" at bounding box center [1023, 16] width 17 height 19
click at [40, 592] on span "Run Automation" at bounding box center [51, 588] width 51 height 8
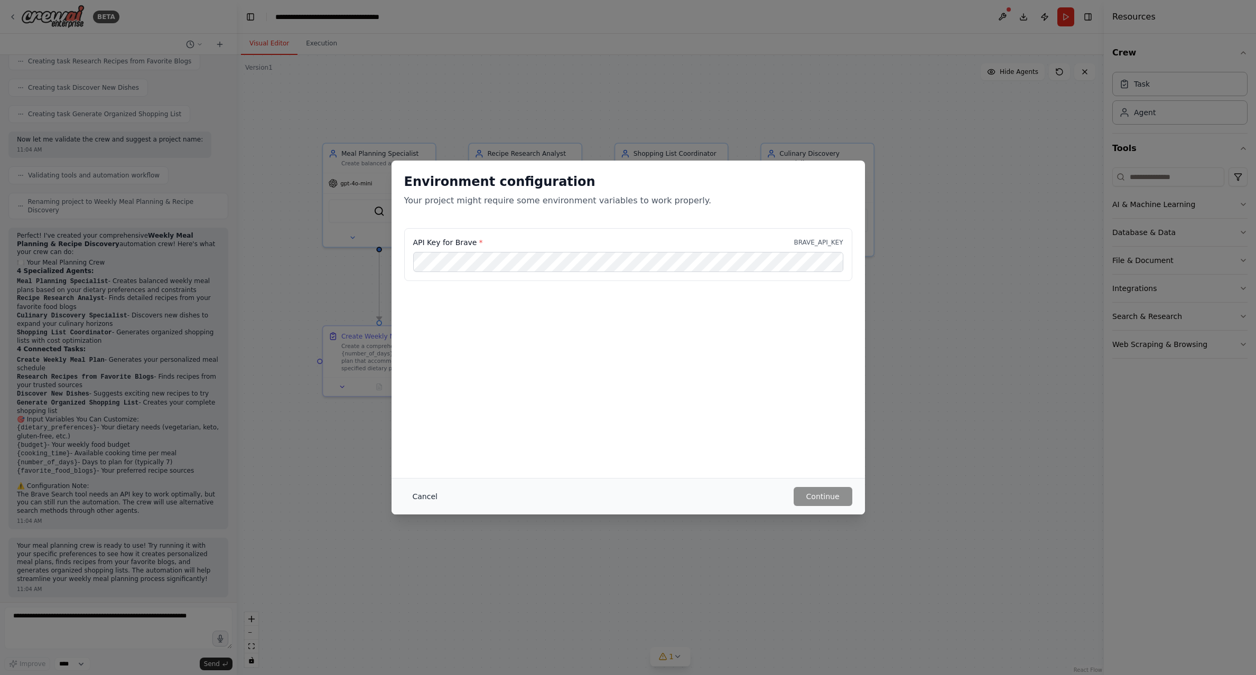
click at [427, 498] on button "Cancel" at bounding box center [425, 496] width 42 height 19
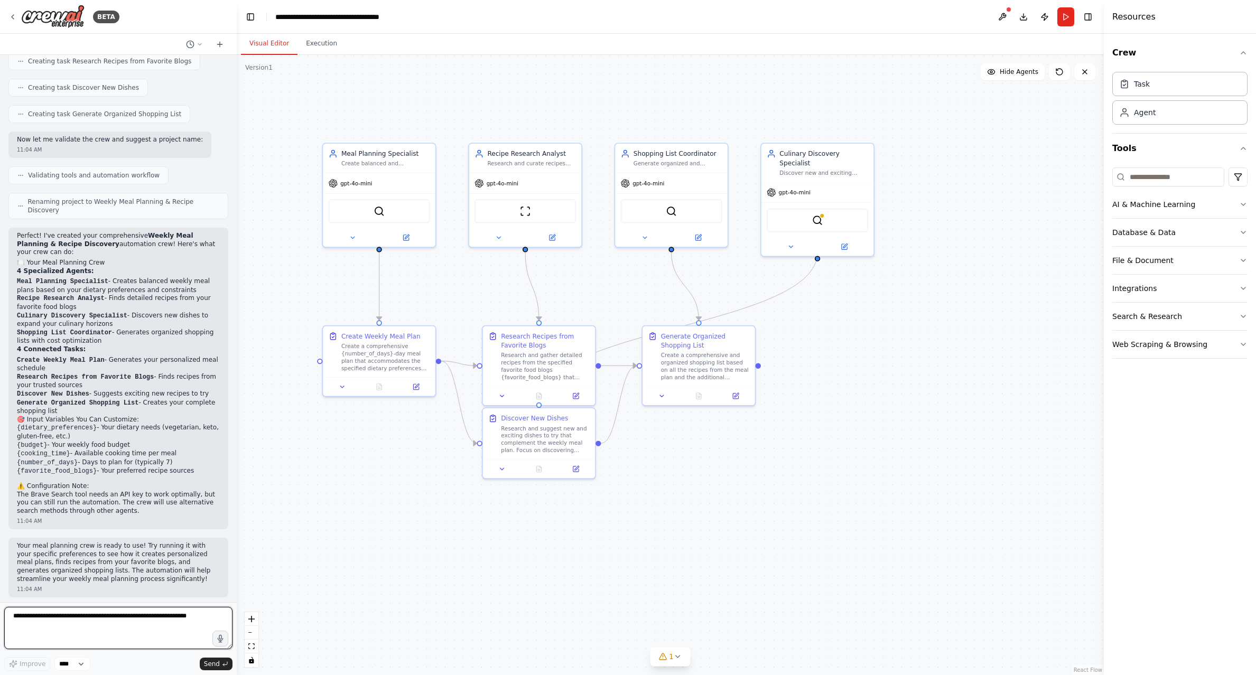
click at [38, 625] on textarea at bounding box center [118, 628] width 228 height 42
type textarea "**********"
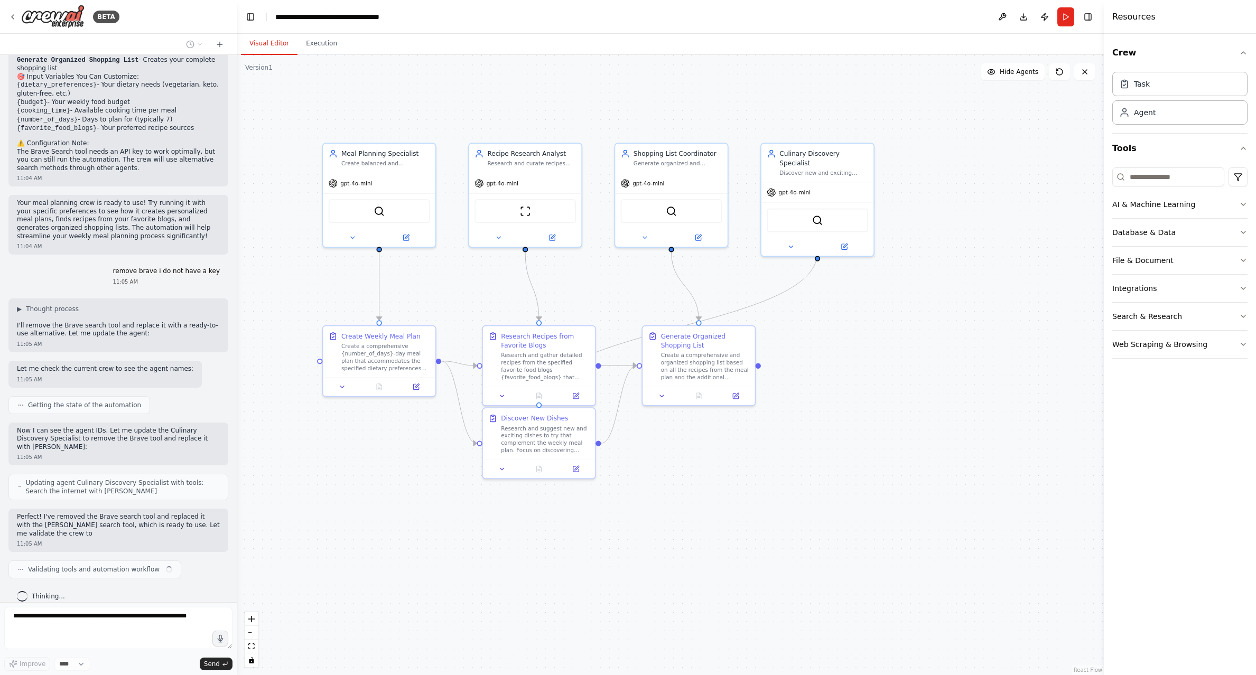
scroll to position [990, 0]
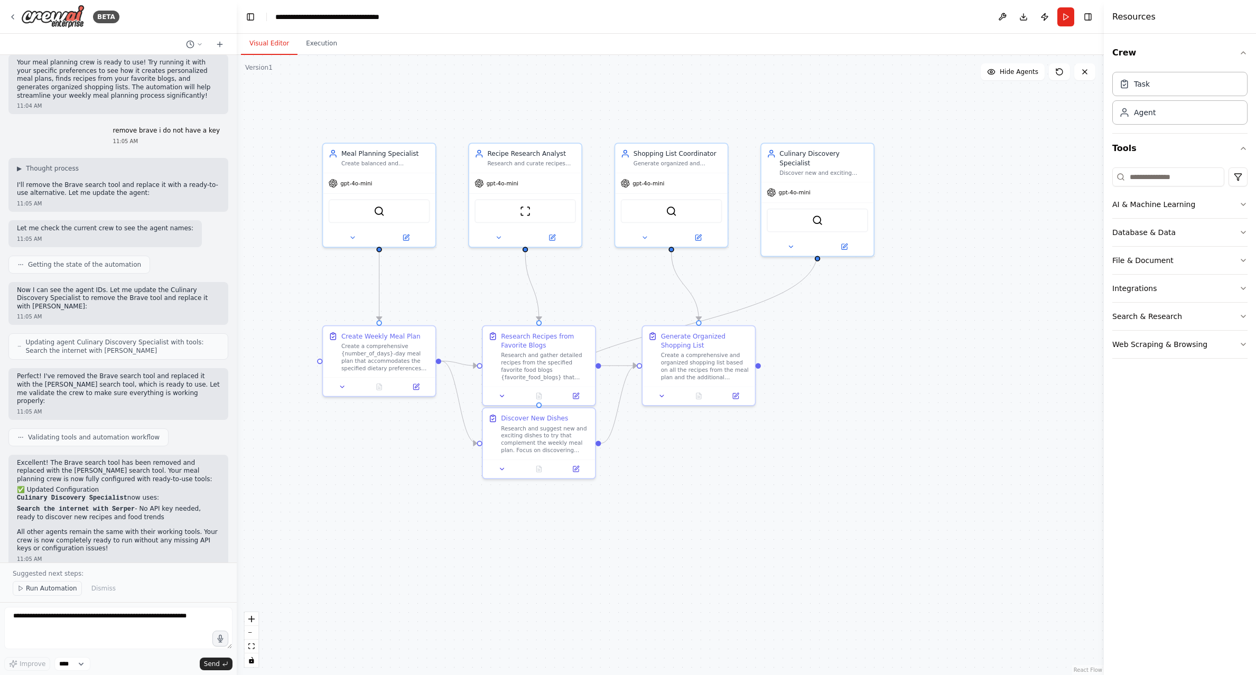
click at [49, 584] on button "Run Automation" at bounding box center [47, 588] width 69 height 15
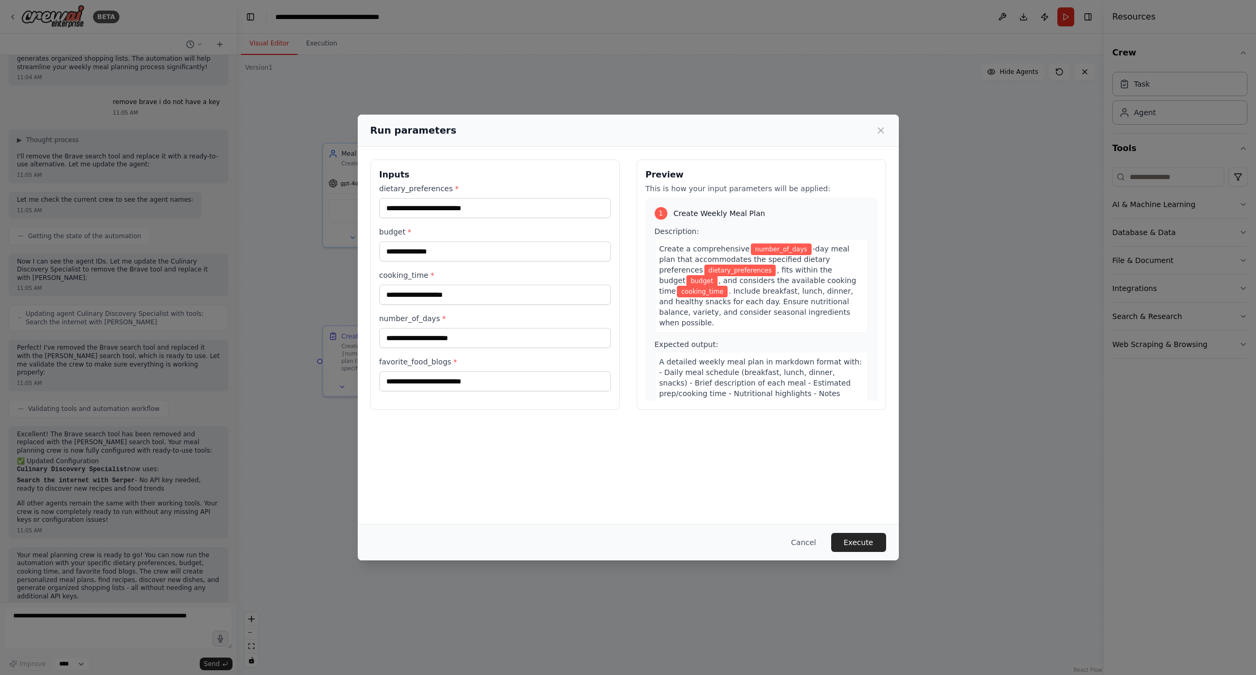
scroll to position [1159, 0]
click at [486, 209] on input "dietary_preferences *" at bounding box center [494, 208] width 231 height 20
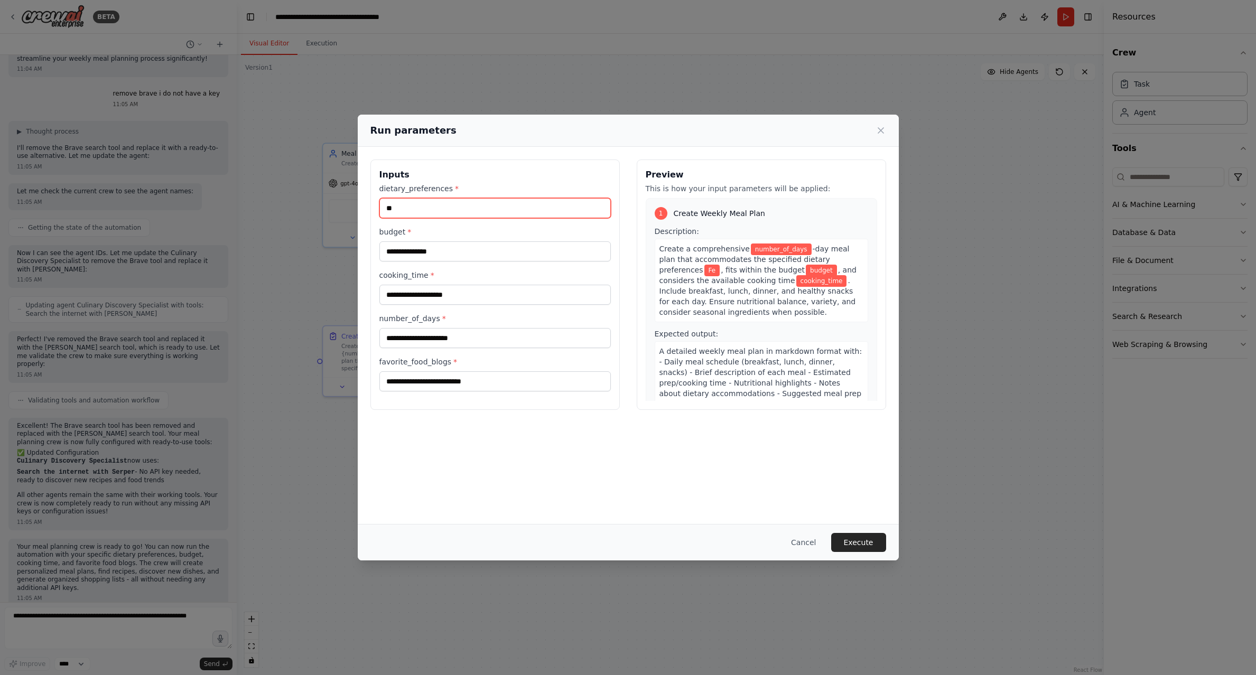
type input "*"
type input "*****"
type input "***"
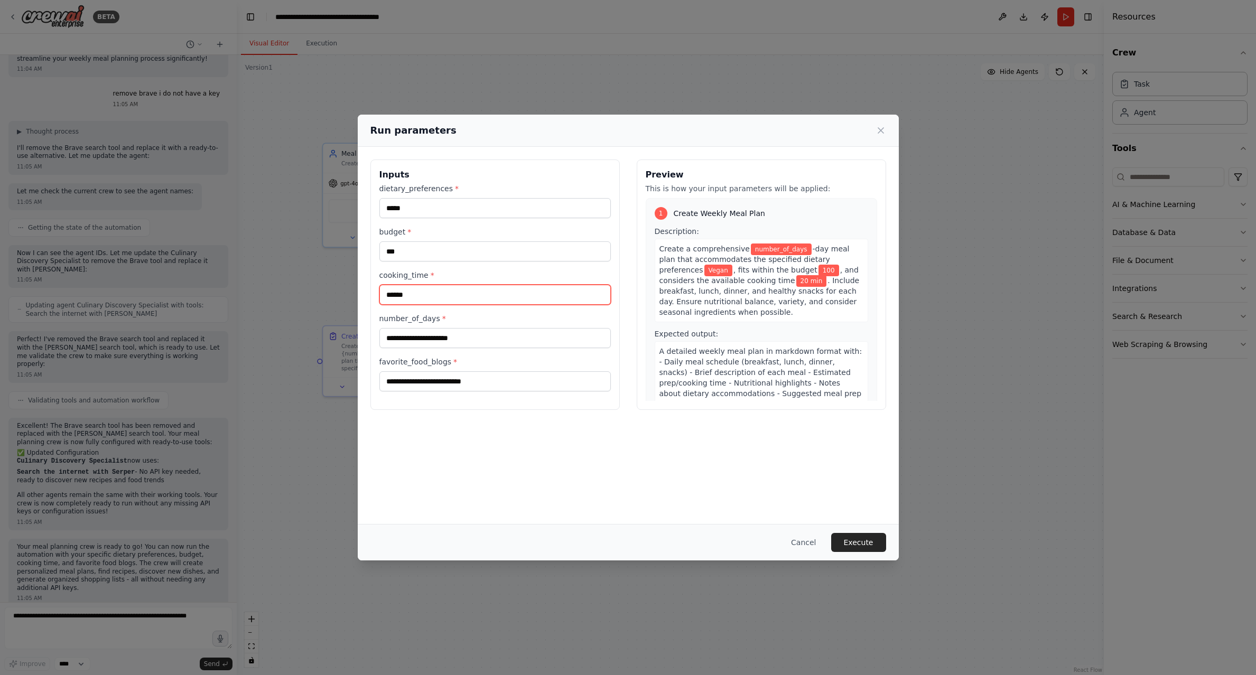
type input "******"
click at [433, 343] on input "number_of_days *" at bounding box center [494, 338] width 231 height 20
type input "*"
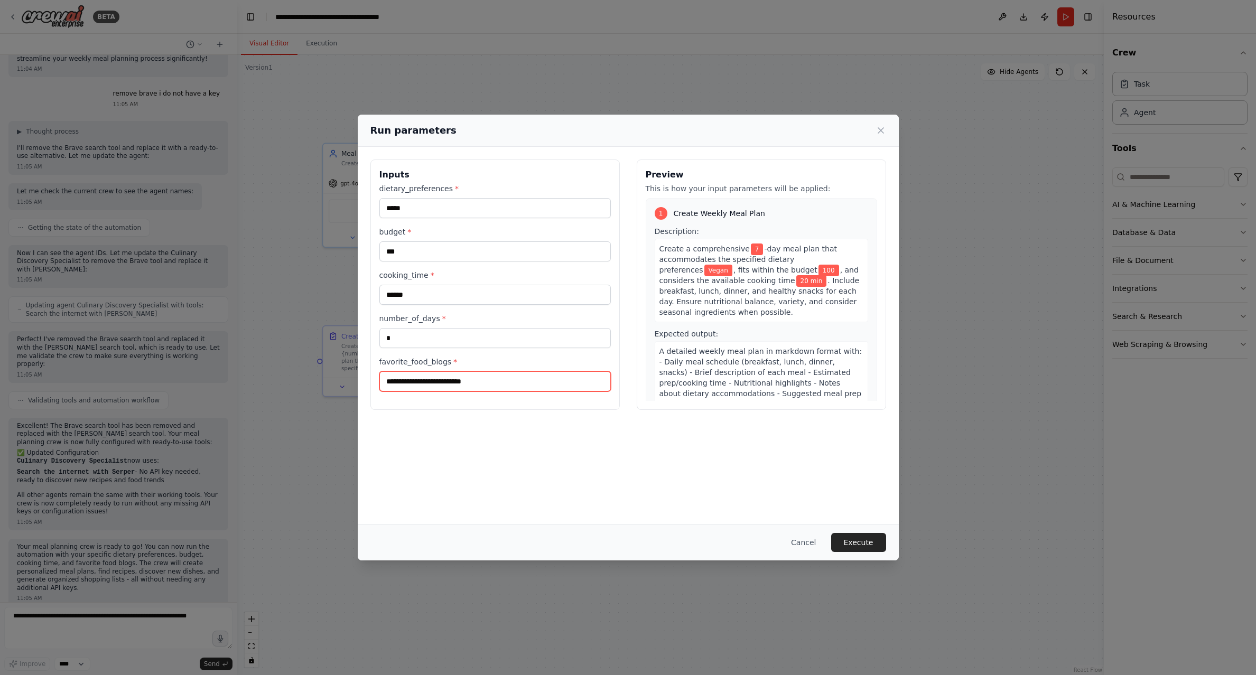
click at [416, 377] on input "favorite_food_blogs *" at bounding box center [494, 381] width 231 height 20
type input "********"
click at [863, 544] on button "Execute" at bounding box center [858, 542] width 55 height 19
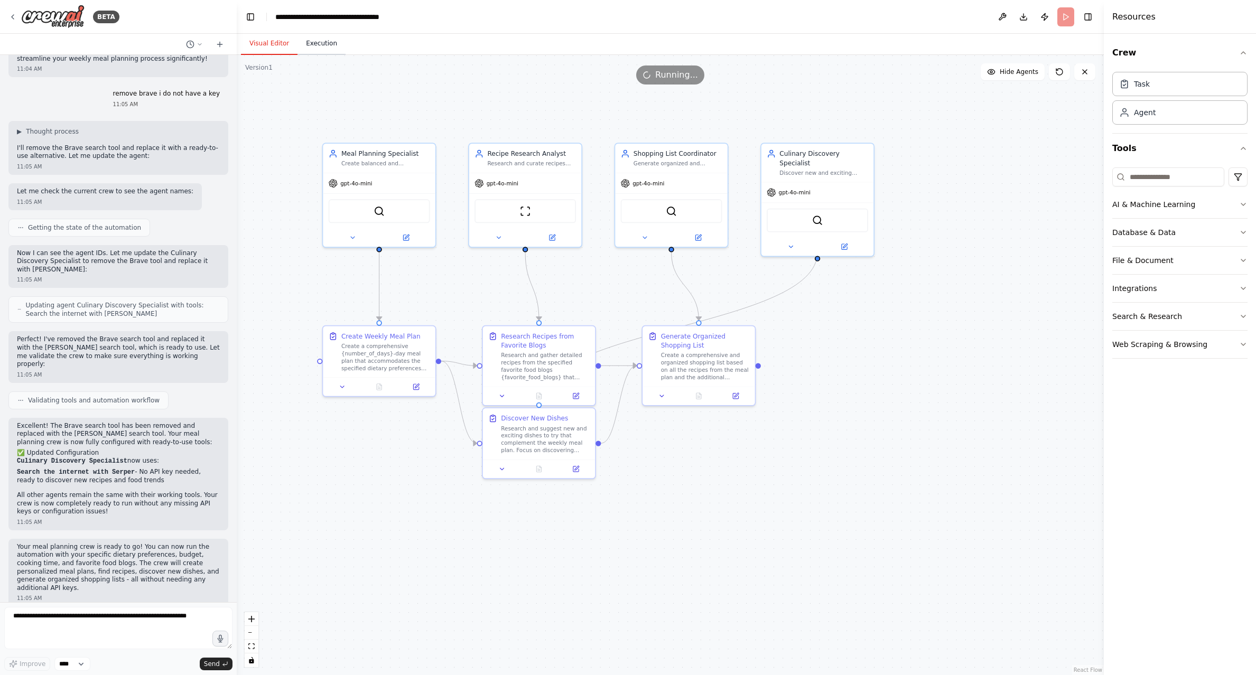
click at [326, 41] on button "Execution" at bounding box center [321, 44] width 48 height 22
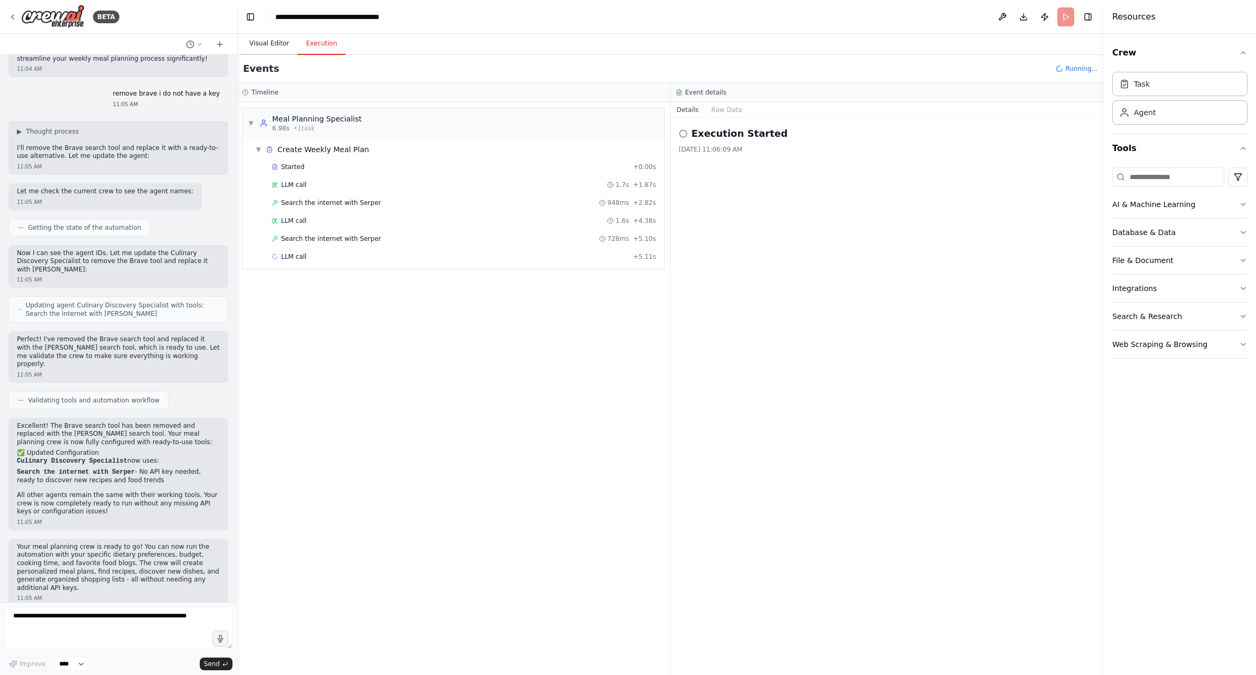
click at [277, 42] on button "Visual Editor" at bounding box center [269, 44] width 57 height 22
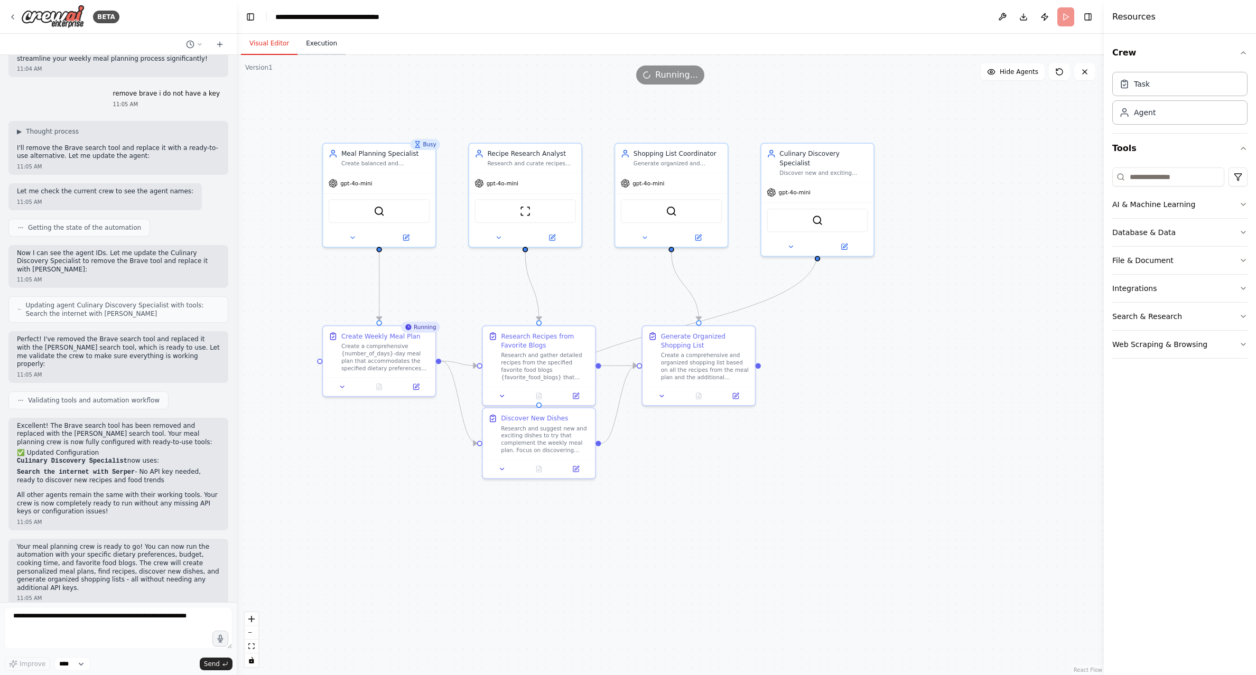
click at [315, 40] on button "Execution" at bounding box center [321, 44] width 48 height 22
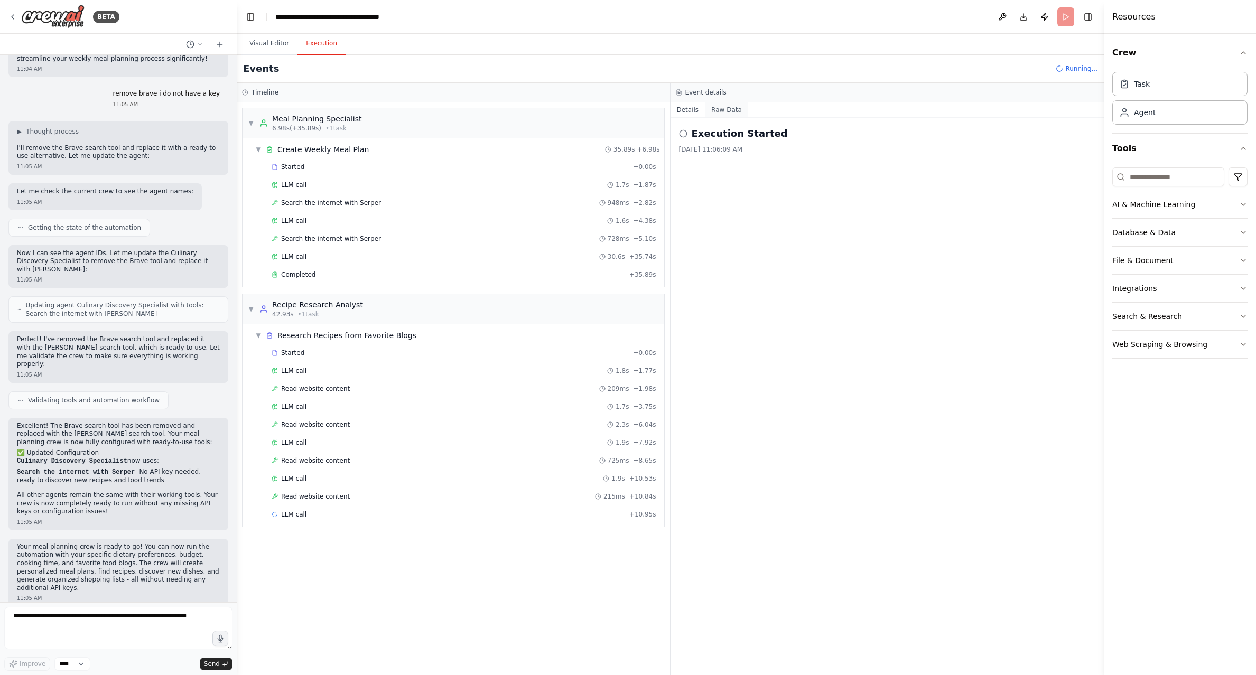
click at [729, 110] on button "Raw Data" at bounding box center [726, 110] width 43 height 15
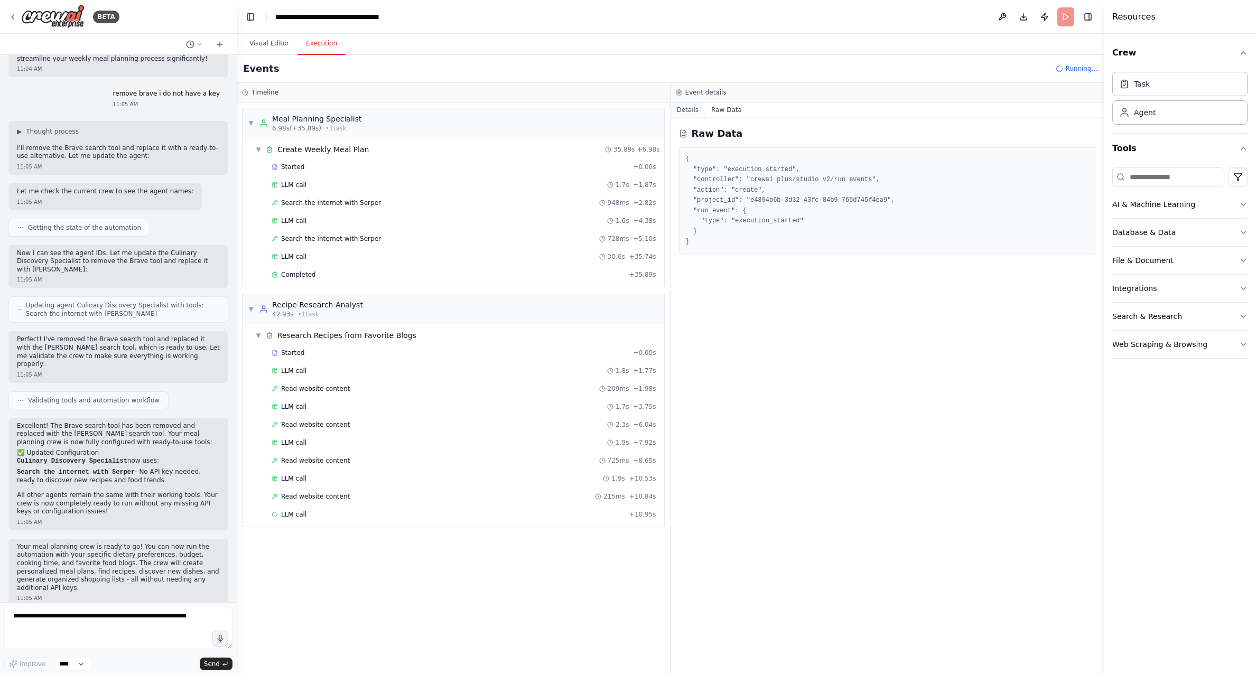
click at [688, 110] on button "Details" at bounding box center [688, 110] width 35 height 15
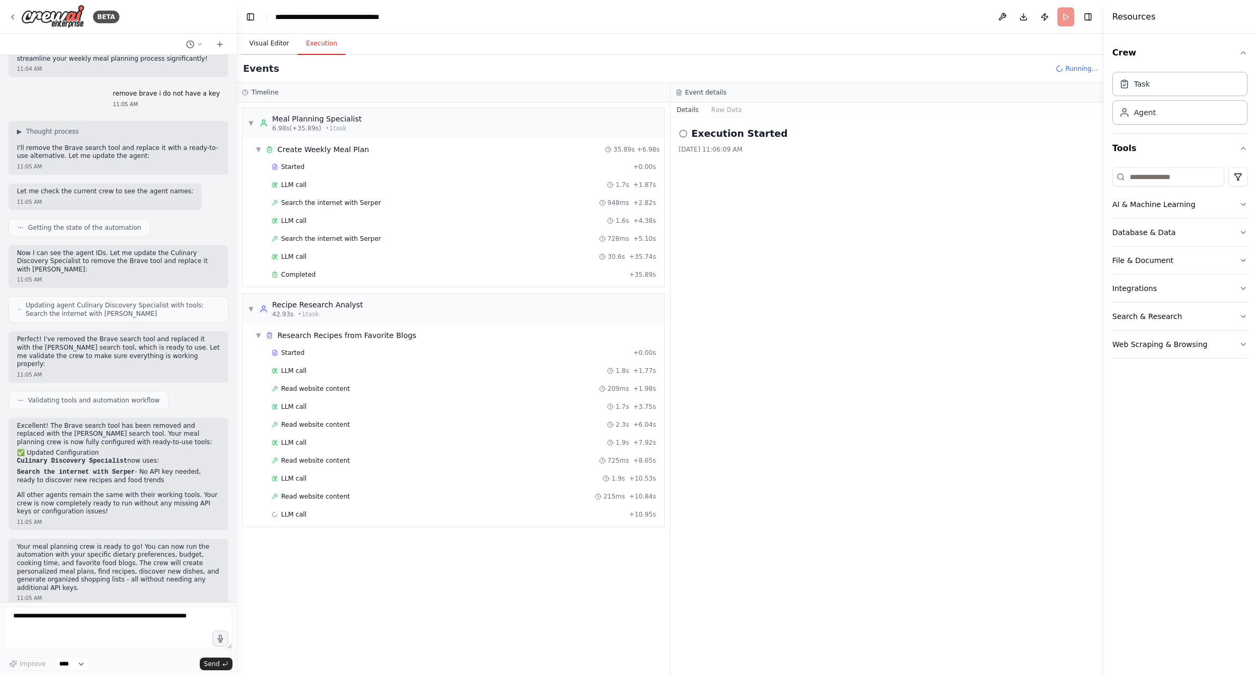
click at [273, 43] on button "Visual Editor" at bounding box center [269, 44] width 57 height 22
click at [314, 47] on button "Execution" at bounding box center [321, 44] width 48 height 22
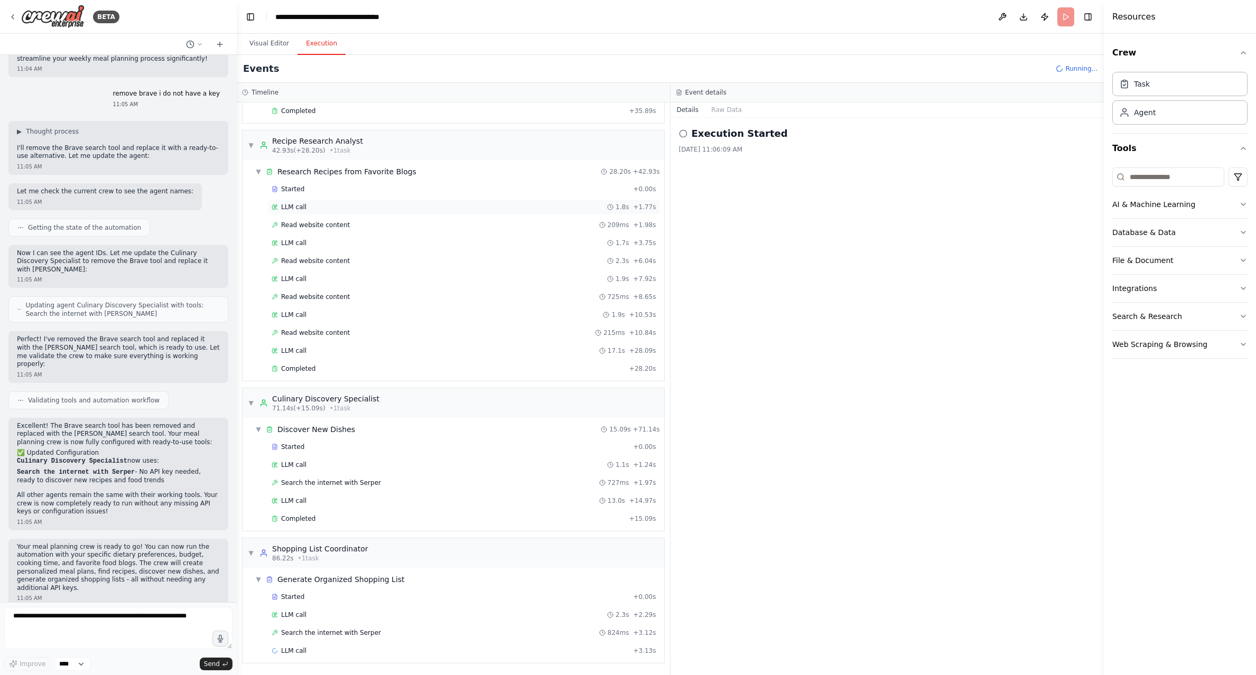
scroll to position [0, 0]
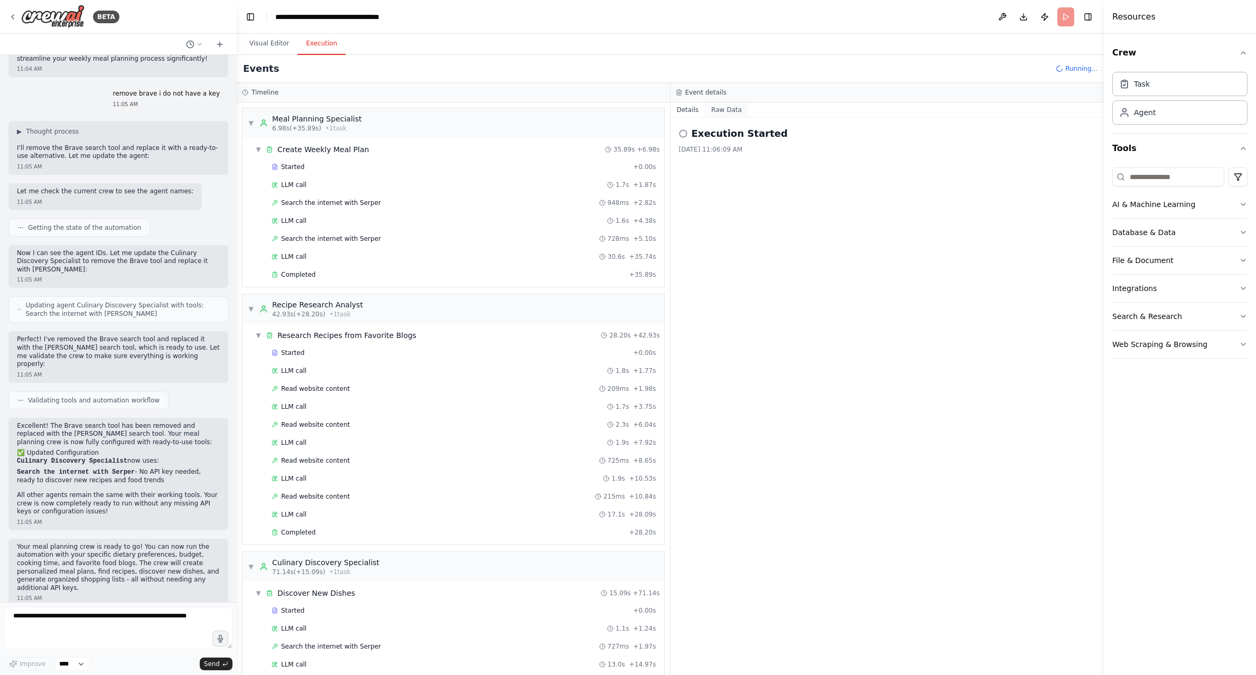
click at [734, 107] on button "Raw Data" at bounding box center [726, 110] width 43 height 15
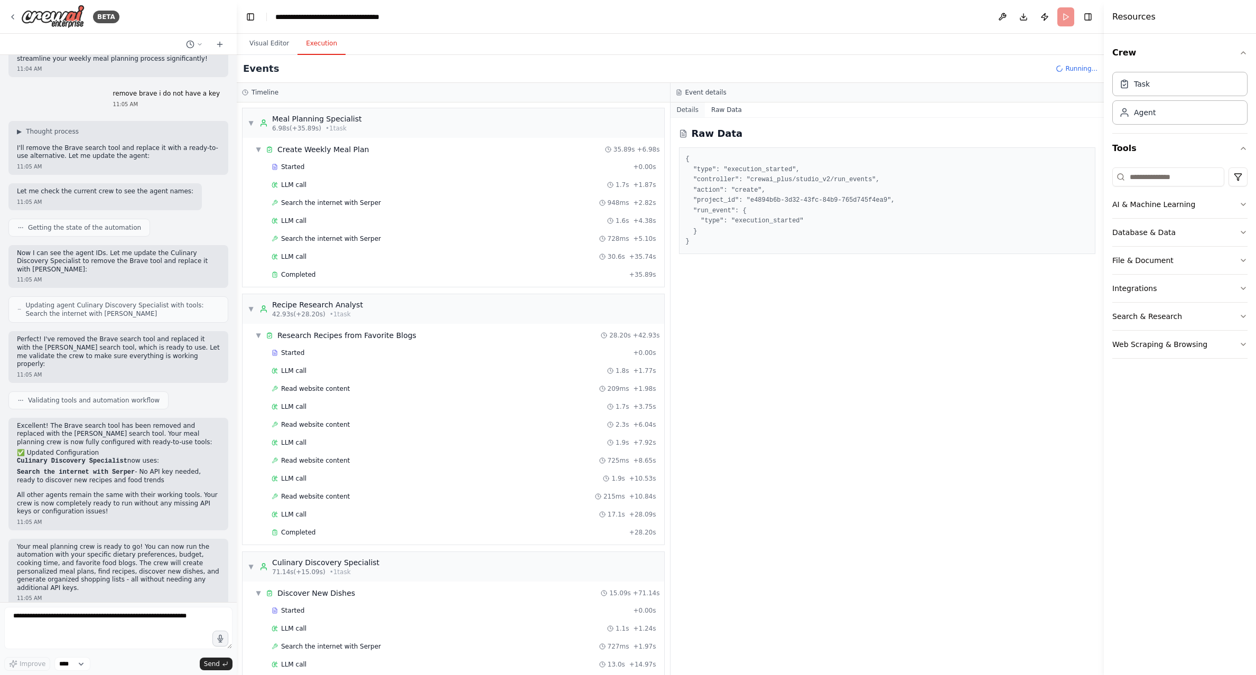
click at [691, 107] on button "Details" at bounding box center [688, 110] width 35 height 15
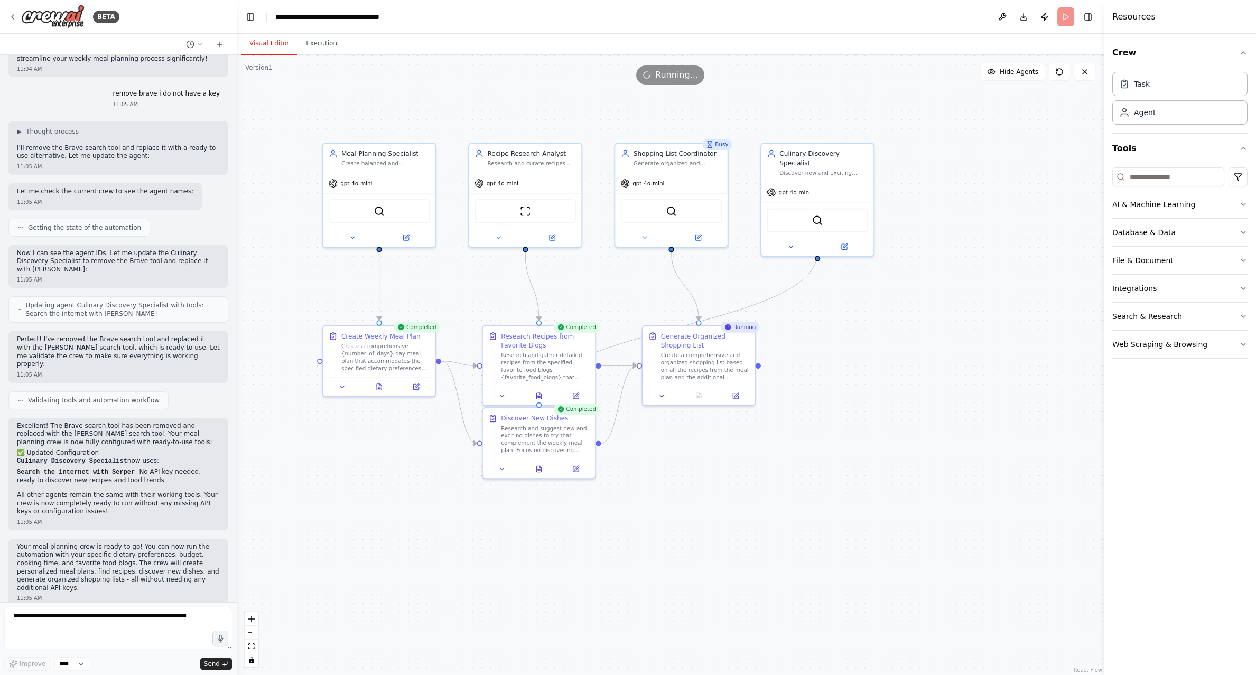
click at [266, 40] on button "Visual Editor" at bounding box center [269, 44] width 57 height 22
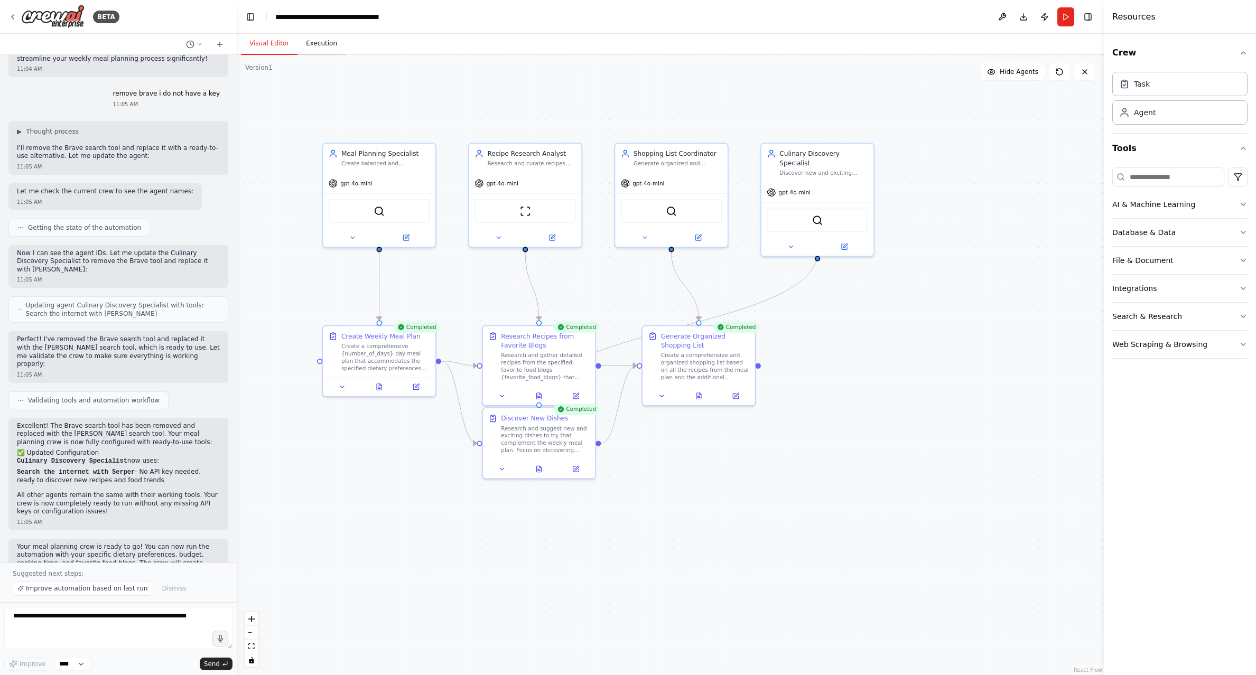
click at [320, 45] on button "Execution" at bounding box center [321, 44] width 48 height 22
click at [268, 41] on button "Visual Editor" at bounding box center [269, 44] width 57 height 22
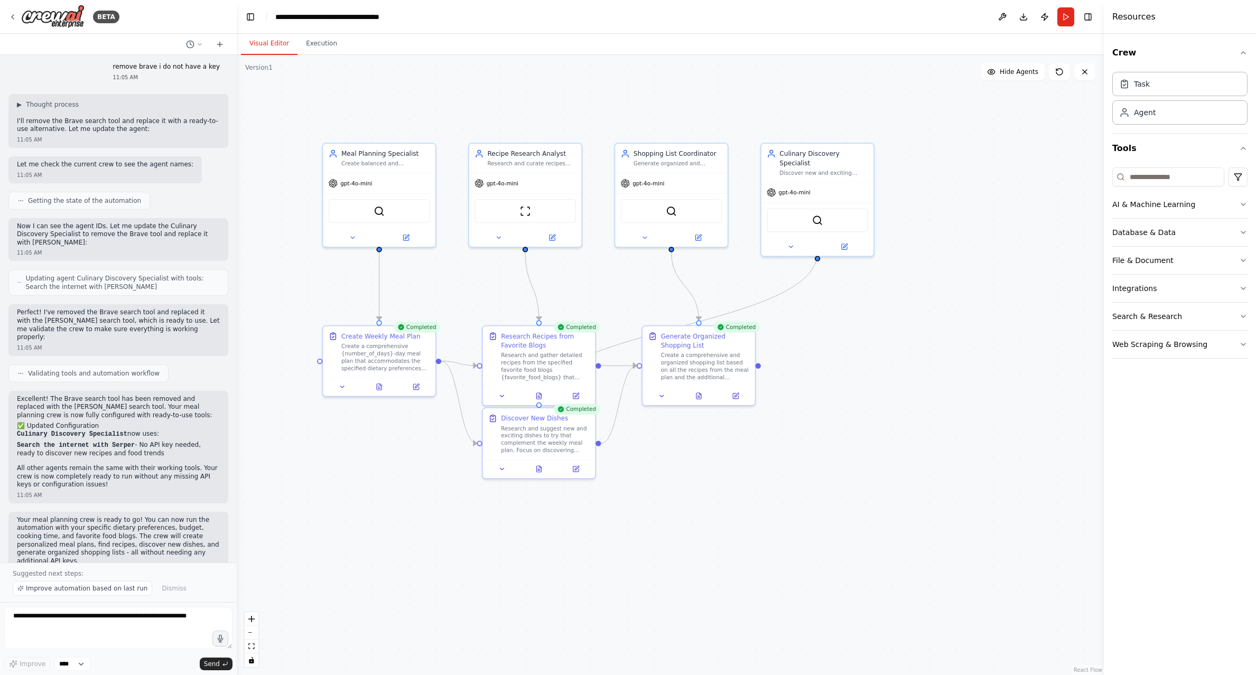
scroll to position [1199, 0]
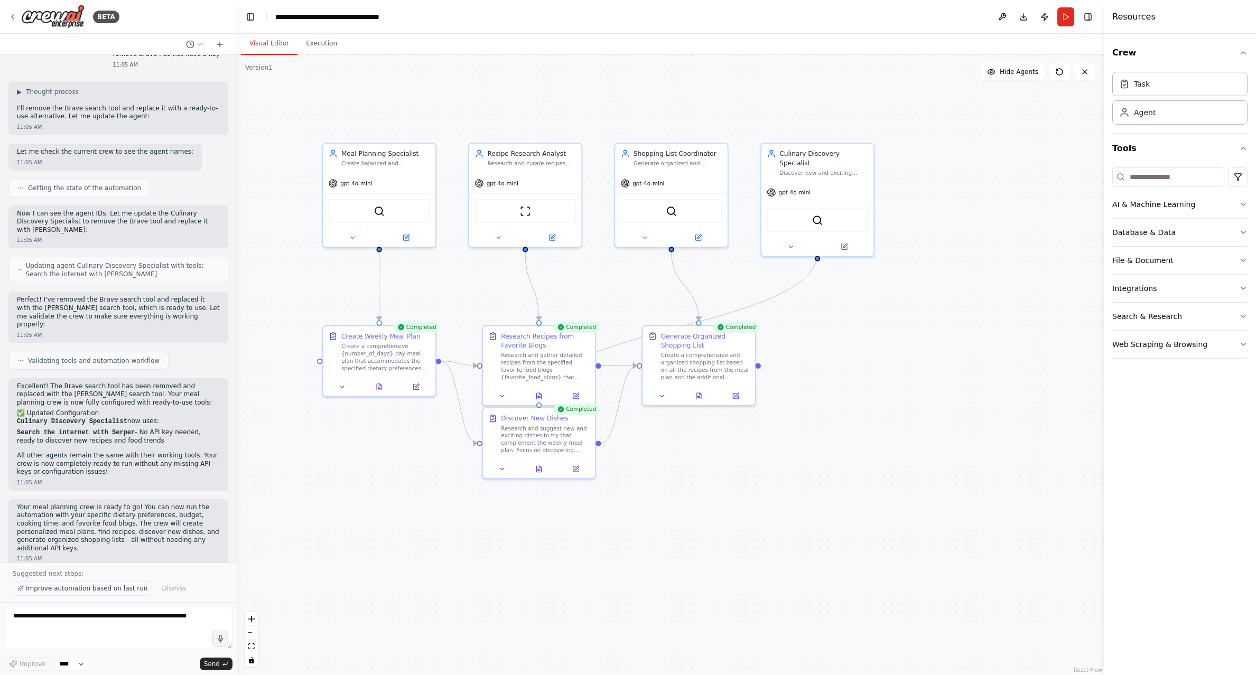
click at [98, 590] on span "Improve automation based on last run" at bounding box center [87, 588] width 122 height 8
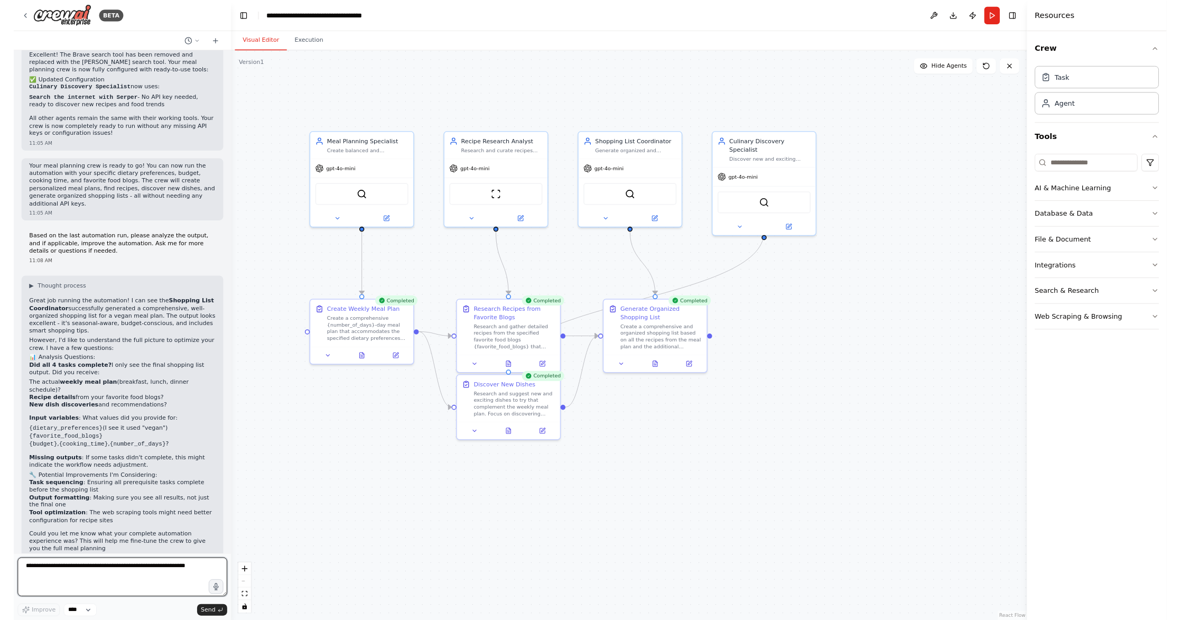
scroll to position [1535, 0]
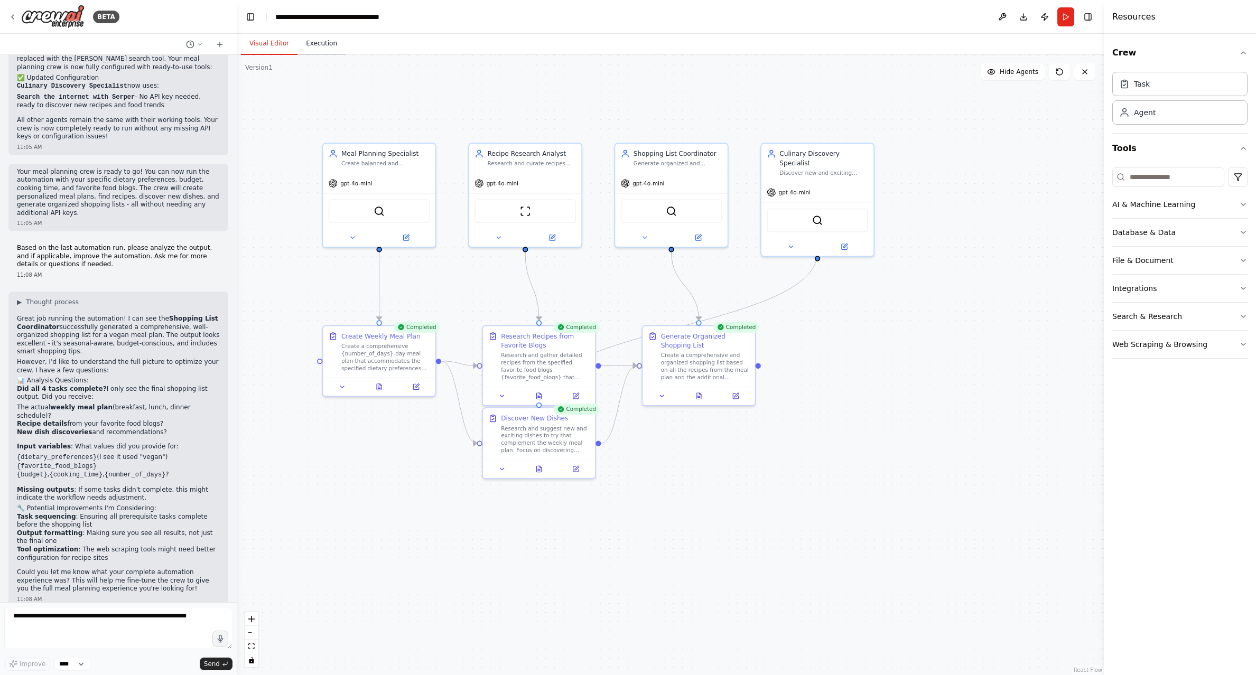
click at [308, 43] on button "Execution" at bounding box center [321, 44] width 48 height 22
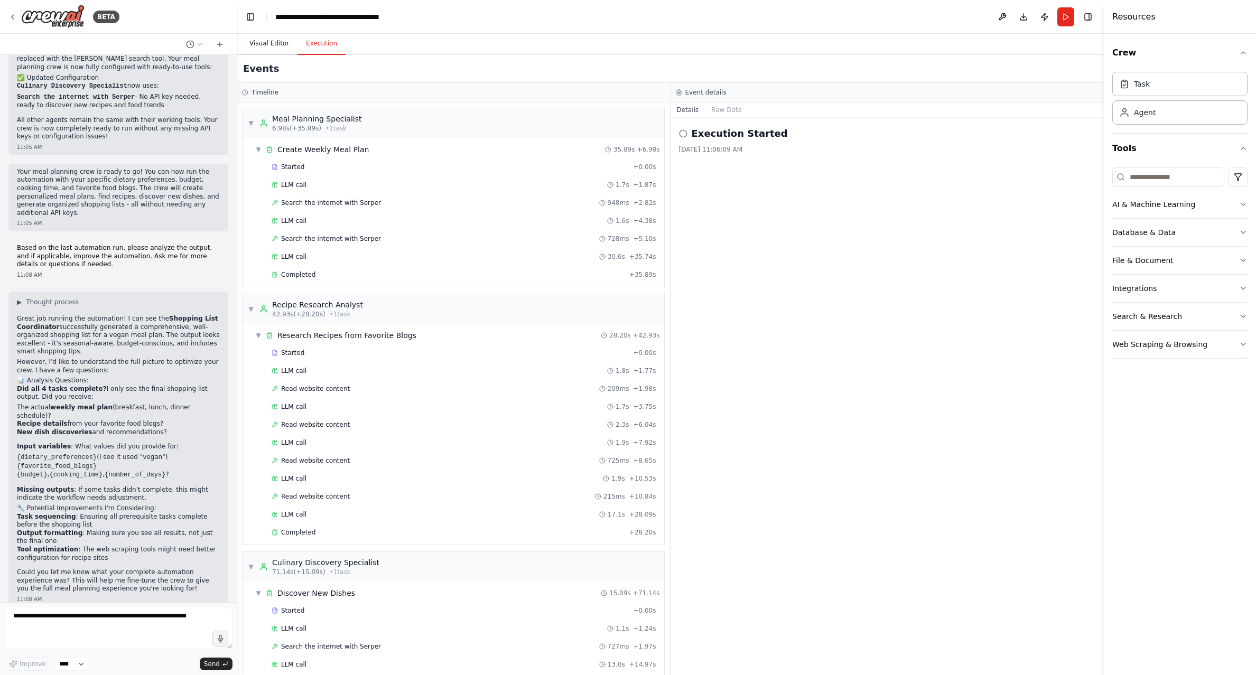
click at [269, 43] on button "Visual Editor" at bounding box center [269, 44] width 57 height 22
